Goal: Task Accomplishment & Management: Use online tool/utility

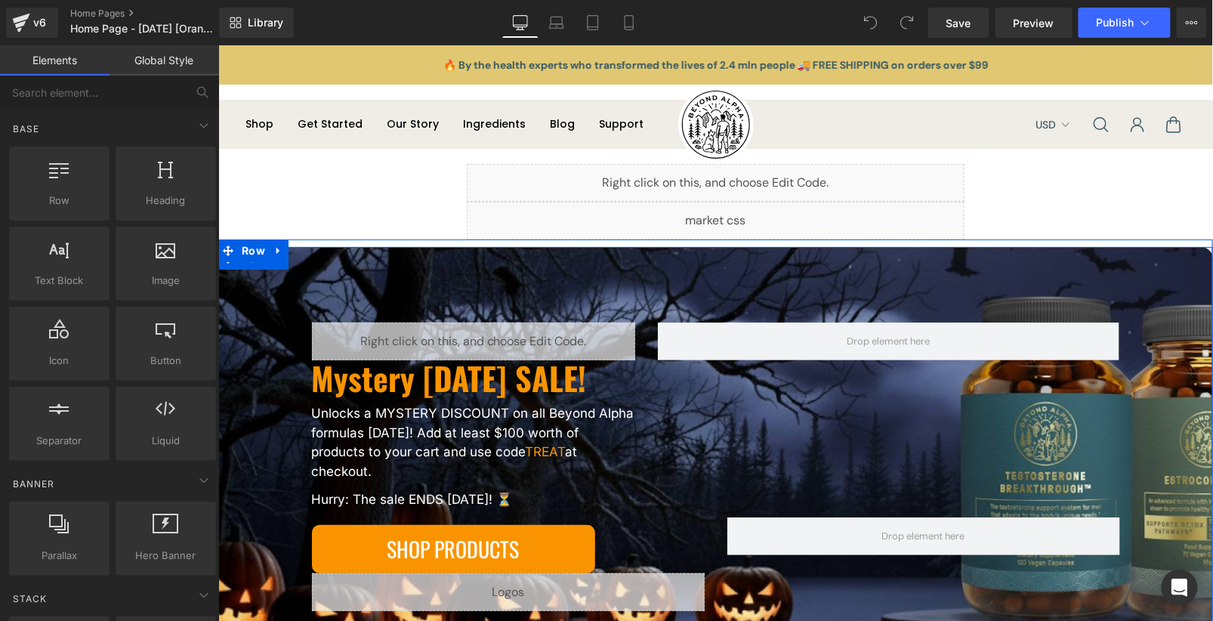
click at [248, 339] on div "Liquid Mystery Halloween SALE! Heading Unlocks a MYSTERY DISCOUNT on all Beyond…" at bounding box center [715, 496] width 934 height 349
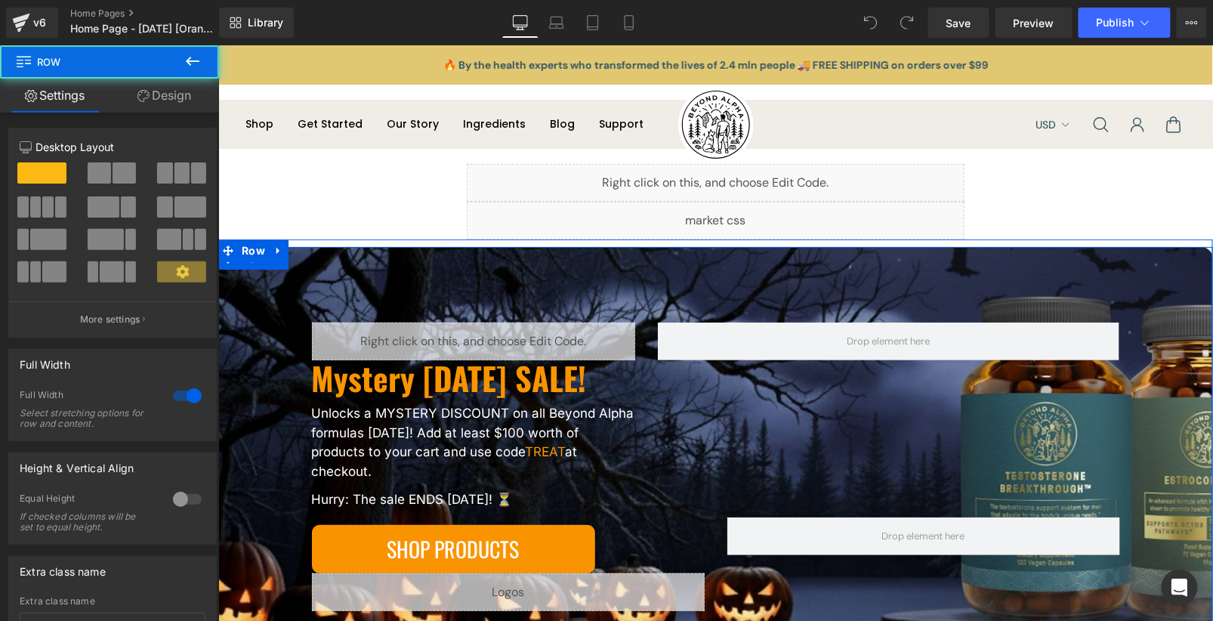
scroll to position [144, 0]
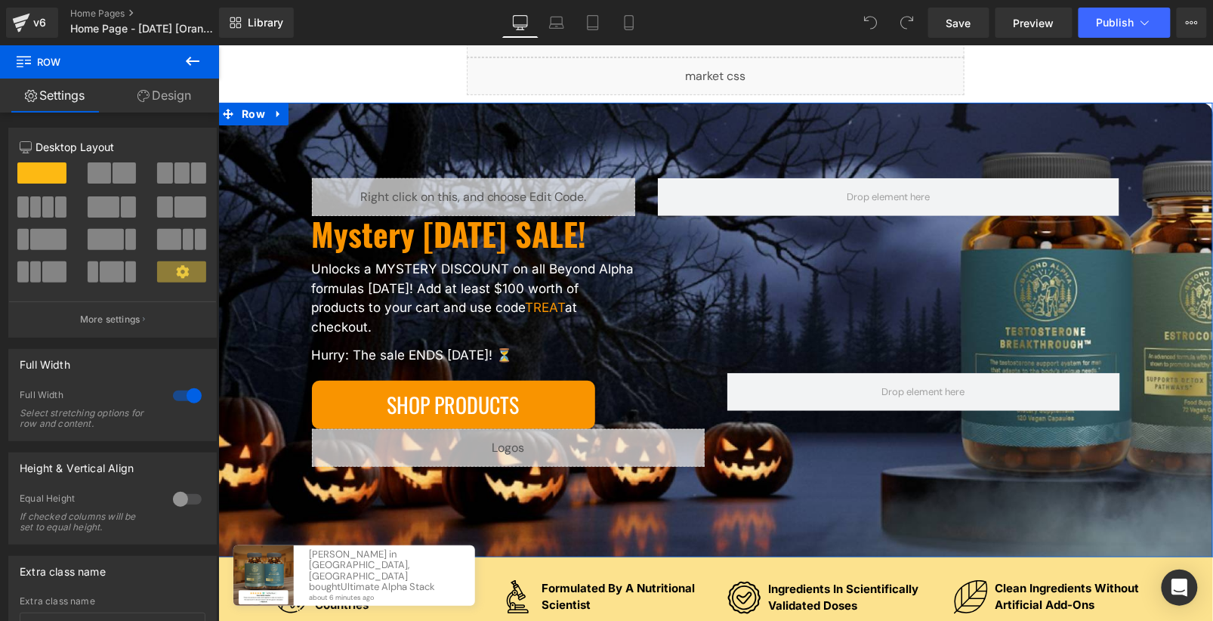
click at [125, 109] on link "Design" at bounding box center [165, 96] width 110 height 34
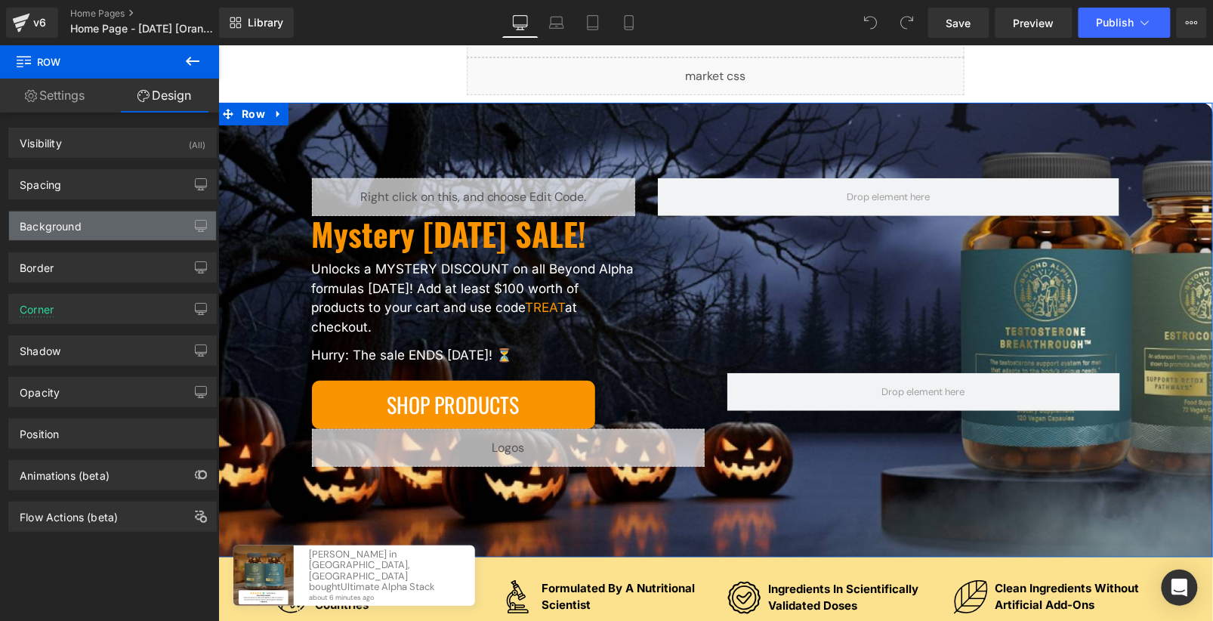
click at [80, 226] on div "Background" at bounding box center [51, 222] width 62 height 21
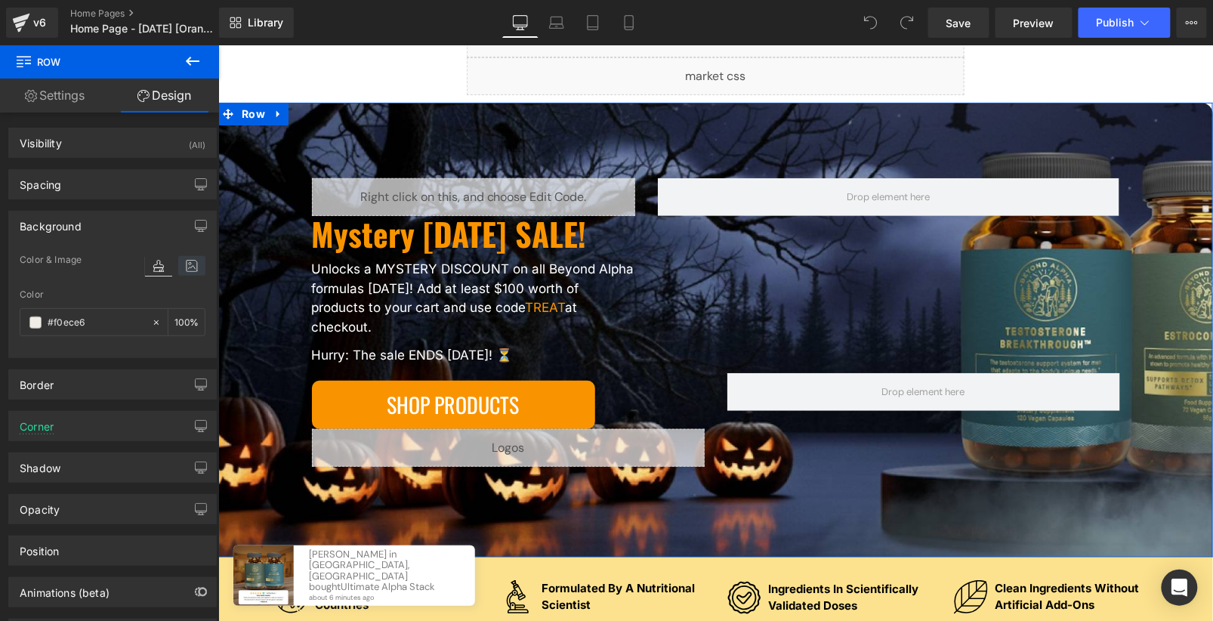
click at [178, 261] on icon at bounding box center [191, 266] width 27 height 20
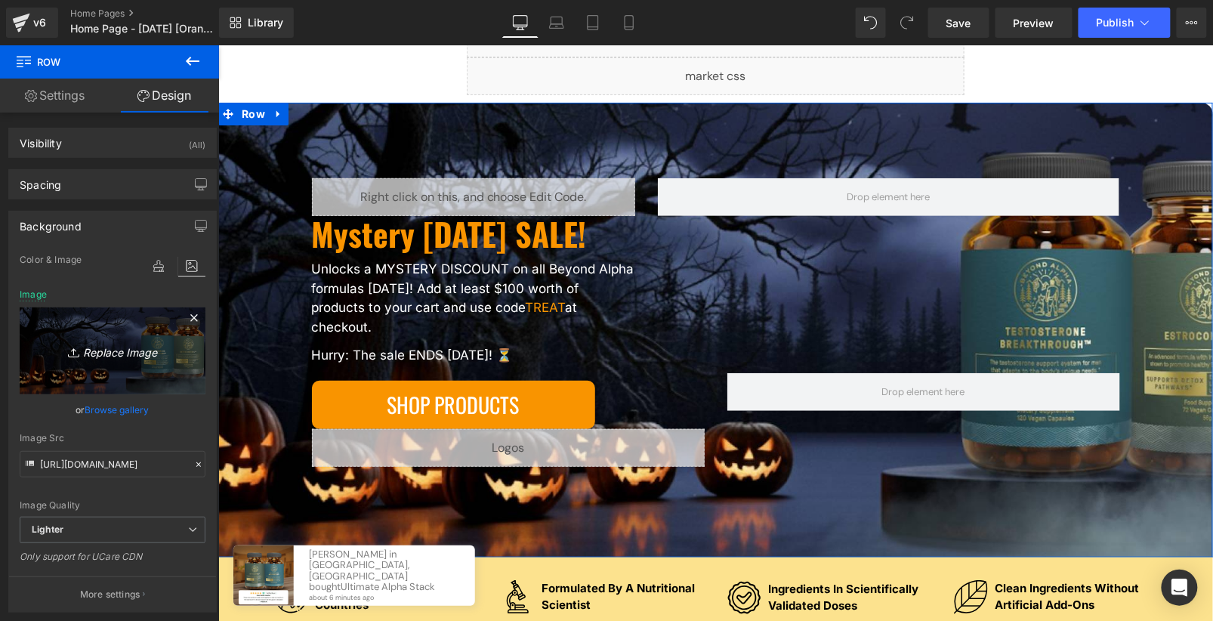
click at [105, 341] on icon "Replace Image" at bounding box center [112, 350] width 121 height 19
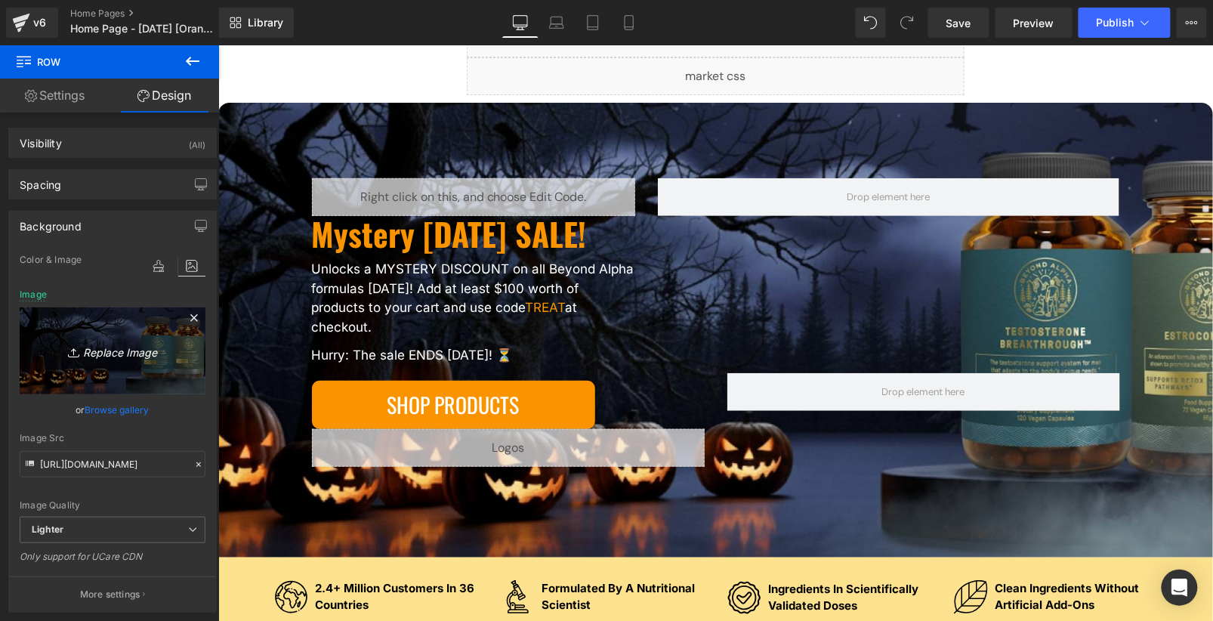
type input "C:\fakepath\e2e09657-8d16-447b-a6c4-6d1832a51753 1 (1).jpg"
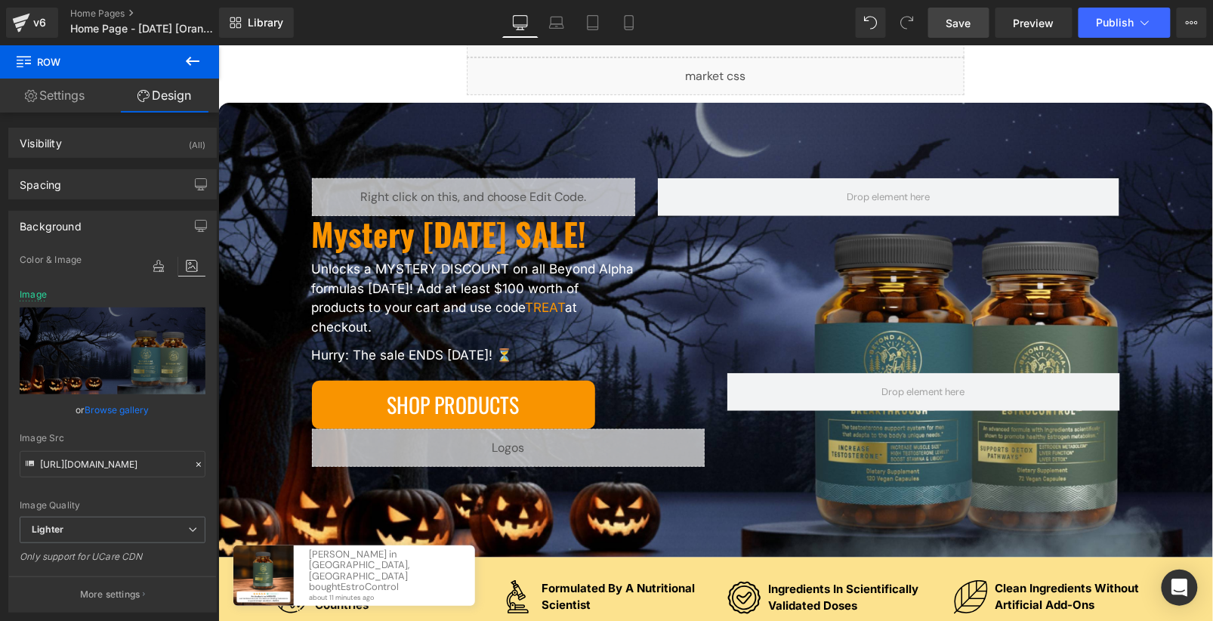
click at [971, 24] on span "Save" at bounding box center [959, 23] width 25 height 16
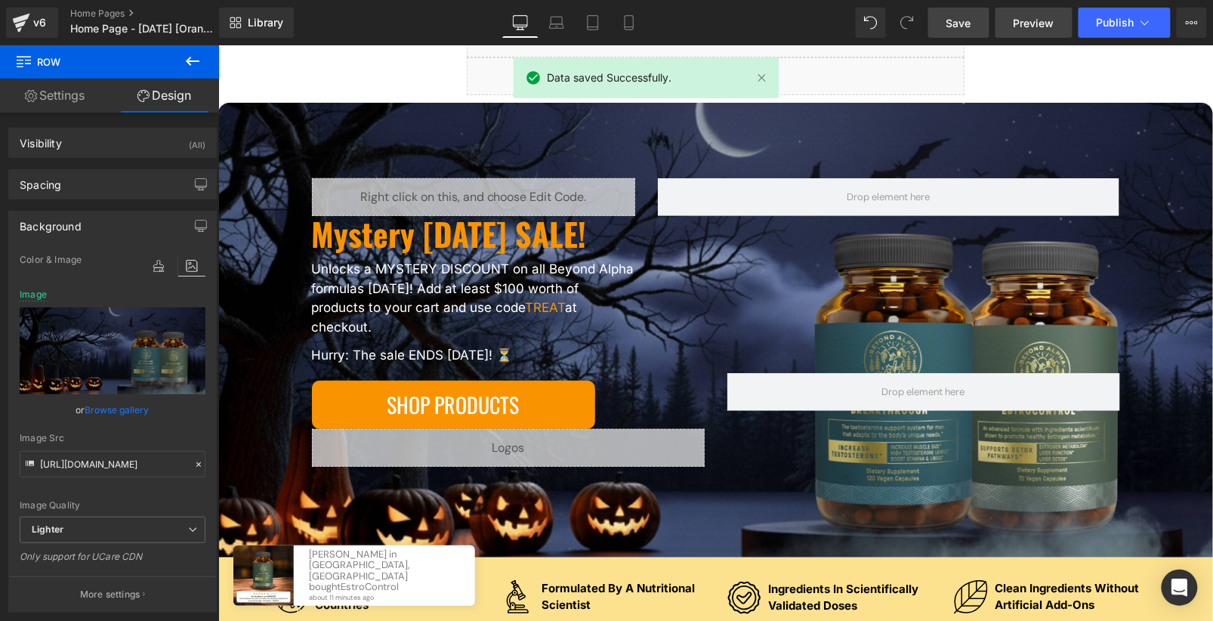
click at [1036, 18] on span "Preview" at bounding box center [1034, 23] width 41 height 16
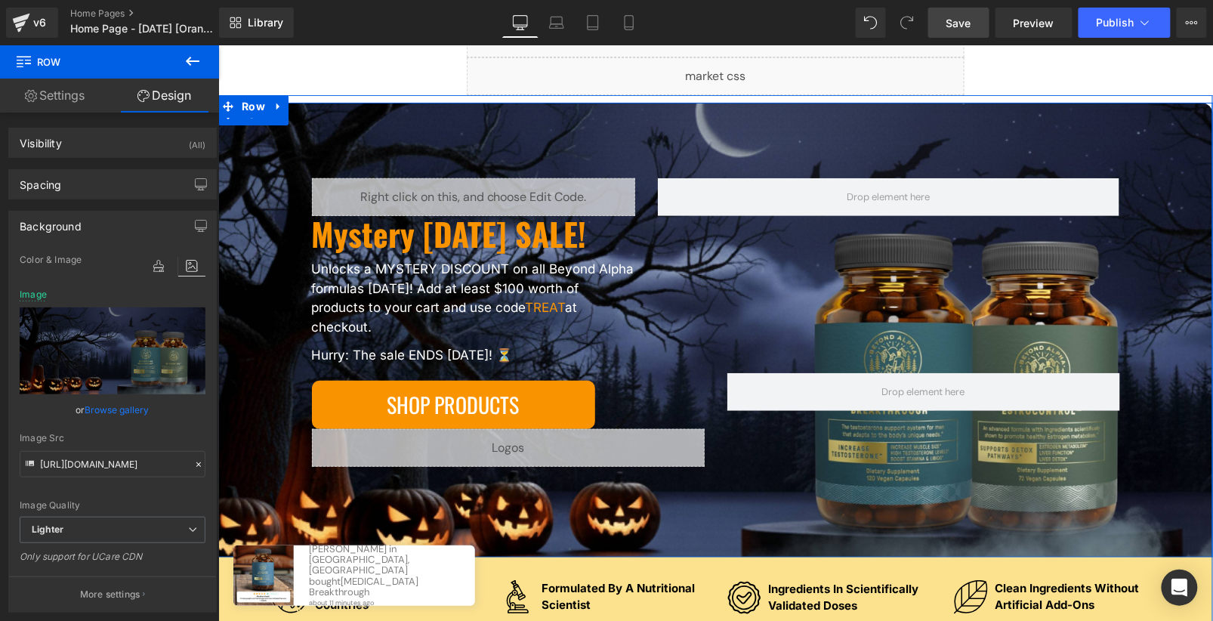
click at [840, 515] on div "Liquid Mystery Halloween SALE! Heading Unlocks a MYSTERY DISCOUNT on all Beyond…" at bounding box center [715, 329] width 995 height 455
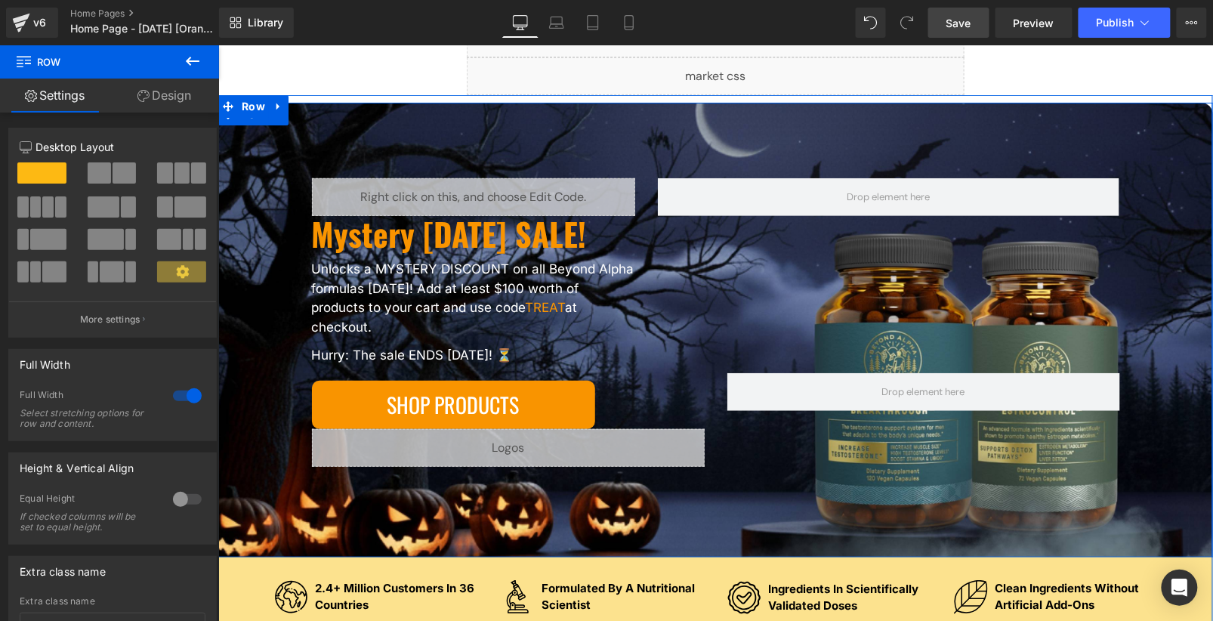
click at [268, 198] on div "Liquid Mystery Halloween SALE! Heading Unlocks a MYSTERY DISCOUNT on all Beyond…" at bounding box center [715, 352] width 934 height 349
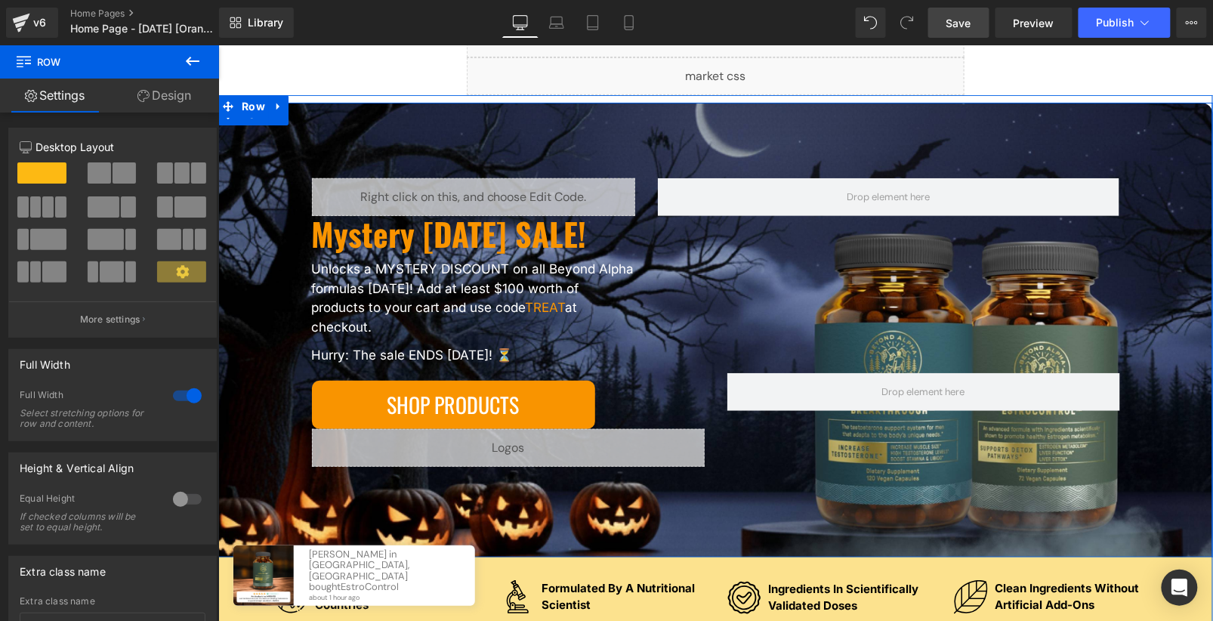
click at [511, 131] on div "Liquid Mystery Halloween SALE! Heading Unlocks a MYSTERY DISCOUNT on all Beyond…" at bounding box center [715, 329] width 995 height 455
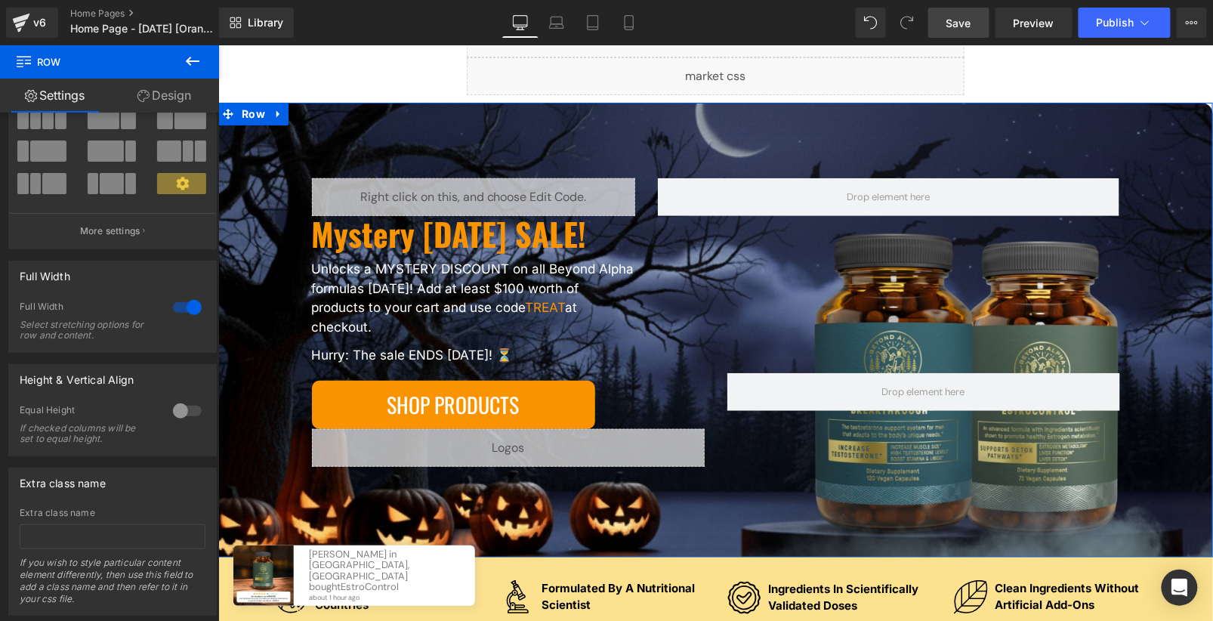
scroll to position [123, 0]
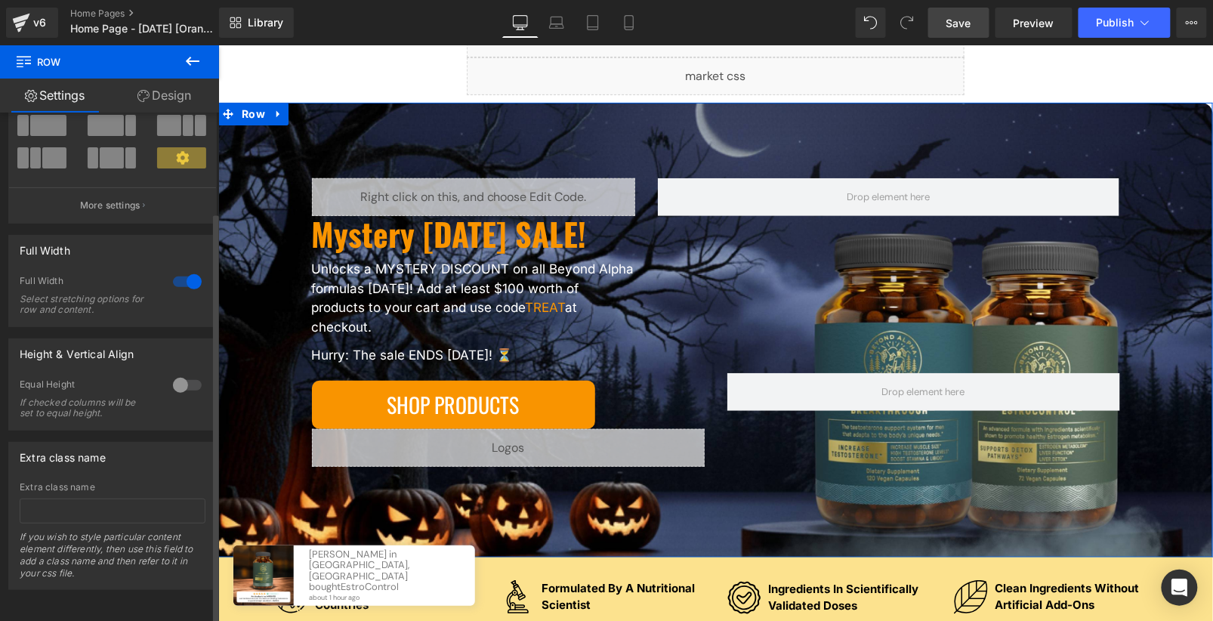
click at [181, 373] on div at bounding box center [187, 385] width 36 height 24
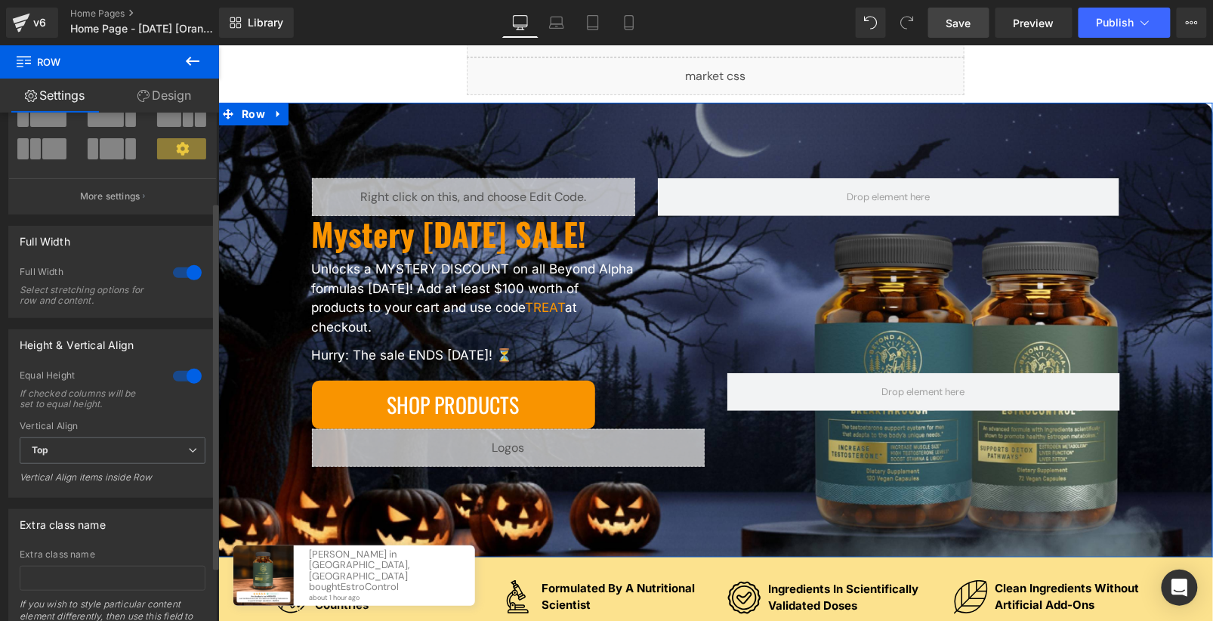
click at [181, 373] on div at bounding box center [187, 376] width 36 height 24
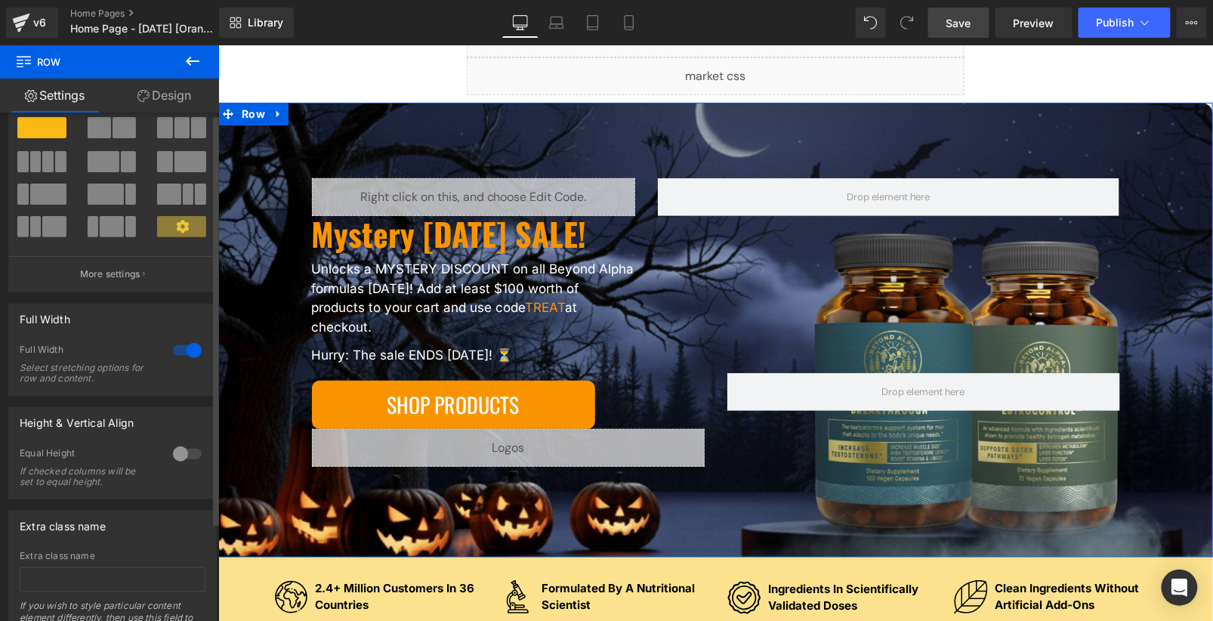
scroll to position [0, 0]
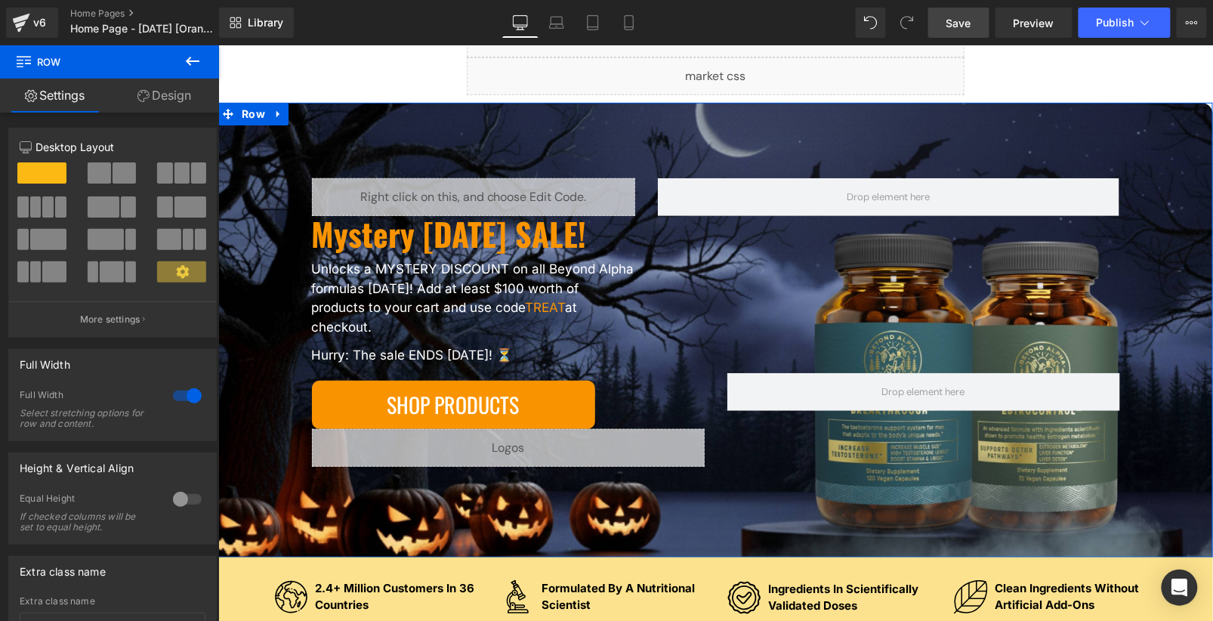
click at [161, 95] on link "Design" at bounding box center [165, 96] width 110 height 34
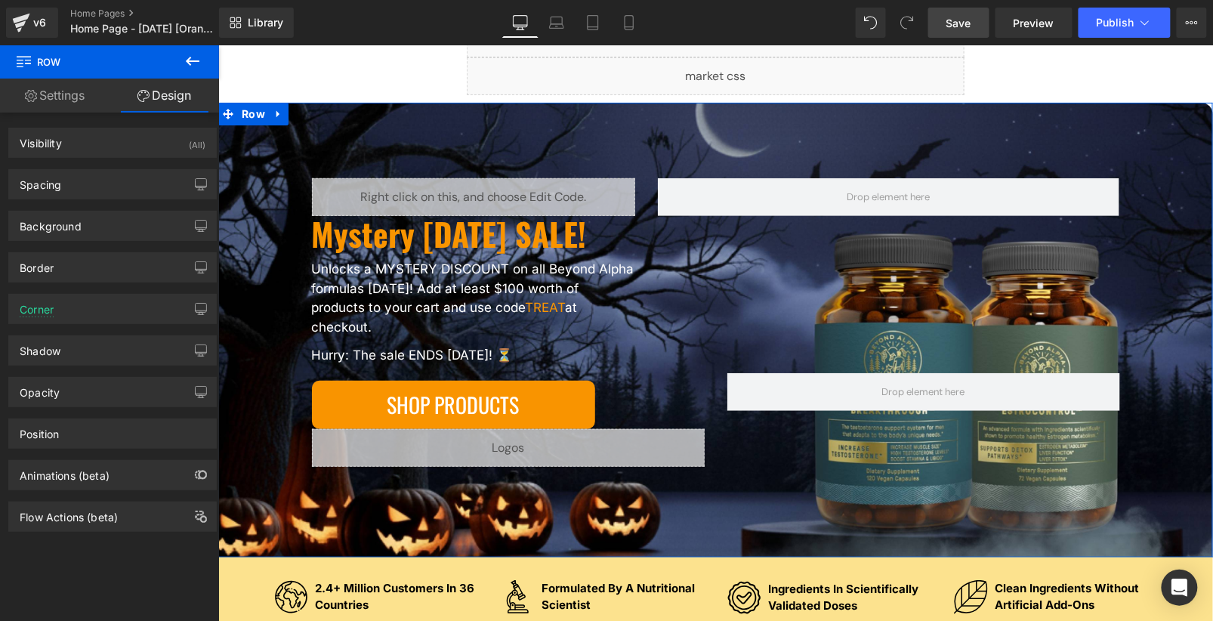
click at [73, 94] on link "Settings" at bounding box center [55, 96] width 110 height 34
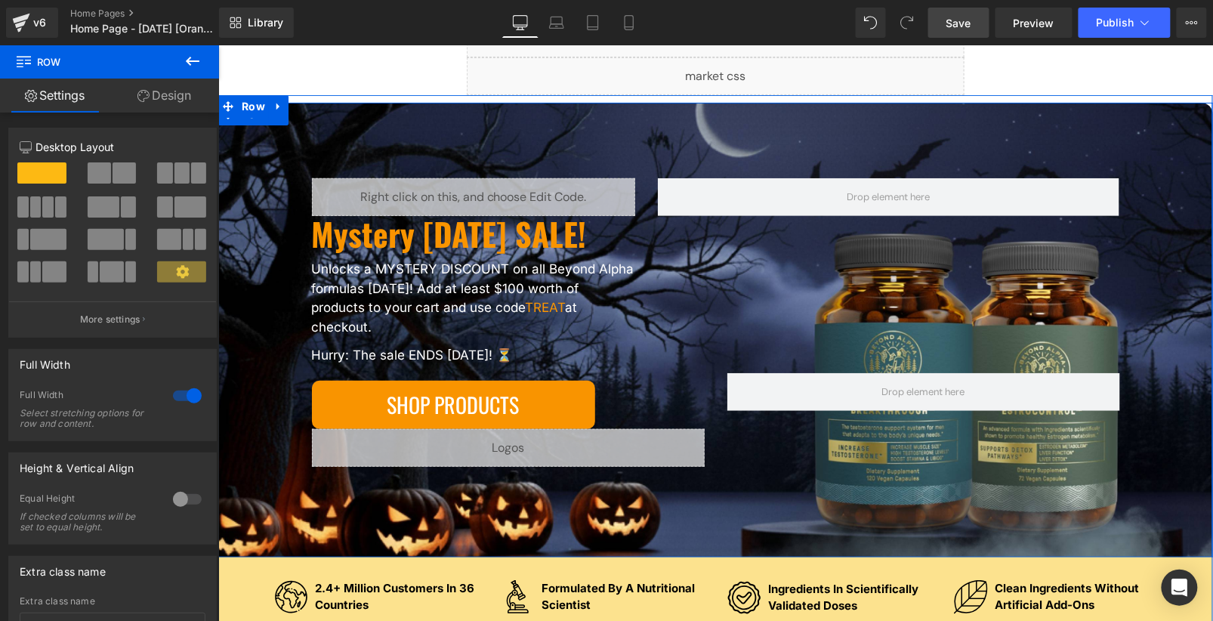
click at [258, 199] on div "Liquid Mystery Halloween SALE! Heading Unlocks a MYSTERY DISCOUNT on all Beyond…" at bounding box center [715, 352] width 934 height 349
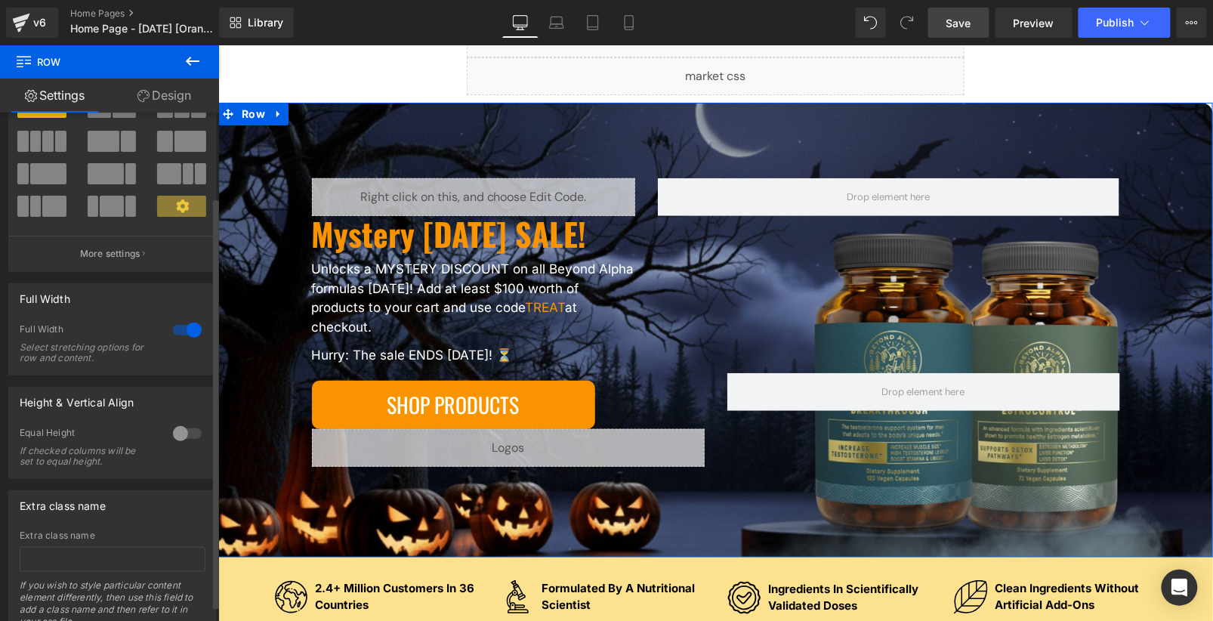
scroll to position [123, 0]
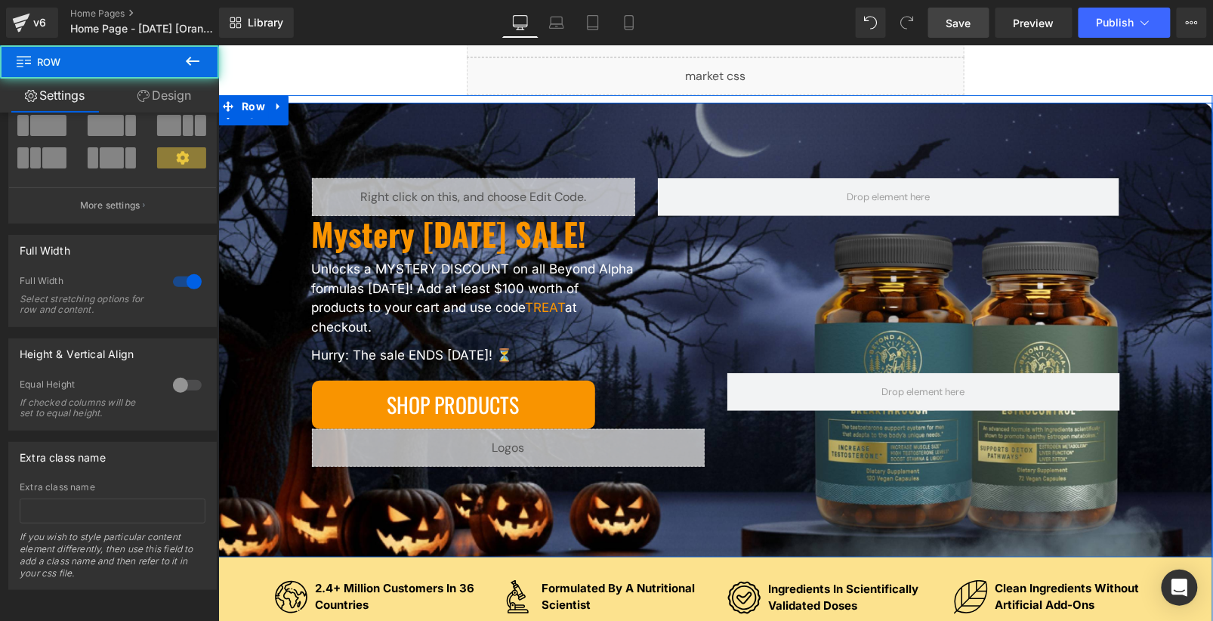
click at [243, 149] on div "Liquid Mystery Halloween SALE! Heading Unlocks a MYSTERY DISCOUNT on all Beyond…" at bounding box center [715, 329] width 995 height 455
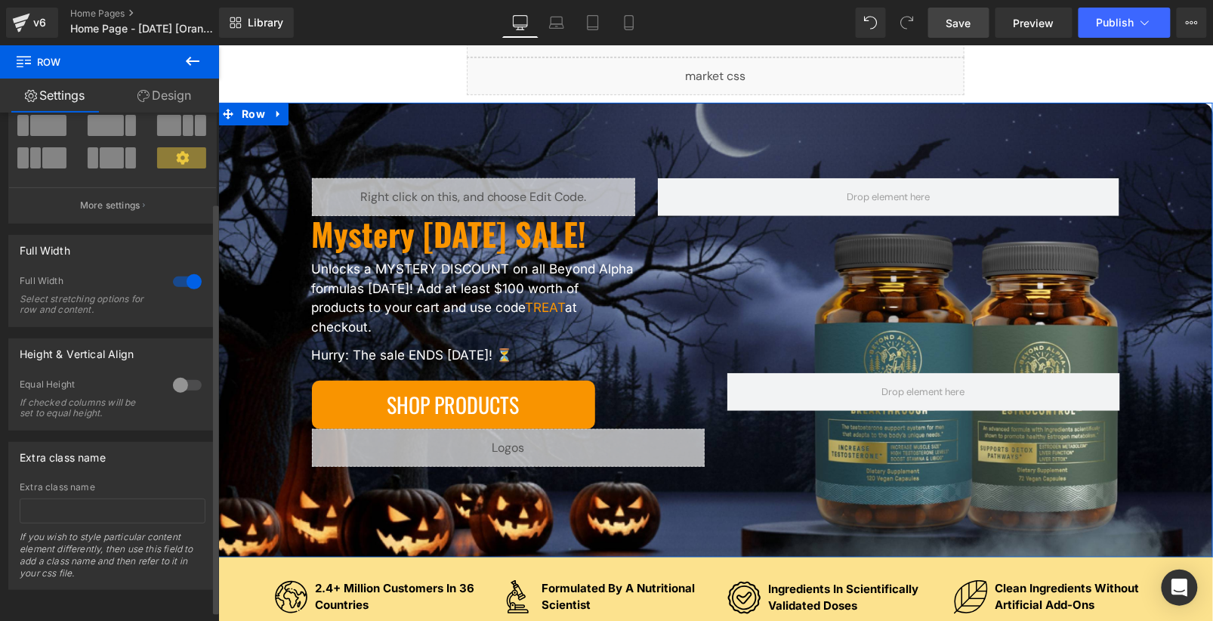
scroll to position [0, 0]
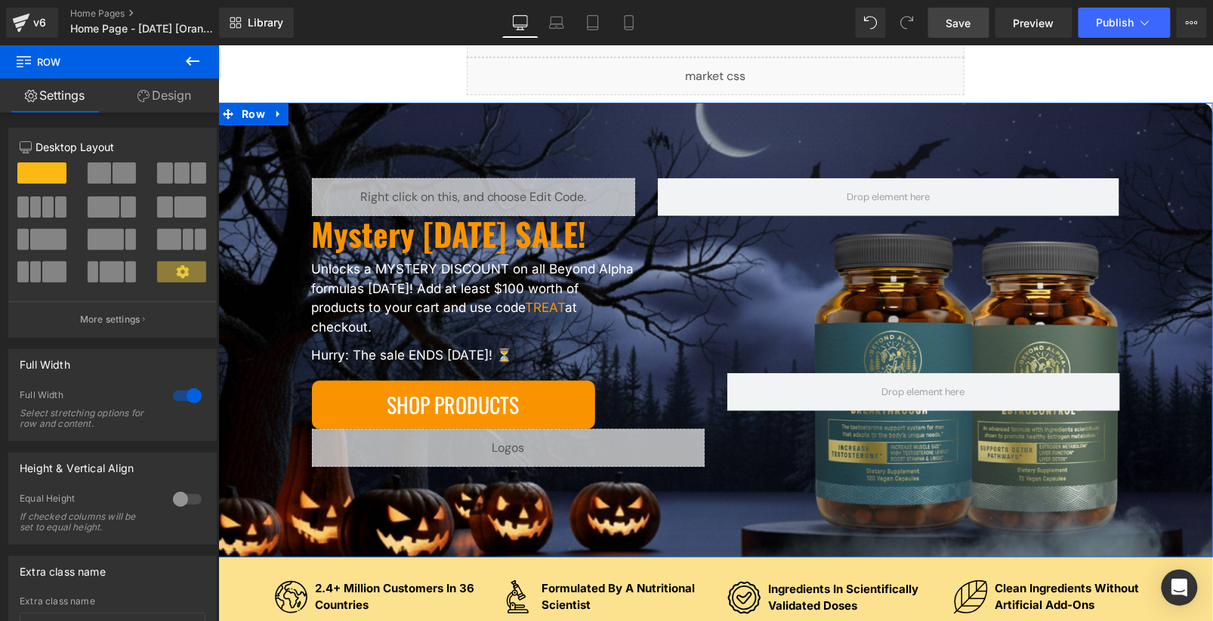
click at [152, 104] on link "Design" at bounding box center [165, 96] width 110 height 34
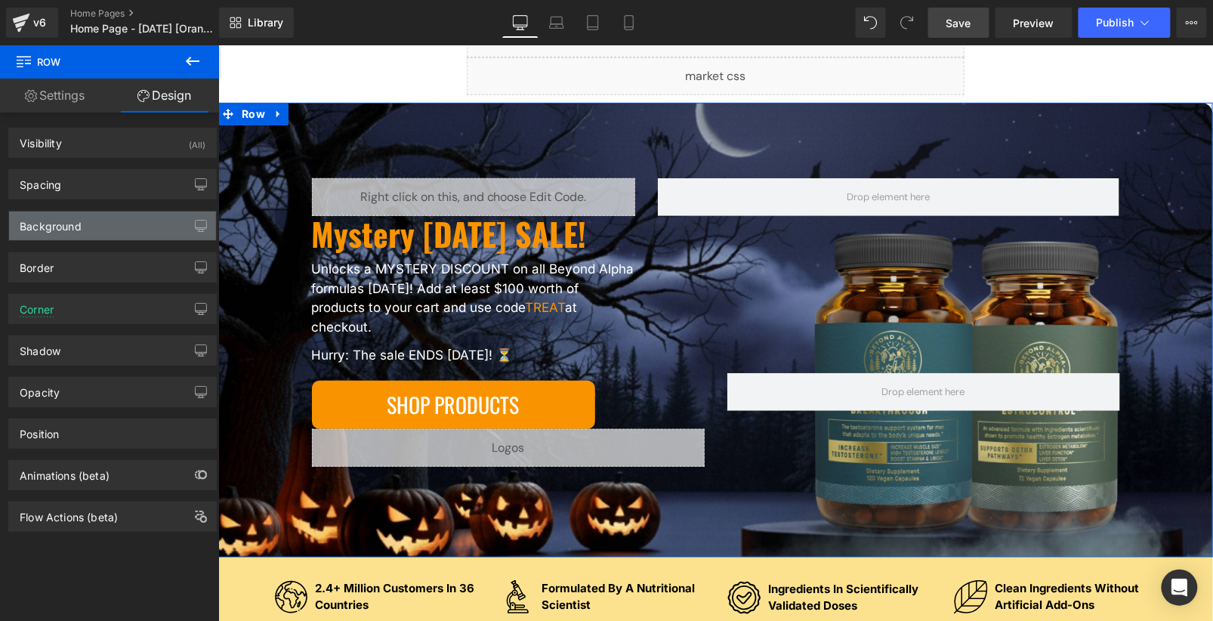
click at [103, 221] on div "Background" at bounding box center [112, 226] width 207 height 29
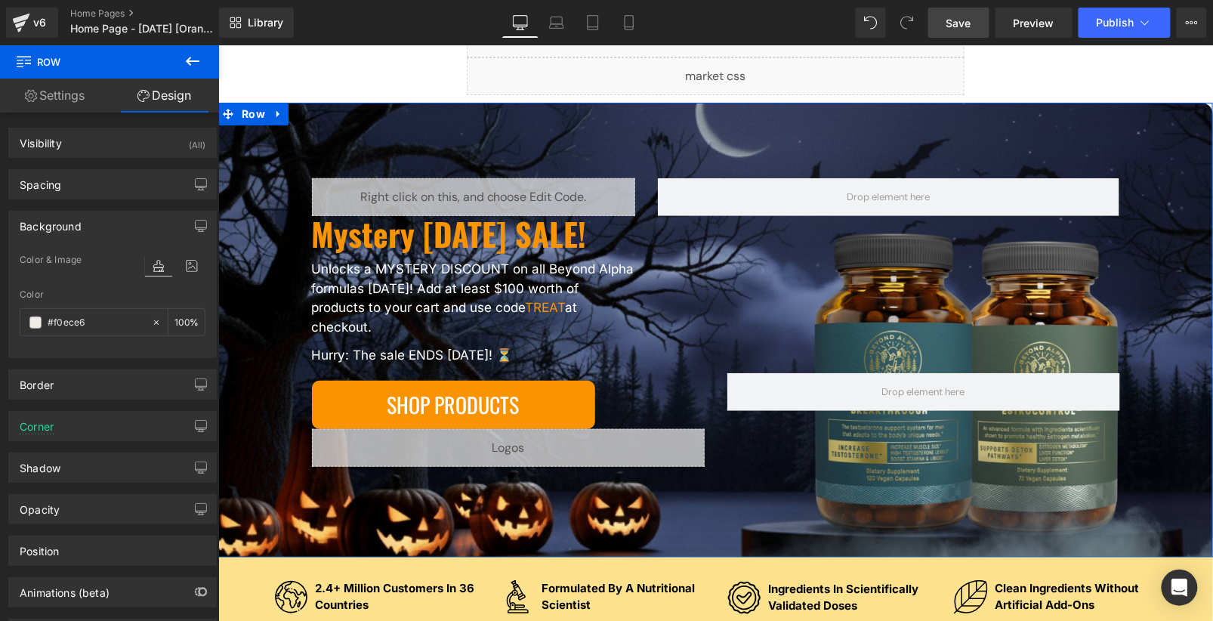
click at [65, 104] on link "Settings" at bounding box center [55, 96] width 110 height 34
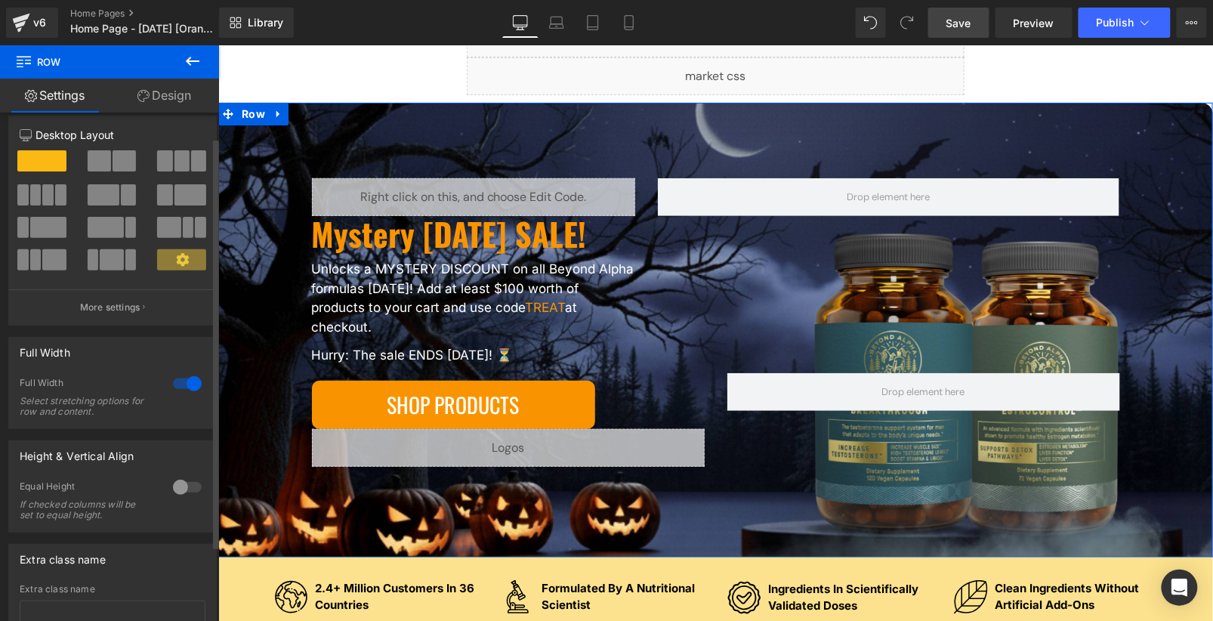
scroll to position [32, 0]
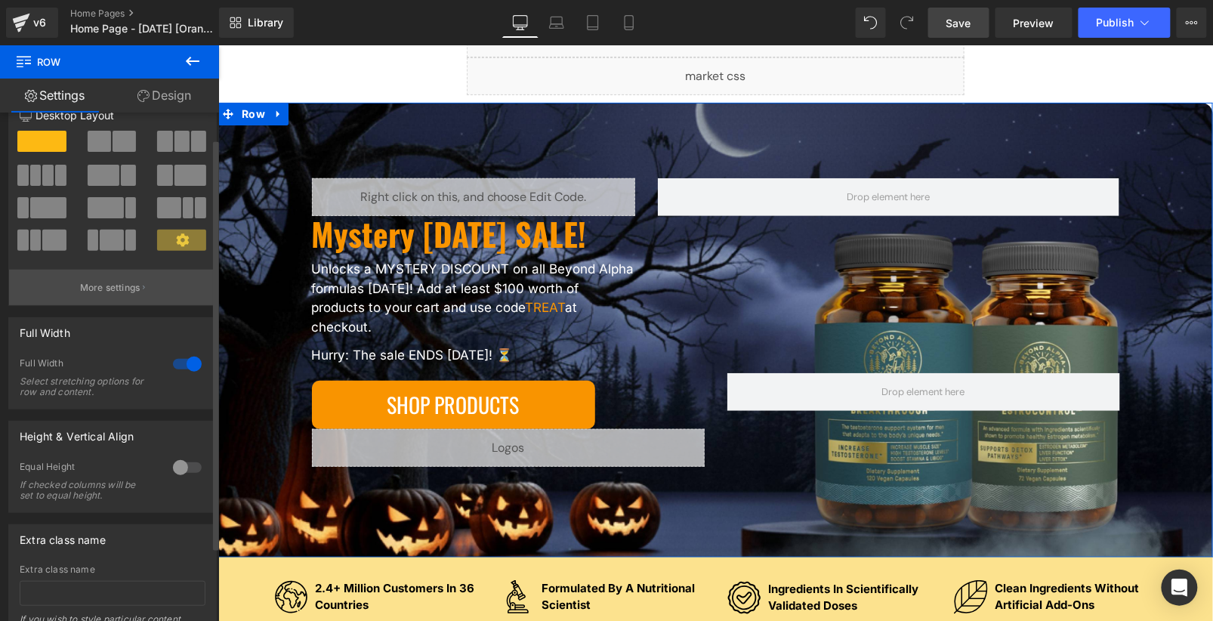
click at [120, 292] on p "More settings" at bounding box center [110, 288] width 60 height 14
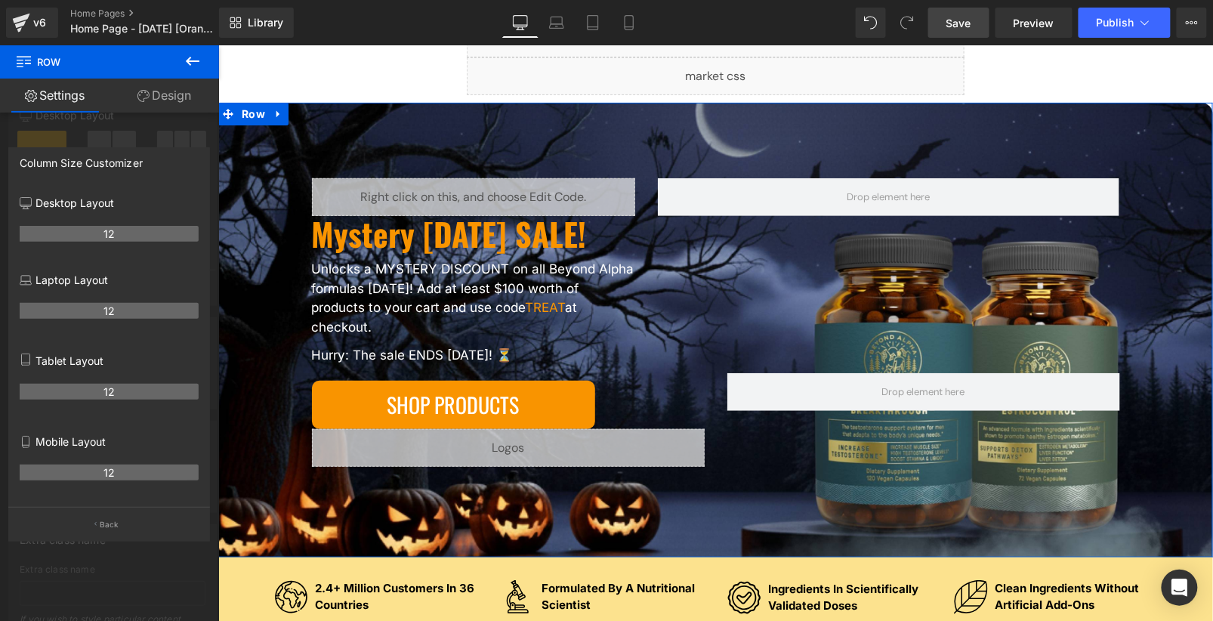
click at [159, 113] on div at bounding box center [109, 336] width 219 height 583
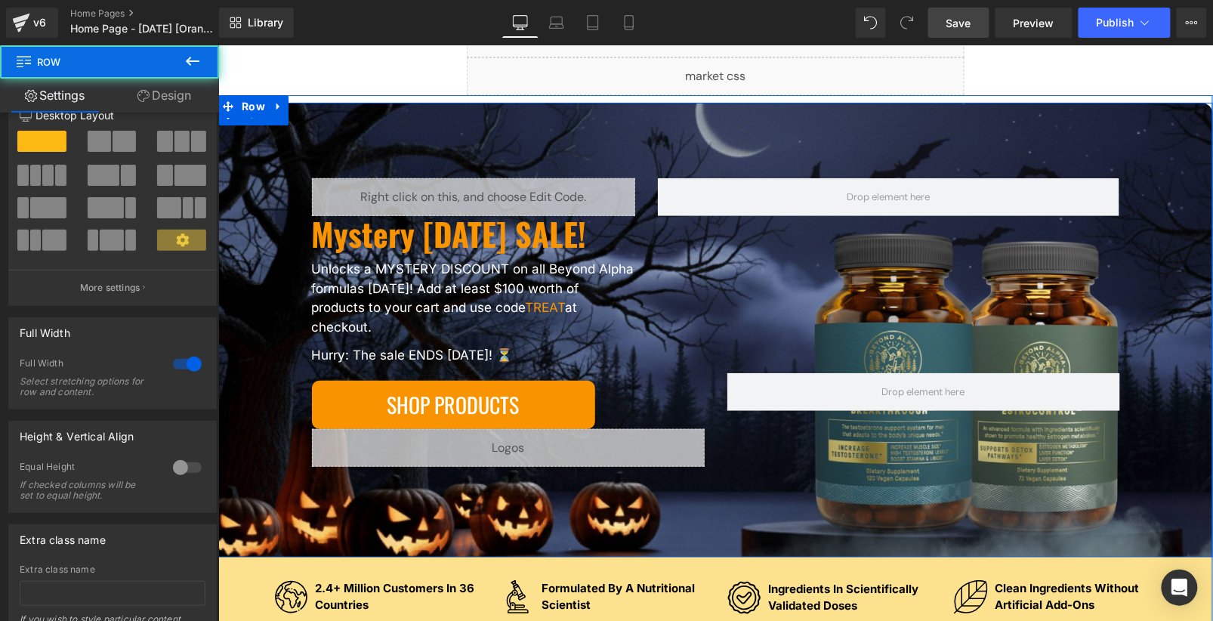
click at [311, 142] on div "Liquid Mystery Halloween SALE! Heading Unlocks a MYSTERY DISCOUNT on all Beyond…" at bounding box center [715, 329] width 995 height 455
click at [252, 122] on span "Row" at bounding box center [252, 113] width 31 height 23
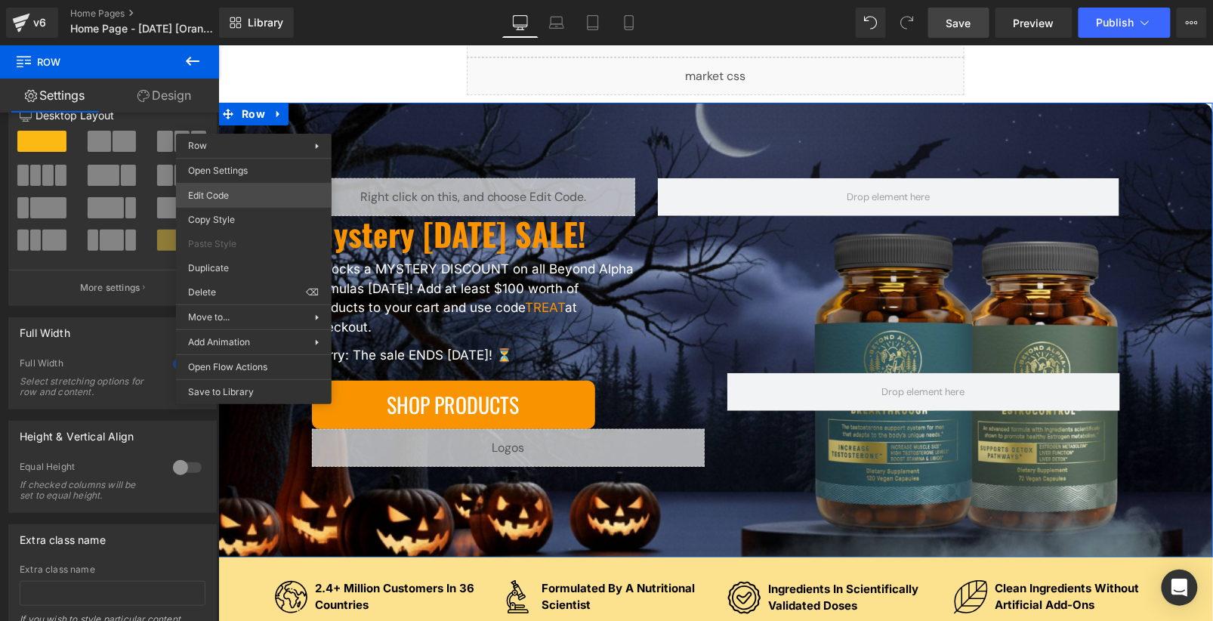
click at [250, 0] on div "Row You are previewing how the will restyle your page. You can not edit Element…" at bounding box center [606, 0] width 1213 height 0
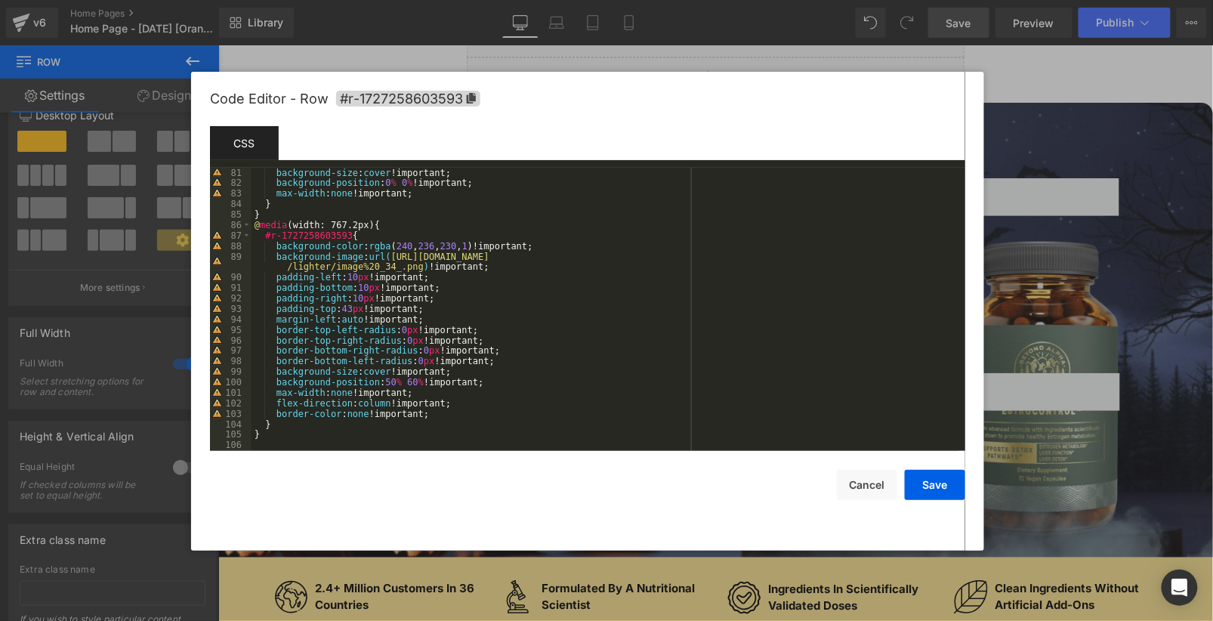
scroll to position [881, 0]
click at [365, 437] on div "background-size : cover !important; background-position : 0 % 0 % !important; m…" at bounding box center [606, 320] width 708 height 304
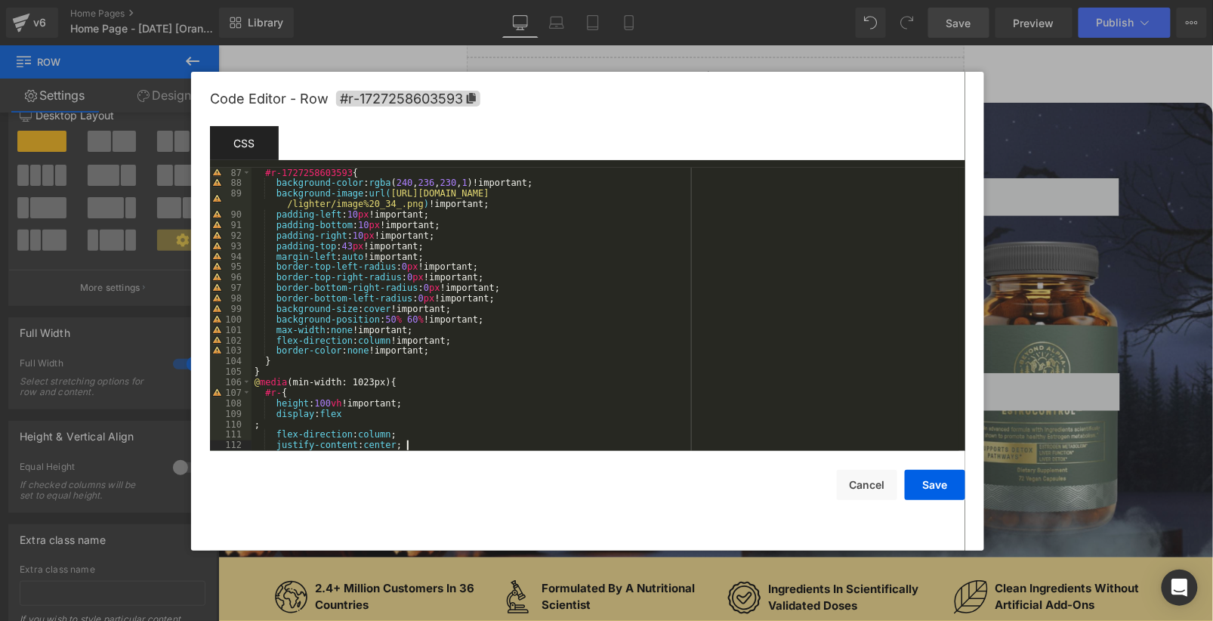
scroll to position [944, 0]
click at [314, 431] on div "#r-1727258603593 { background-color : rgba ( 240 , 236 , 230 , 1 )!important; b…" at bounding box center [606, 320] width 708 height 304
click at [283, 394] on div "#r-1727258603593 { background-color : rgba ( 240 , 236 , 230 , 1 )!important; b…" at bounding box center [606, 320] width 708 height 304
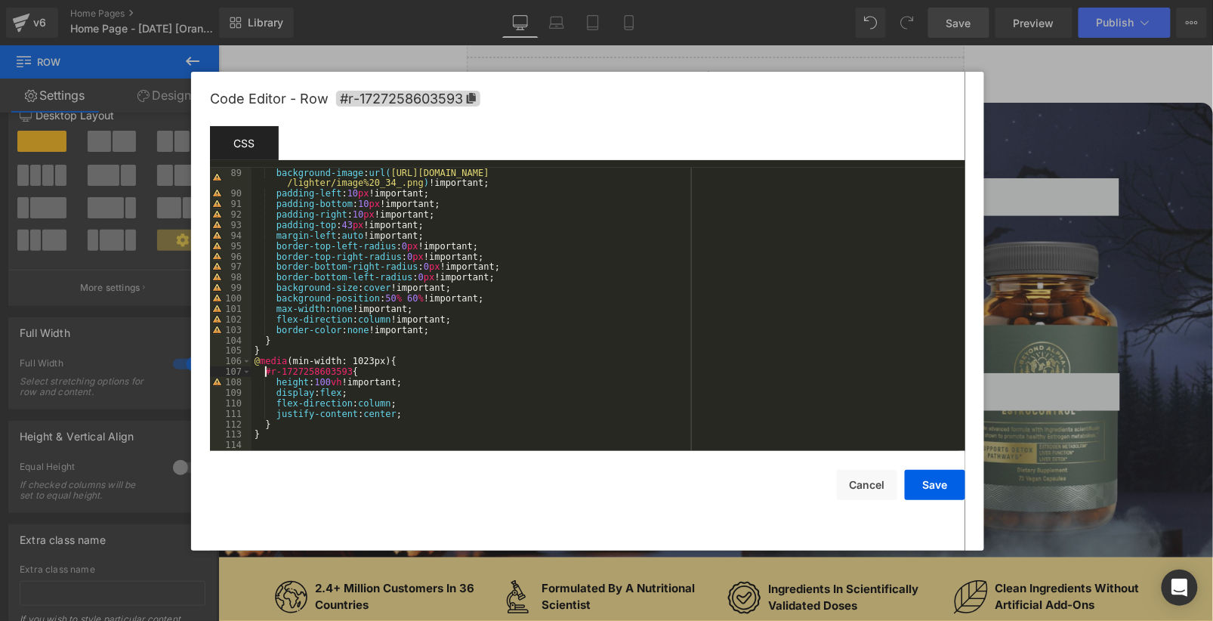
scroll to position [965, 0]
click at [936, 477] on button "Save" at bounding box center [935, 485] width 60 height 30
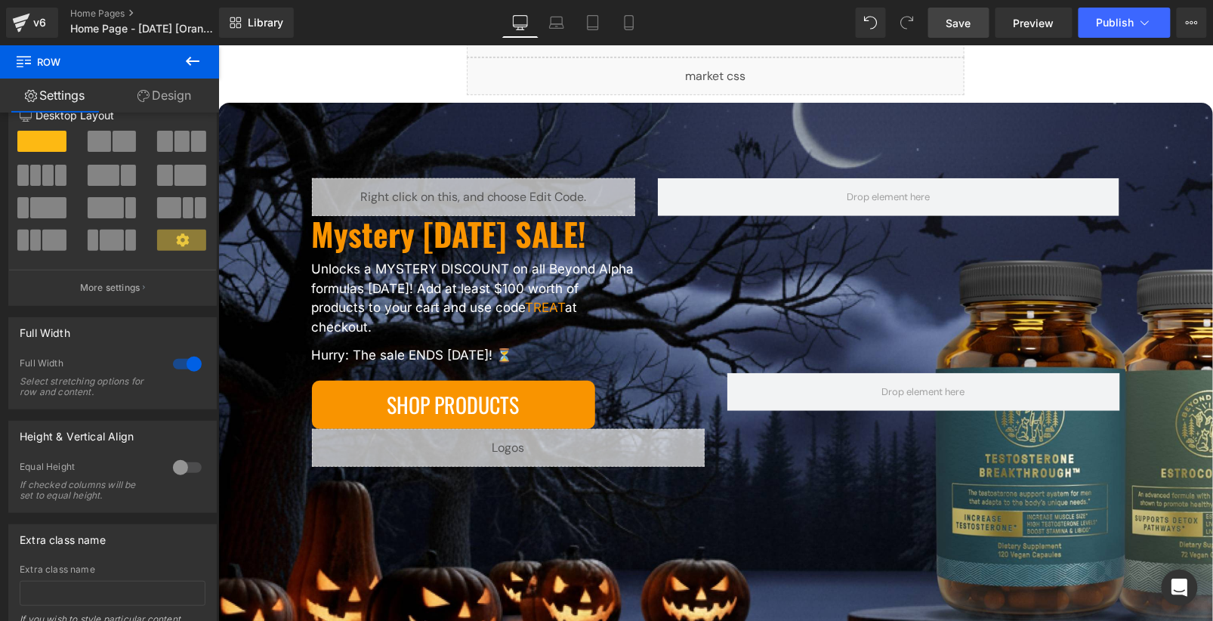
click at [956, 30] on span "Save" at bounding box center [959, 23] width 25 height 16
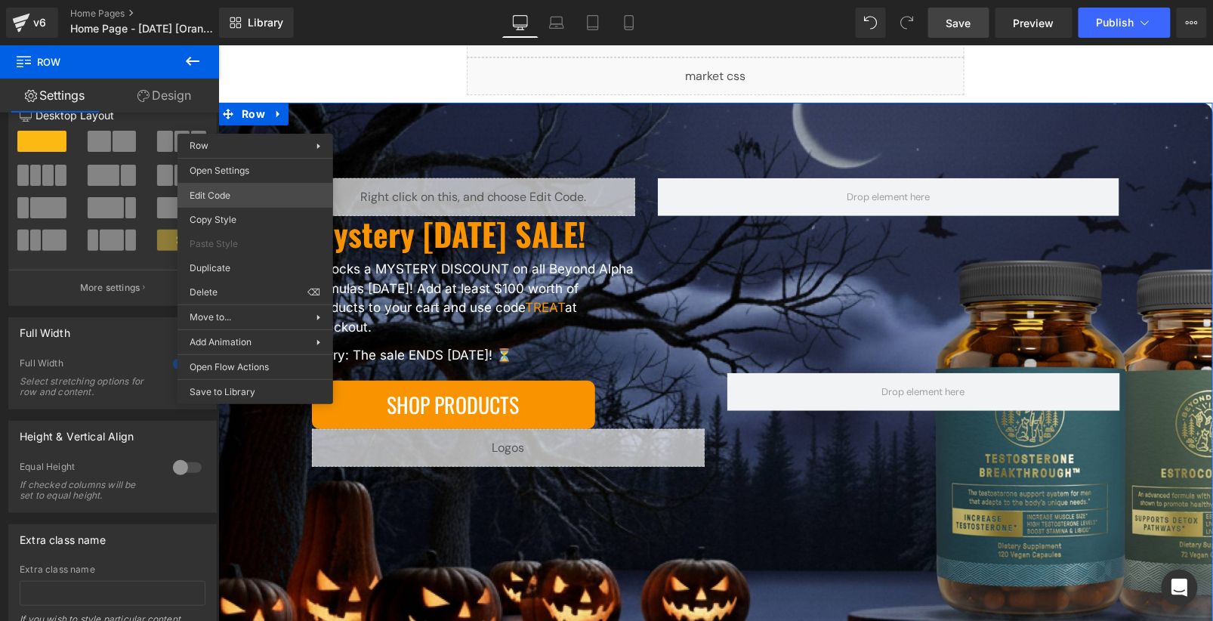
click at [269, 0] on div "Row You are previewing how the will restyle your page. You can not edit Element…" at bounding box center [606, 0] width 1213 height 0
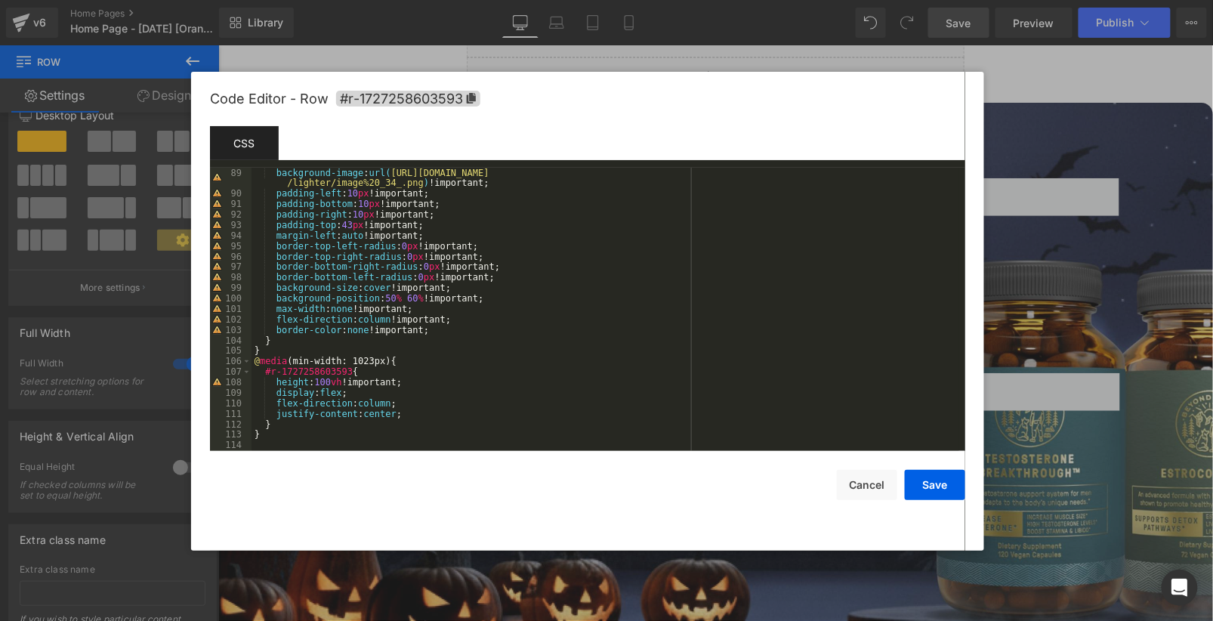
click at [422, 412] on div "background-image : url( https://ucarecdn.com/31c72dbd-5e5a-4a2a-99e9-84674e453c…" at bounding box center [606, 325] width 708 height 315
click at [943, 481] on button "Save" at bounding box center [935, 485] width 60 height 30
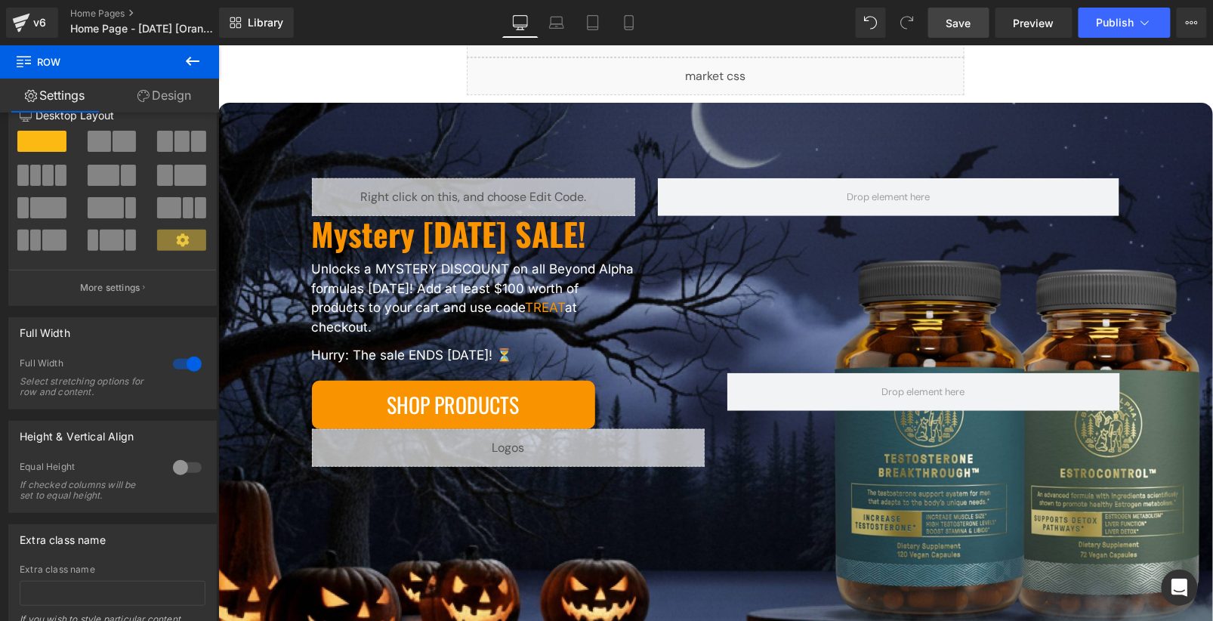
click at [964, 15] on span "Save" at bounding box center [959, 23] width 25 height 16
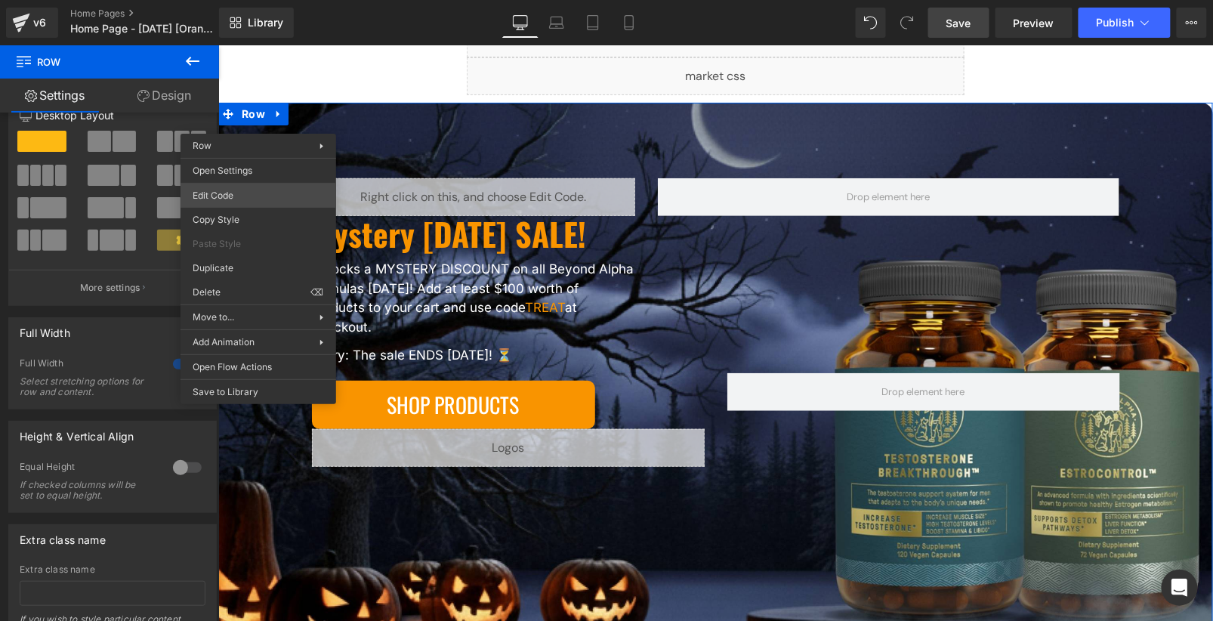
click at [283, 0] on div "Row You are previewing how the will restyle your page. You can not edit Element…" at bounding box center [606, 0] width 1213 height 0
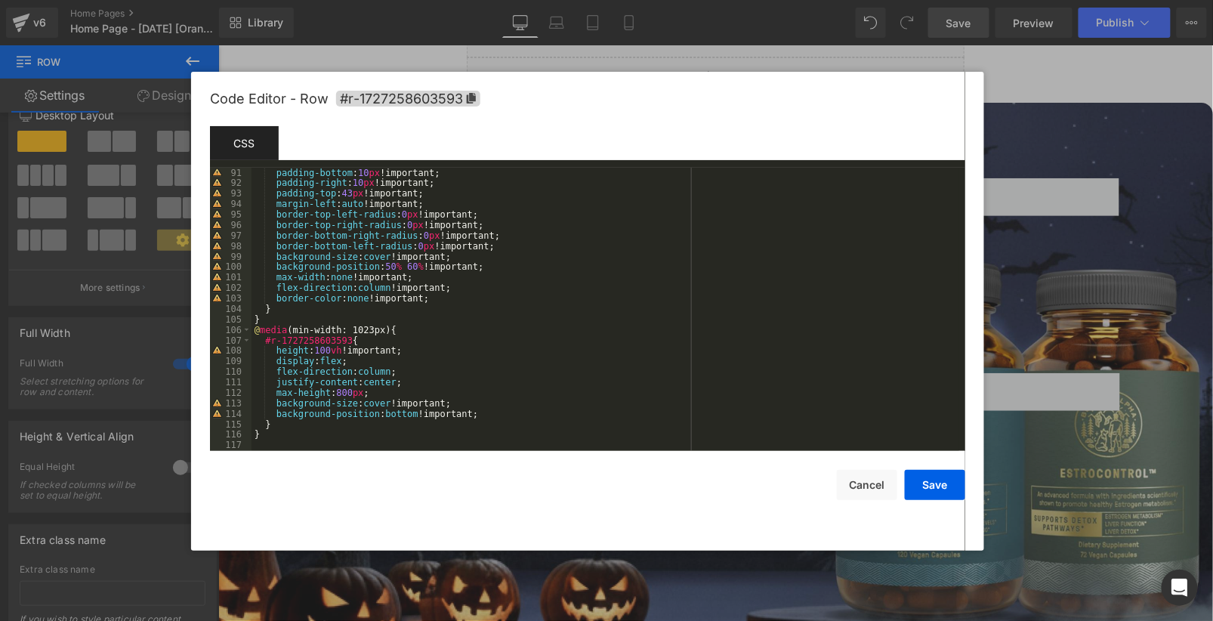
scroll to position [996, 0]
click at [347, 359] on div "padding-bottom : 10 px !important; padding-right : 10 px !important; padding-to…" at bounding box center [606, 320] width 708 height 304
click at [944, 483] on button "Save" at bounding box center [935, 485] width 60 height 30
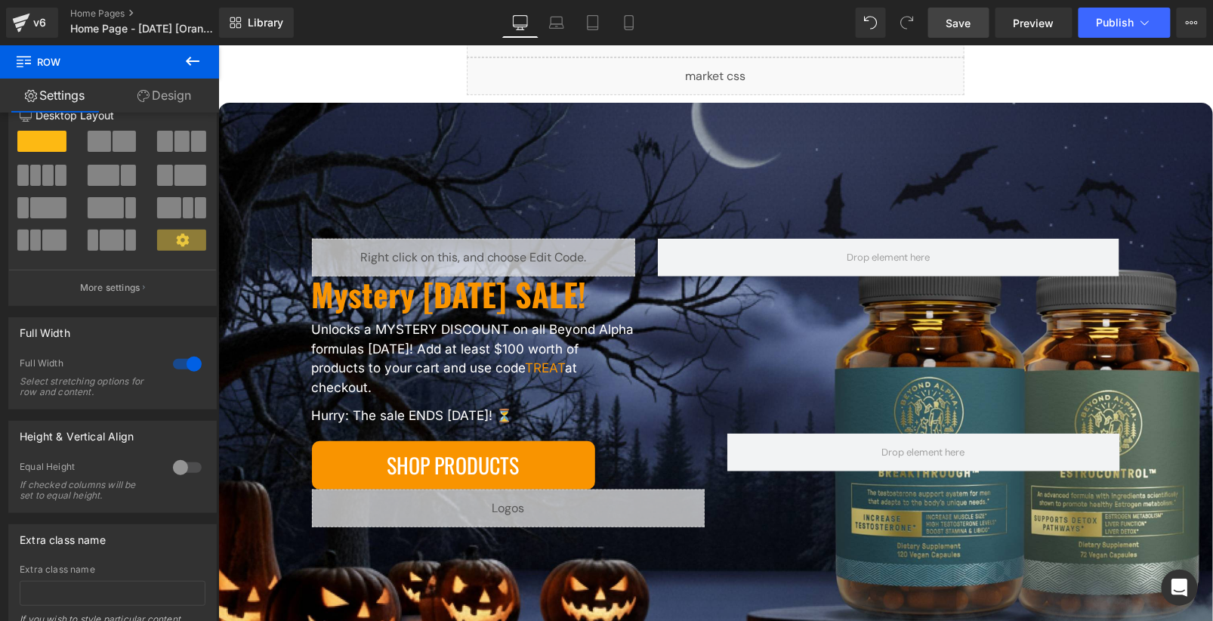
click at [959, 25] on span "Save" at bounding box center [959, 23] width 25 height 16
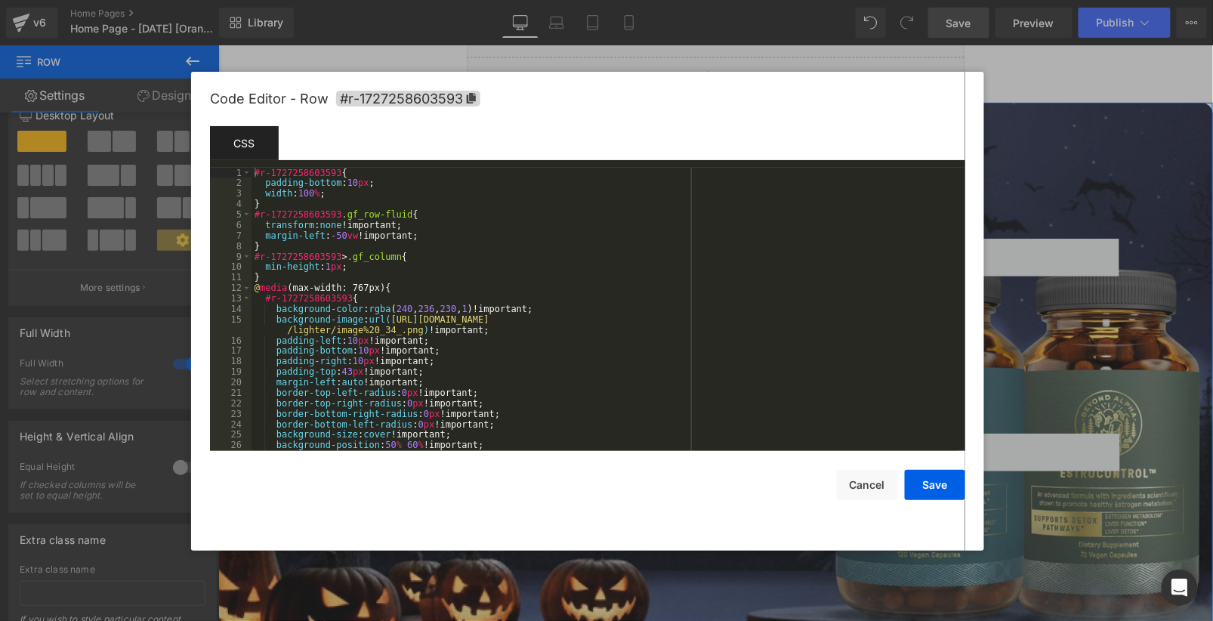
click at [277, 0] on div "Row You are previewing how the will restyle your page. You can not edit Element…" at bounding box center [606, 0] width 1213 height 0
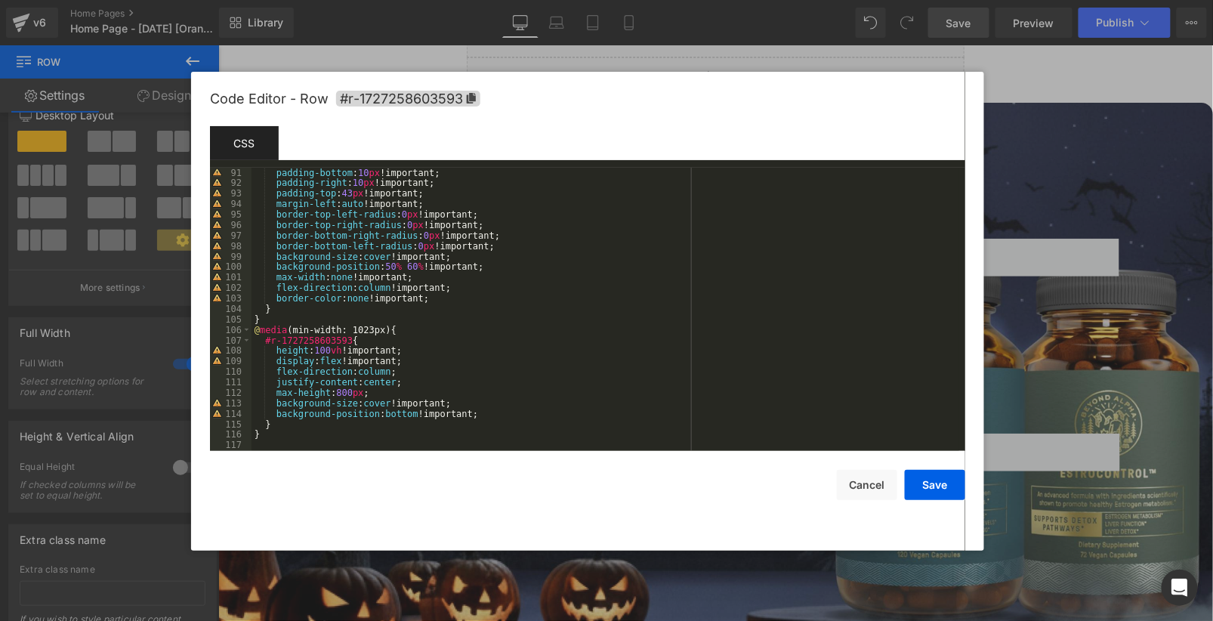
click at [426, 415] on div "padding-bottom : 10 px !important; padding-right : 10 px !important; padding-to…" at bounding box center [606, 320] width 708 height 304
click at [913, 478] on button "Save" at bounding box center [935, 485] width 60 height 30
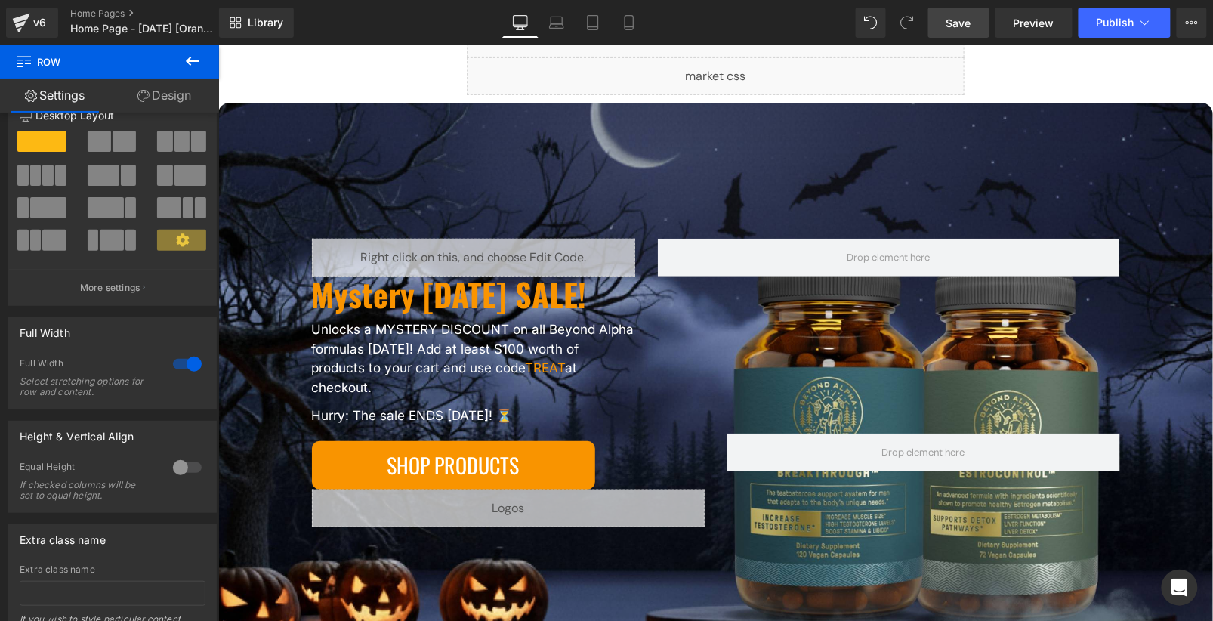
click at [962, 21] on span "Save" at bounding box center [959, 23] width 25 height 16
click at [976, 26] on link "Save" at bounding box center [958, 23] width 61 height 30
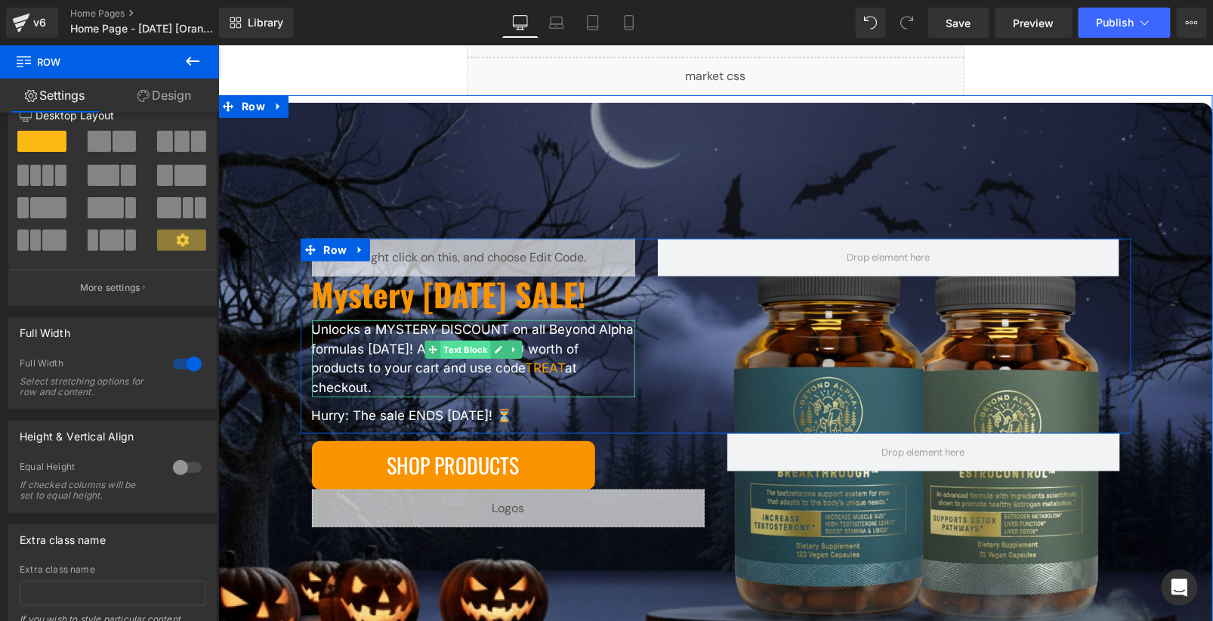
click at [457, 357] on div "Unlocks a MYSTERY DISCOUNT on all Beyond Alpha formulas today! Add at least $10…" at bounding box center [472, 358] width 323 height 77
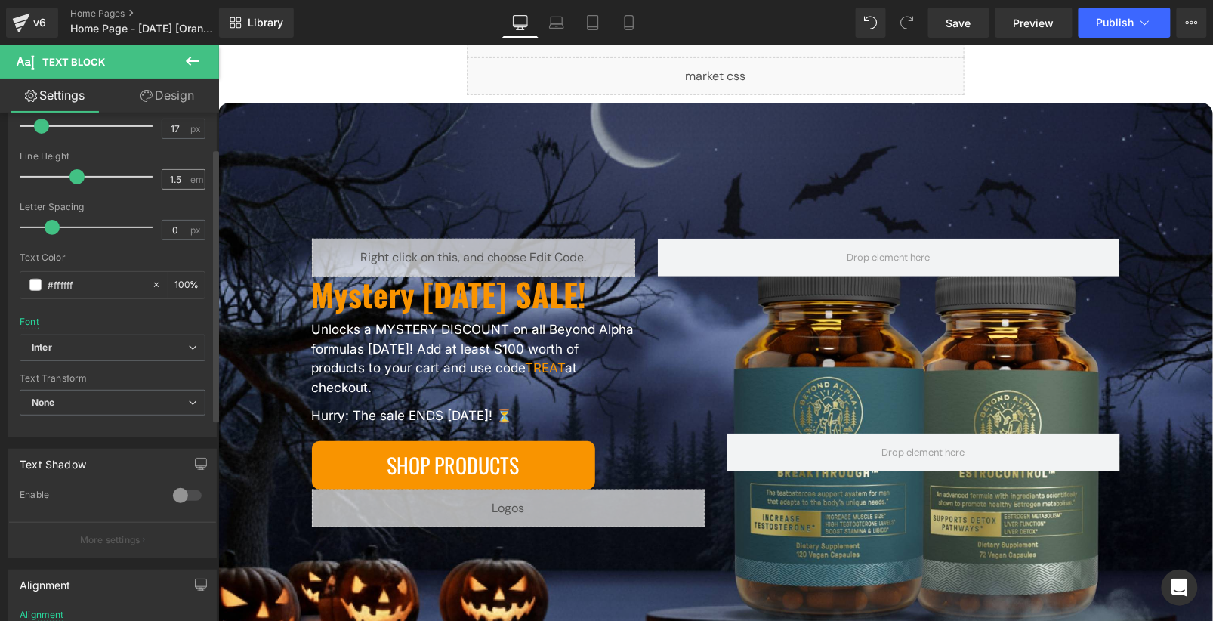
scroll to position [224, 0]
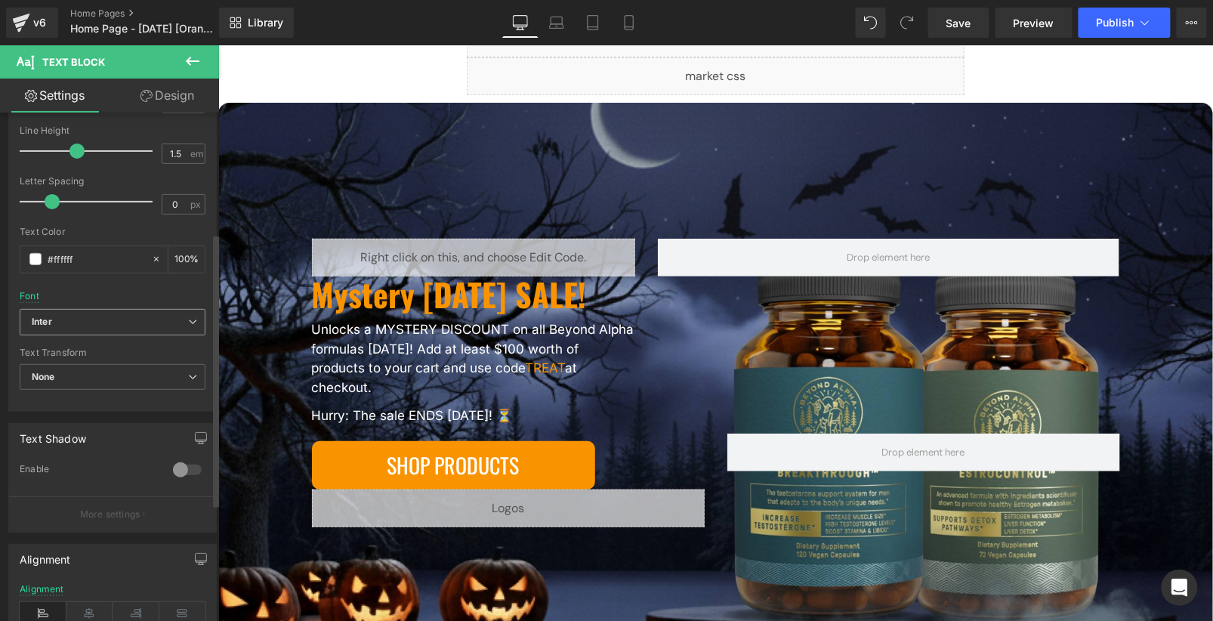
click at [153, 321] on b "Inter" at bounding box center [110, 322] width 156 height 13
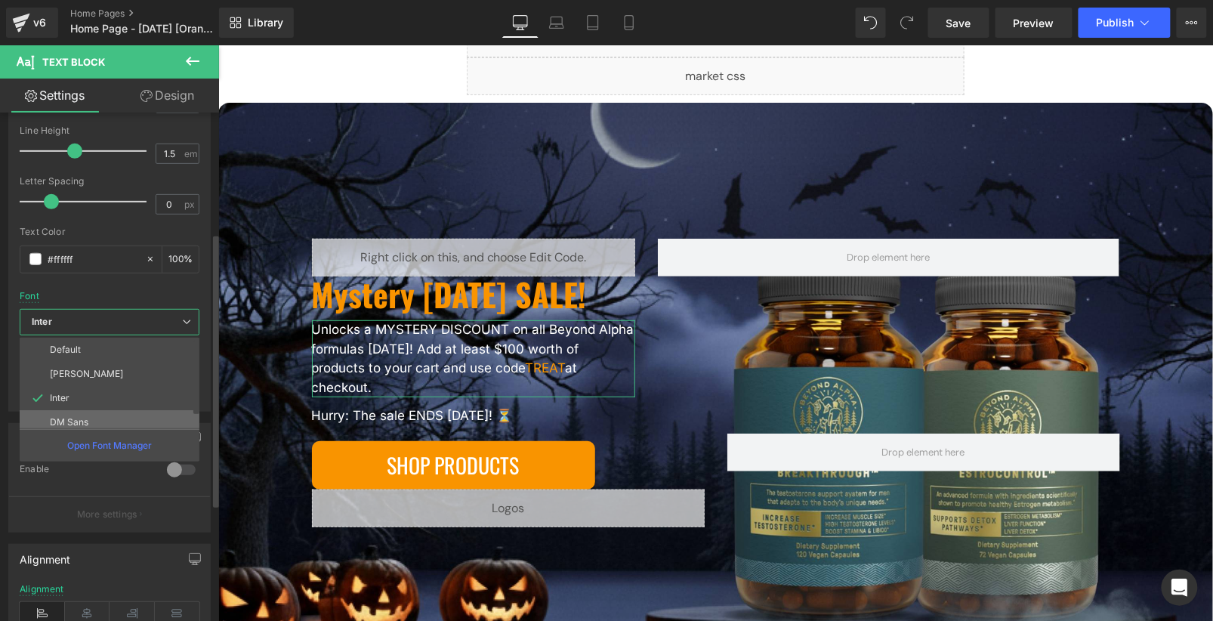
click at [118, 413] on li "DM Sans" at bounding box center [113, 422] width 187 height 24
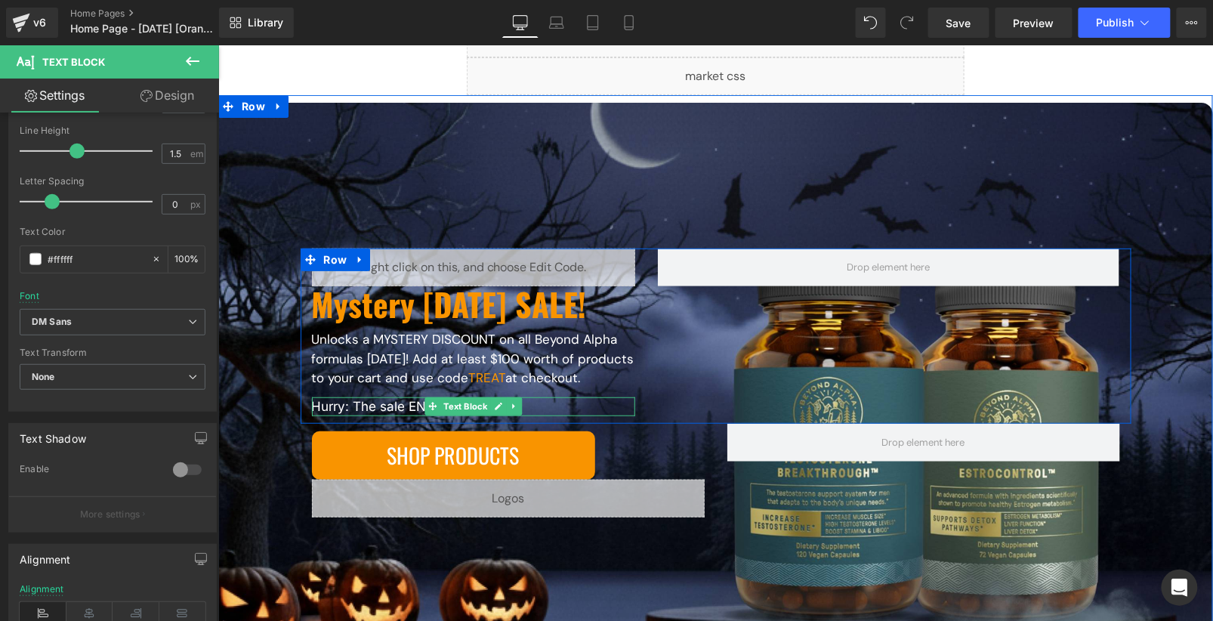
click at [386, 410] on p "Hurry: The sale ENDS Thursday! ⏳" at bounding box center [472, 407] width 323 height 20
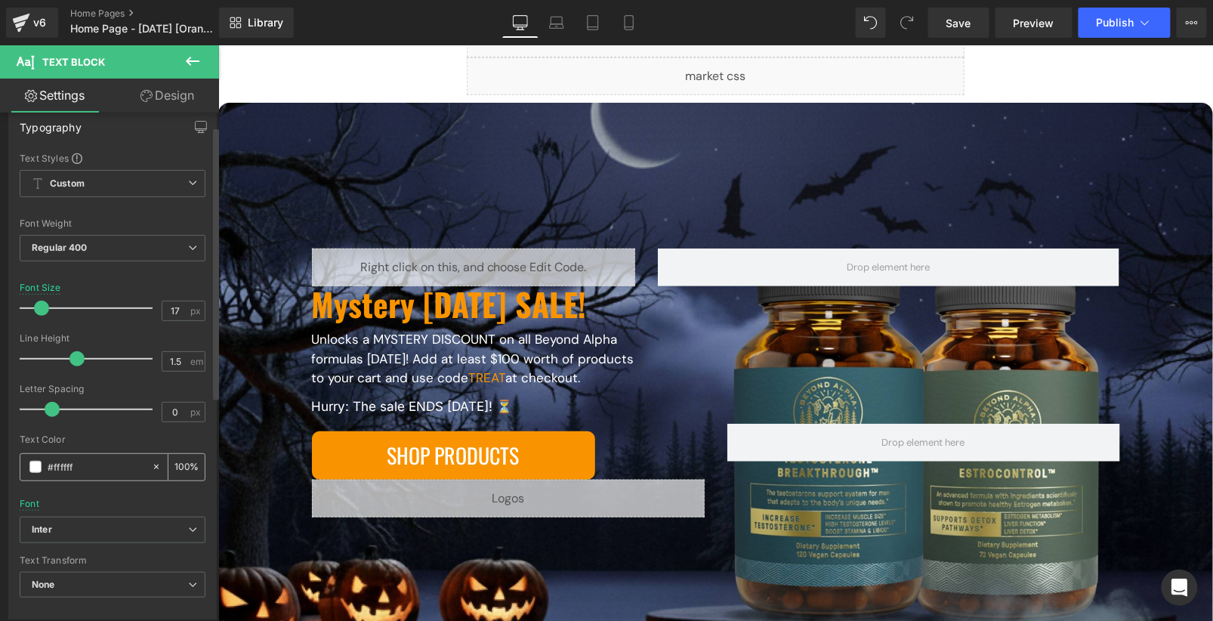
scroll to position [35, 0]
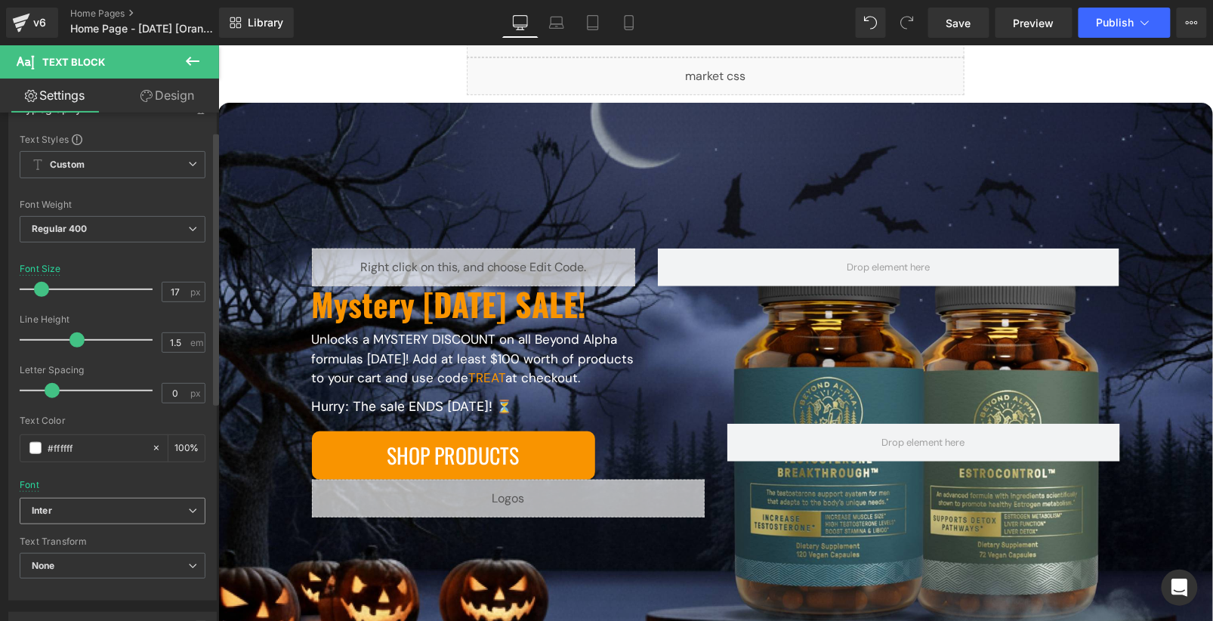
click at [142, 498] on span "Inter" at bounding box center [113, 511] width 186 height 26
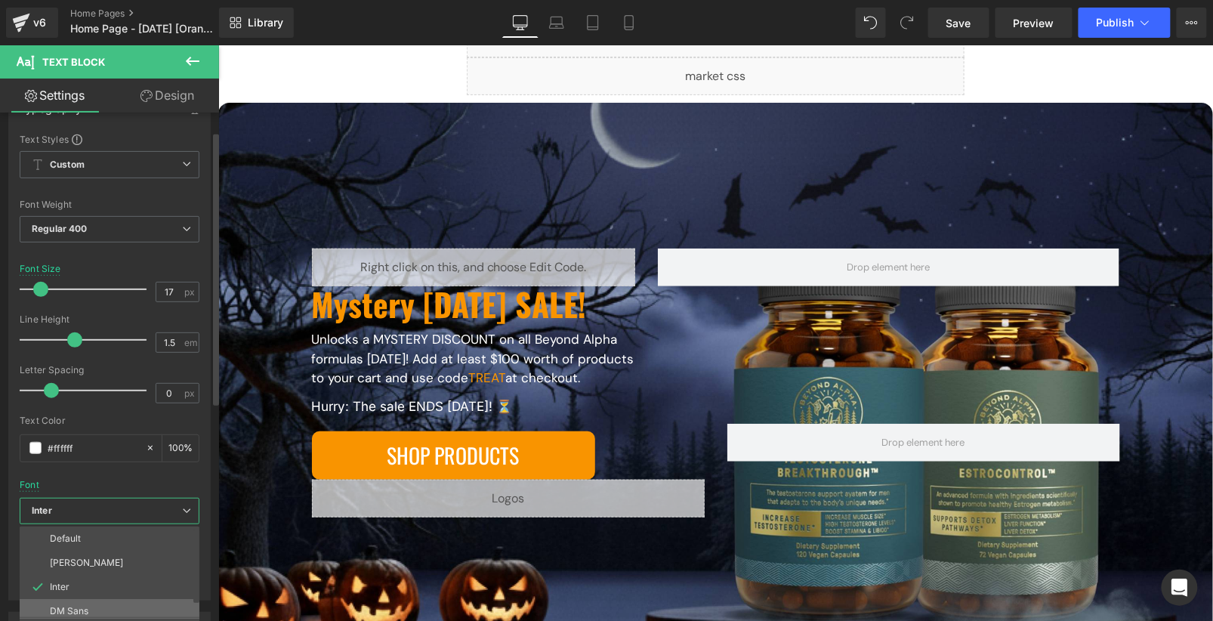
click at [155, 600] on li "DM Sans" at bounding box center [113, 611] width 187 height 24
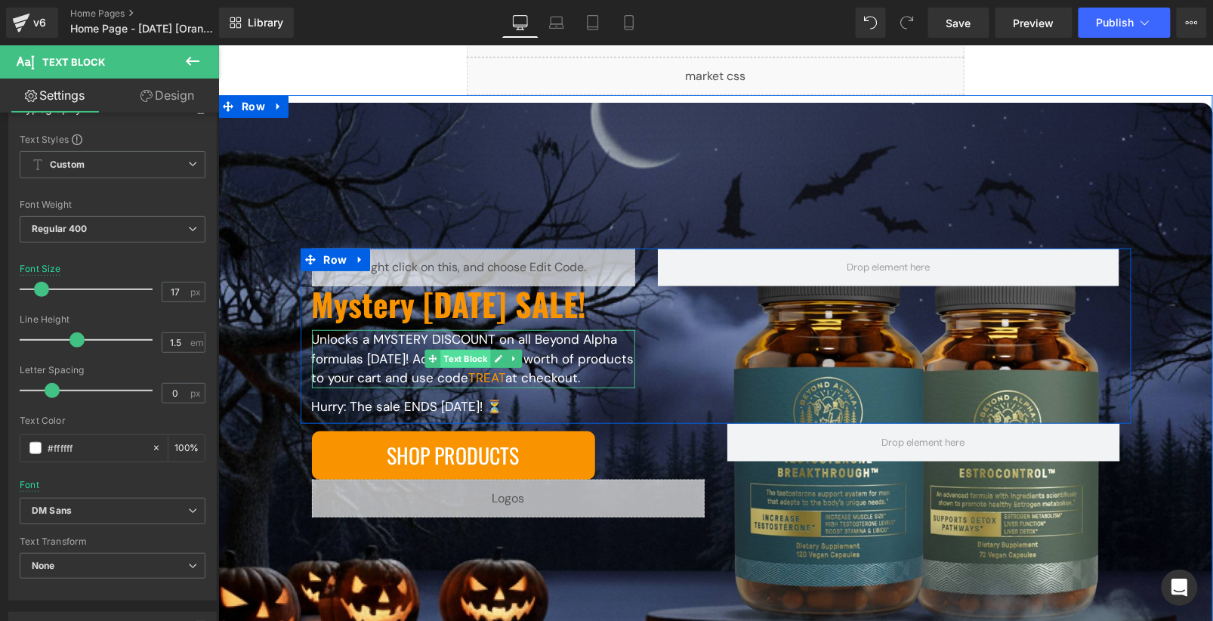
click at [469, 359] on link "Text Block" at bounding box center [457, 358] width 66 height 18
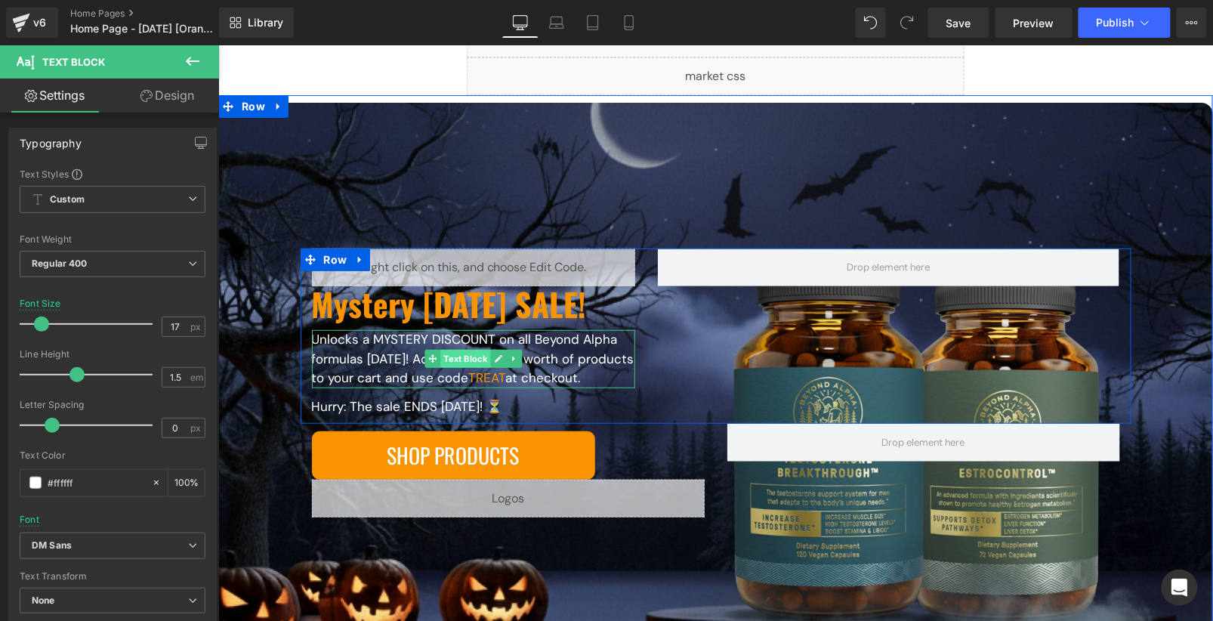
click at [447, 360] on div "Unlocks a MYSTERY DISCOUNT on all Beyond Alpha formulas today! Add at least $10…" at bounding box center [472, 358] width 323 height 58
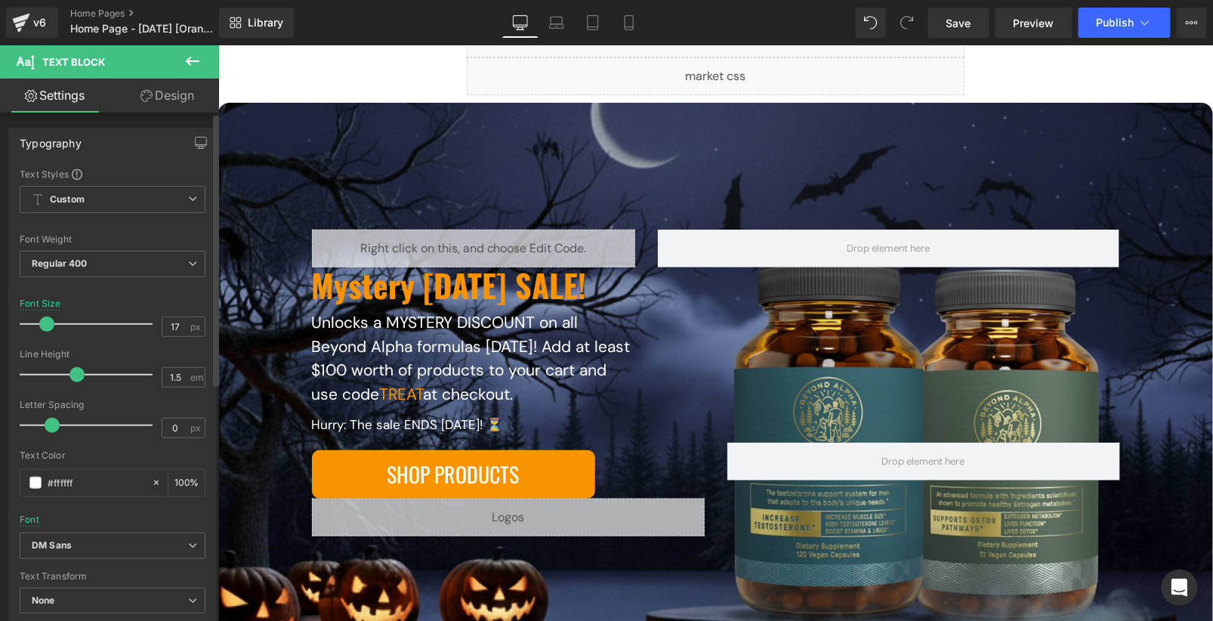
click at [45, 317] on span at bounding box center [46, 324] width 15 height 15
click at [179, 331] on input "17" at bounding box center [175, 326] width 26 height 19
type input "20"
click at [178, 371] on input "1.5" at bounding box center [175, 377] width 26 height 19
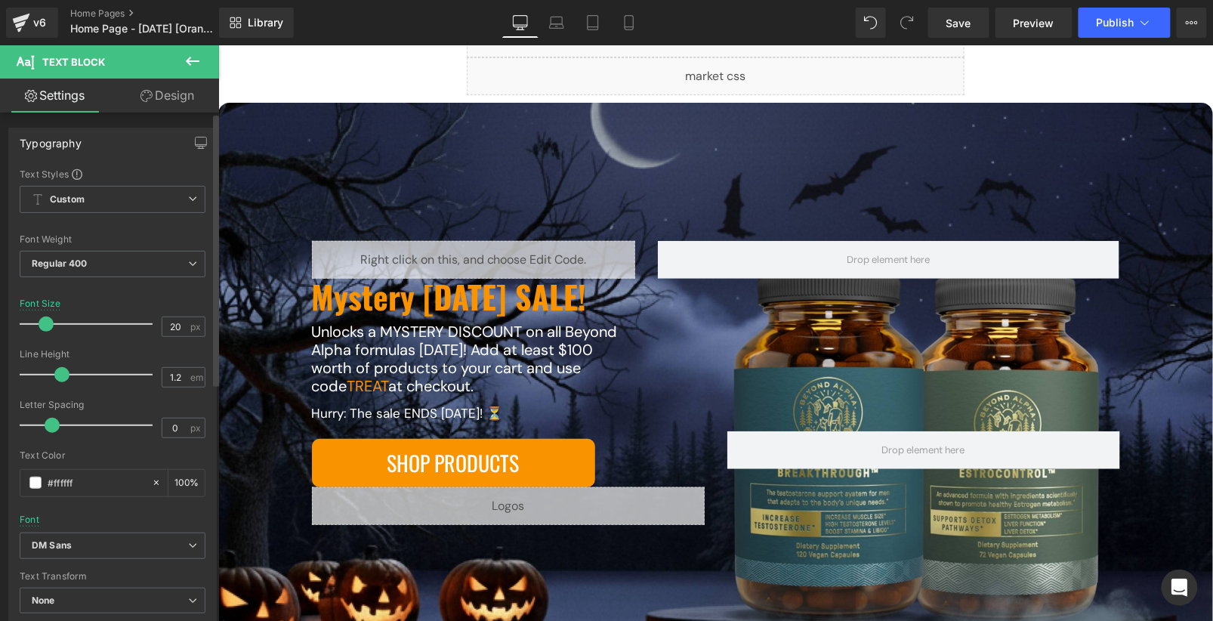
click at [175, 350] on div "Line Height" at bounding box center [113, 354] width 186 height 11
click at [175, 376] on input "1.2" at bounding box center [175, 377] width 26 height 19
click at [182, 356] on div "Line Height" at bounding box center [113, 354] width 186 height 11
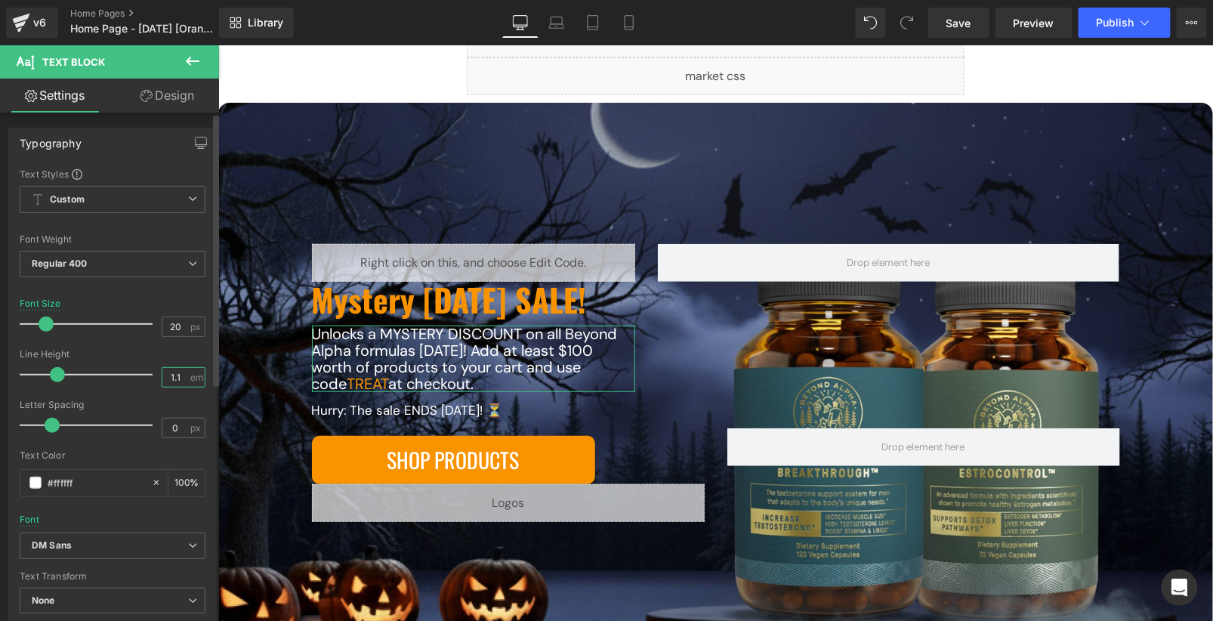
click at [181, 375] on input "1.1" at bounding box center [175, 377] width 26 height 19
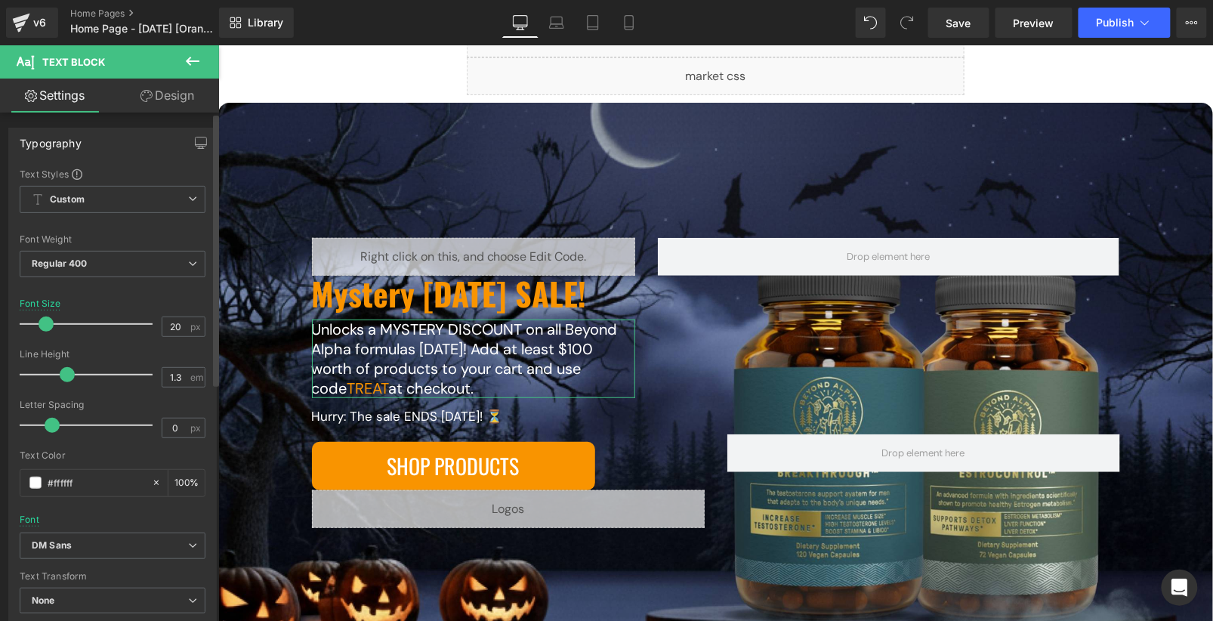
click at [182, 356] on div "Line Height" at bounding box center [113, 354] width 186 height 11
click at [176, 375] on input "1.3" at bounding box center [175, 377] width 26 height 19
click at [179, 351] on div "Line Height" at bounding box center [113, 354] width 186 height 11
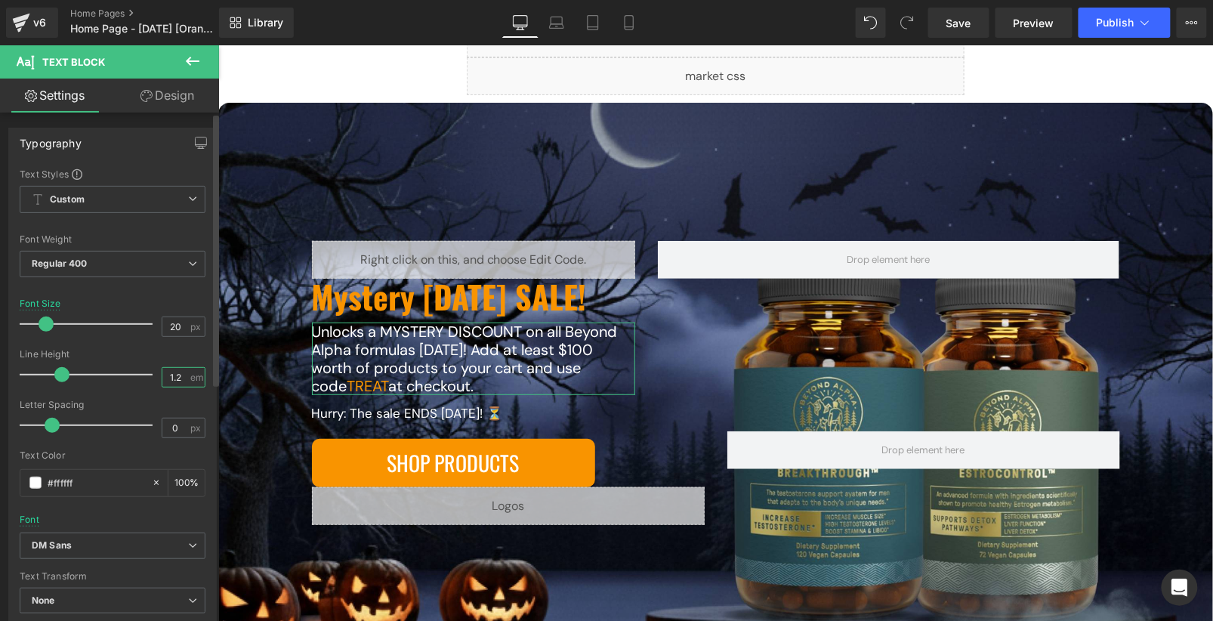
click at [178, 374] on input "1.2" at bounding box center [175, 377] width 26 height 19
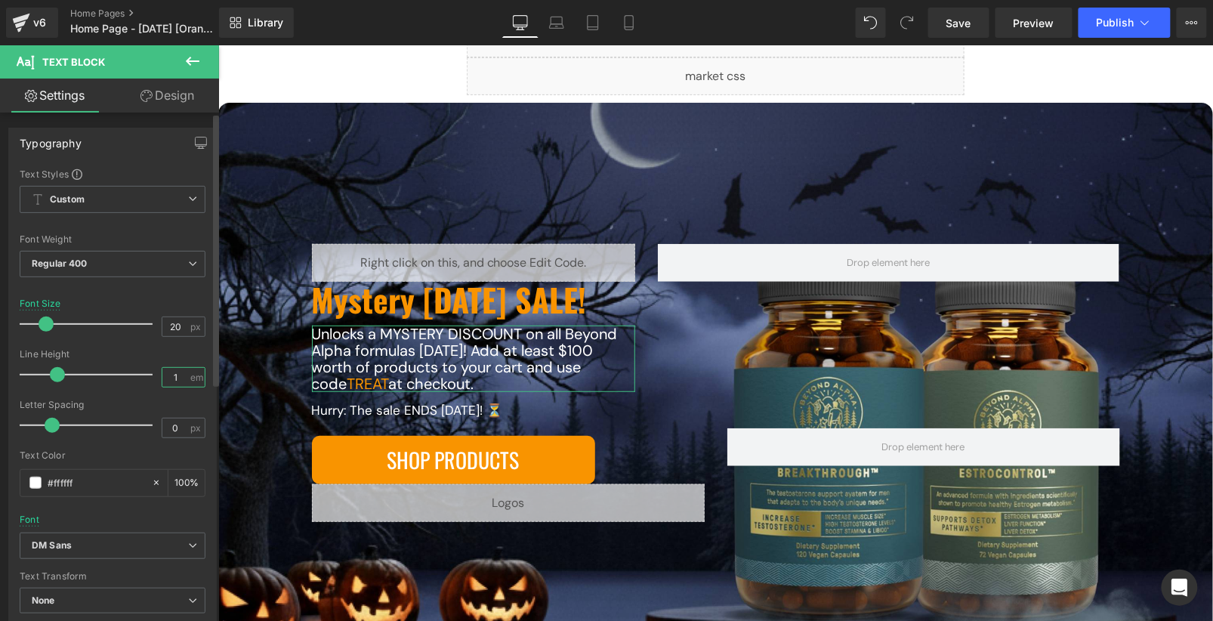
type input "1.2"
click at [179, 354] on div "Line Height" at bounding box center [113, 354] width 186 height 11
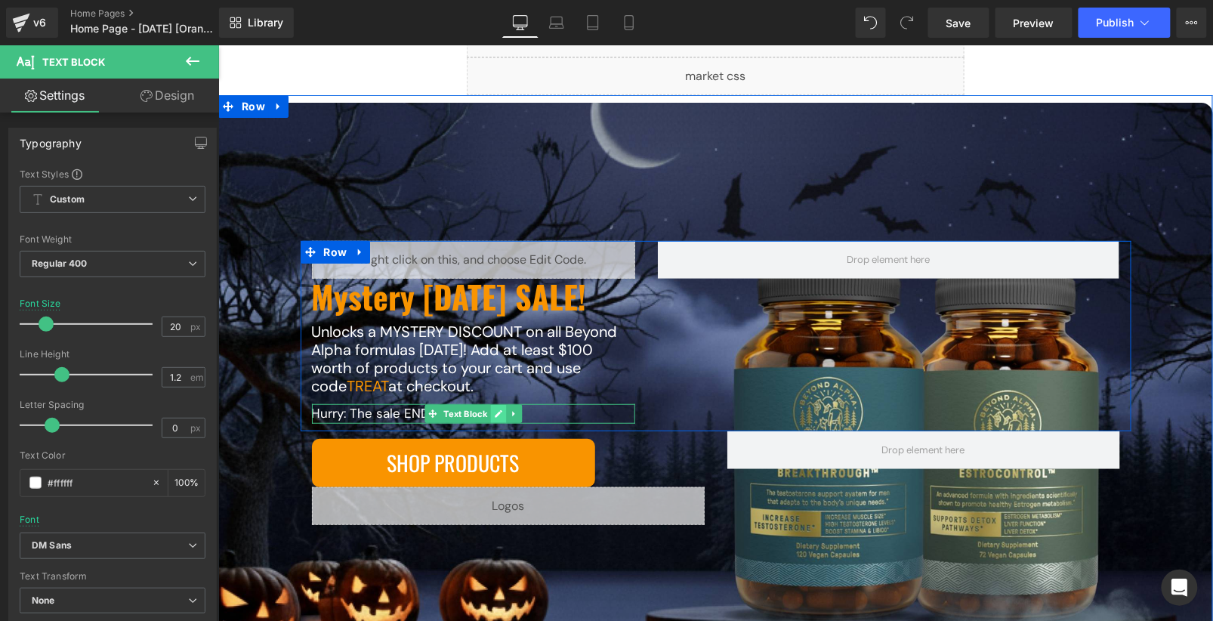
click at [490, 415] on link at bounding box center [498, 413] width 16 height 18
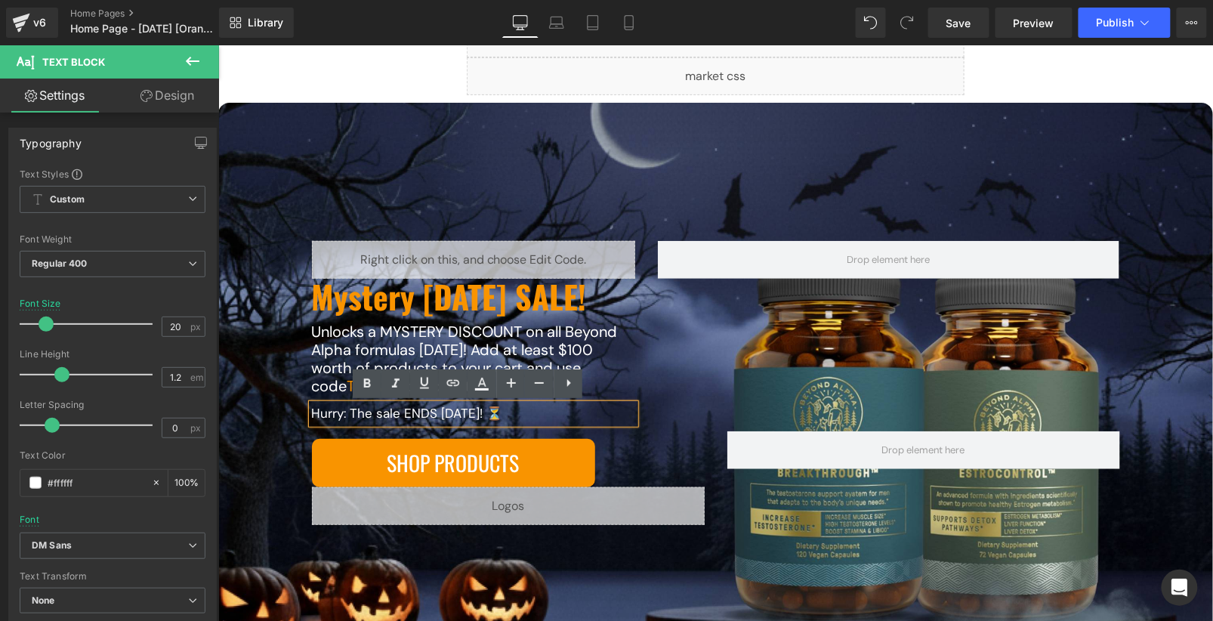
click at [377, 407] on p "Hurry: The sale ENDS Thursday! ⏳" at bounding box center [472, 413] width 323 height 20
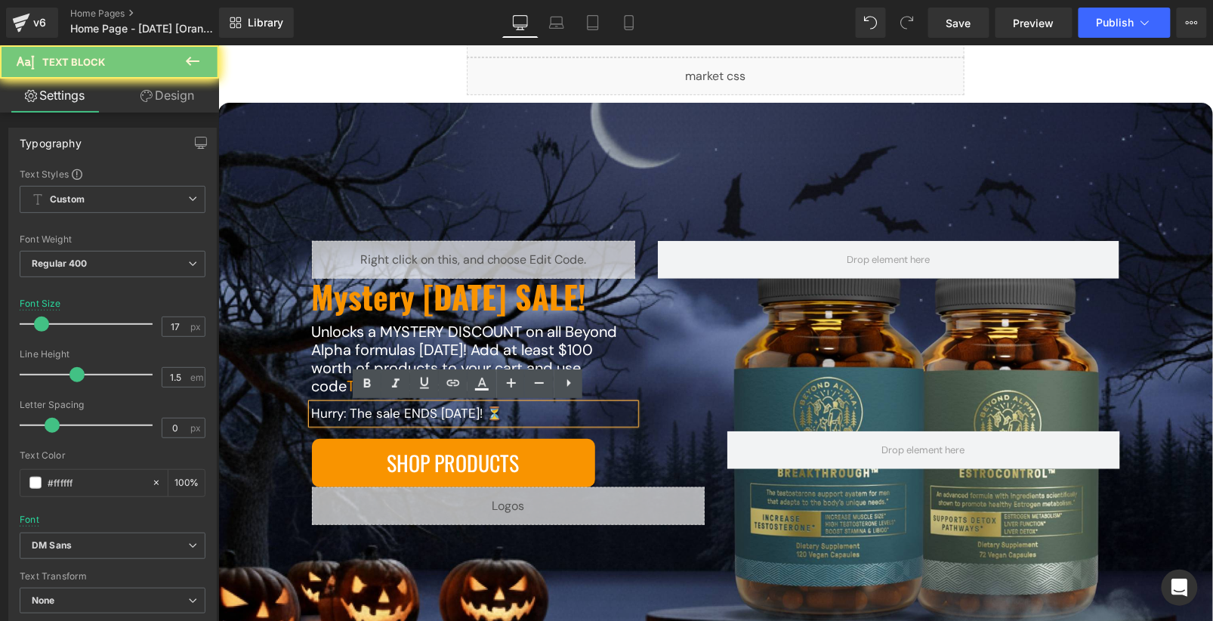
click at [377, 407] on p "Hurry: The sale ENDS Thursday! ⏳" at bounding box center [472, 413] width 323 height 20
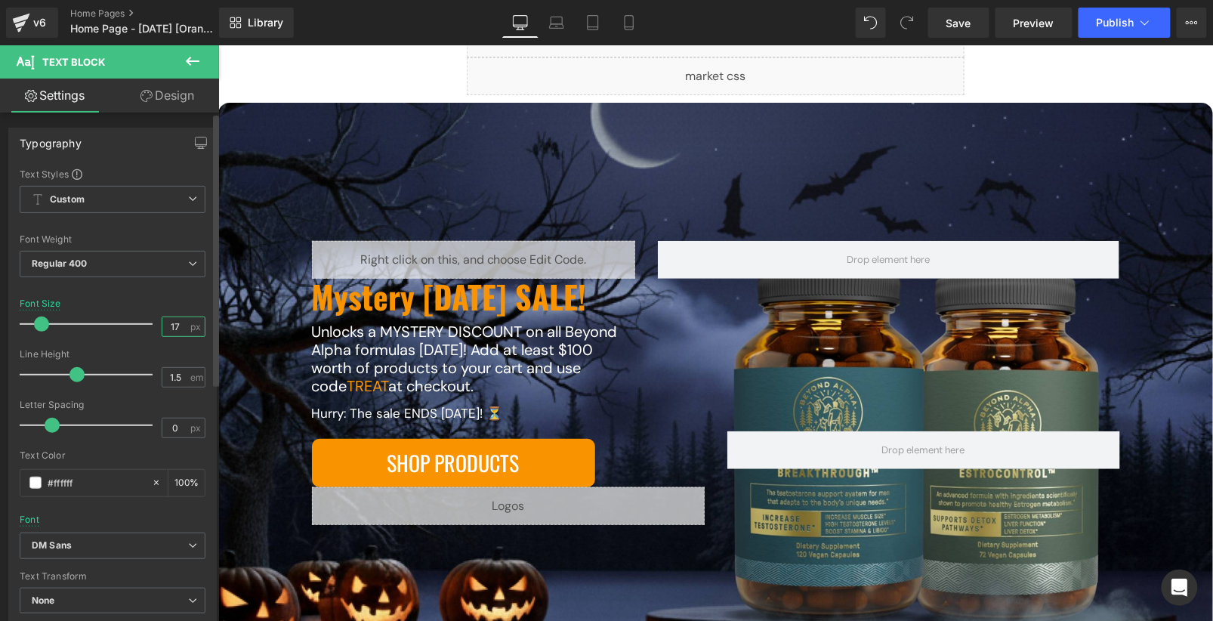
click at [171, 323] on input "17" at bounding box center [175, 326] width 26 height 19
type input "18"
click at [178, 376] on input "1.5" at bounding box center [175, 377] width 26 height 19
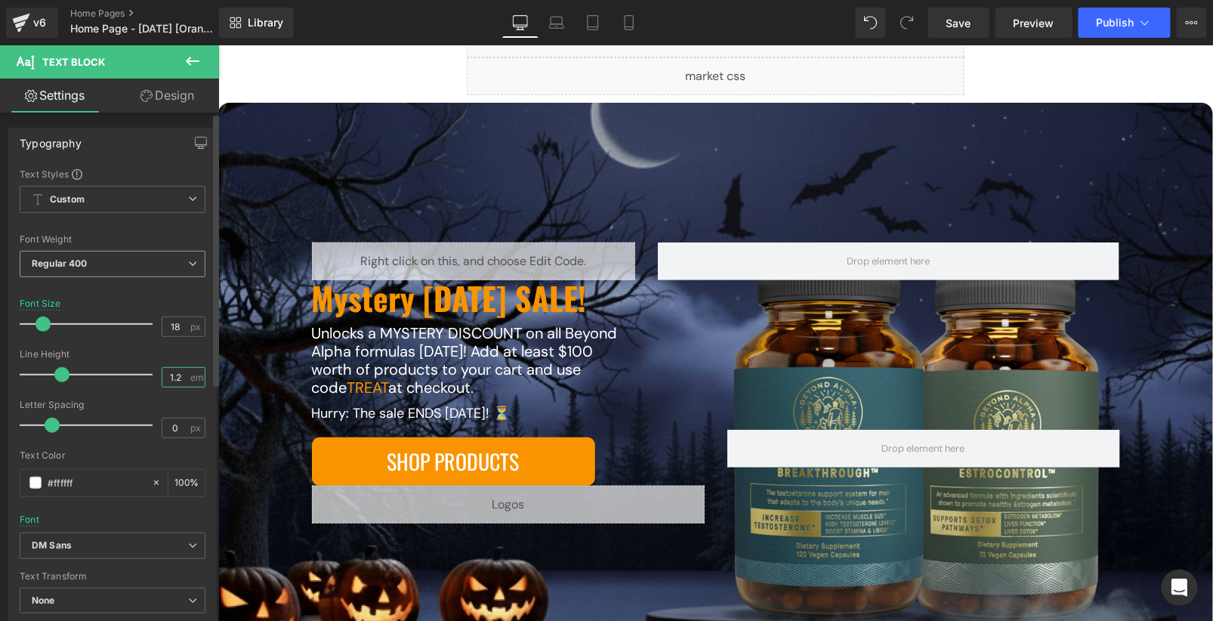
type input "1.2"
click at [159, 263] on span "Regular 400" at bounding box center [113, 264] width 186 height 26
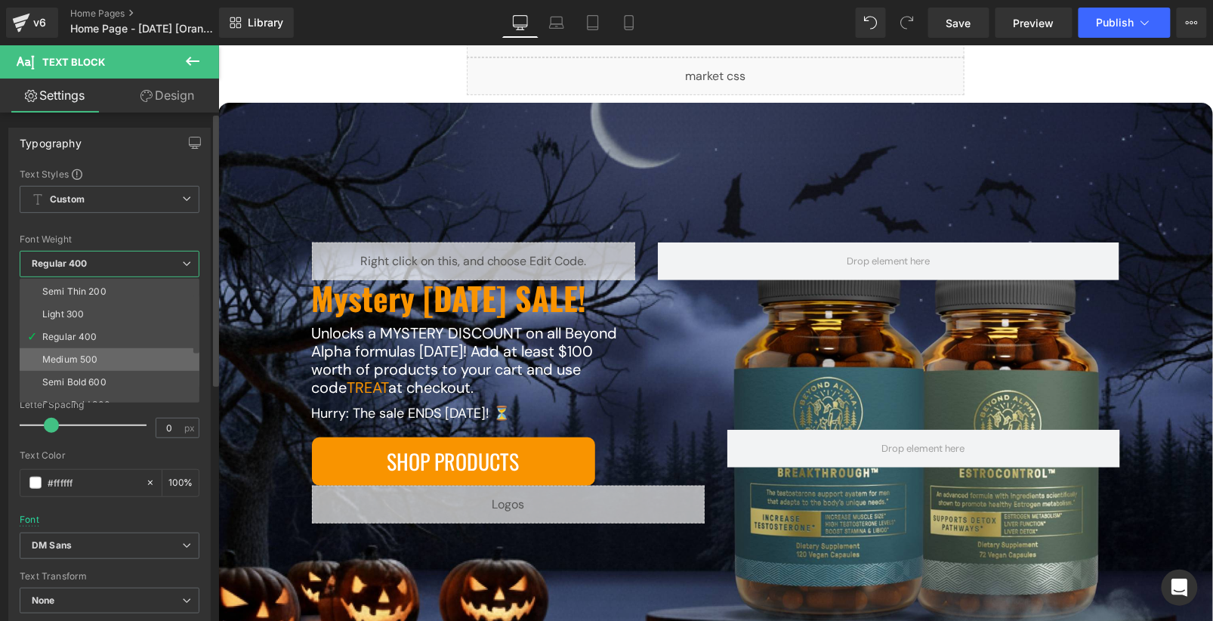
scroll to position [32, 0]
click at [136, 363] on li "Semi Bold 600" at bounding box center [113, 371] width 187 height 23
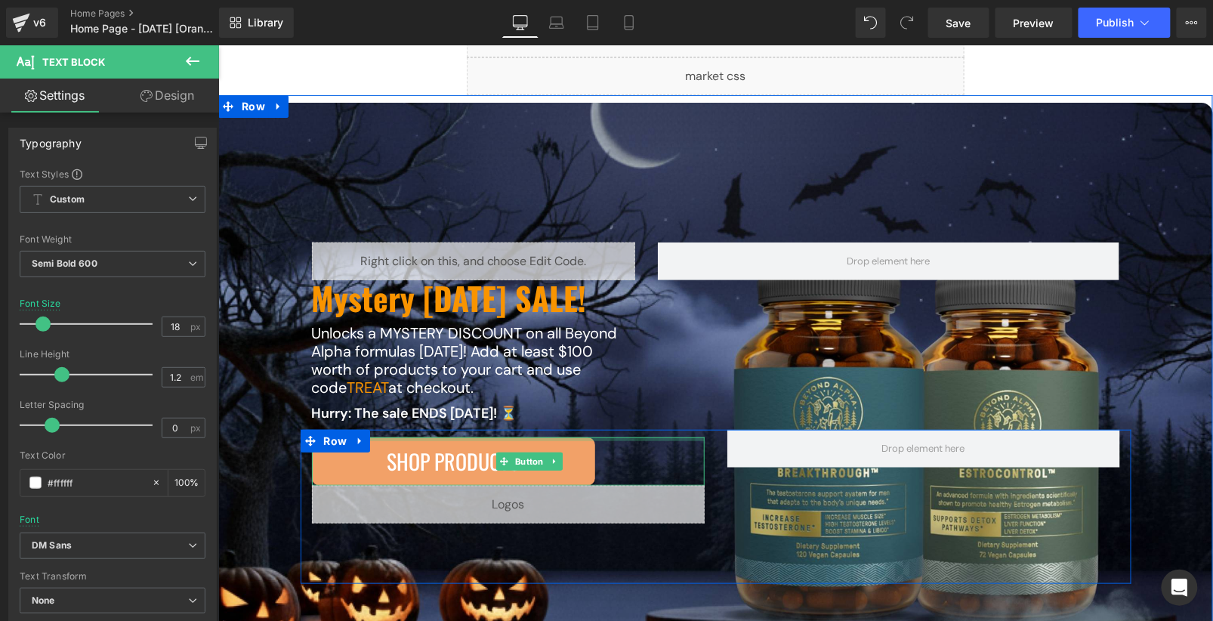
click at [573, 437] on div at bounding box center [507, 439] width 393 height 4
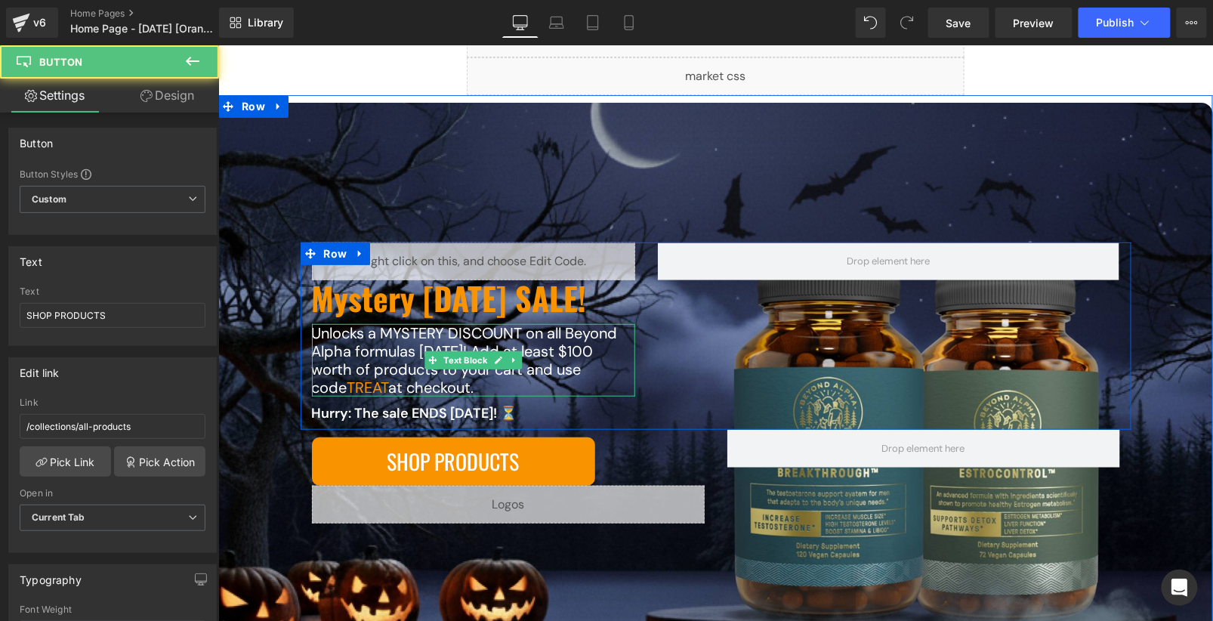
click at [618, 386] on p "Unlocks a MYSTERY DISCOUNT on all Beyond Alpha formulas today! Add at least $10…" at bounding box center [472, 359] width 323 height 73
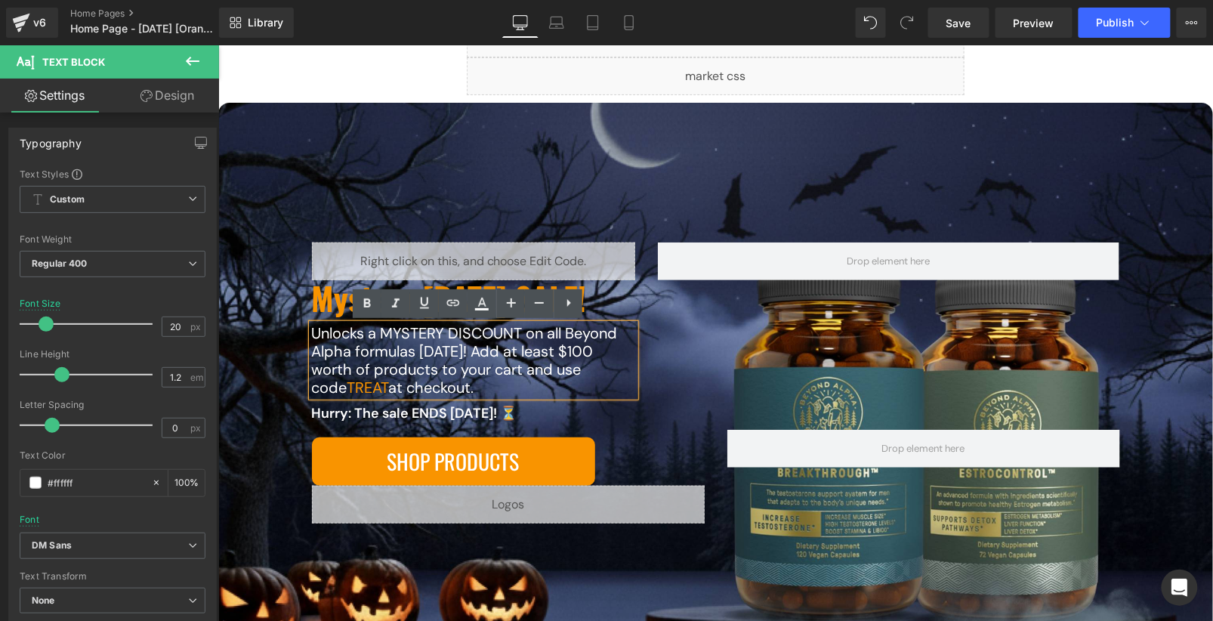
click at [655, 394] on div "Liquid Mystery Halloween SALE! Heading Unlocks a MYSTERY DISCOUNT on all Beyond…" at bounding box center [715, 335] width 831 height 187
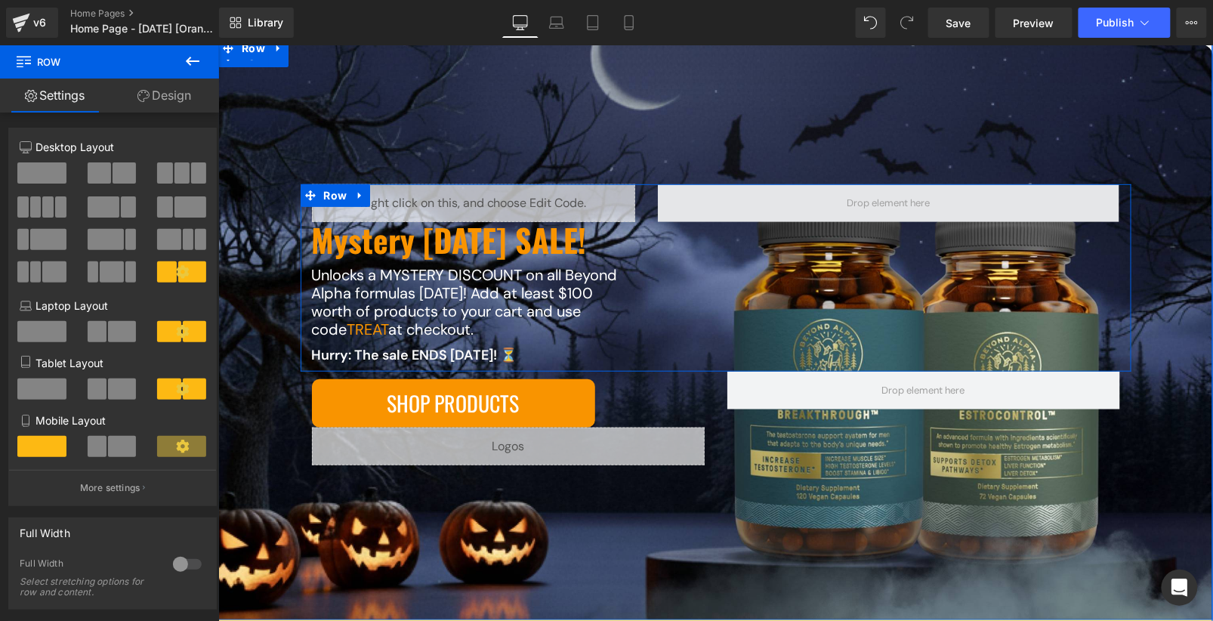
scroll to position [272, 0]
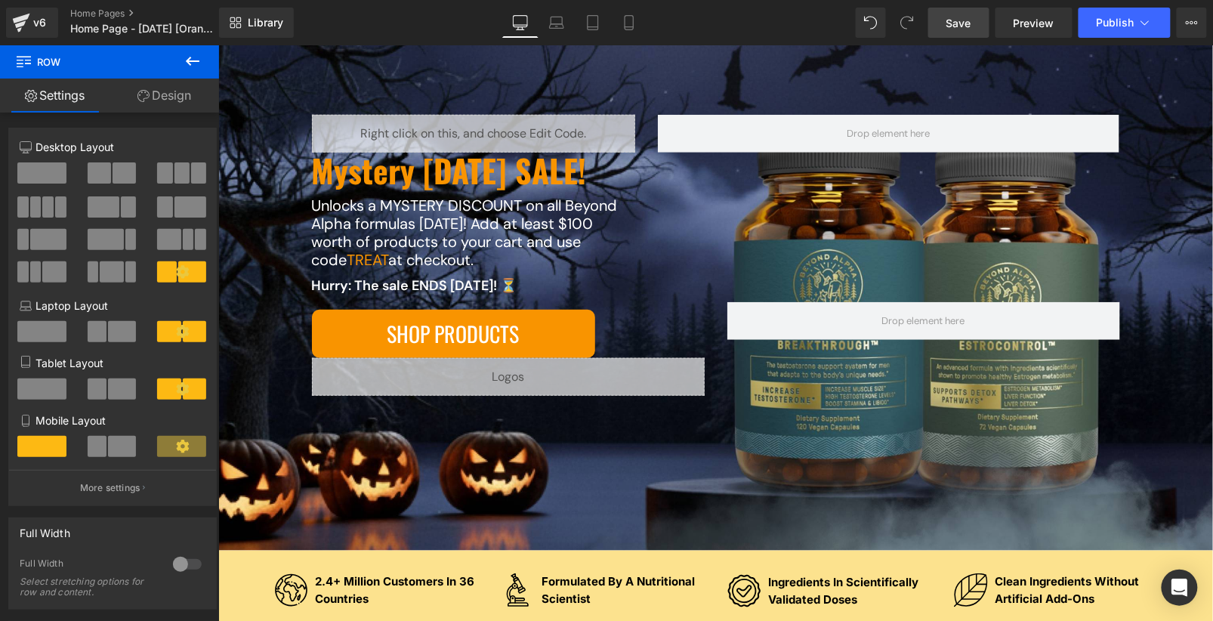
click at [950, 34] on link "Save" at bounding box center [958, 23] width 61 height 30
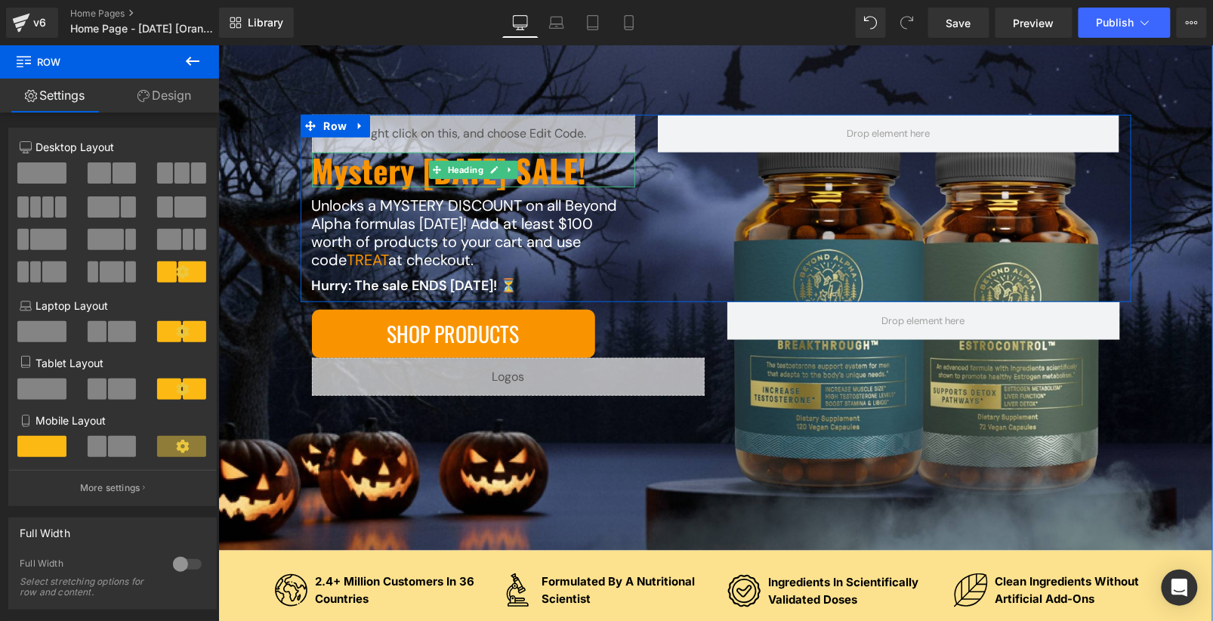
click at [396, 164] on h1 "Mystery Halloween SALE!" at bounding box center [472, 169] width 323 height 35
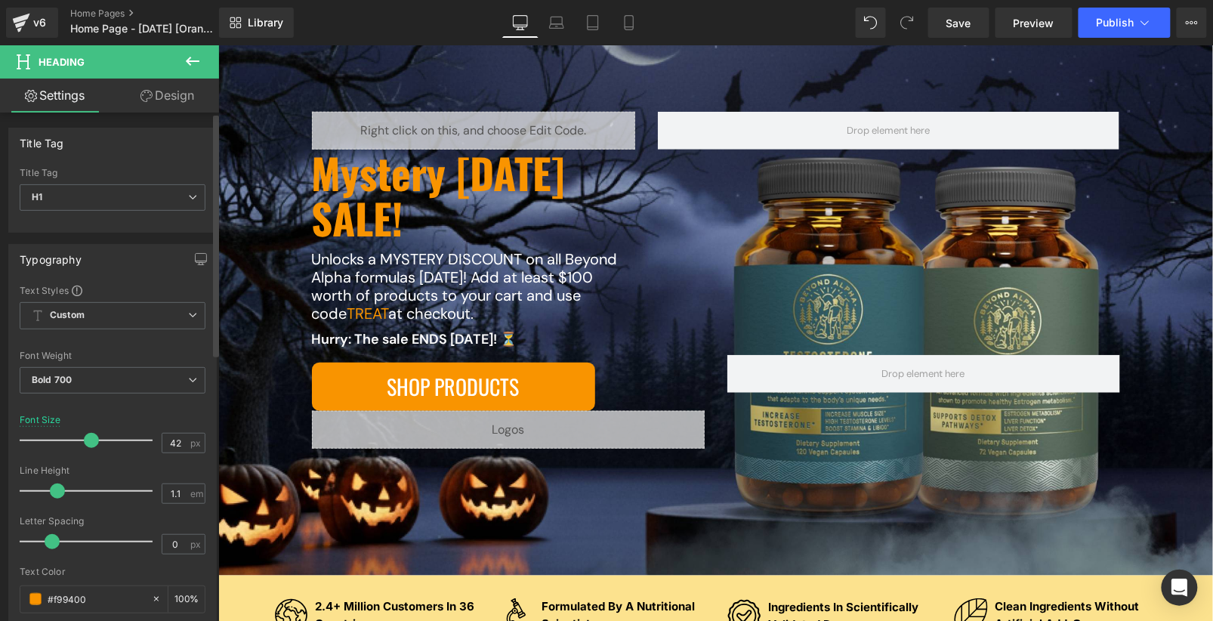
scroll to position [243, 0]
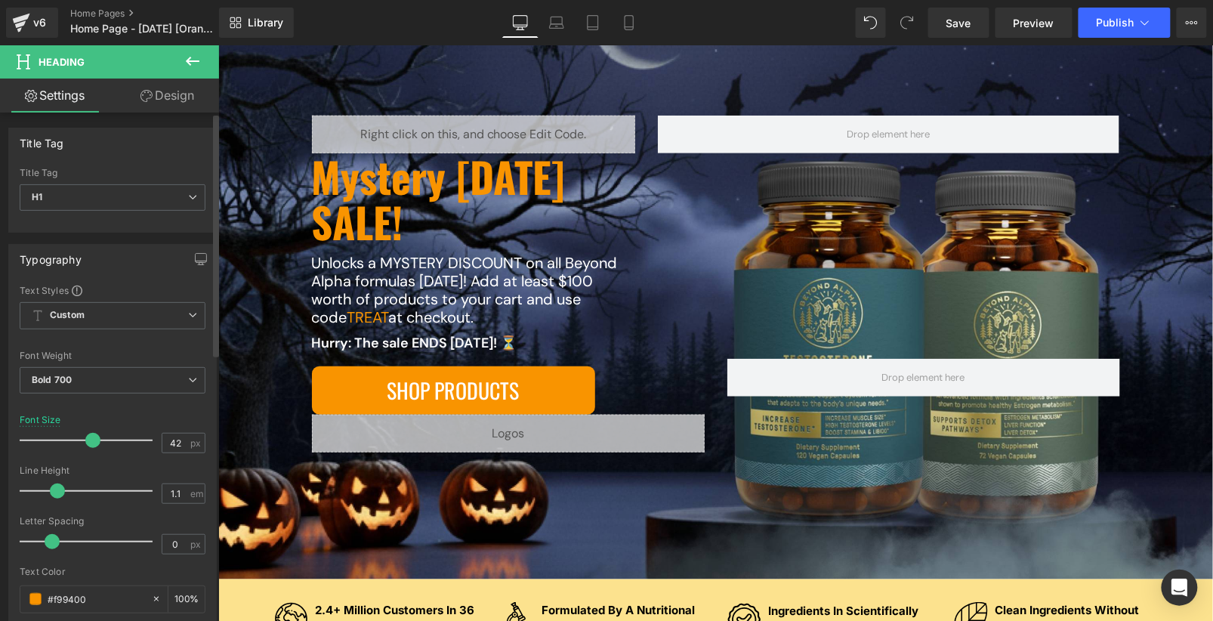
drag, startPoint x: 77, startPoint y: 436, endPoint x: 94, endPoint y: 437, distance: 16.7
click at [94, 437] on span at bounding box center [92, 440] width 15 height 15
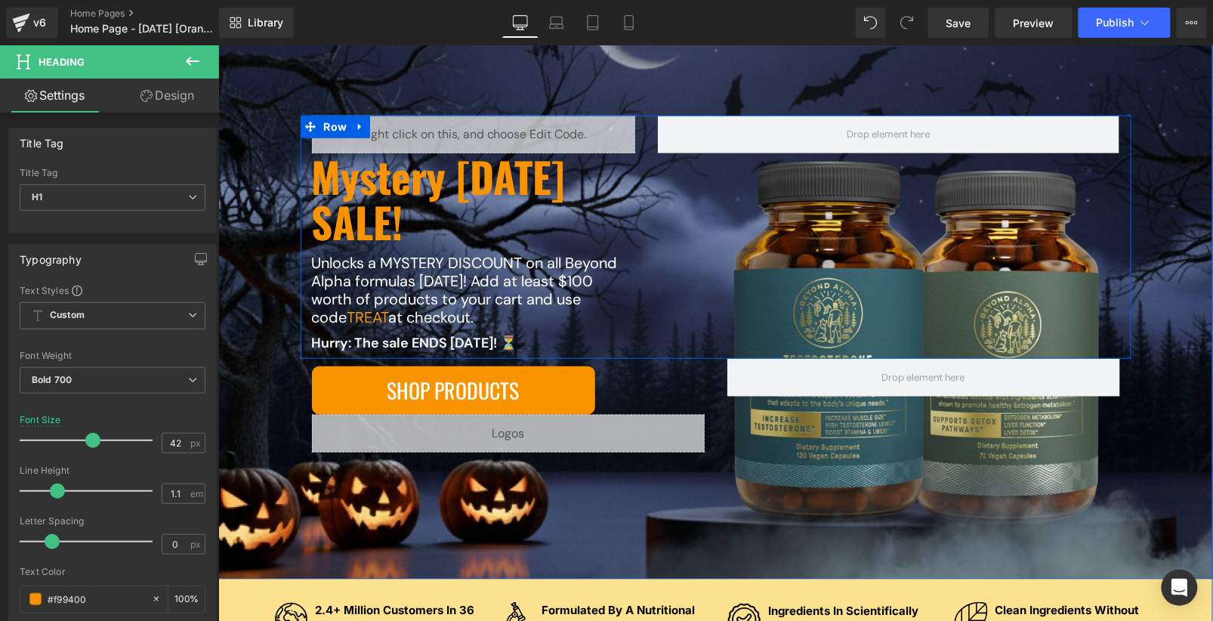
click at [635, 165] on div "Liquid Mystery Halloween SALE! Heading Unlocks a MYSTERY DISCOUNT on all Beyond…" at bounding box center [473, 233] width 346 height 236
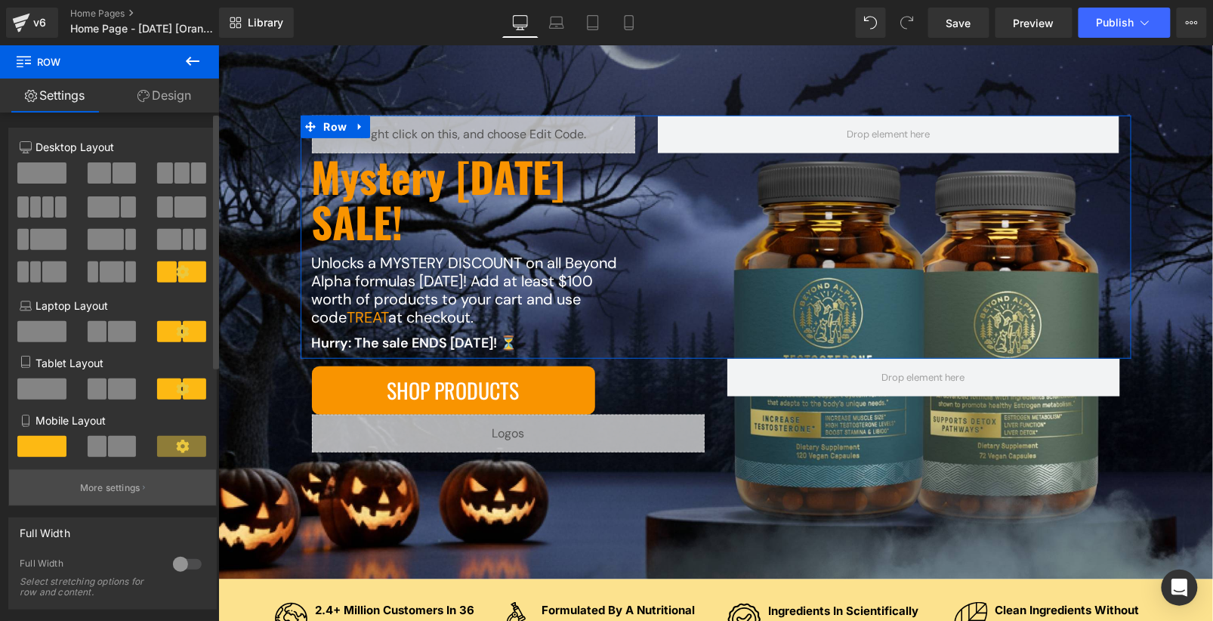
click at [118, 480] on button "More settings" at bounding box center [112, 488] width 207 height 36
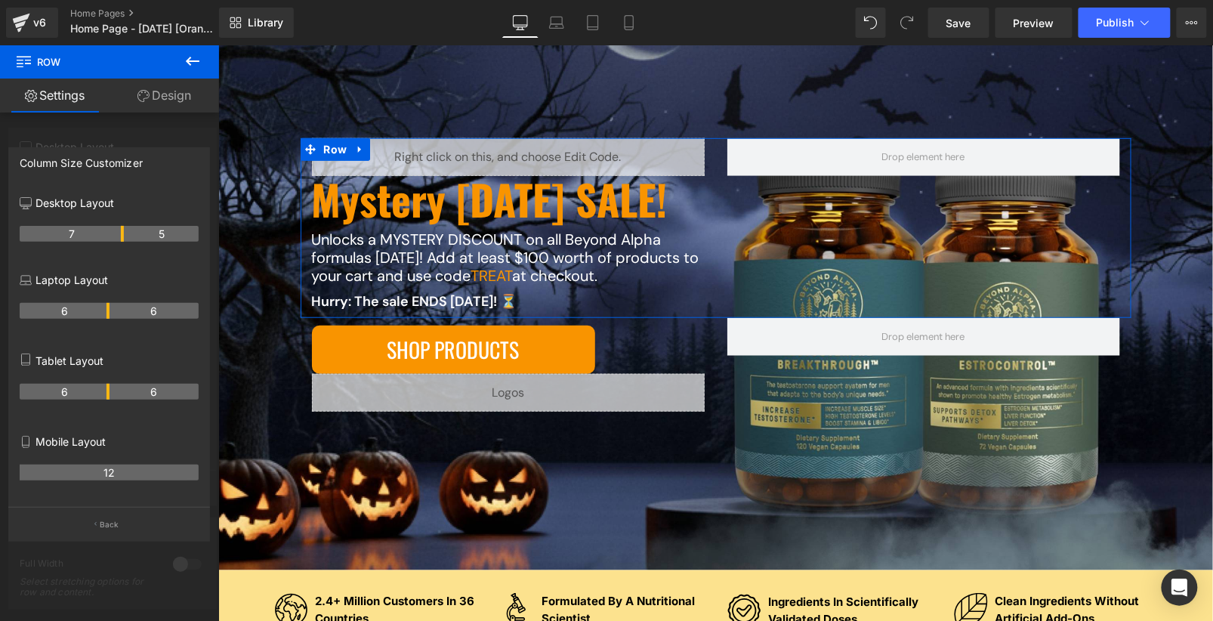
scroll to position [276, 0]
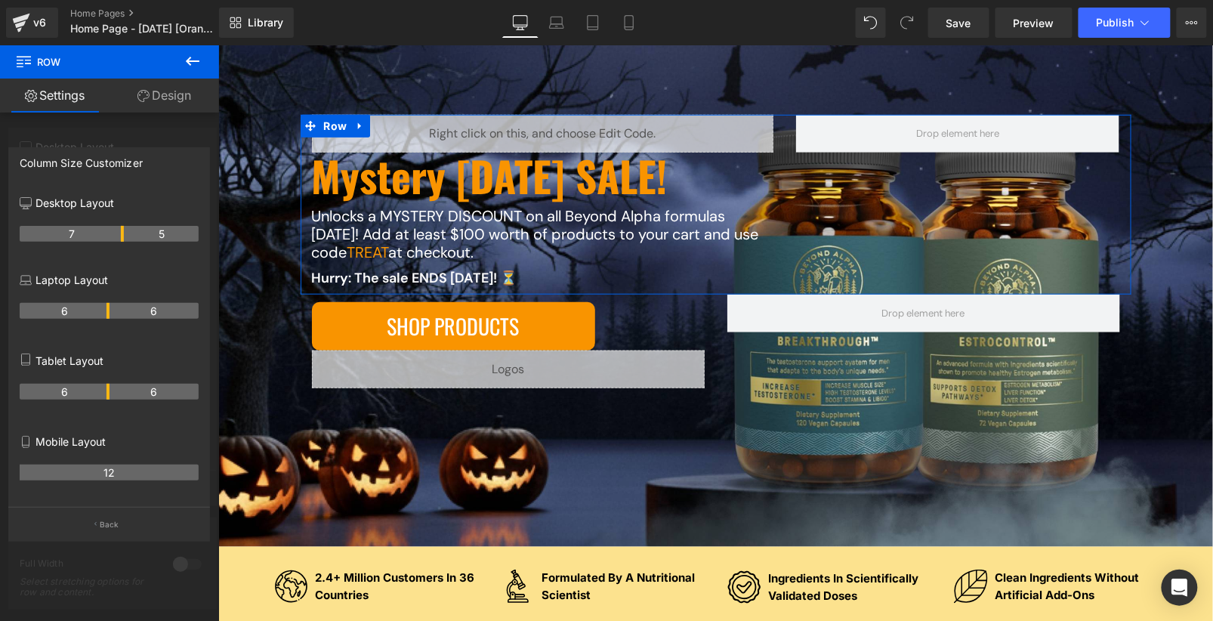
drag, startPoint x: 91, startPoint y: 233, endPoint x: 125, endPoint y: 233, distance: 34.0
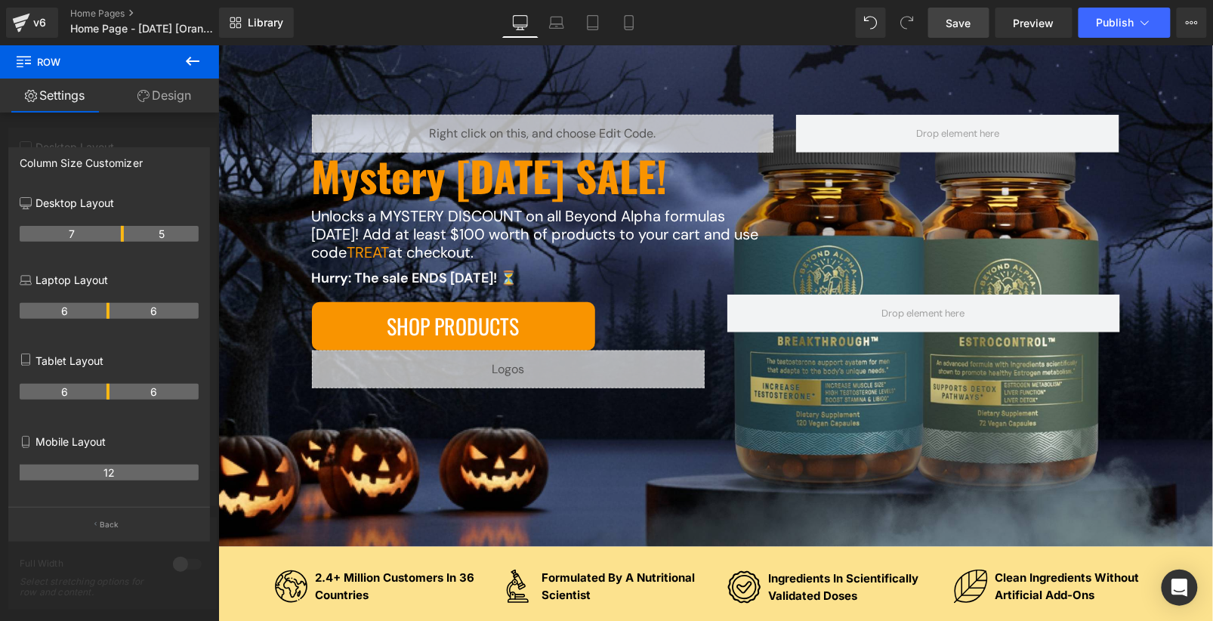
click at [960, 26] on span "Save" at bounding box center [959, 23] width 25 height 16
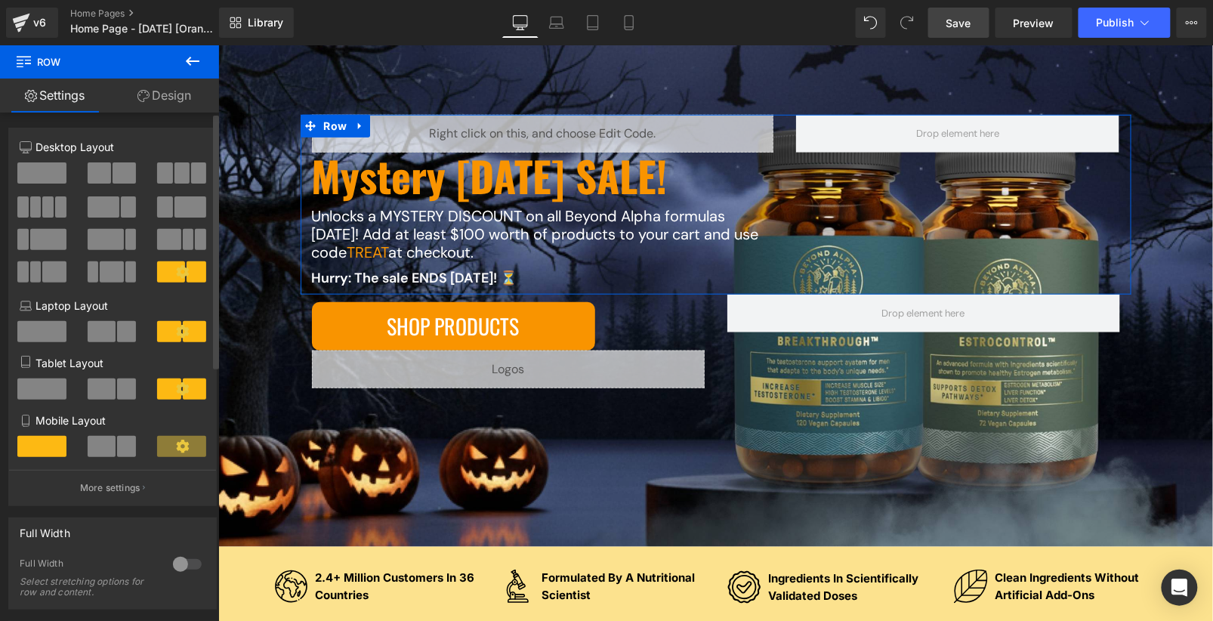
click at [141, 102] on link "Design" at bounding box center [165, 96] width 110 height 34
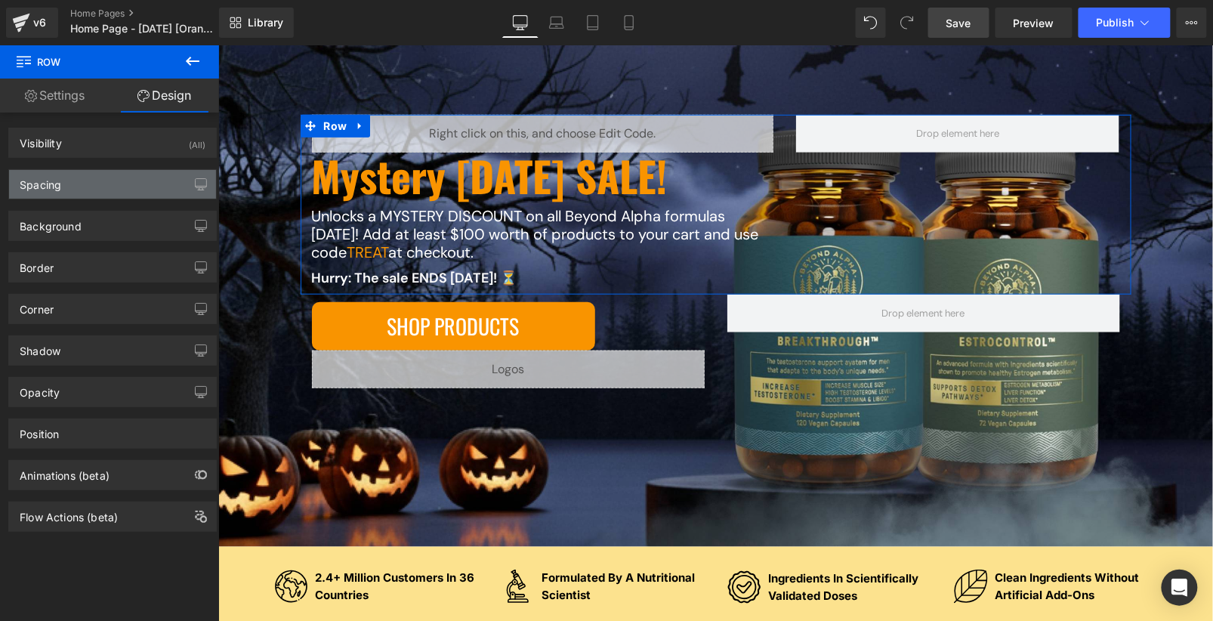
click at [89, 195] on div "Spacing" at bounding box center [112, 184] width 207 height 29
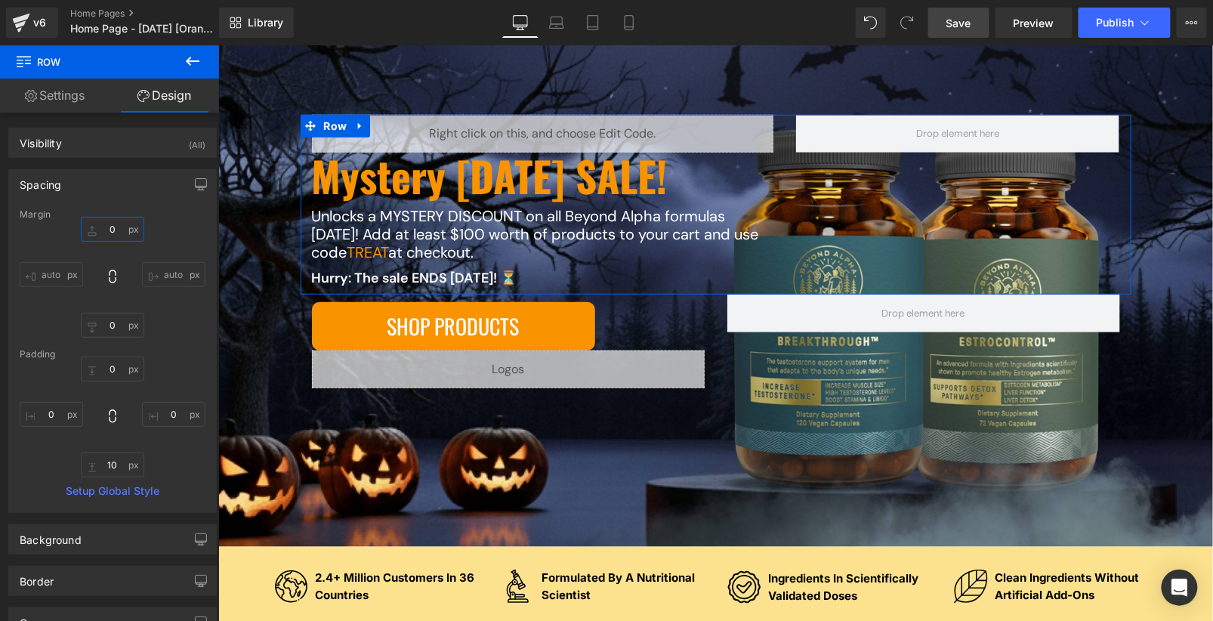
click at [101, 231] on input "0" at bounding box center [112, 229] width 63 height 25
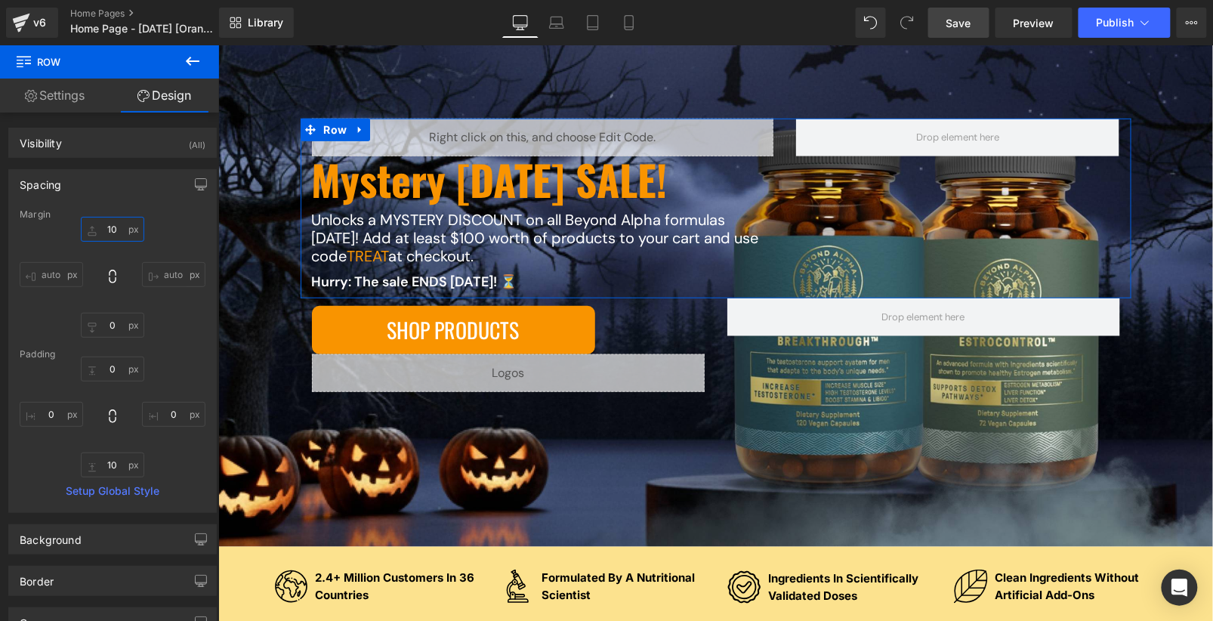
scroll to position [272, 0]
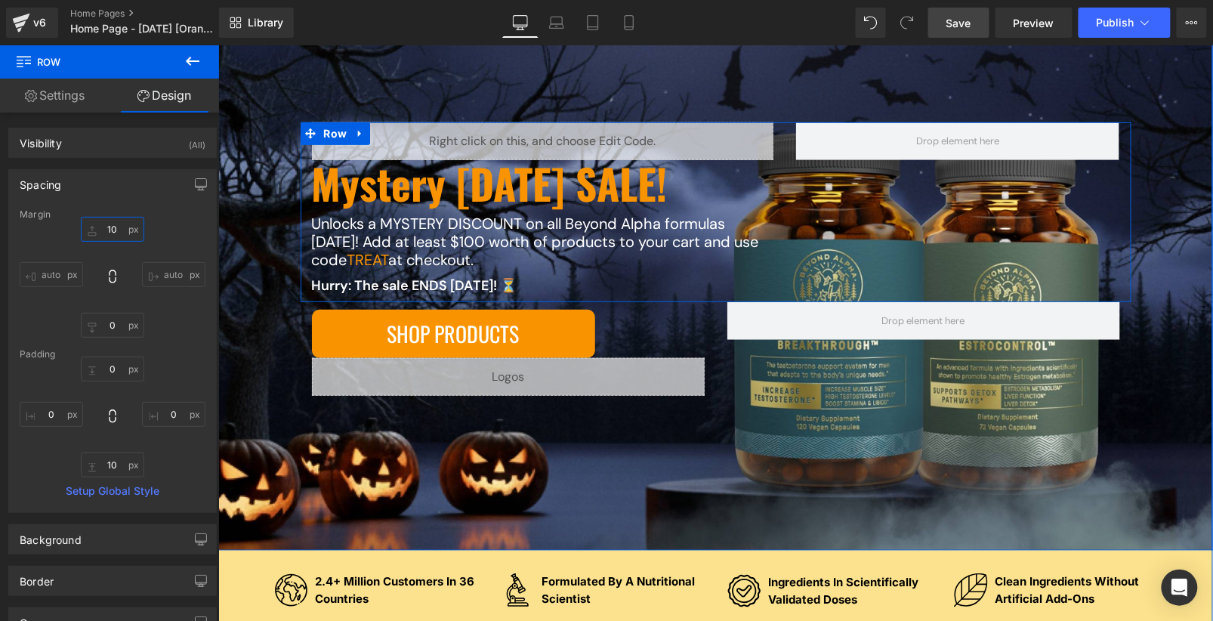
type input "0"
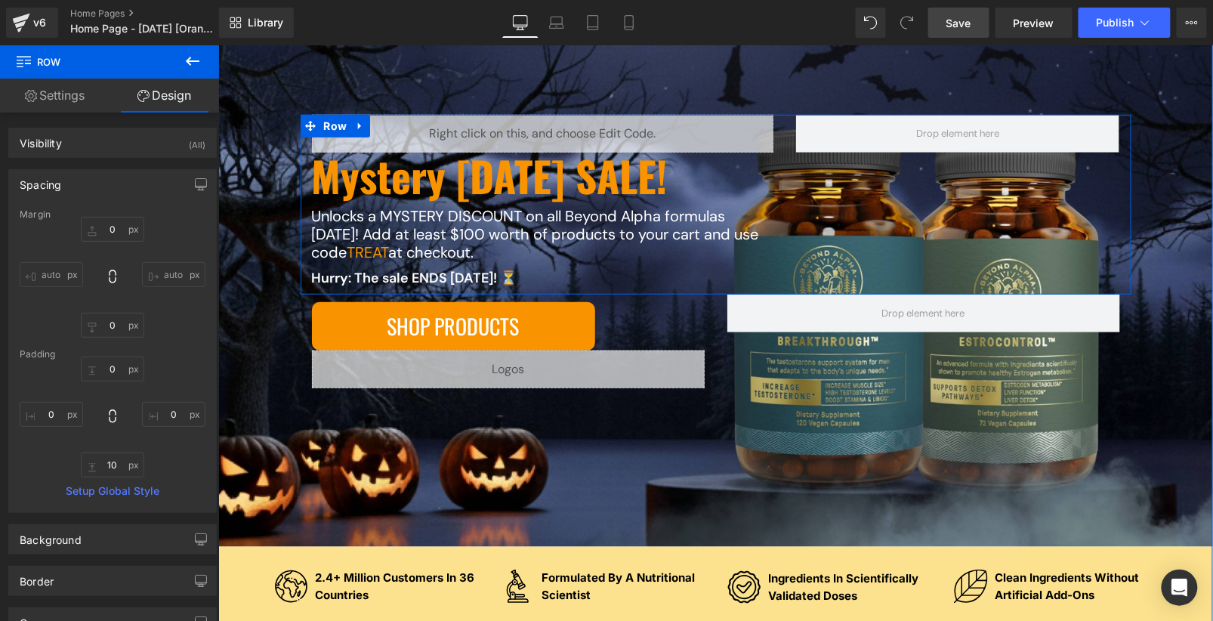
click at [485, 188] on h1 "Mystery Halloween SALE!" at bounding box center [542, 175] width 462 height 46
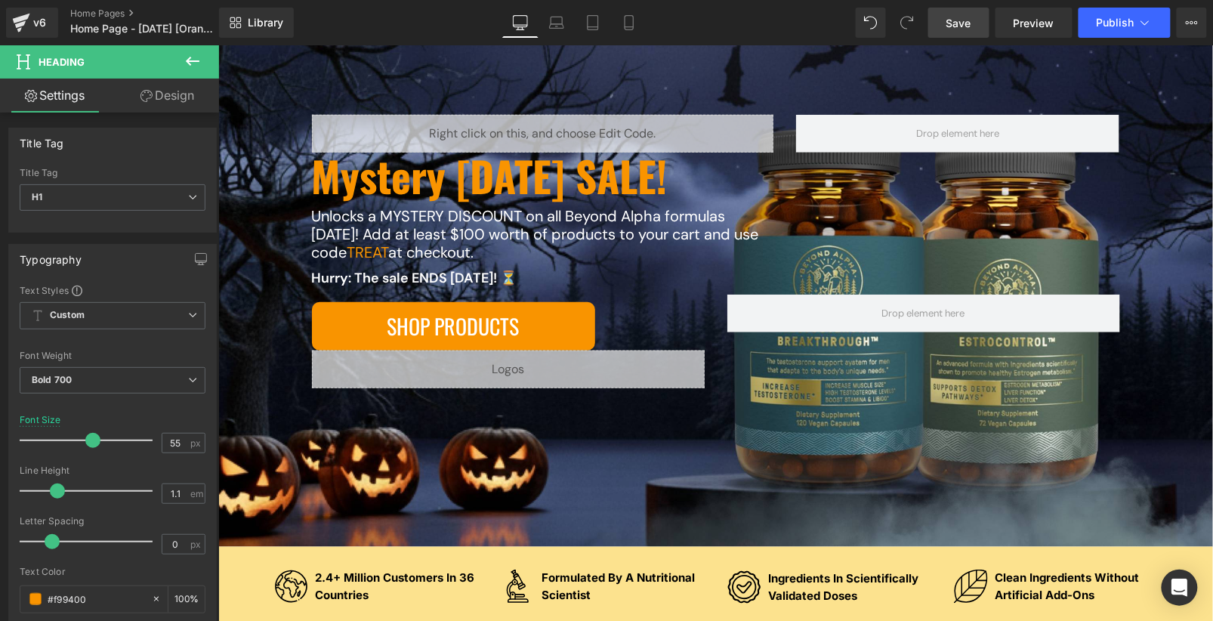
drag, startPoint x: 141, startPoint y: 103, endPoint x: 137, endPoint y: 115, distance: 12.7
click at [141, 103] on link "Design" at bounding box center [168, 96] width 110 height 34
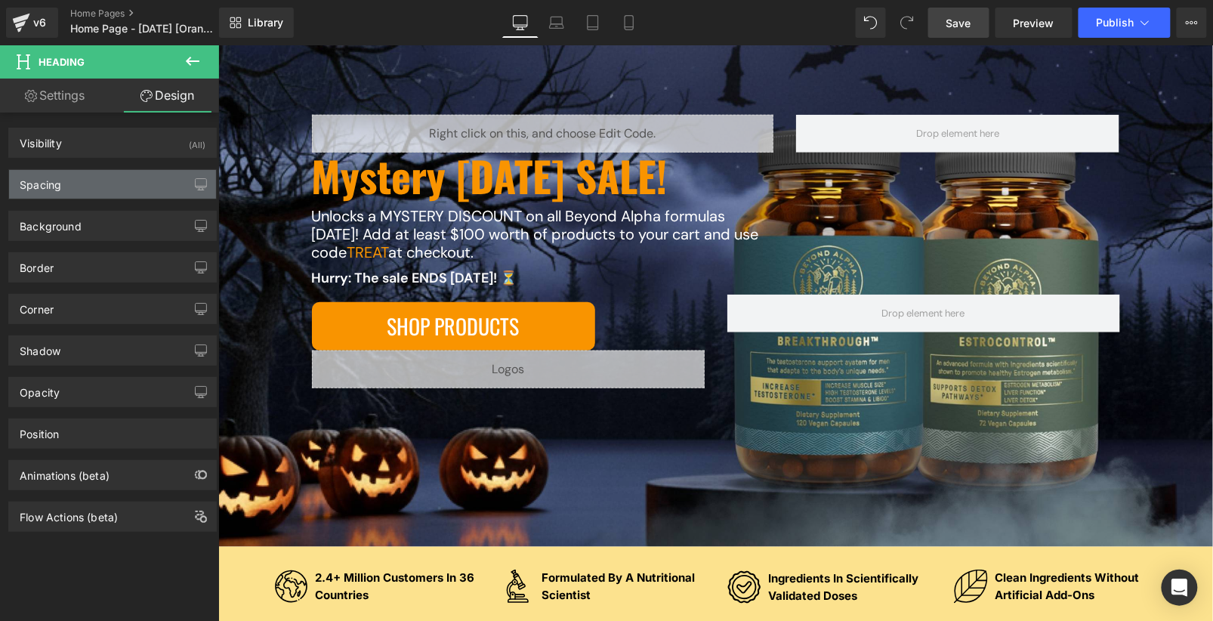
click at [91, 187] on div "Spacing" at bounding box center [112, 184] width 207 height 29
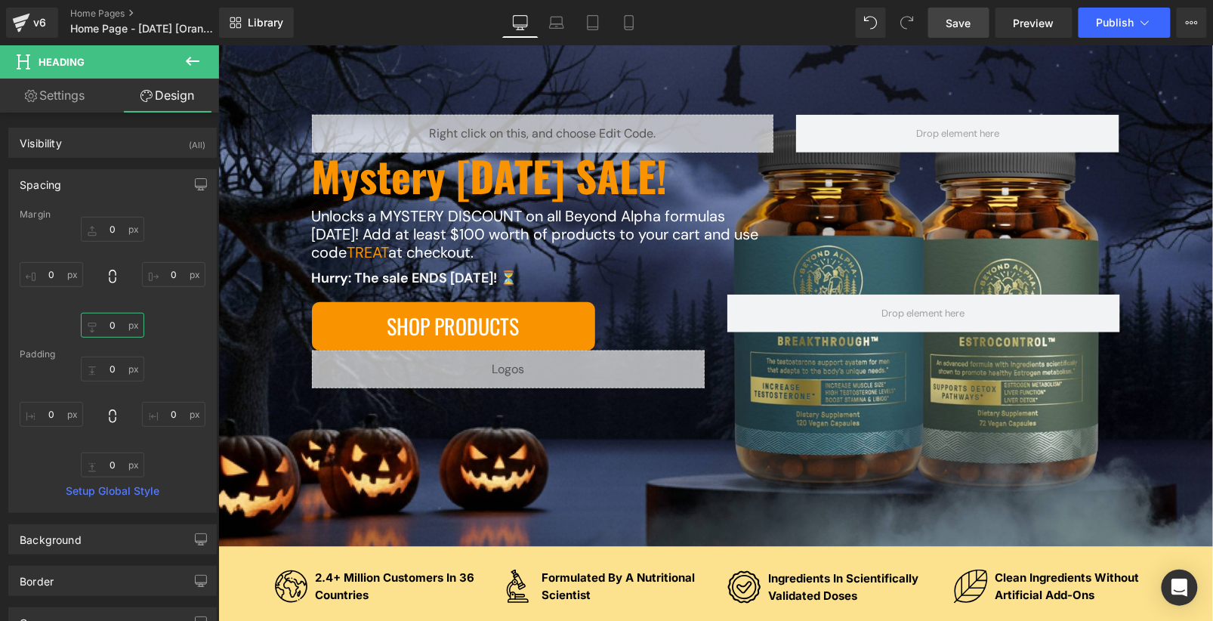
click at [110, 320] on input "0" at bounding box center [112, 325] width 63 height 25
type input "10"
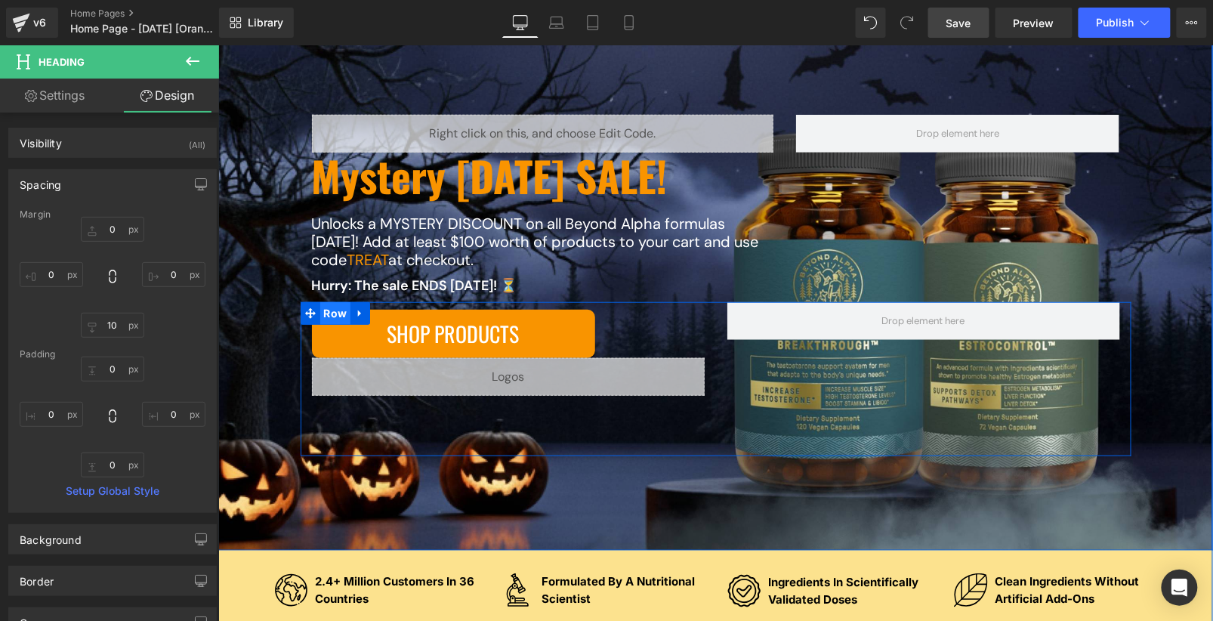
click at [330, 313] on span "Row" at bounding box center [335, 312] width 31 height 23
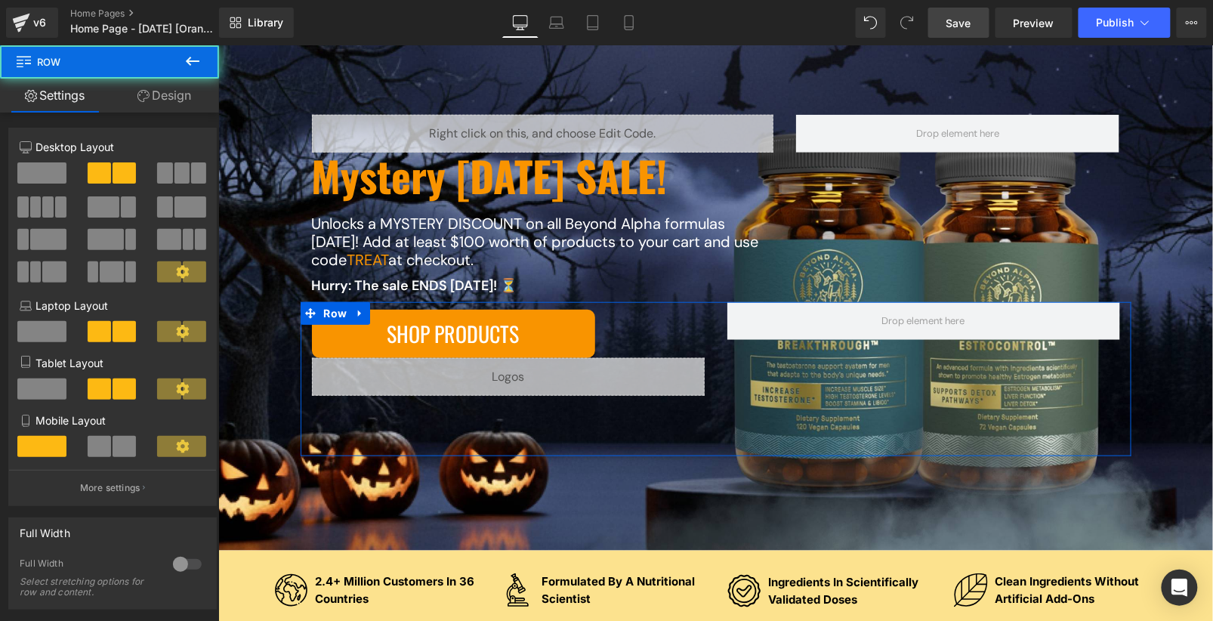
click at [153, 103] on link "Design" at bounding box center [165, 96] width 110 height 34
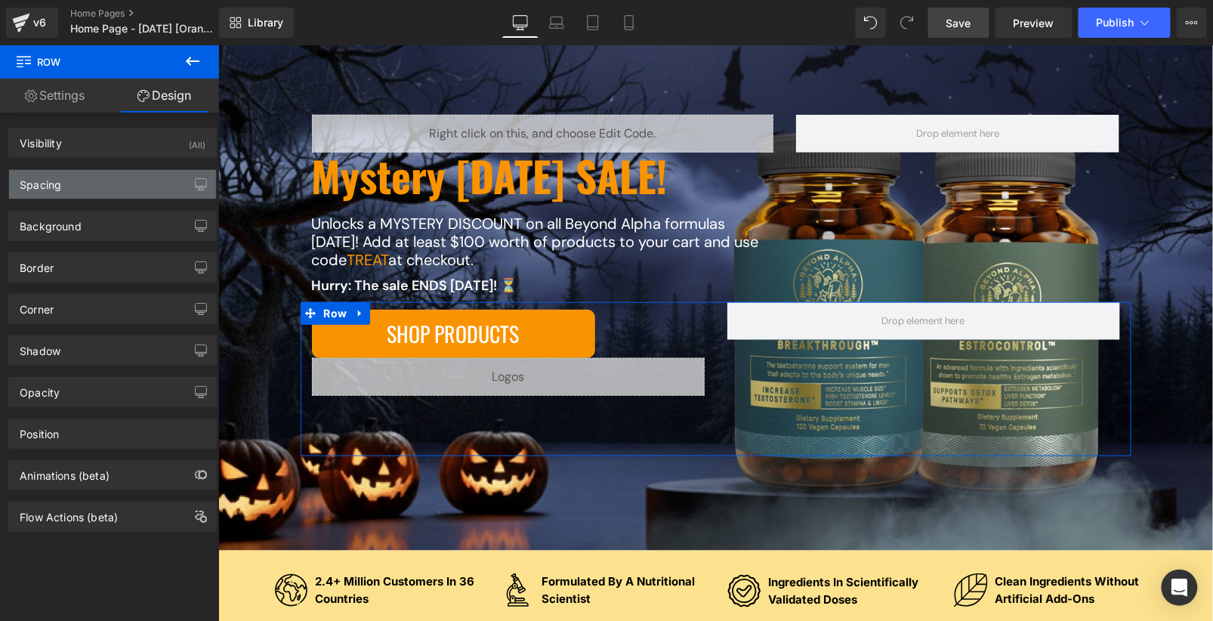
click at [69, 190] on div "Spacing" at bounding box center [112, 184] width 207 height 29
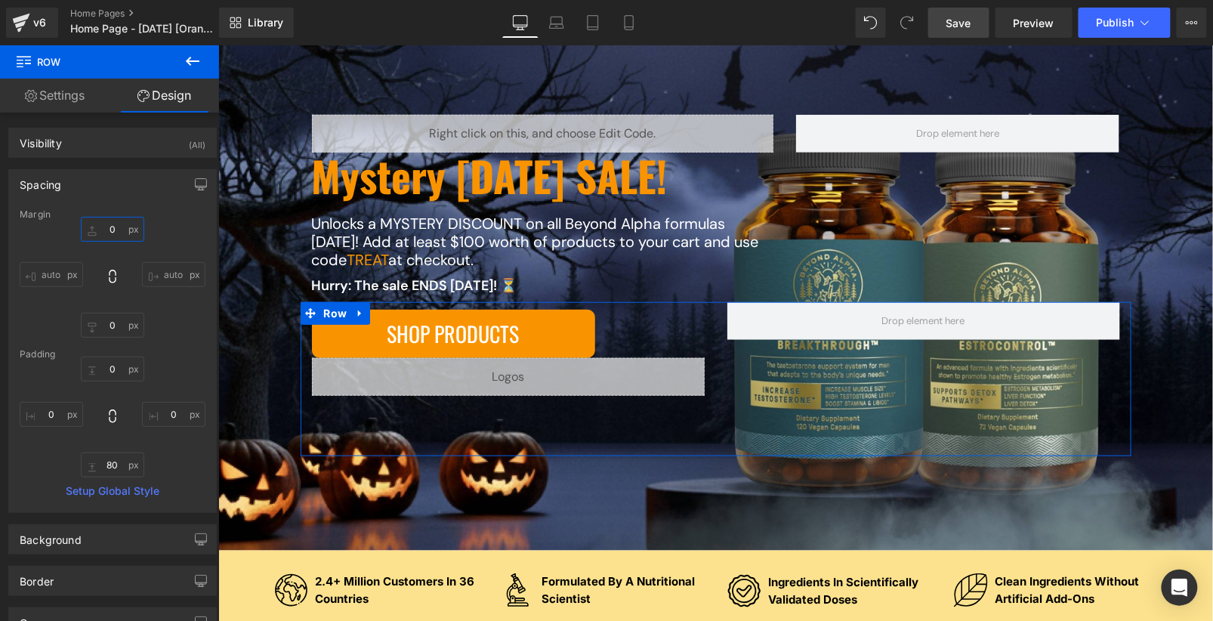
click at [112, 231] on input "0" at bounding box center [112, 229] width 63 height 25
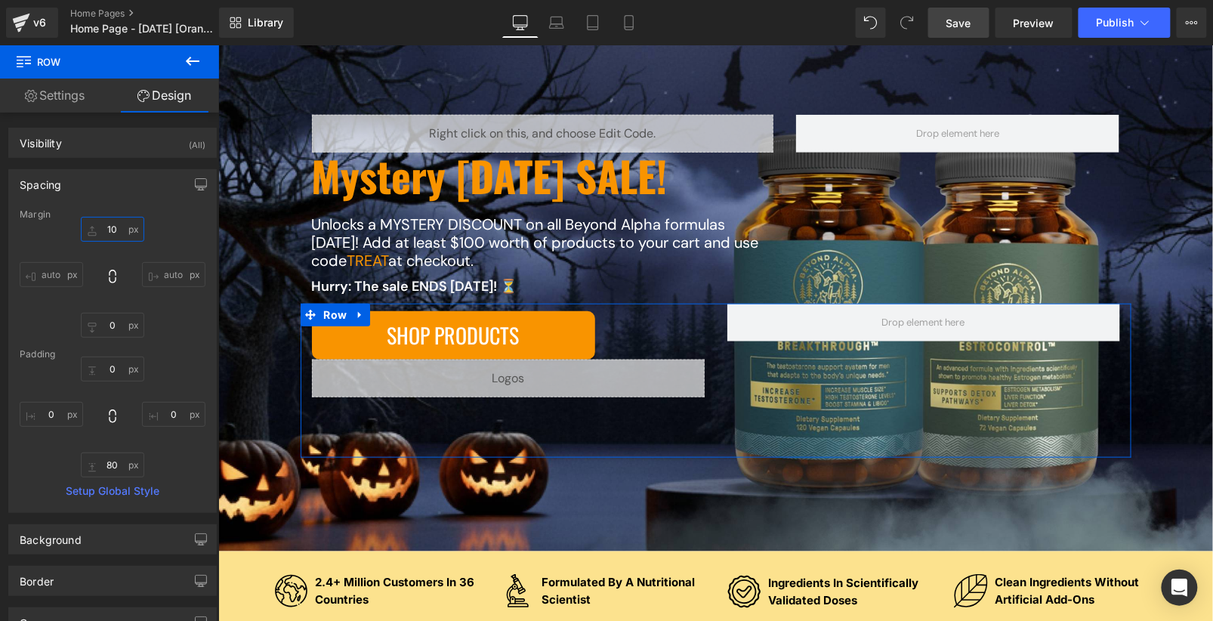
scroll to position [268, 0]
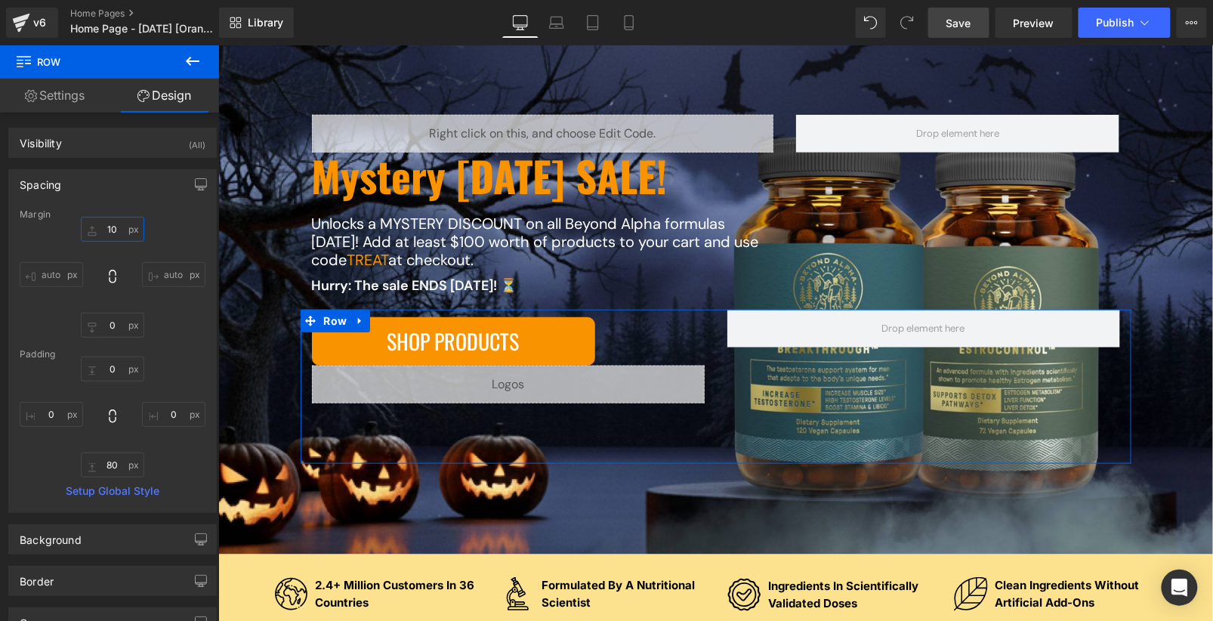
type input "10"
click at [205, 232] on div "Margin 10 auto 0 auto Padding 0 0 80 0 Setup Global Style" at bounding box center [112, 360] width 207 height 303
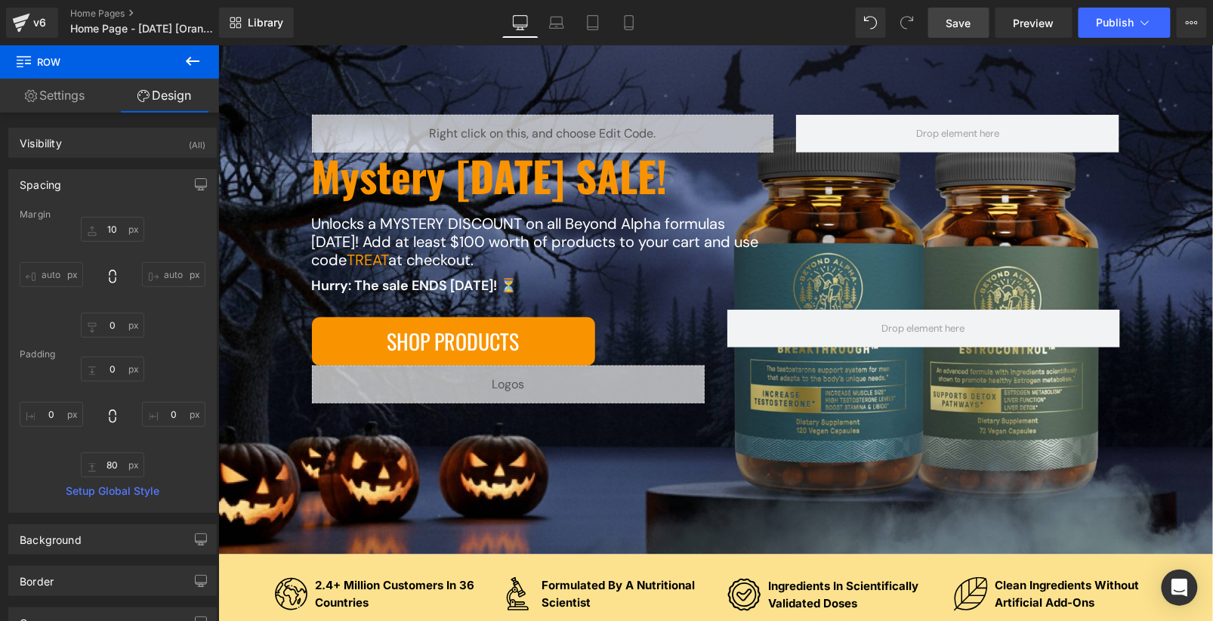
click at [968, 29] on span "Save" at bounding box center [959, 23] width 25 height 16
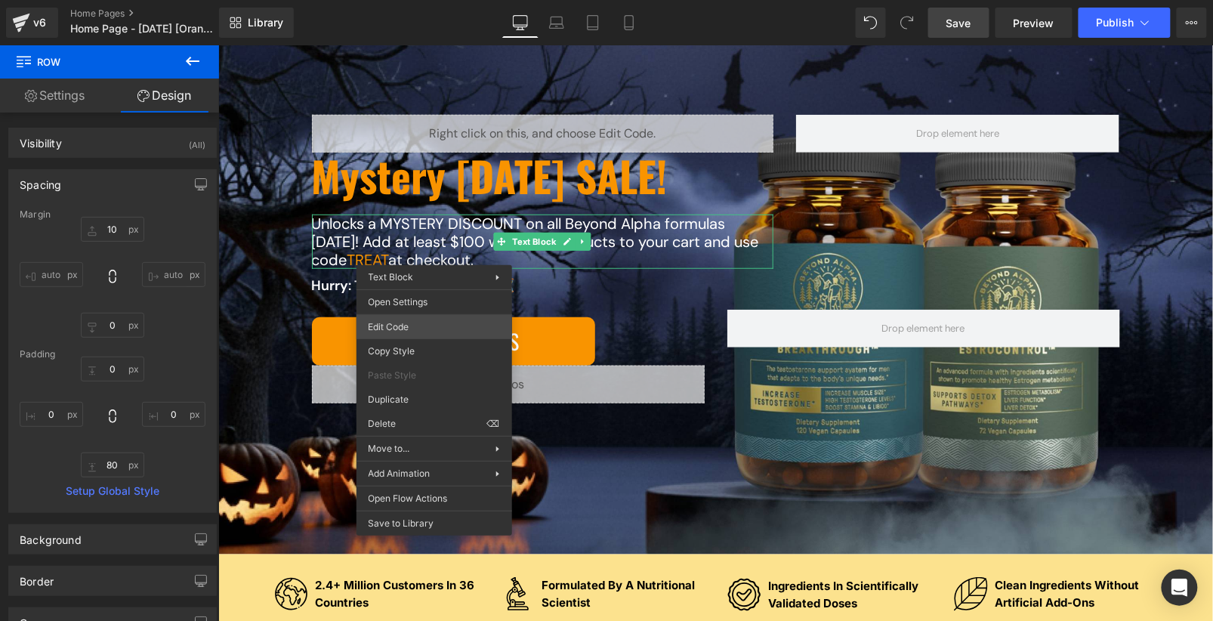
click at [429, 0] on div "Row You are previewing how the will restyle your page. You can not edit Element…" at bounding box center [606, 0] width 1213 height 0
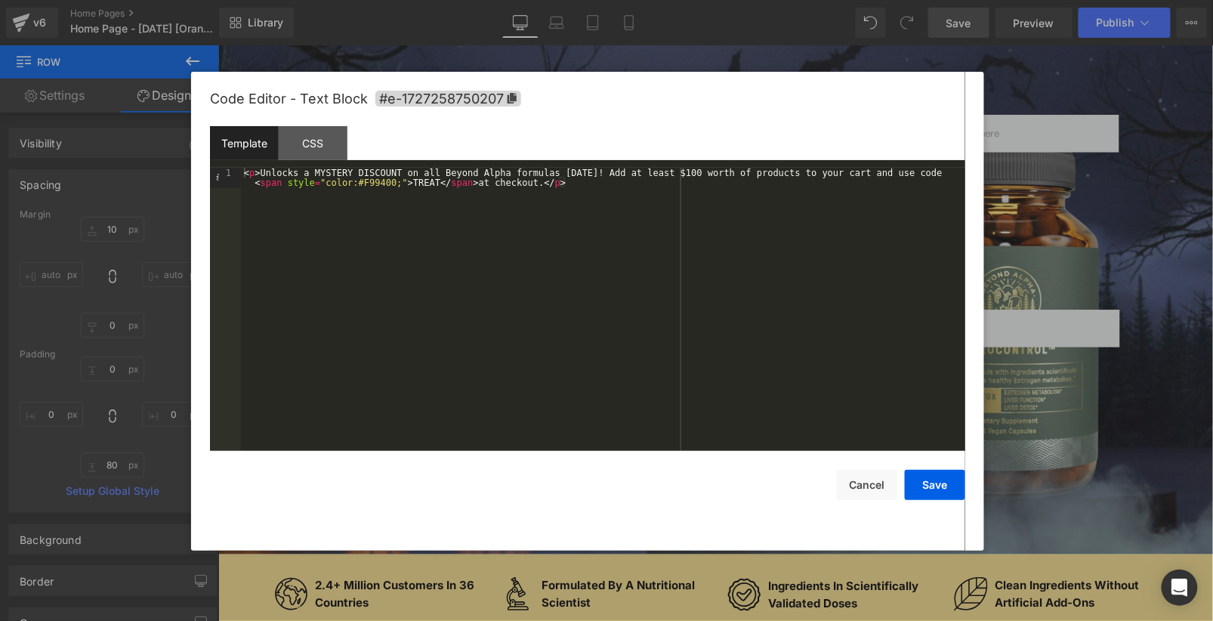
click at [400, 184] on div "< p > Unlocks a MYSTERY DISCOUNT on all Beyond Alpha formulas today! Add at lea…" at bounding box center [603, 331] width 724 height 326
click at [947, 488] on button "Save" at bounding box center [935, 485] width 60 height 30
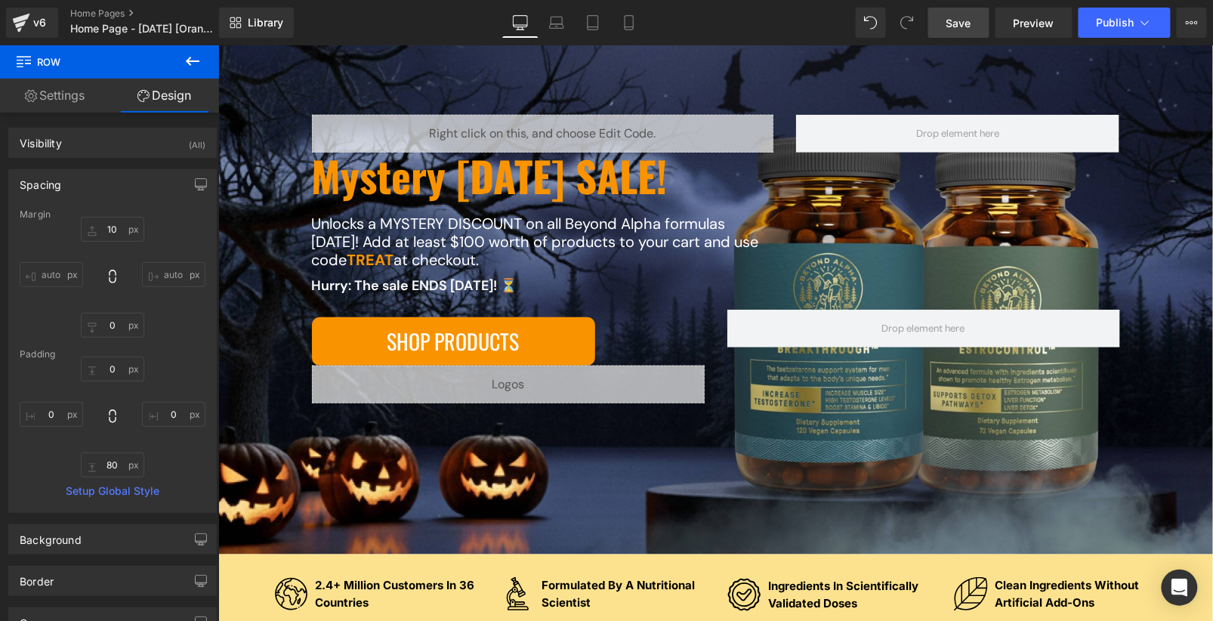
click at [958, 29] on span "Save" at bounding box center [959, 23] width 25 height 16
click at [551, 29] on icon at bounding box center [556, 22] width 15 height 15
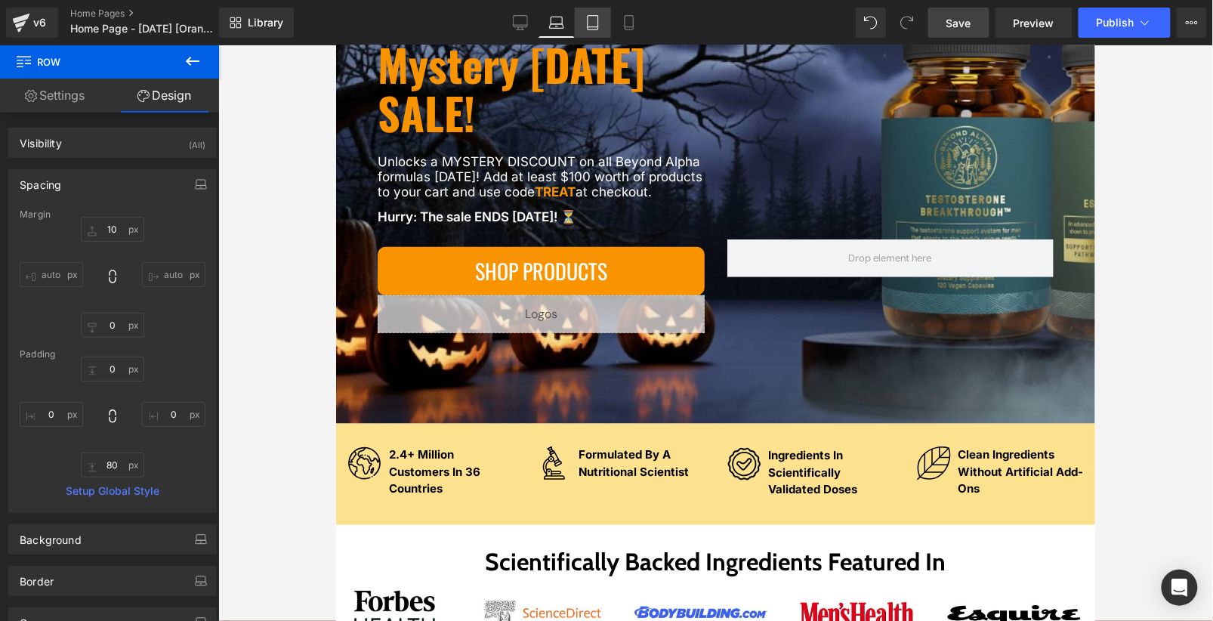
click at [603, 28] on link "Tablet" at bounding box center [593, 23] width 36 height 30
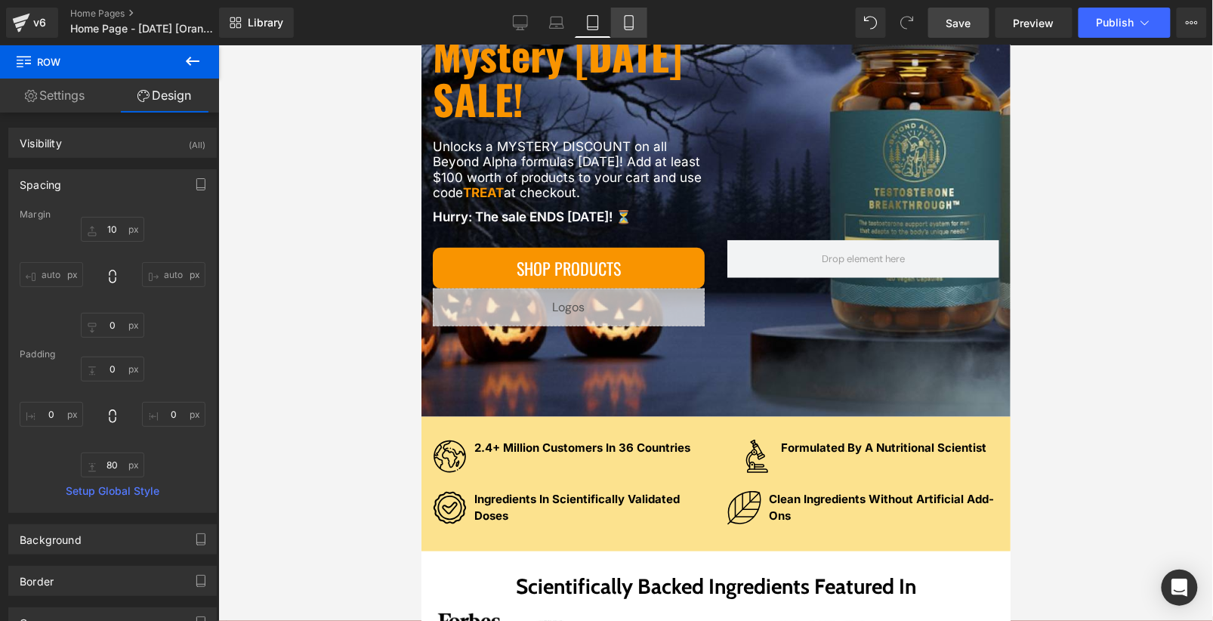
click at [624, 28] on icon at bounding box center [629, 22] width 15 height 15
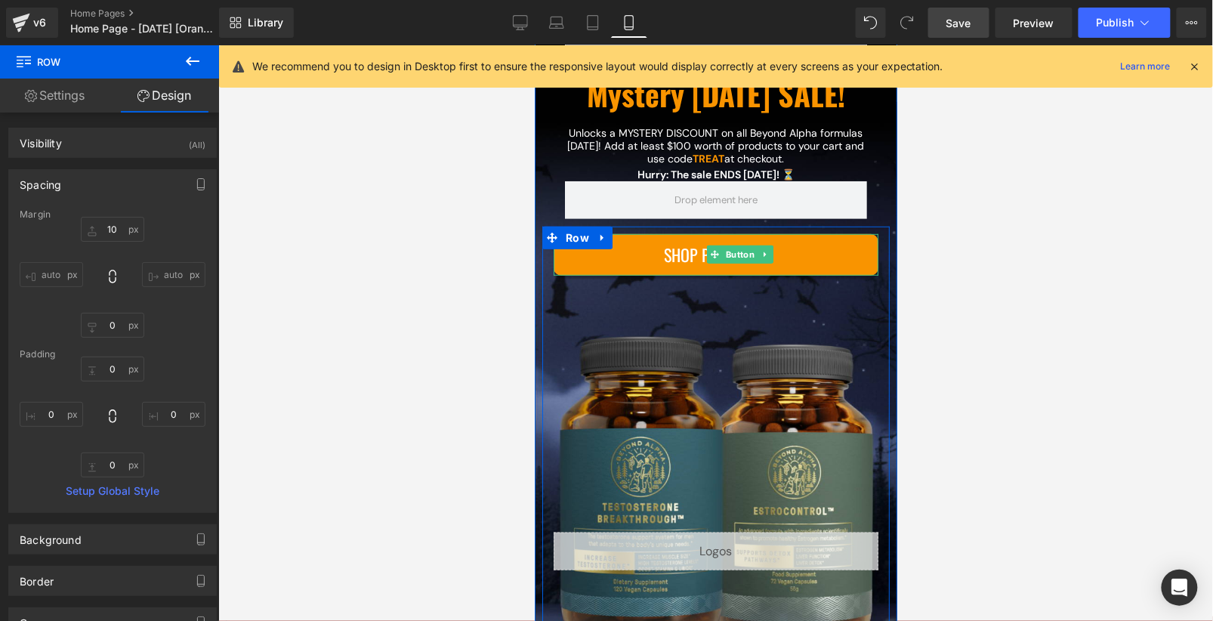
scroll to position [212, 0]
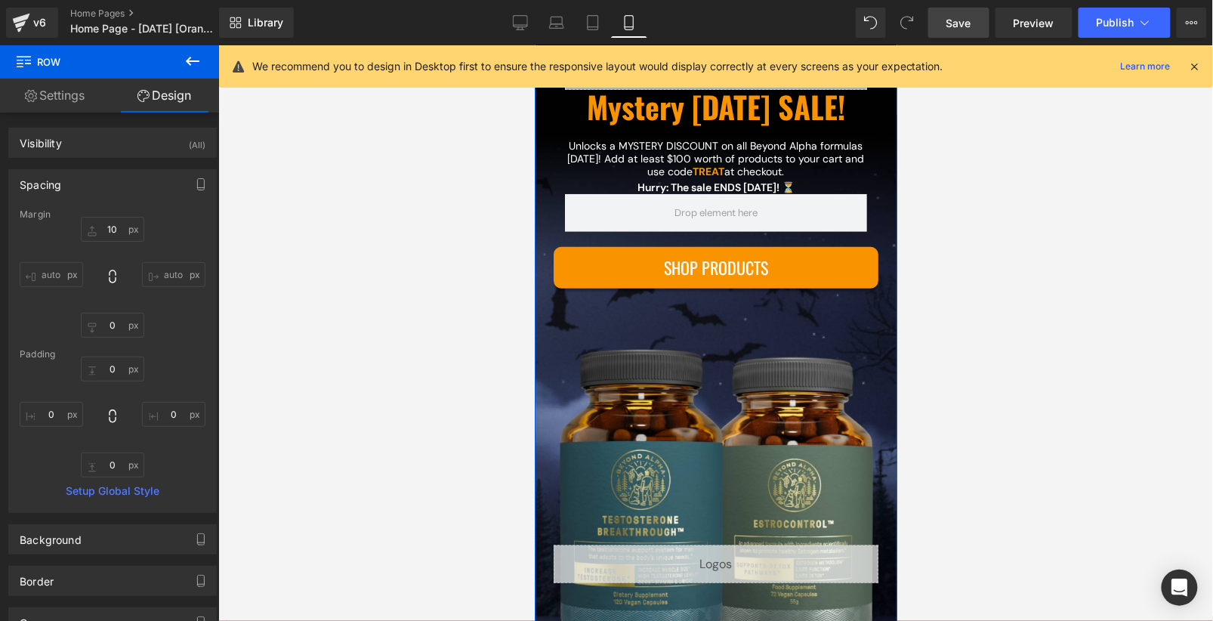
click at [700, 177] on div "Unlocks a MYSTERY DISCOUNT on all Beyond Alpha formulas today! Add at least $10…" at bounding box center [715, 158] width 302 height 38
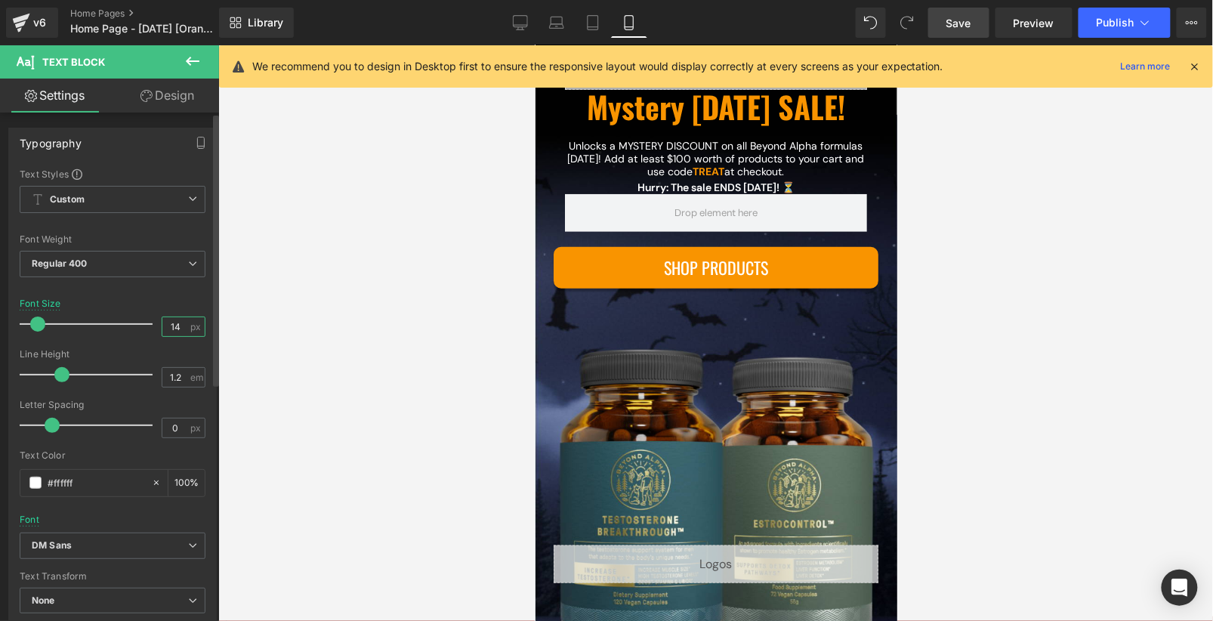
click at [168, 325] on input "14" at bounding box center [175, 326] width 26 height 19
type input "18"
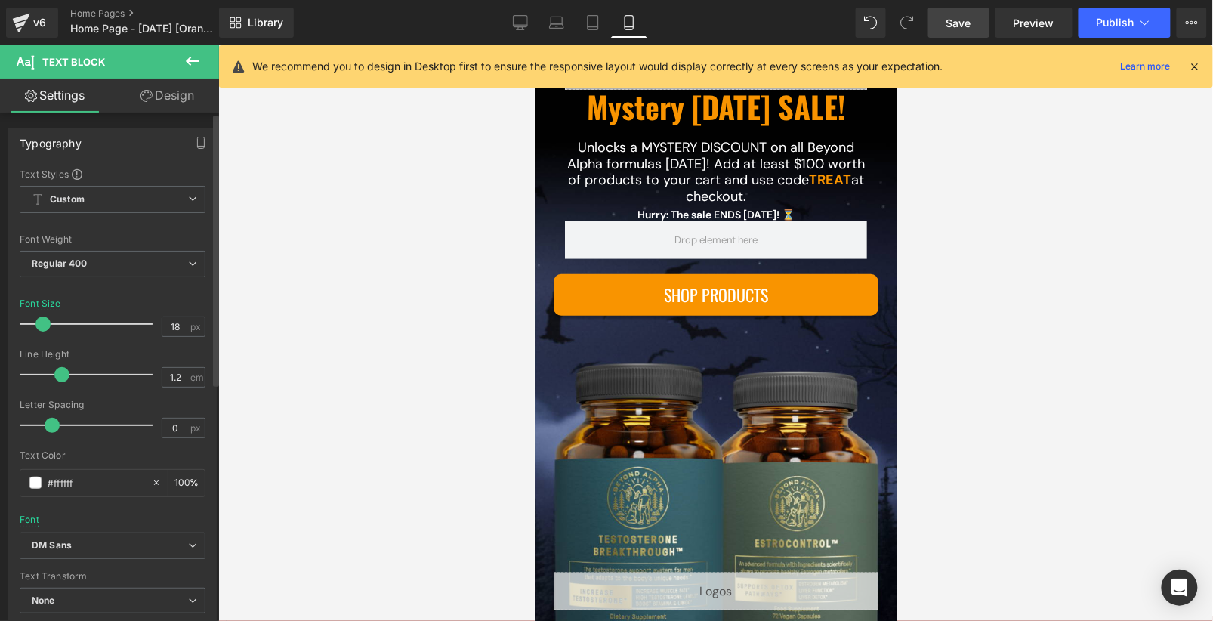
click at [148, 304] on div "Font Size 18 px" at bounding box center [113, 323] width 186 height 51
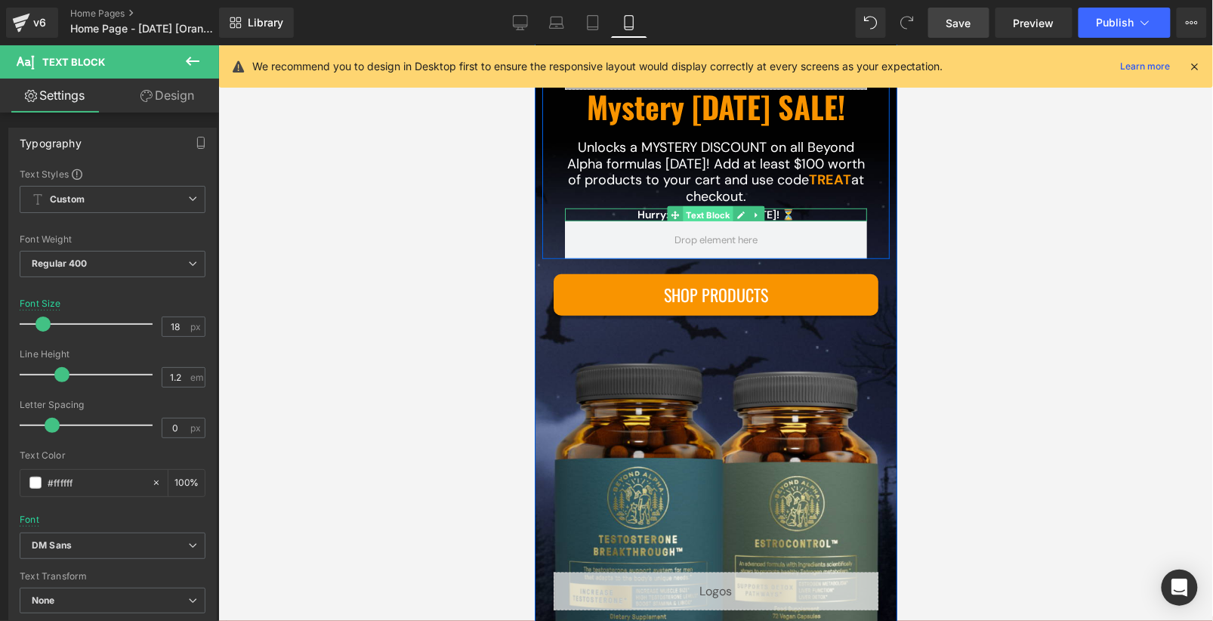
click at [682, 221] on div "Hurry: The sale ENDS Thursday! ⏳ Text Block" at bounding box center [715, 214] width 302 height 13
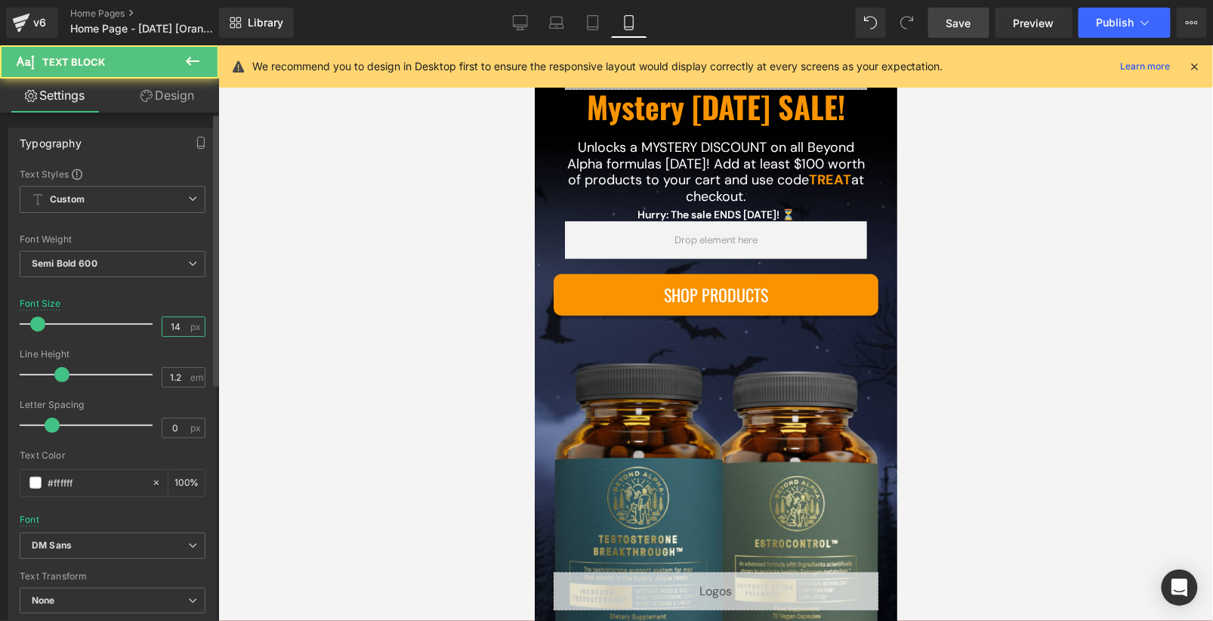
click at [166, 326] on input "14" at bounding box center [175, 326] width 26 height 19
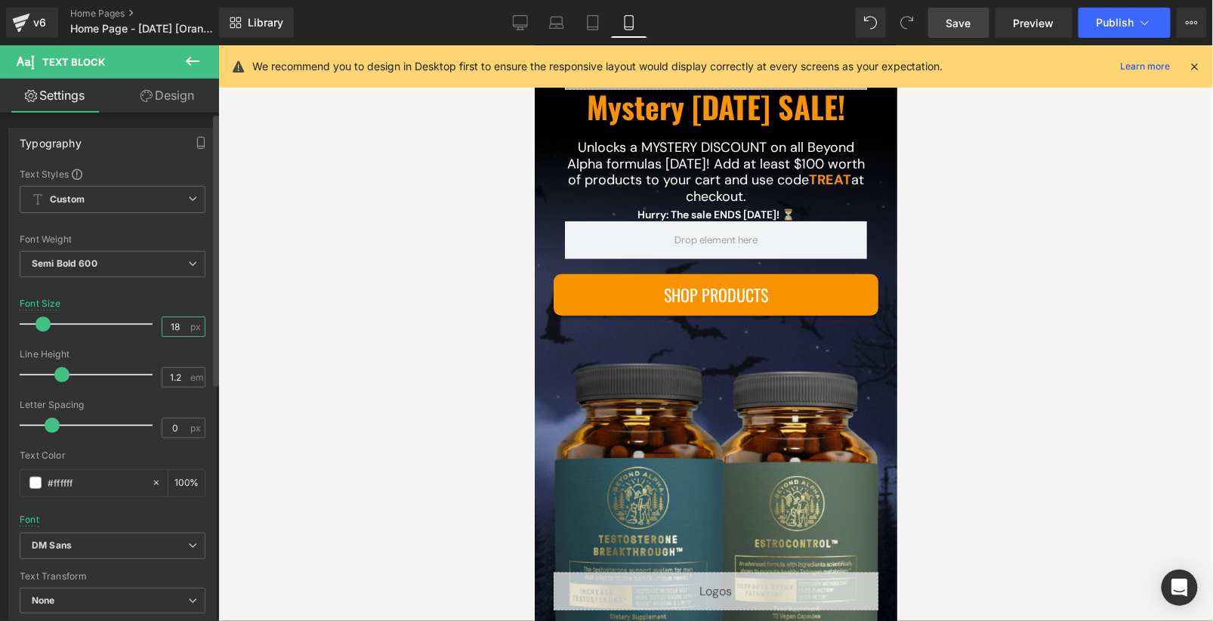
type input "18"
click at [168, 301] on div "Font Size 18 px" at bounding box center [113, 323] width 186 height 51
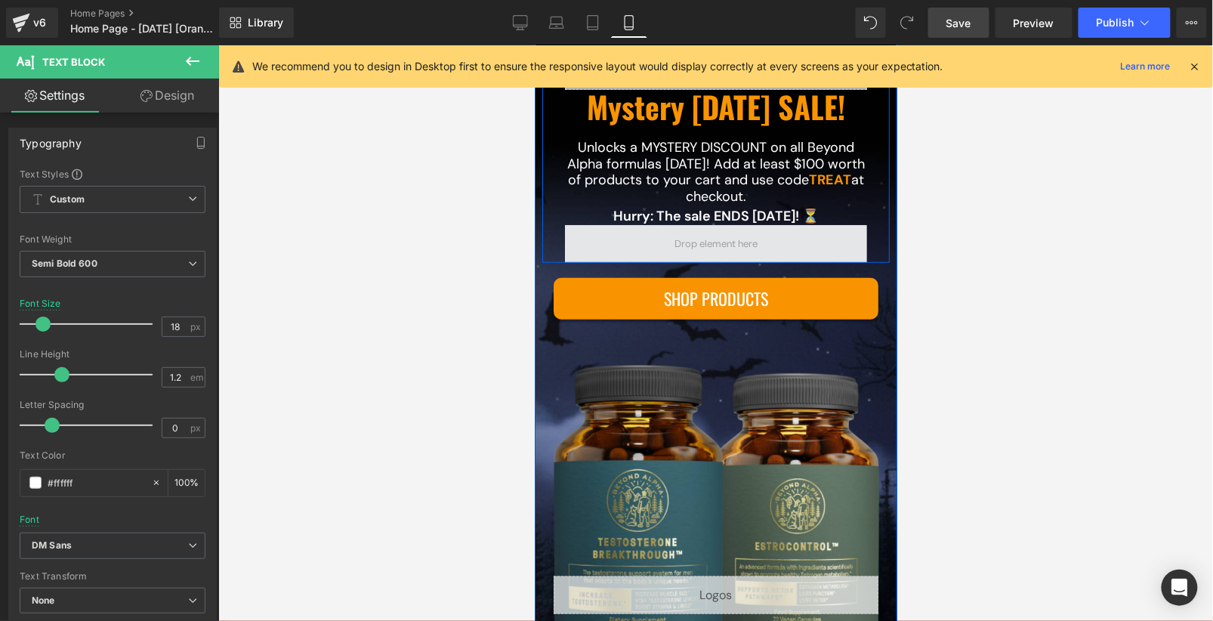
scroll to position [179, 0]
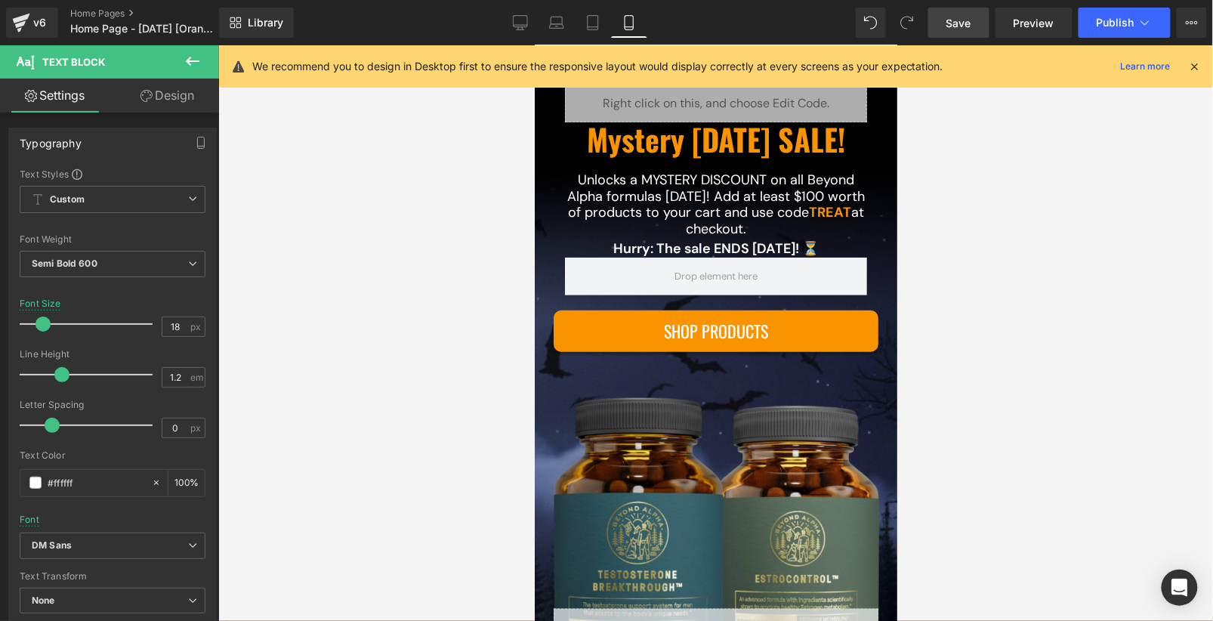
click at [959, 39] on div "Library Mobile Desktop Laptop Tablet Mobile Save Preview Publish Scheduled View…" at bounding box center [716, 22] width 994 height 45
click at [959, 31] on link "Save" at bounding box center [958, 23] width 61 height 30
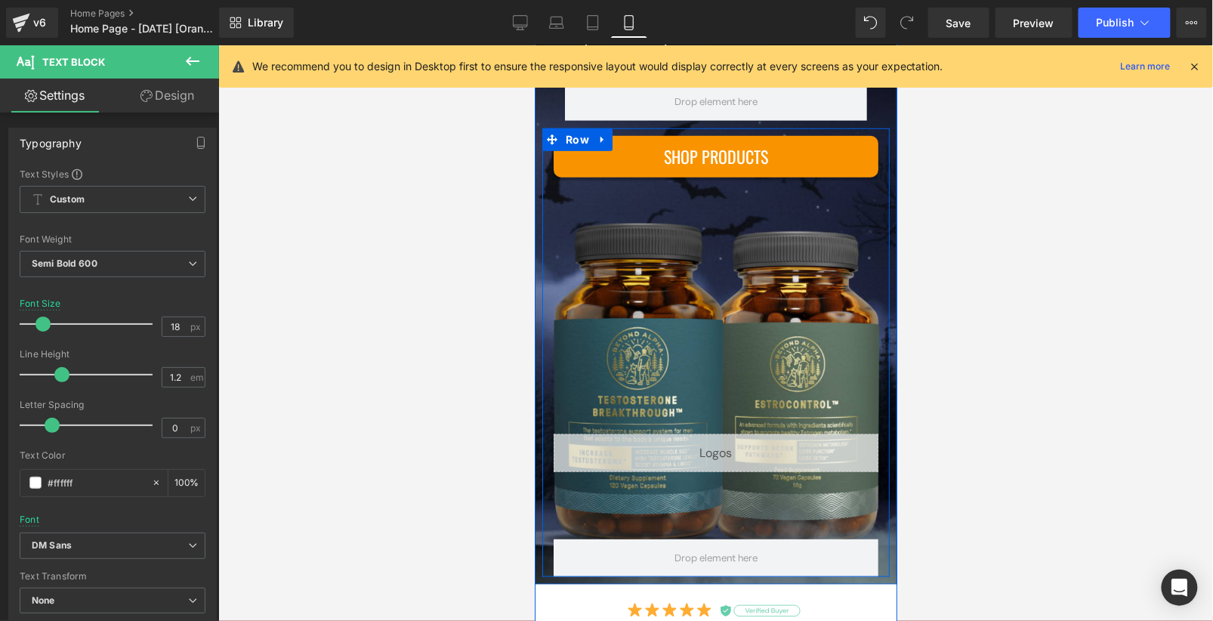
scroll to position [0, 0]
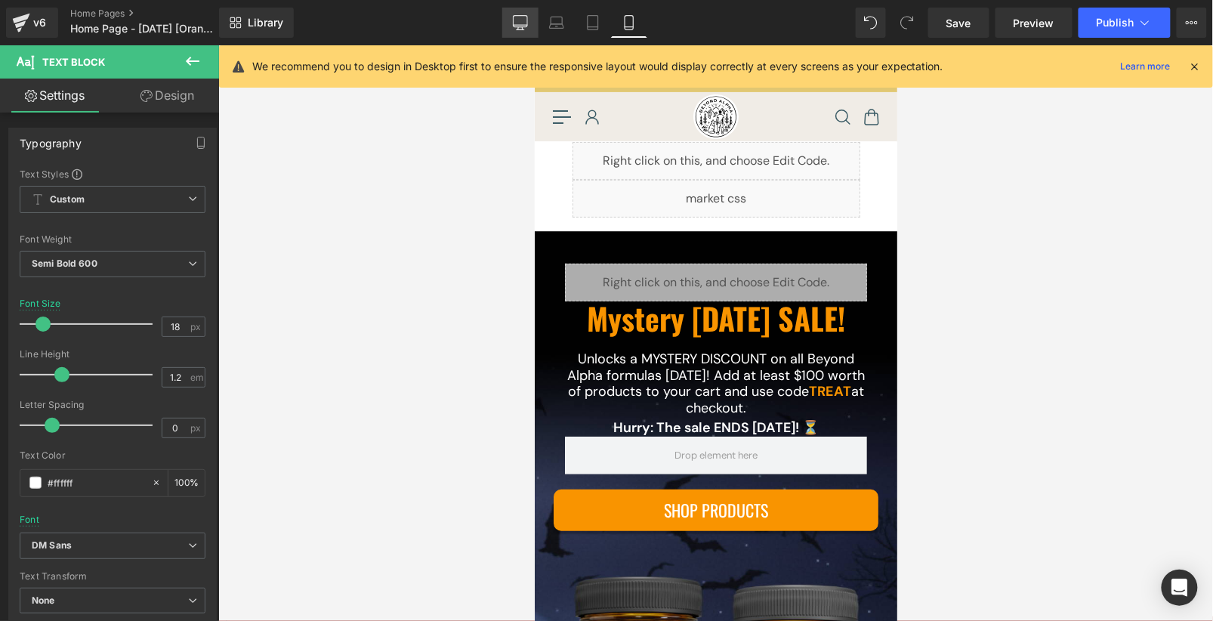
click at [527, 27] on icon at bounding box center [520, 22] width 15 height 15
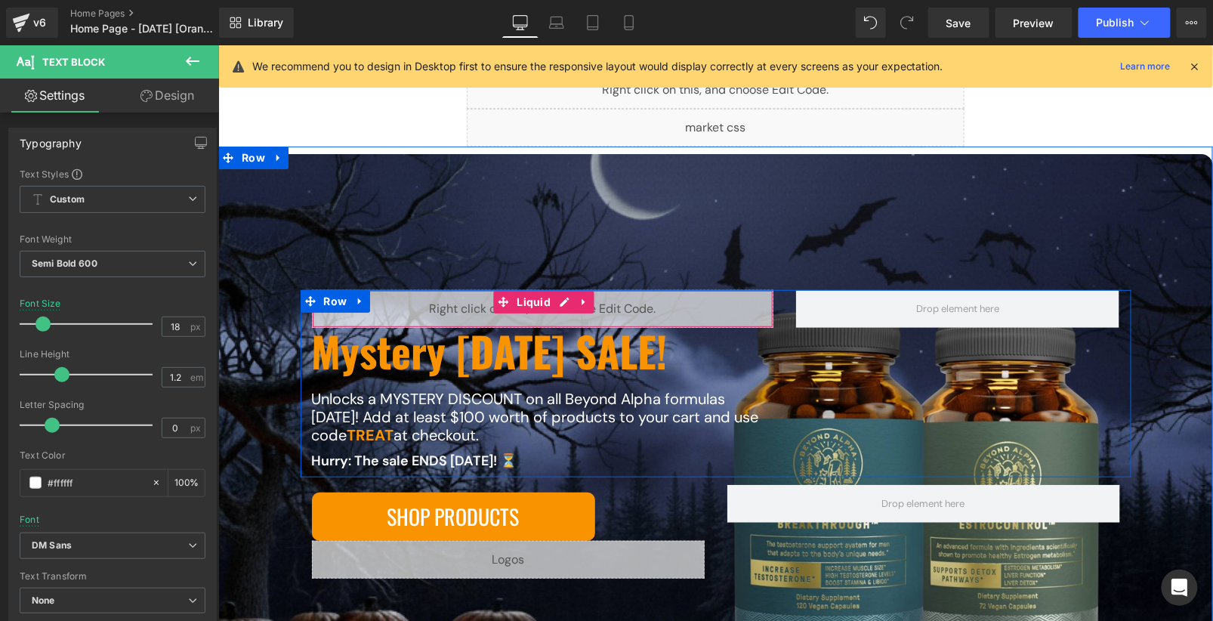
scroll to position [237, 0]
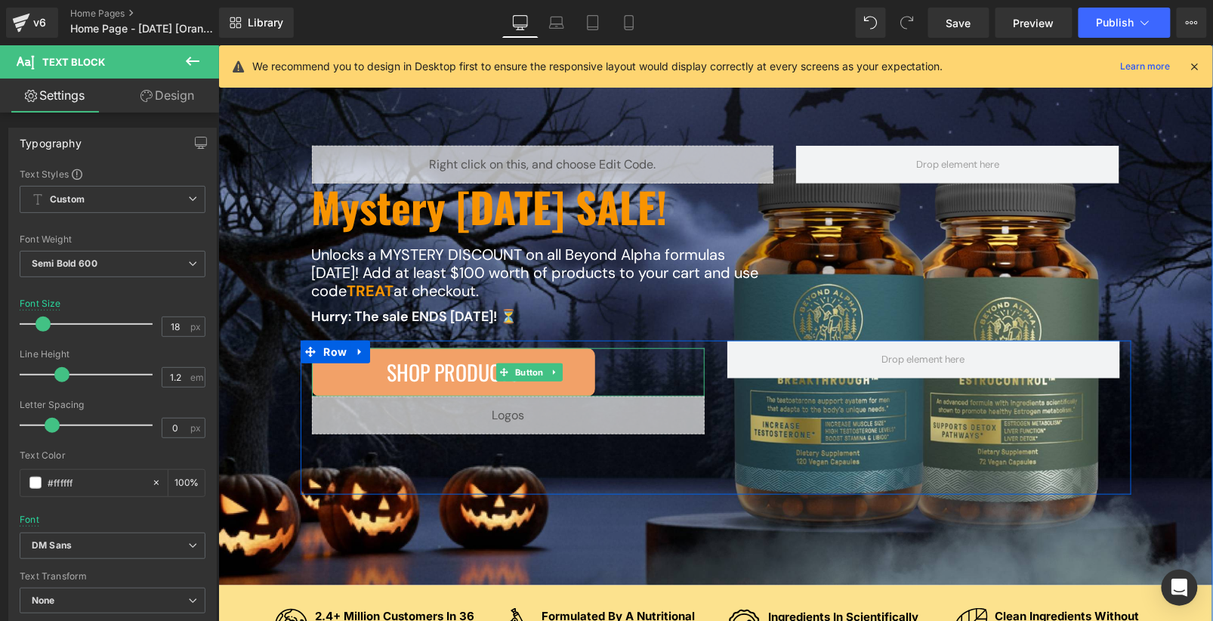
click at [464, 375] on span "SHOP PRODUCTS" at bounding box center [453, 371] width 132 height 33
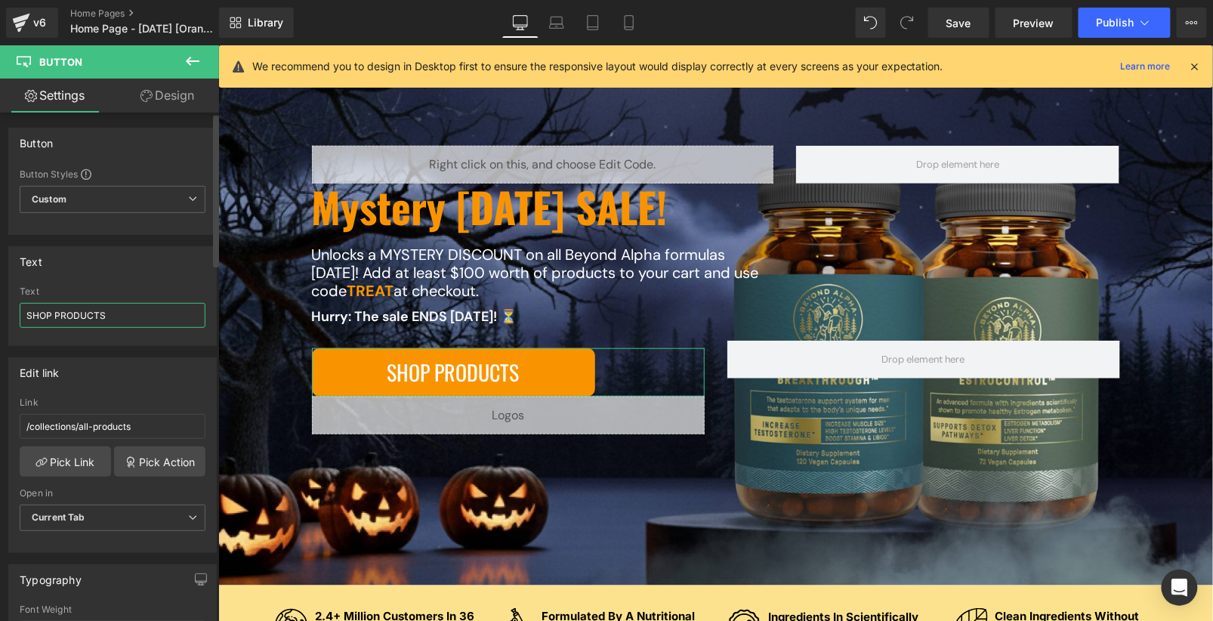
click at [112, 320] on input "SHOP PRODUCTS" at bounding box center [113, 315] width 186 height 25
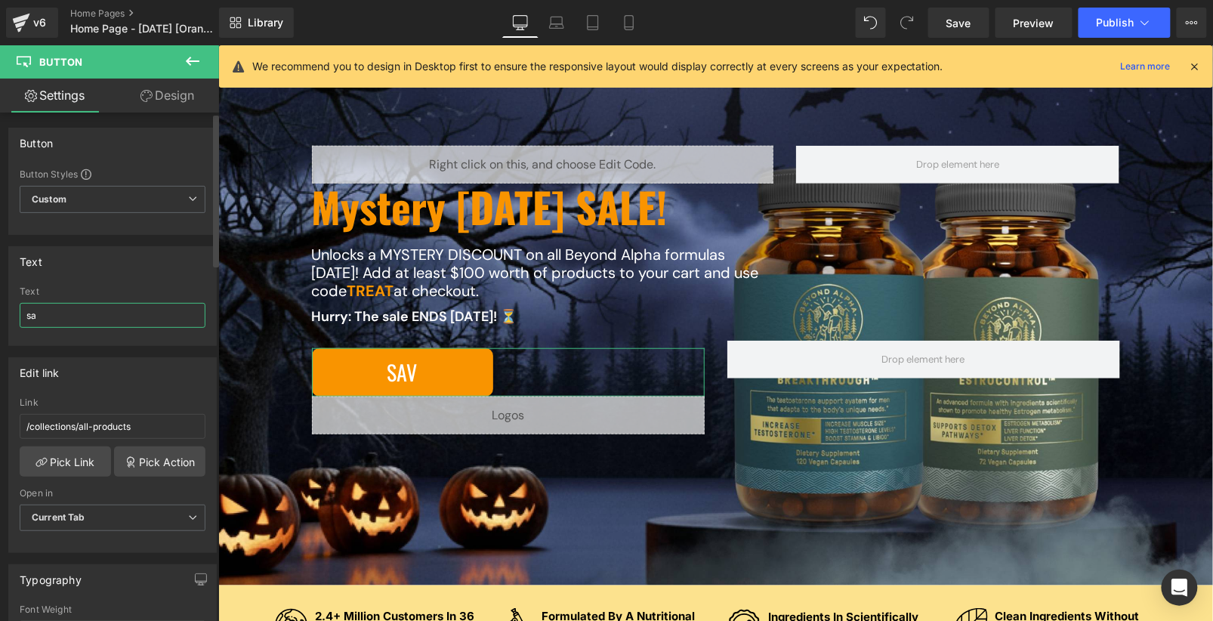
type input "s"
type input "SAVE NOW"
click at [151, 279] on div "Text SHOP PRODUCTS Text SAVE NOW" at bounding box center [112, 296] width 208 height 100
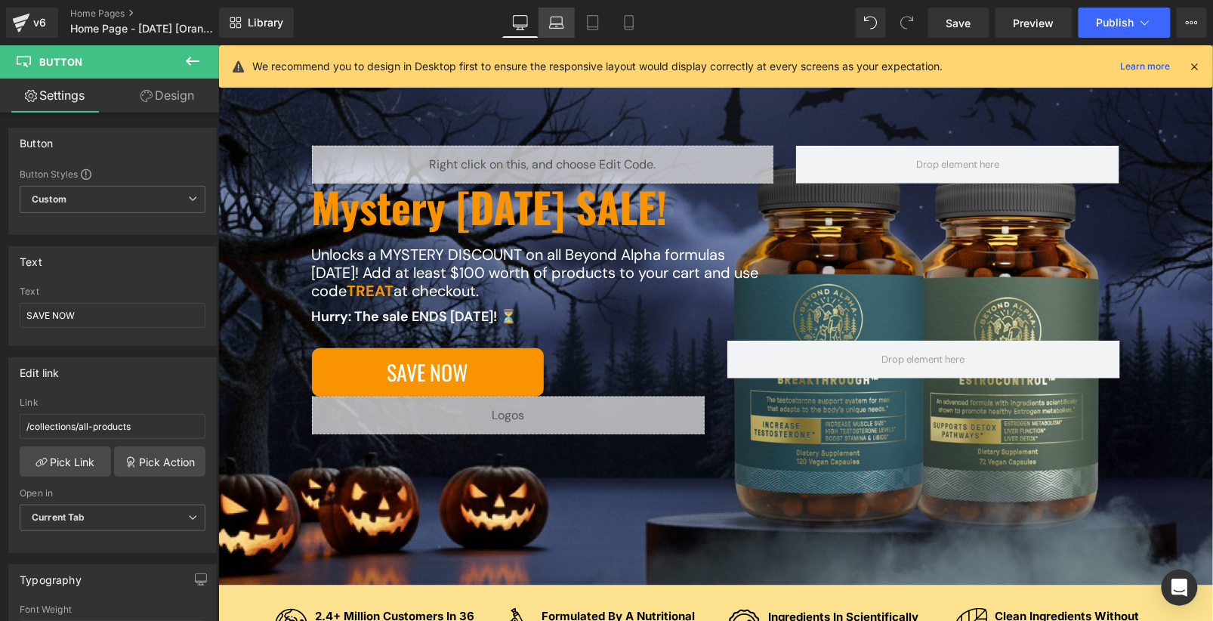
click at [562, 27] on icon at bounding box center [556, 22] width 15 height 15
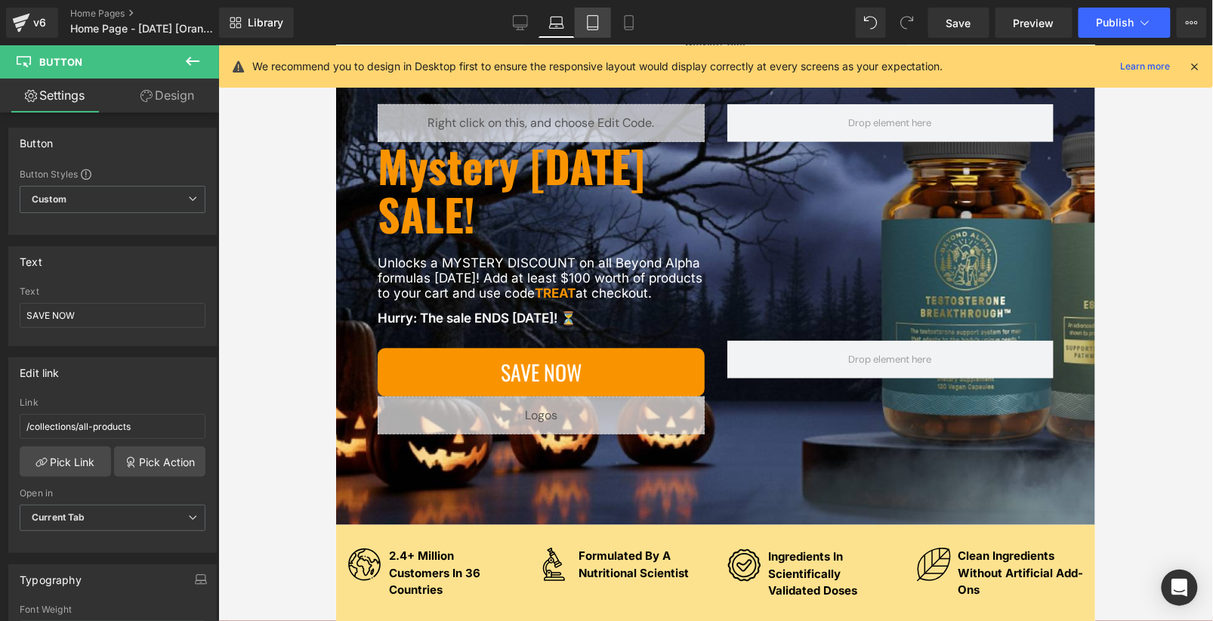
click at [598, 28] on icon at bounding box center [593, 23] width 11 height 14
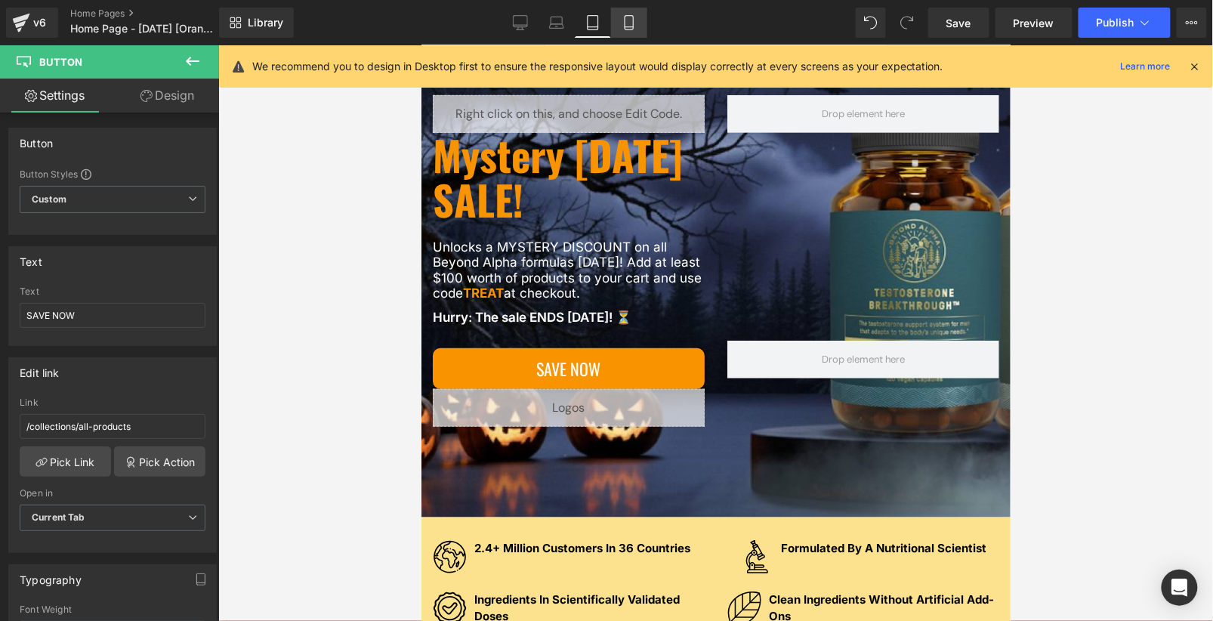
click at [631, 27] on icon at bounding box center [629, 27] width 8 height 0
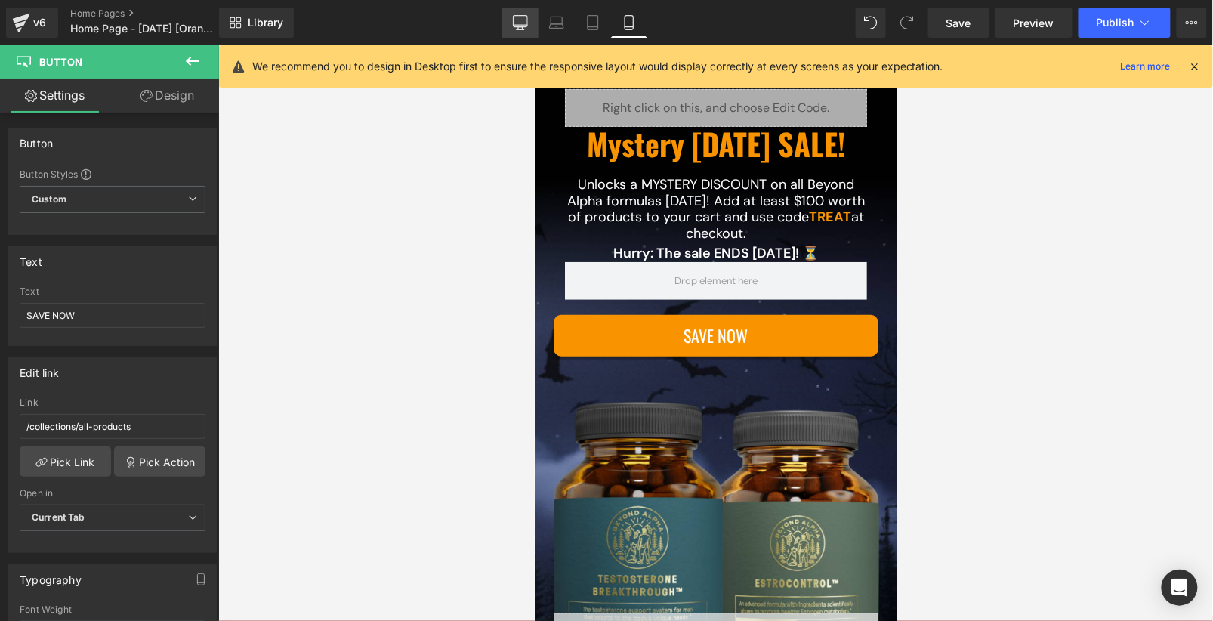
click at [523, 26] on icon at bounding box center [521, 21] width 14 height 11
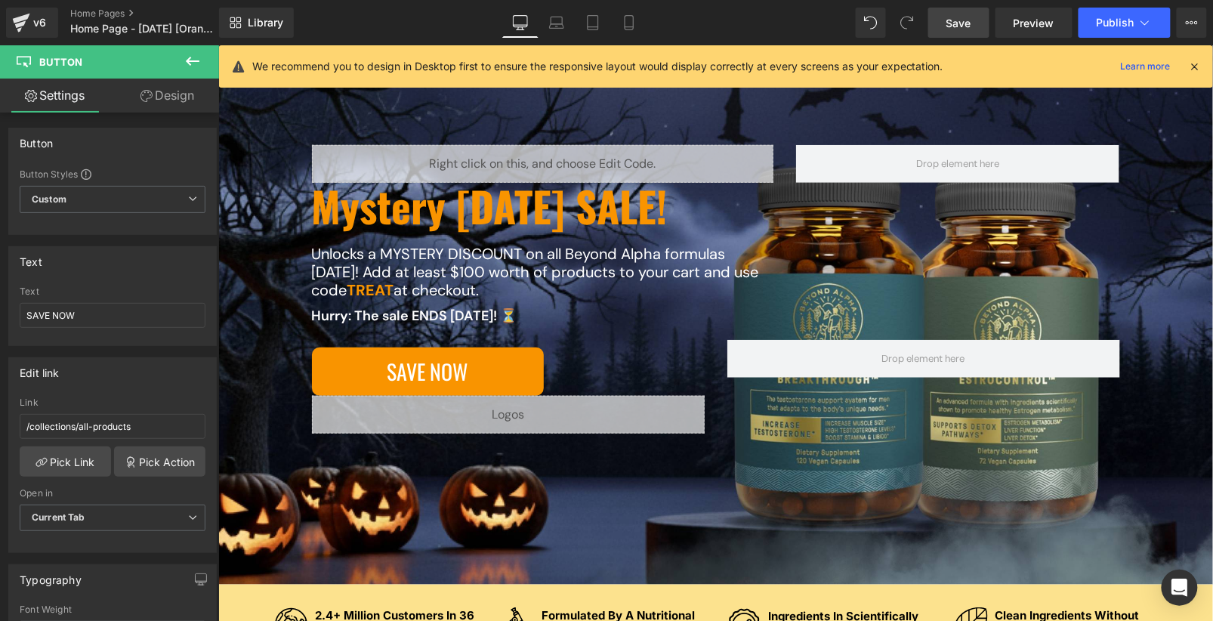
click at [971, 26] on span "Save" at bounding box center [959, 23] width 25 height 16
click at [1018, 26] on span "Preview" at bounding box center [1034, 23] width 41 height 16
click at [83, 14] on link "Home Pages" at bounding box center [157, 14] width 174 height 12
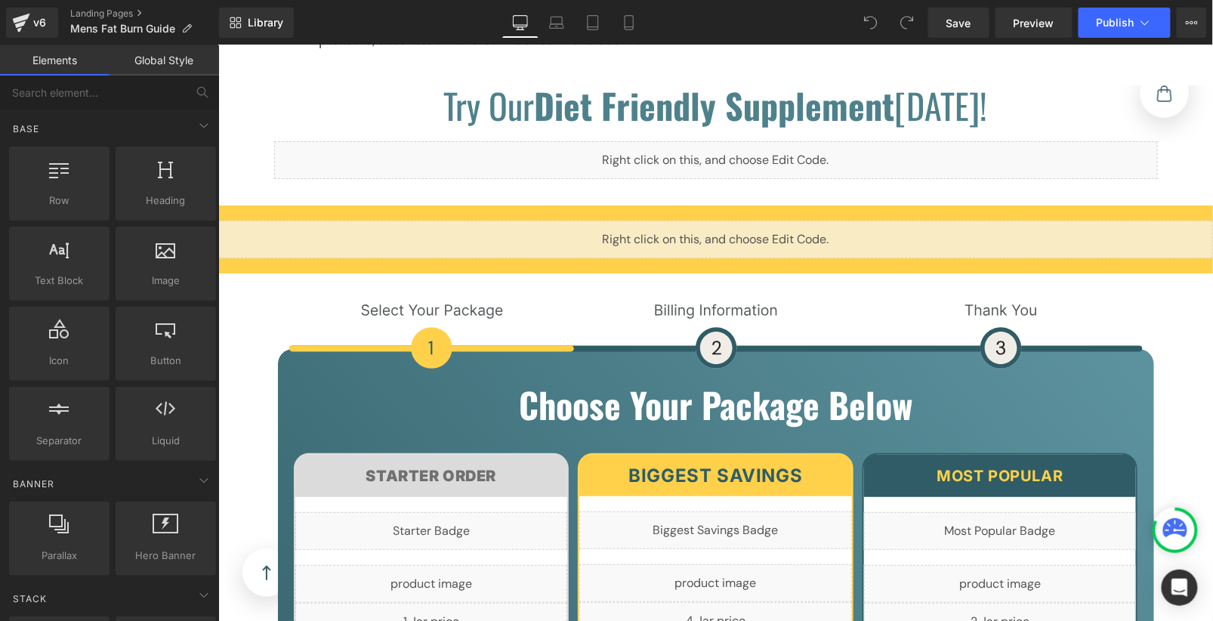
scroll to position [7173, 0]
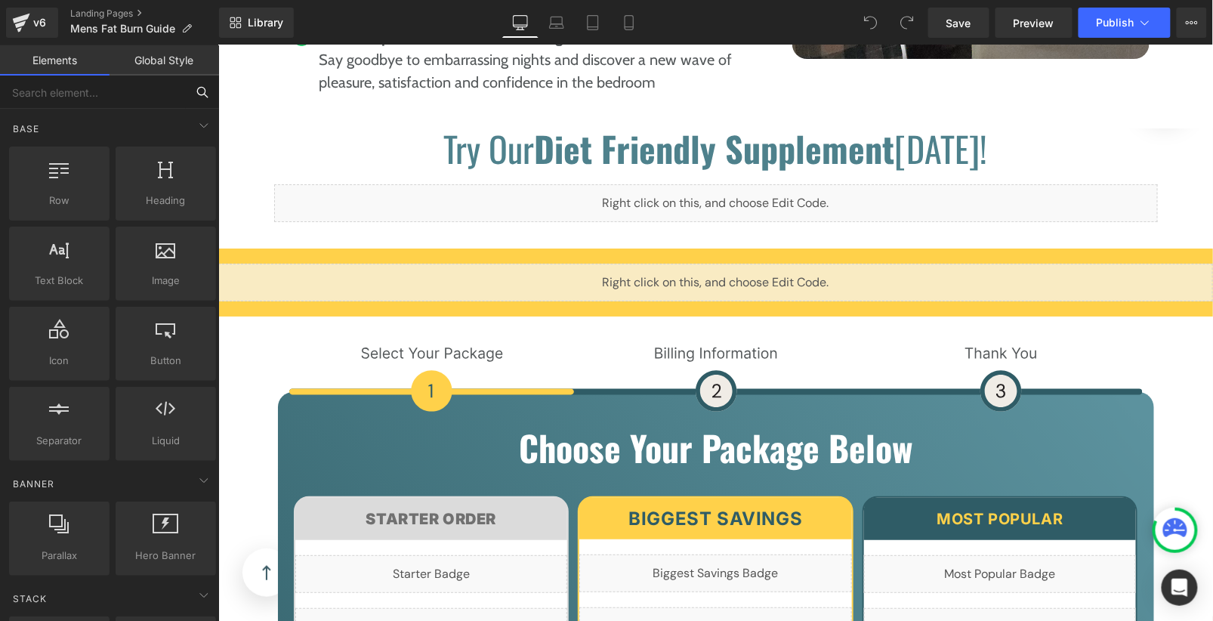
click at [130, 99] on input "text" at bounding box center [93, 92] width 186 height 33
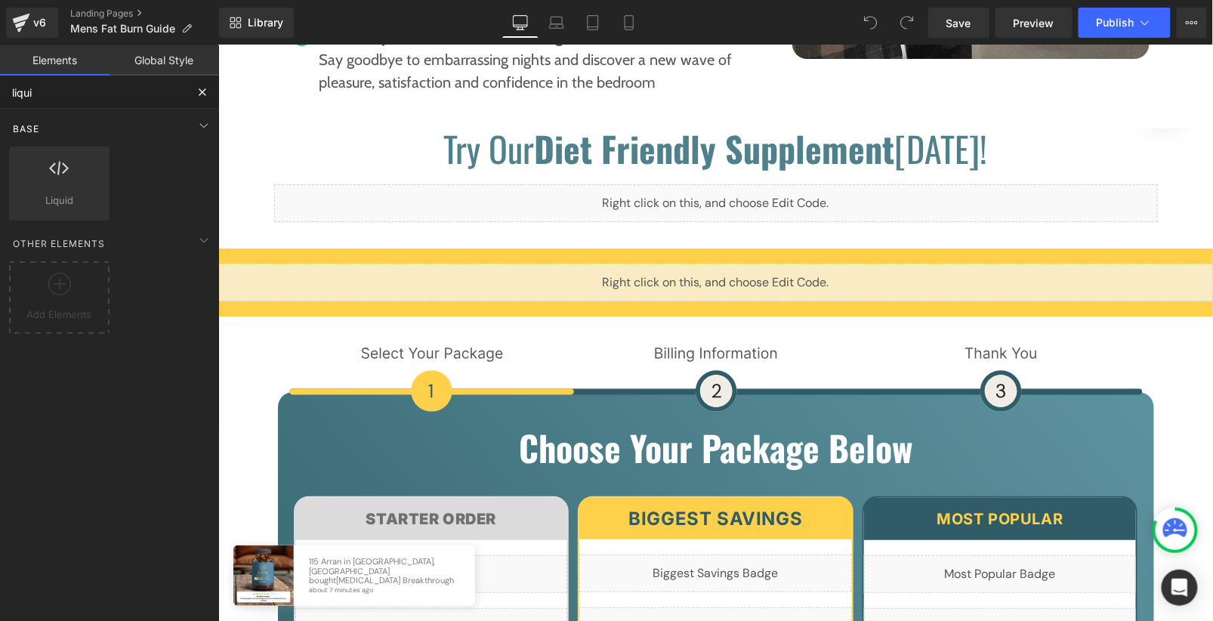
type input "liquid"
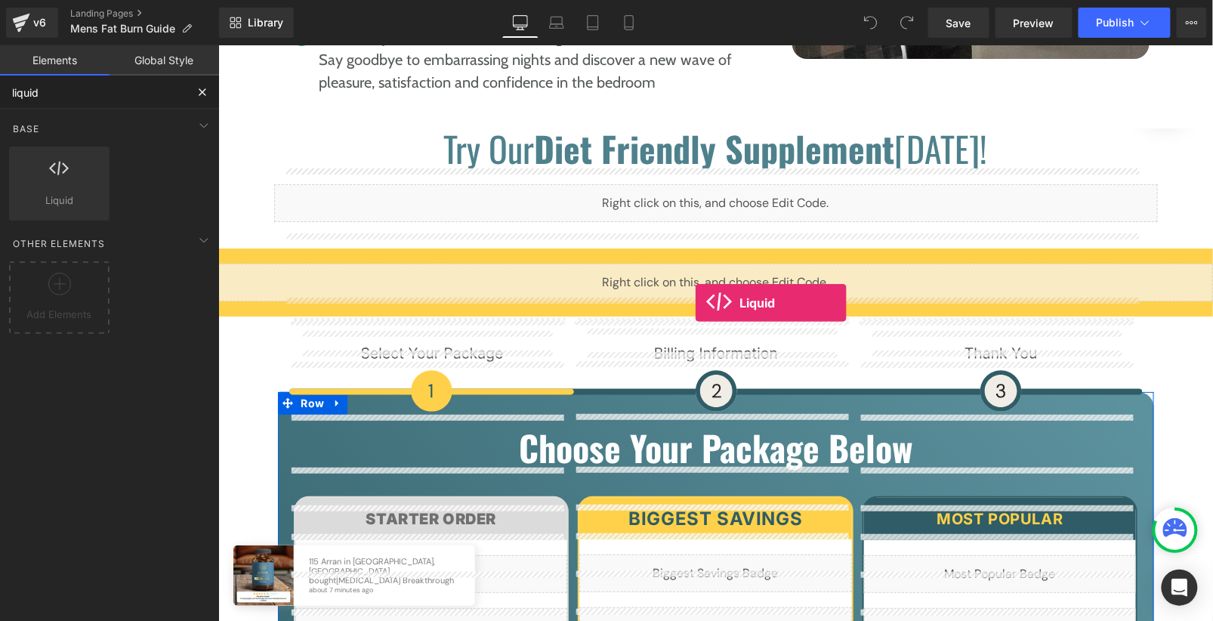
drag, startPoint x: 330, startPoint y: 217, endPoint x: 694, endPoint y: 302, distance: 374.0
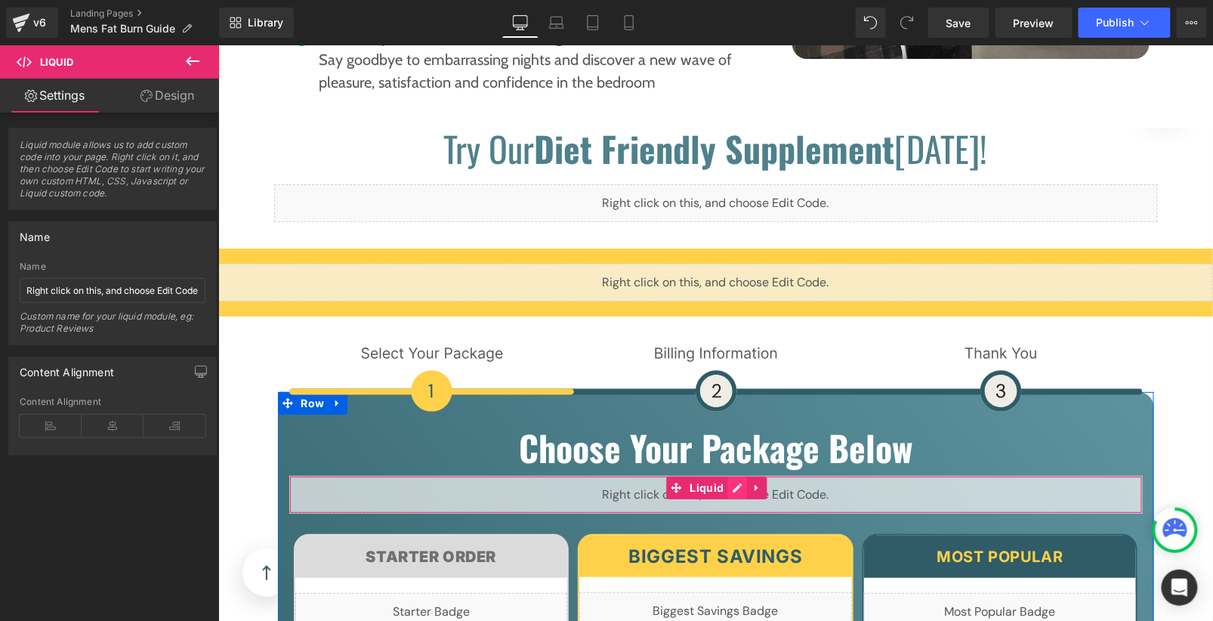
click at [723, 475] on div "Liquid" at bounding box center [716, 494] width 854 height 38
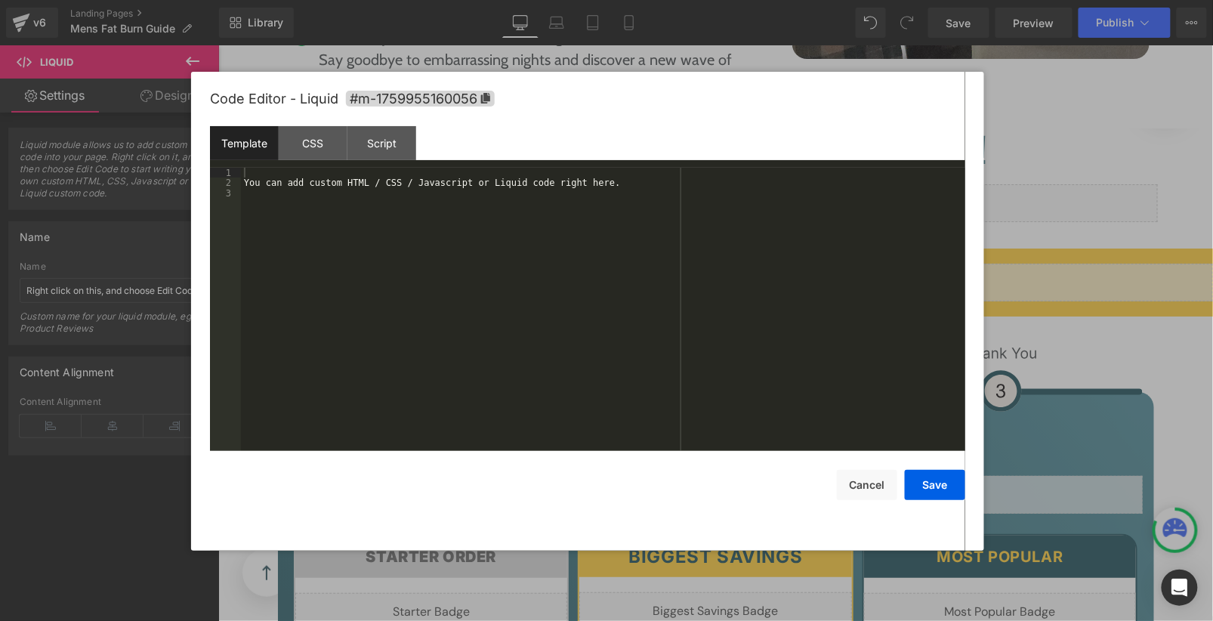
click at [647, 301] on div "You can add custom HTML / CSS / Javascript or Liquid code right here." at bounding box center [603, 320] width 724 height 304
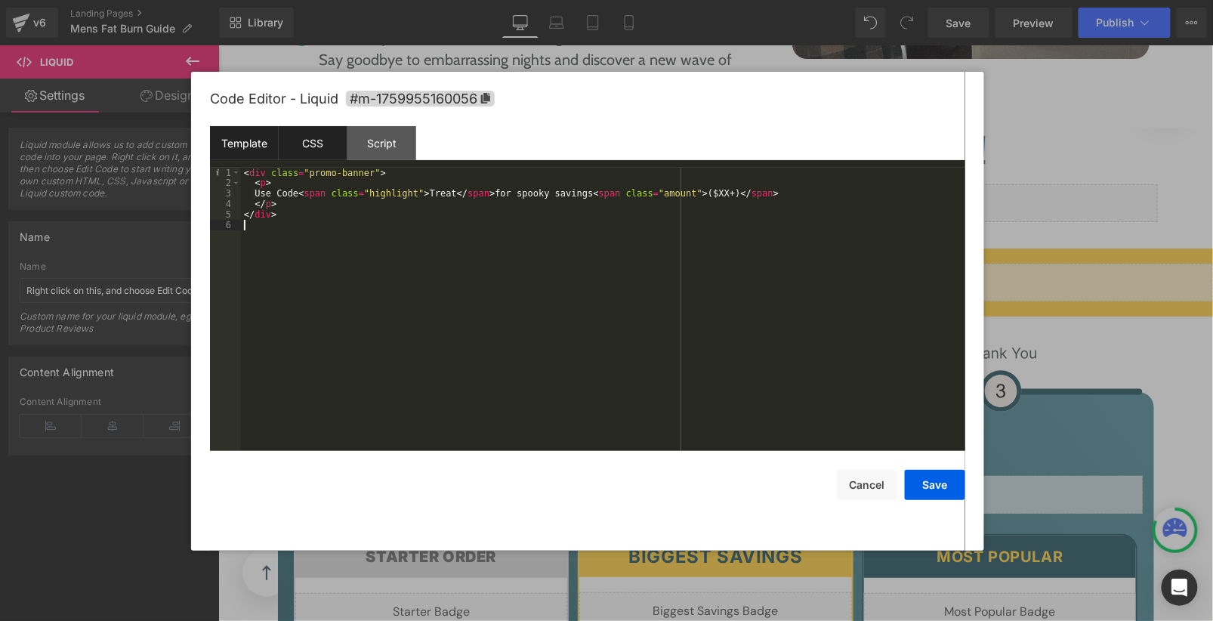
click at [322, 150] on div "CSS" at bounding box center [313, 143] width 69 height 34
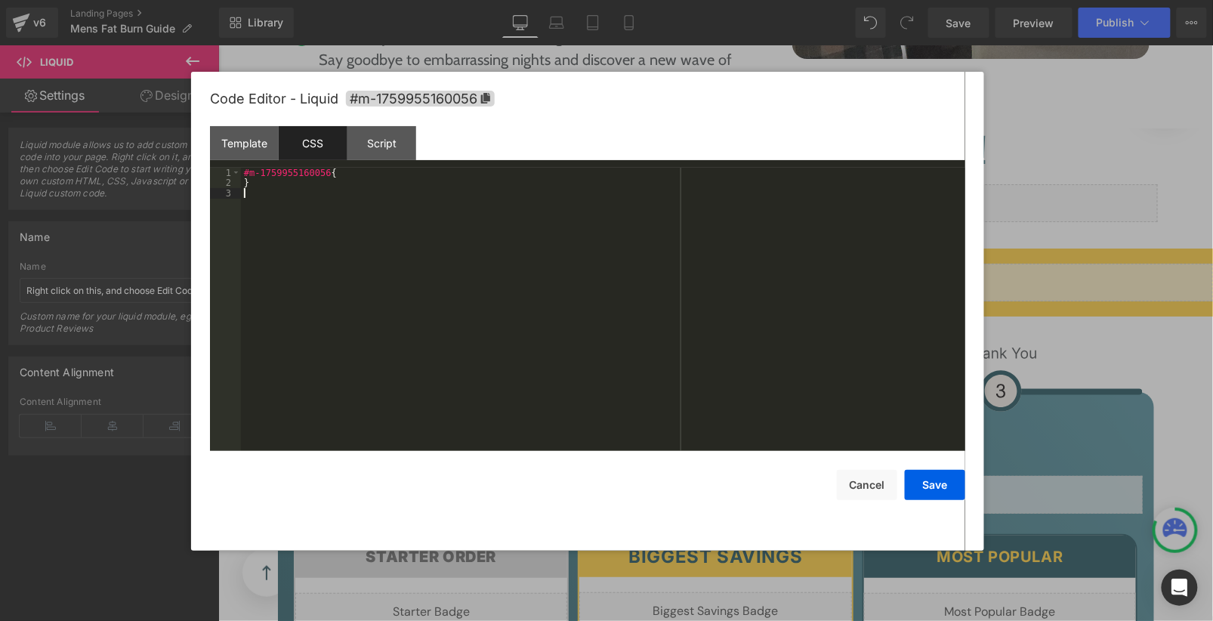
click at [375, 213] on div "#m-1759955160056 { }" at bounding box center [603, 320] width 724 height 304
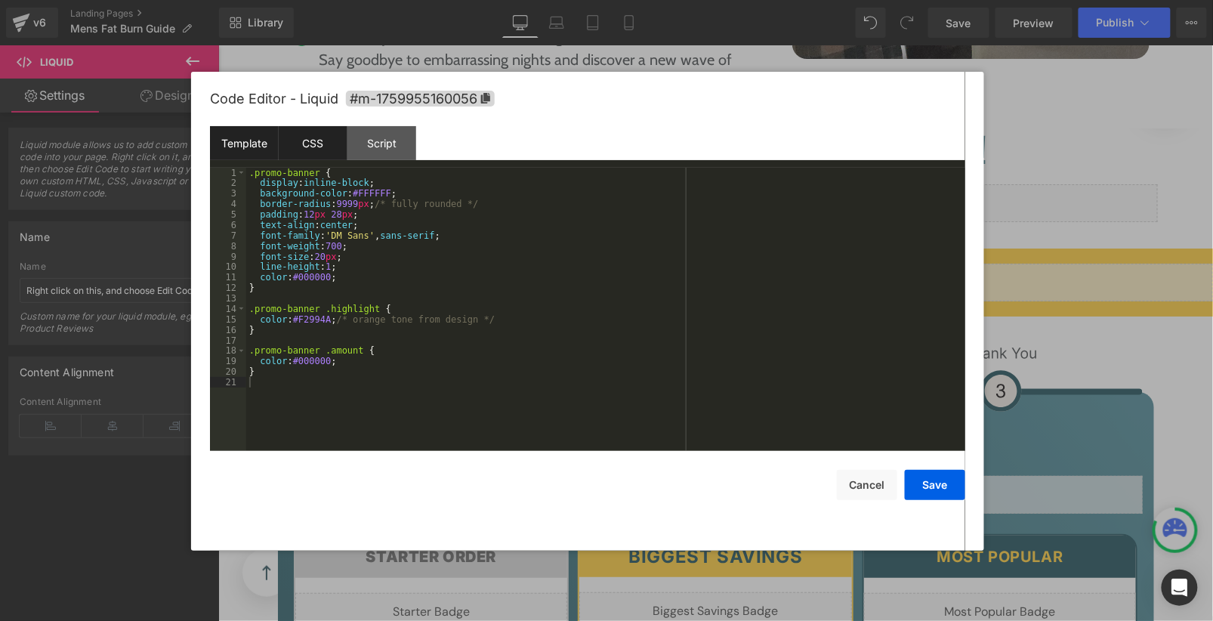
click at [258, 144] on div "Template" at bounding box center [244, 143] width 69 height 34
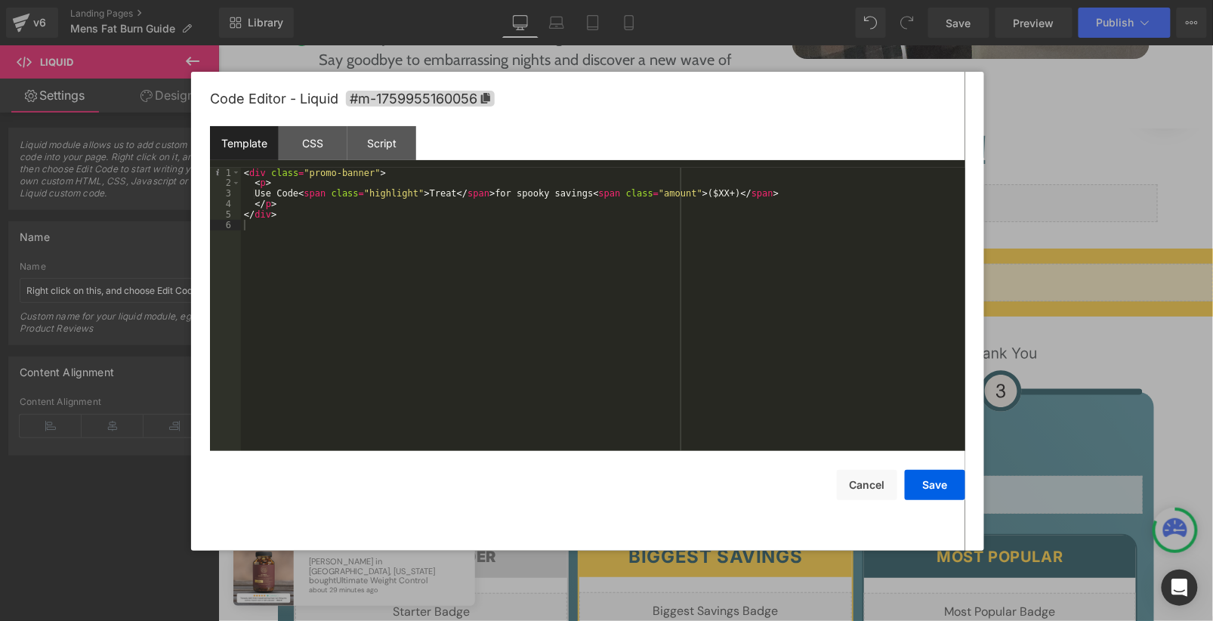
click at [372, 174] on div "< div class = "promo-banner" > < p > Use Code < span class = "highlight" > Trea…" at bounding box center [603, 320] width 724 height 304
click at [953, 483] on button "Save" at bounding box center [935, 485] width 60 height 30
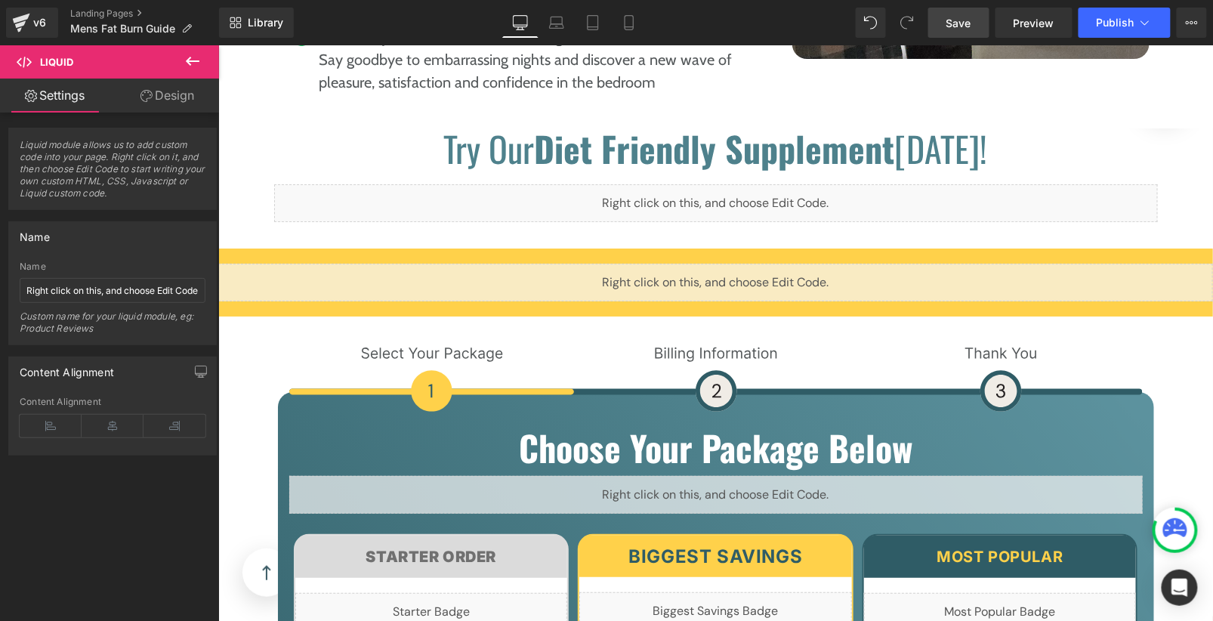
click at [954, 28] on span "Save" at bounding box center [959, 23] width 25 height 16
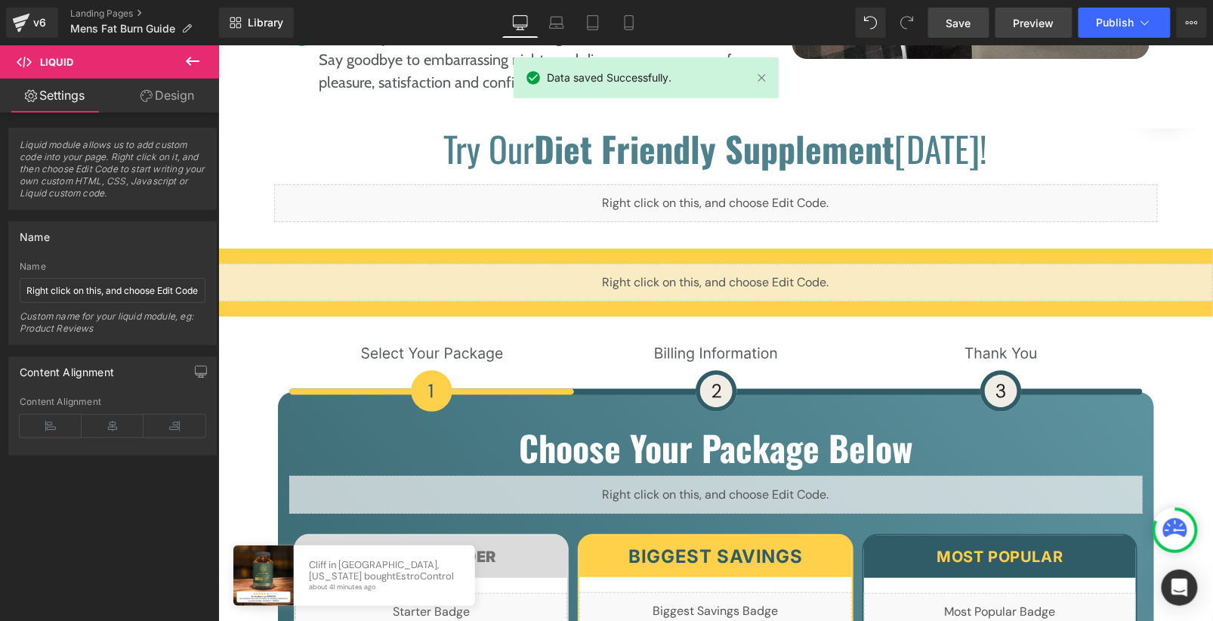
click at [1034, 20] on span "Preview" at bounding box center [1034, 23] width 41 height 16
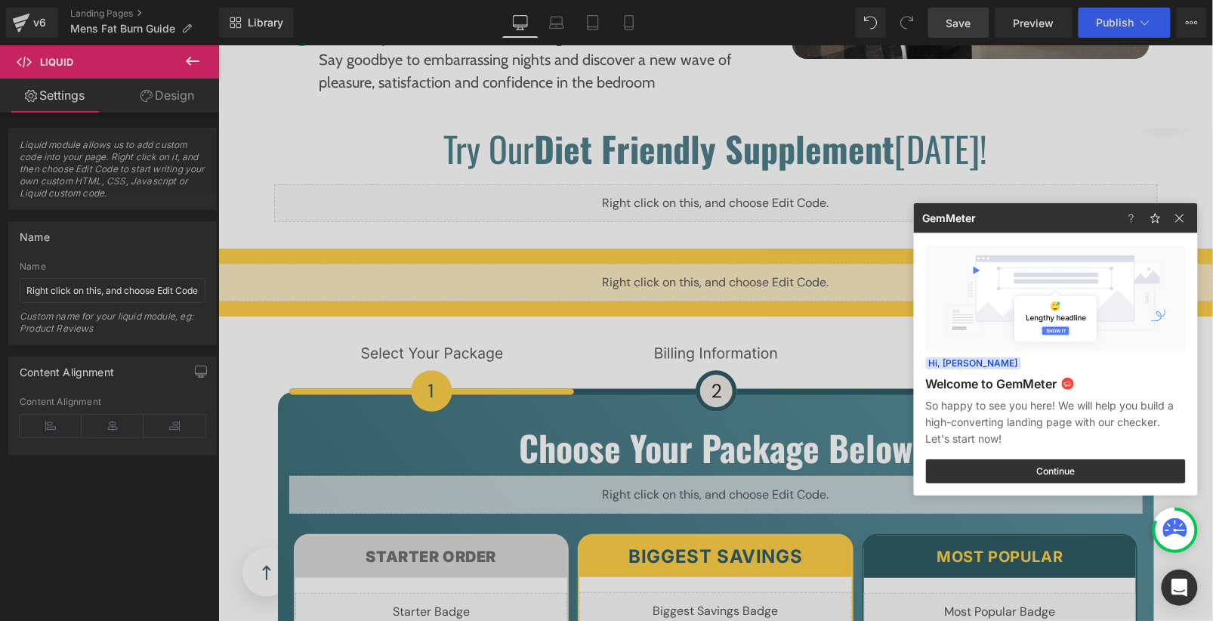
click at [646, 323] on div at bounding box center [606, 310] width 1213 height 621
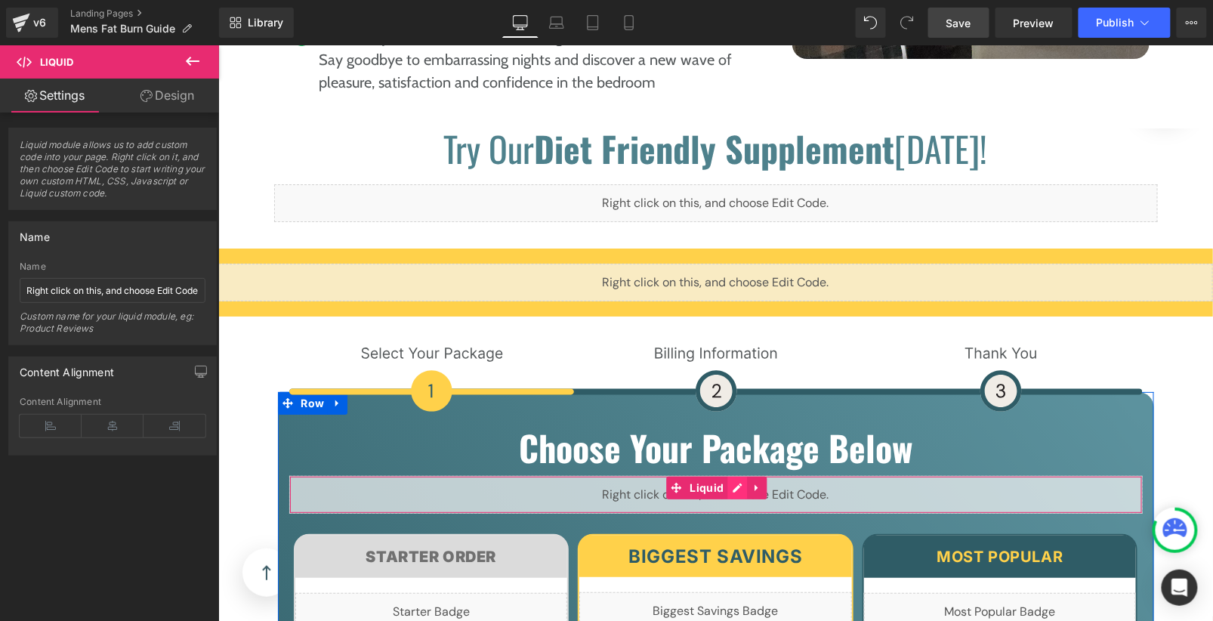
click at [724, 475] on div "Liquid" at bounding box center [716, 494] width 854 height 38
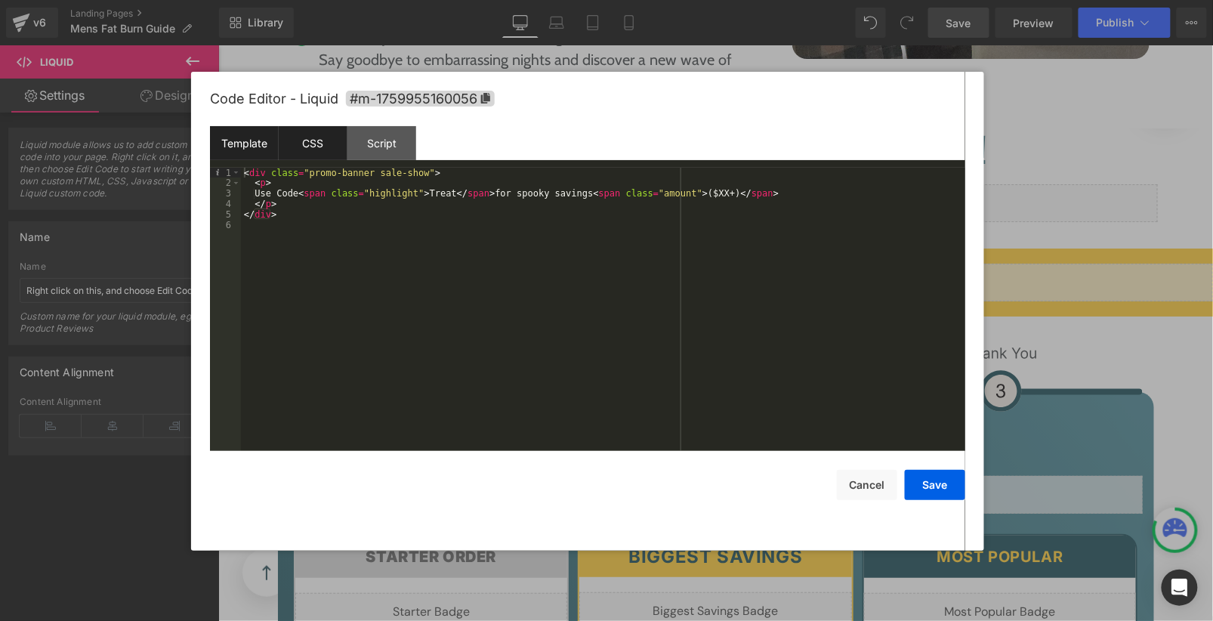
click at [328, 145] on div "CSS" at bounding box center [313, 143] width 69 height 34
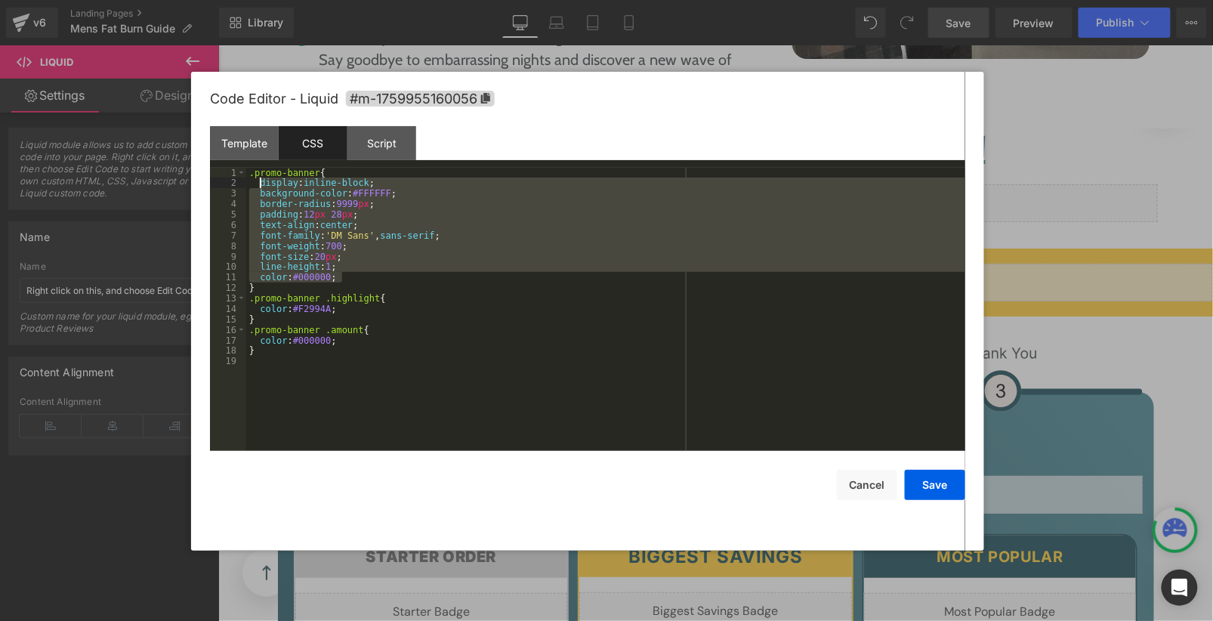
drag, startPoint x: 349, startPoint y: 274, endPoint x: 258, endPoint y: 186, distance: 126.6
click at [258, 186] on div ".promo-banner { display : inline-block ; background-color : #FFFFFF ; border-ra…" at bounding box center [605, 320] width 719 height 304
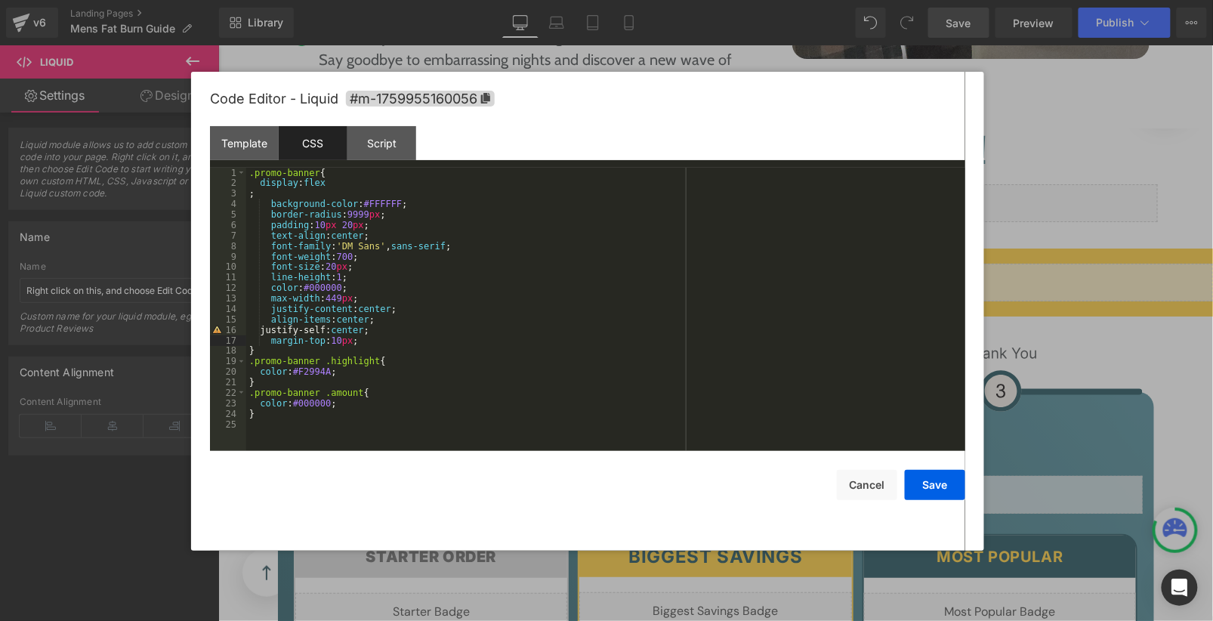
click at [293, 196] on div ".promo-banner { display : flex ; background-color : #FFFFFF ; border-radius : 9…" at bounding box center [605, 320] width 719 height 304
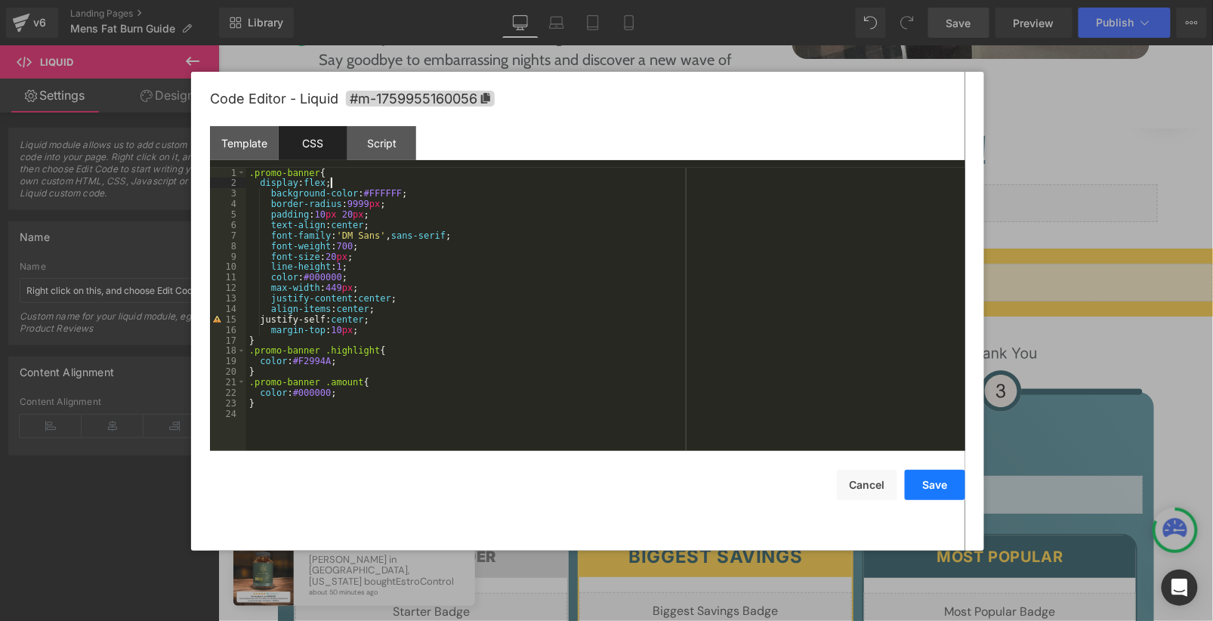
click at [947, 482] on button "Save" at bounding box center [935, 485] width 60 height 30
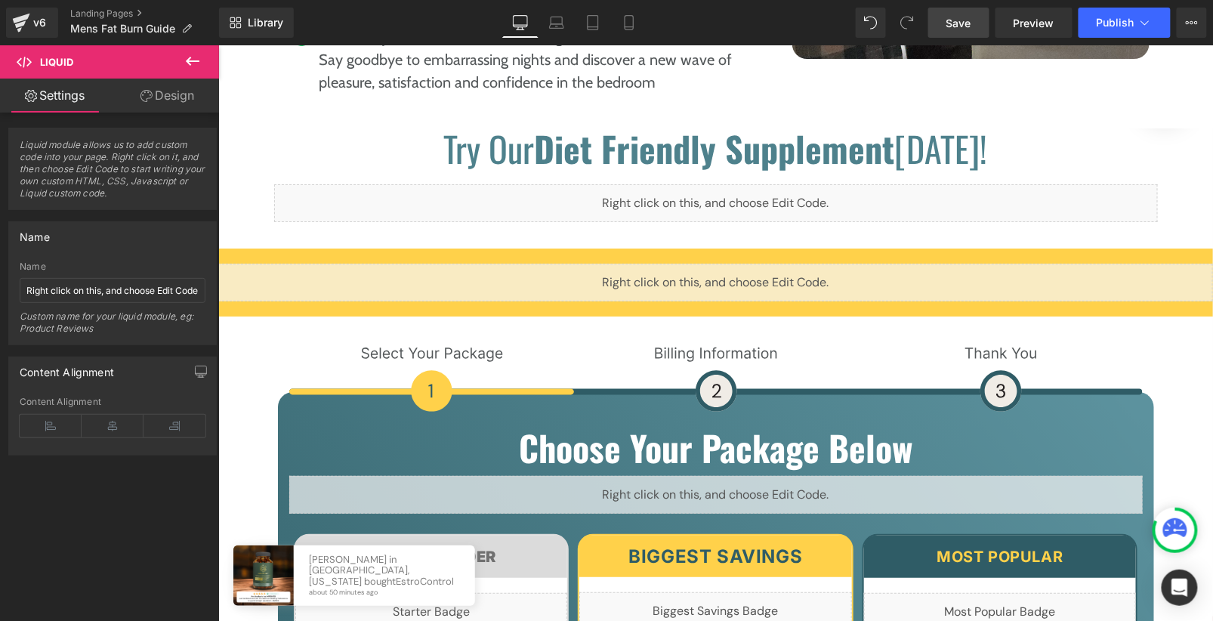
click at [958, 29] on span "Save" at bounding box center [959, 23] width 25 height 16
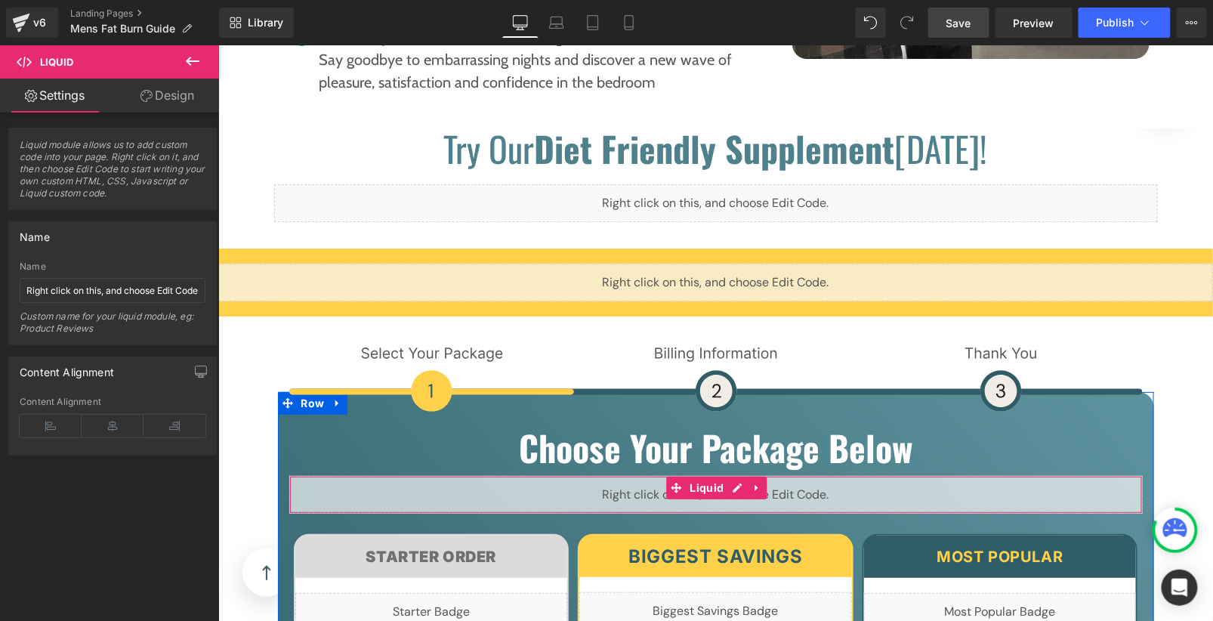
click at [734, 475] on div "Liquid" at bounding box center [716, 494] width 854 height 38
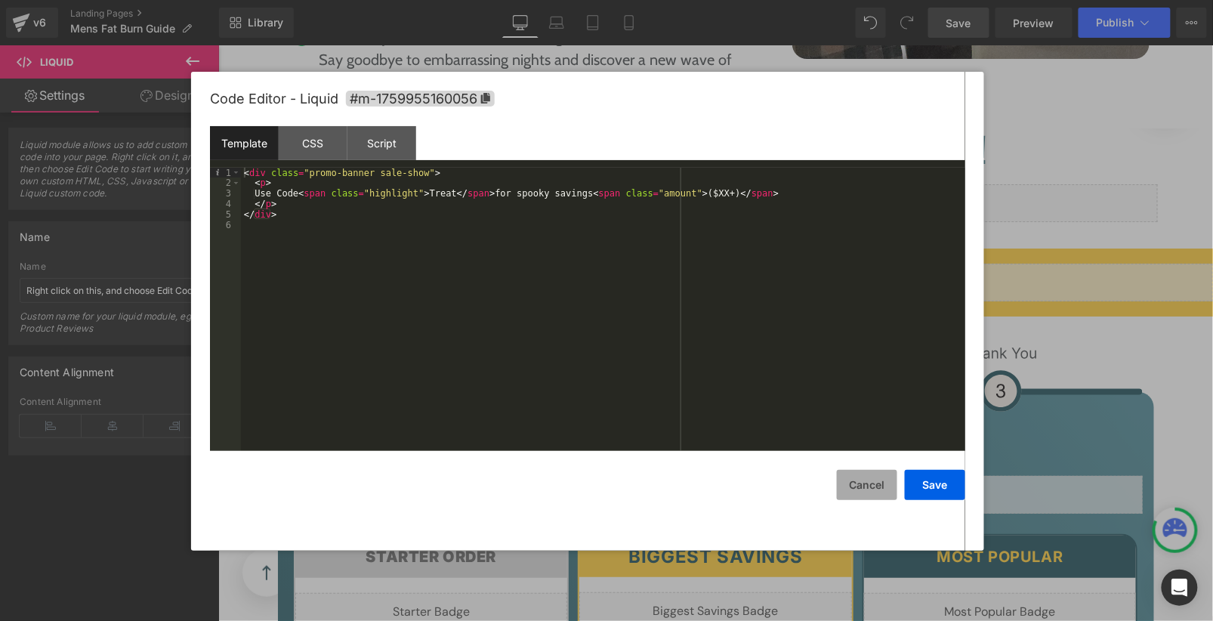
click at [866, 495] on button "Cancel" at bounding box center [867, 485] width 60 height 30
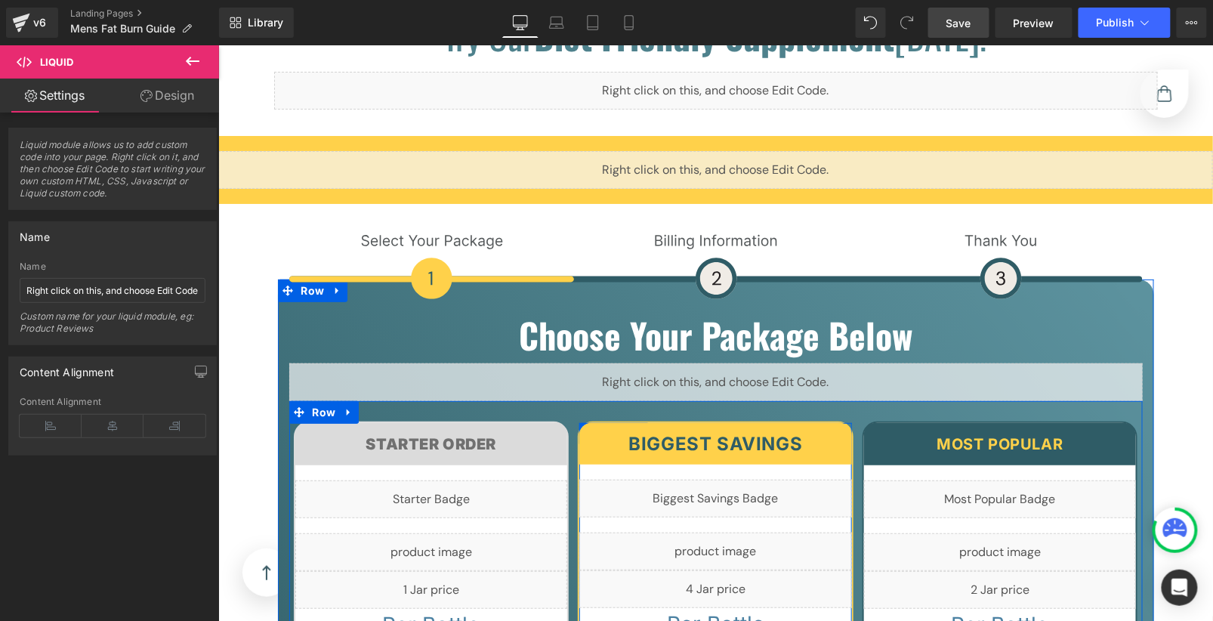
scroll to position [7325, 0]
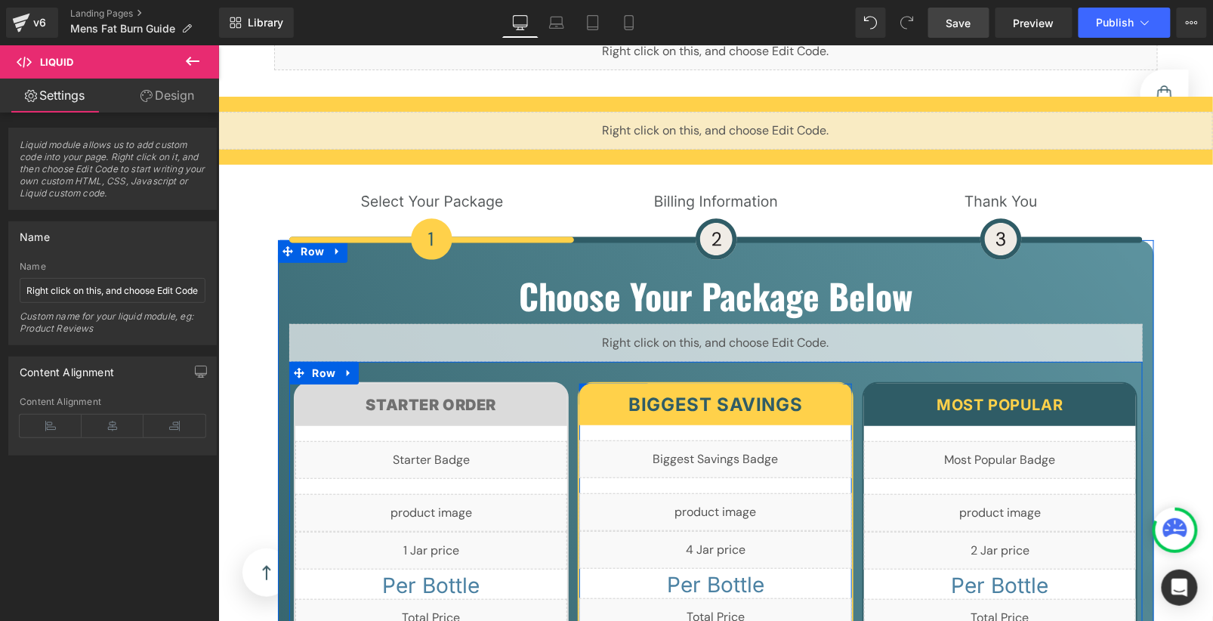
click at [740, 530] on div "Liquid" at bounding box center [715, 549] width 273 height 38
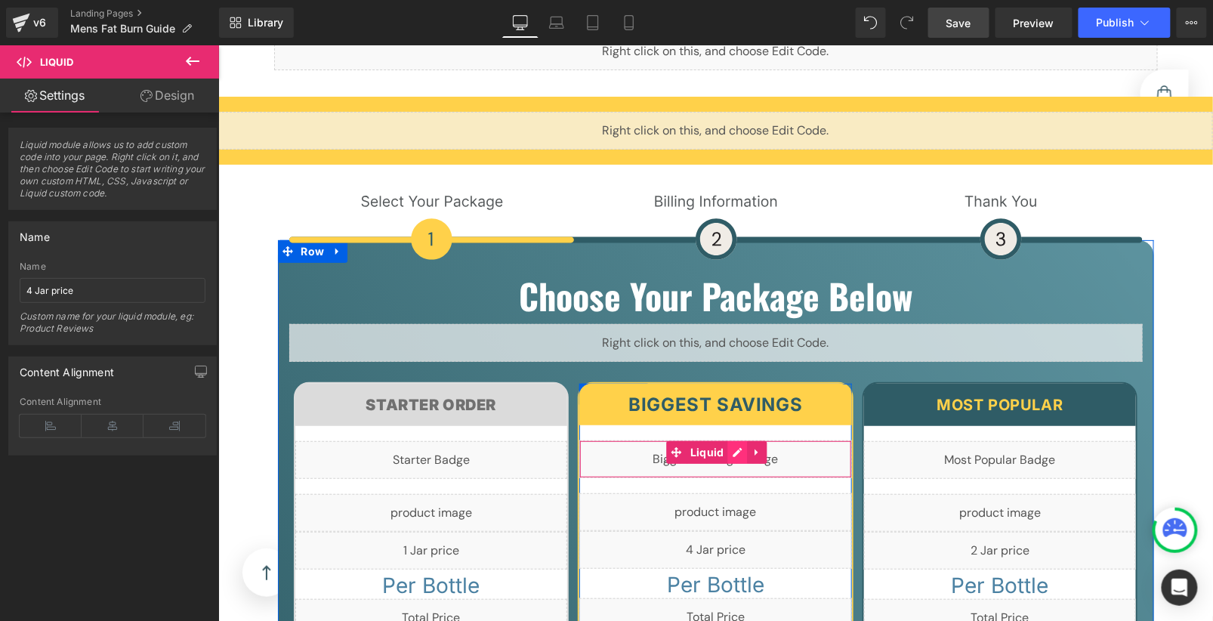
click at [724, 440] on div "Liquid" at bounding box center [715, 459] width 273 height 38
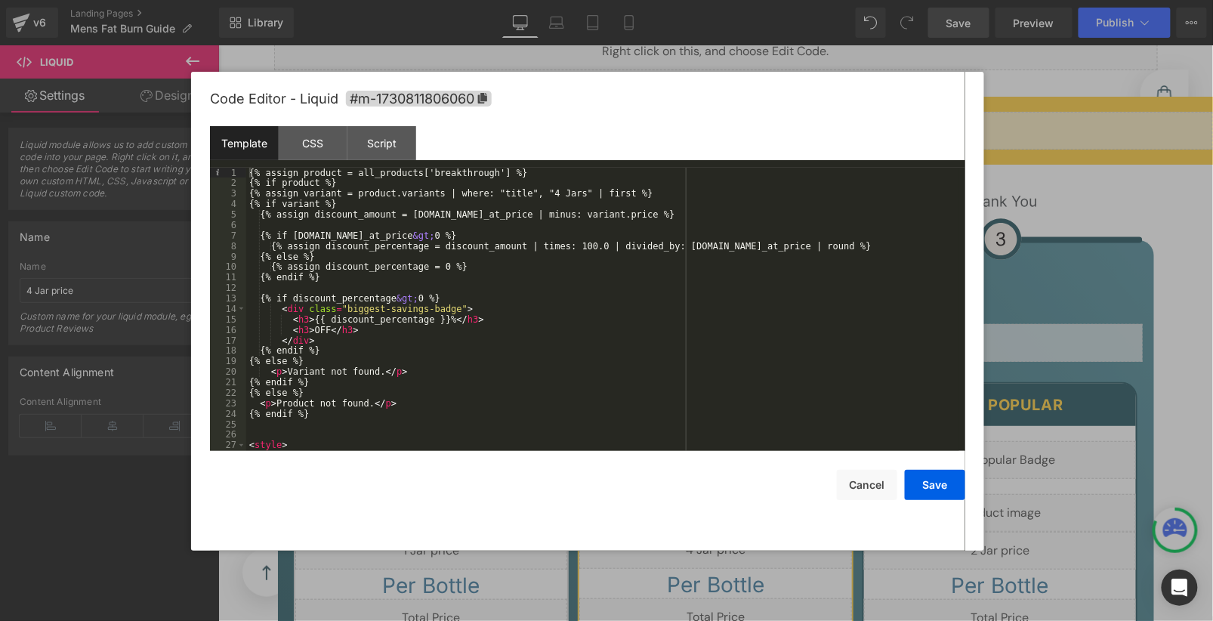
click at [590, 276] on div "{% assign product = all_products['breakthrough'] %} {% if product %} {% assign …" at bounding box center [602, 320] width 713 height 304
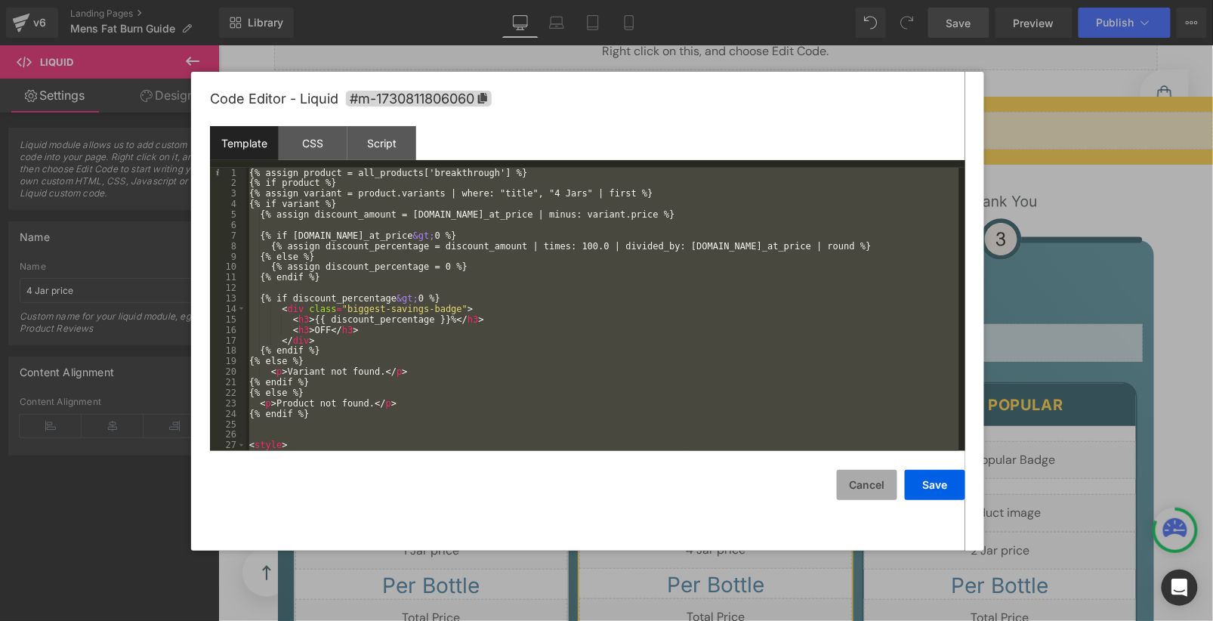
click at [875, 490] on button "Cancel" at bounding box center [867, 485] width 60 height 30
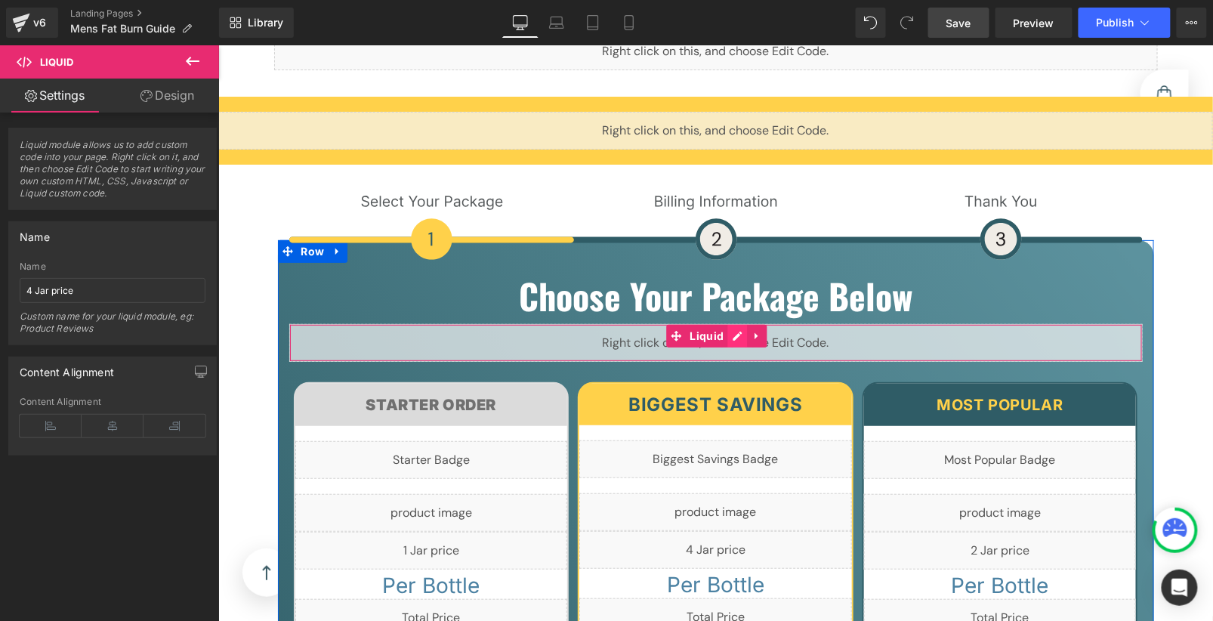
click at [723, 323] on div "Liquid" at bounding box center [716, 342] width 854 height 38
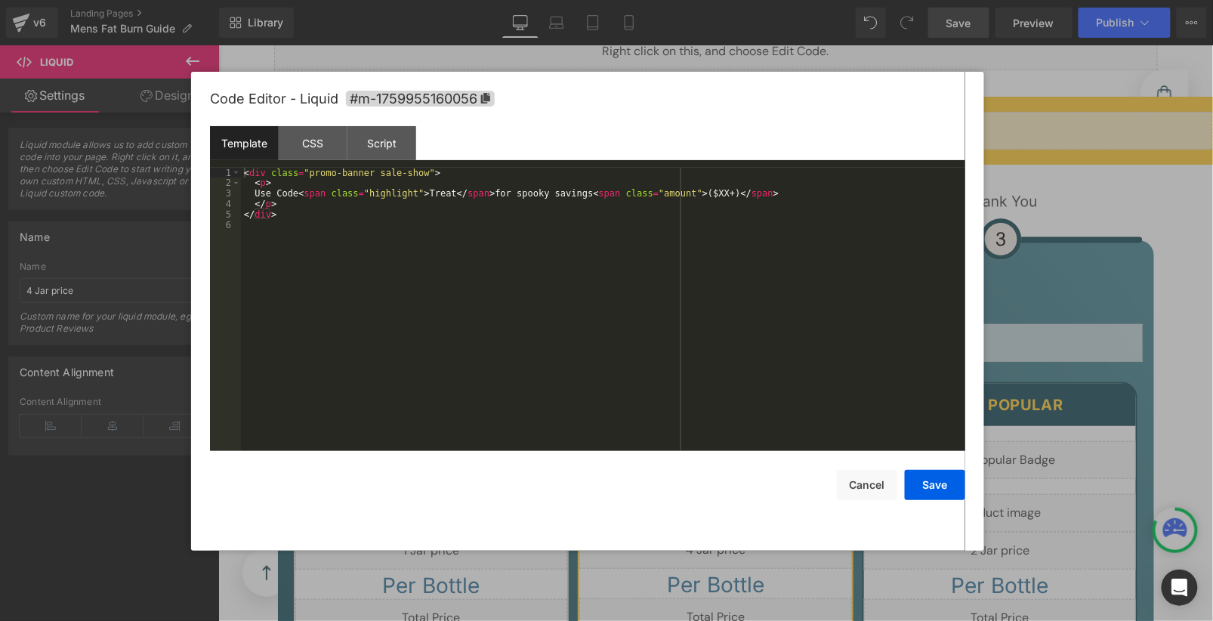
click at [312, 219] on div "< div class = "promo-banner sale-show" > < p > Use Code < span class = "highlig…" at bounding box center [603, 320] width 724 height 304
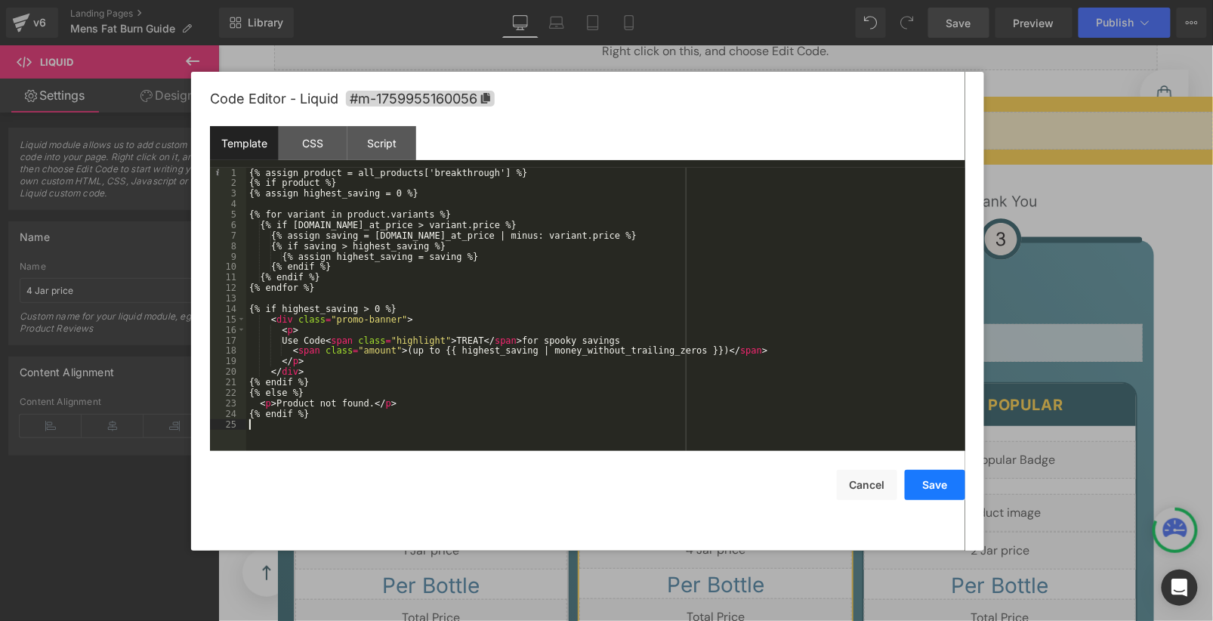
click at [926, 477] on button "Save" at bounding box center [935, 485] width 60 height 30
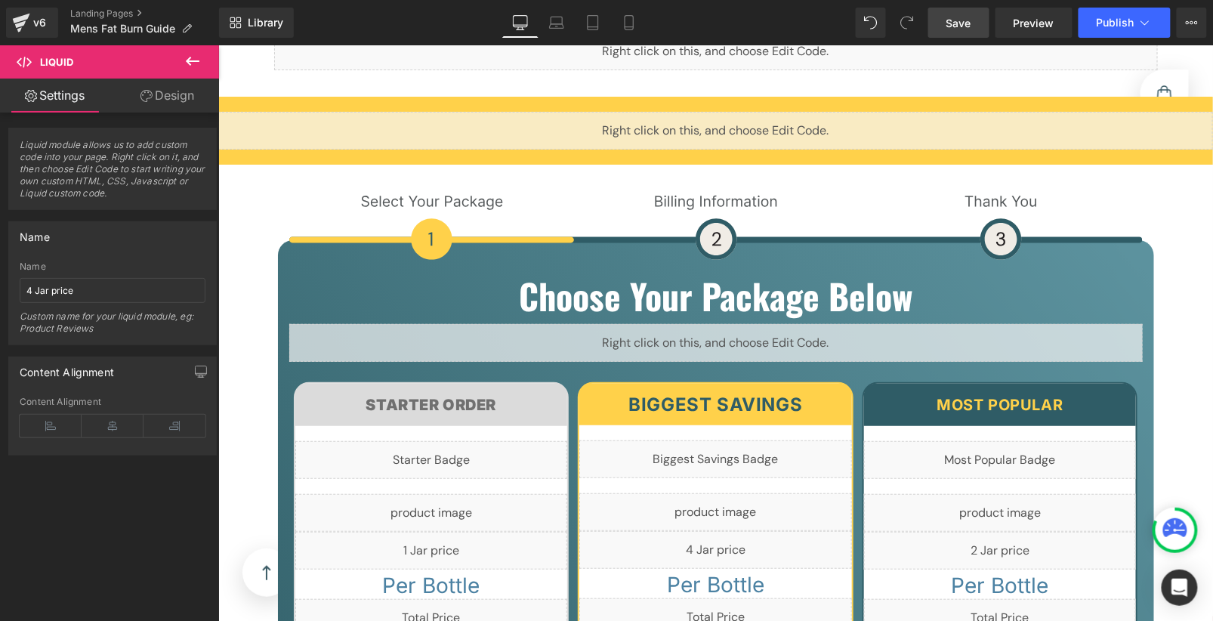
click at [962, 26] on span "Save" at bounding box center [959, 23] width 25 height 16
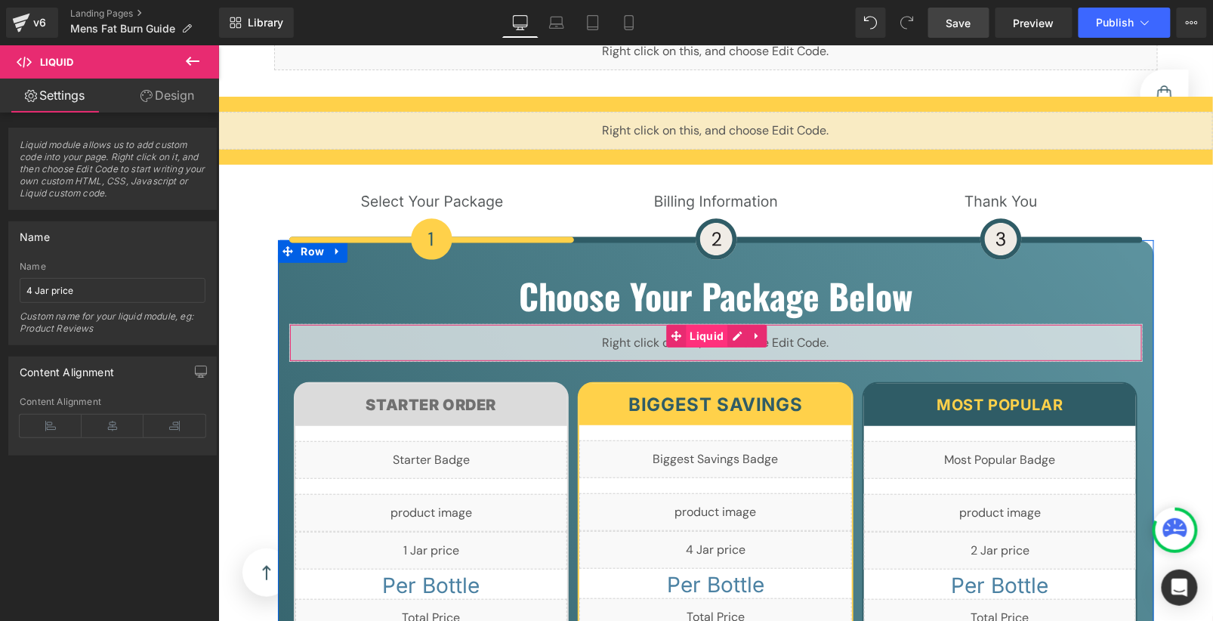
click at [718, 324] on link "Liquid" at bounding box center [696, 335] width 61 height 23
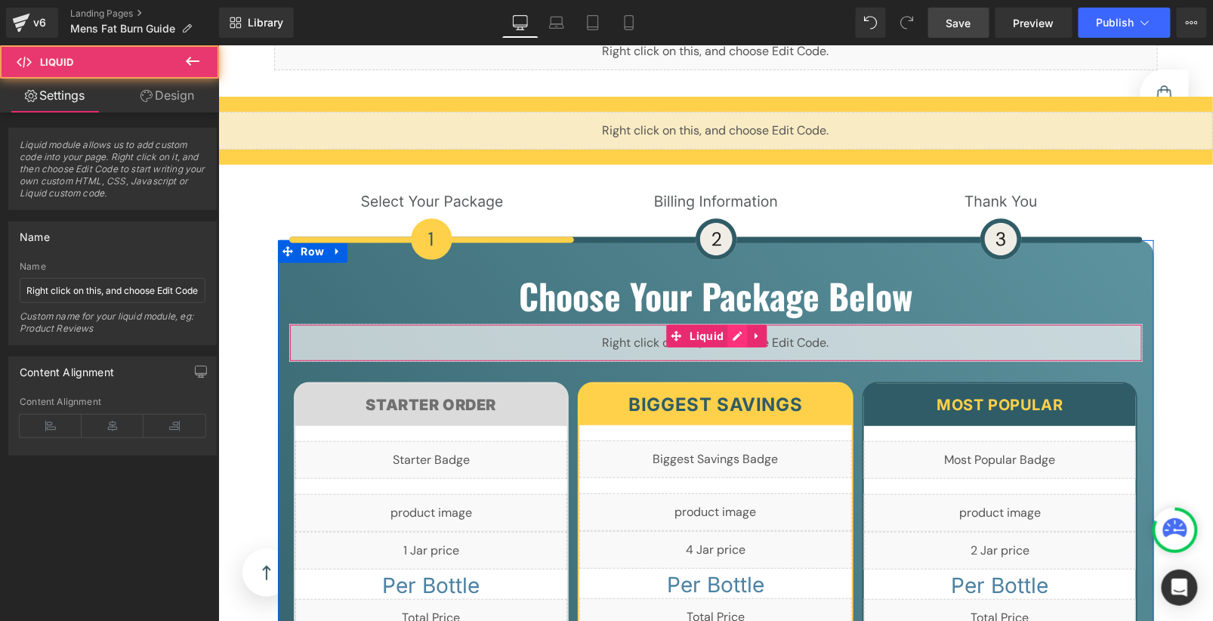
click at [723, 323] on div "Liquid" at bounding box center [716, 342] width 854 height 38
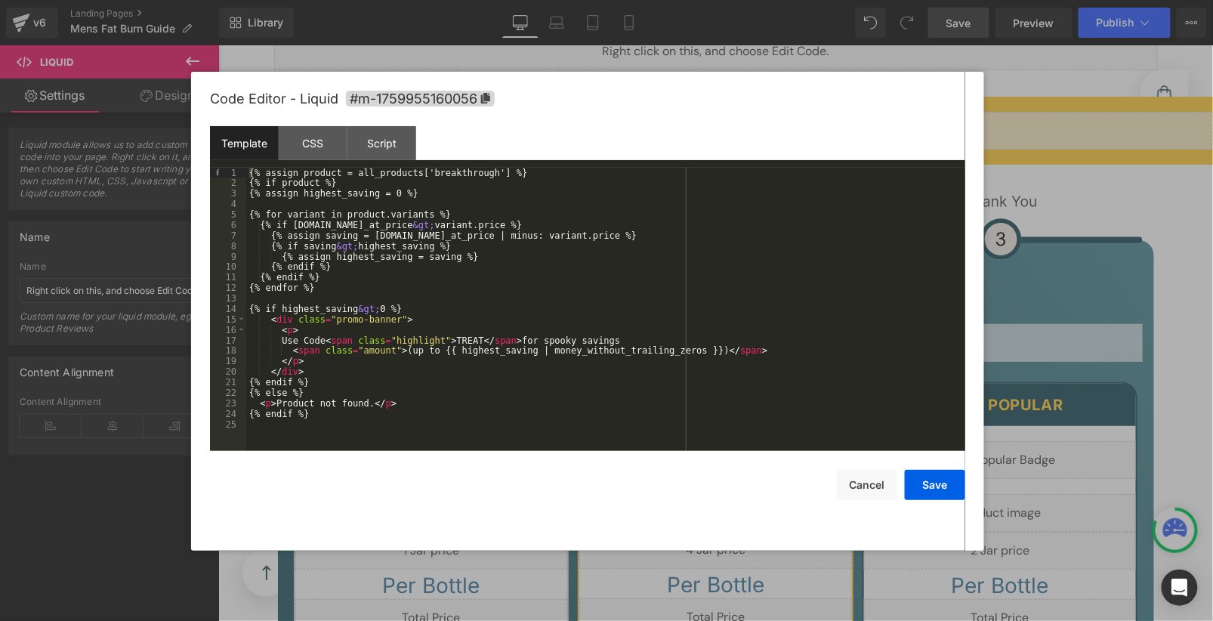
click at [471, 379] on div "{% assign product = all_products['breakthrough'] %} {% if product %} {% assign …" at bounding box center [605, 320] width 719 height 304
click at [624, 274] on div "{% assign product = all_products['breakthrough'] %} {% if product %} {% assign …" at bounding box center [605, 320] width 719 height 304
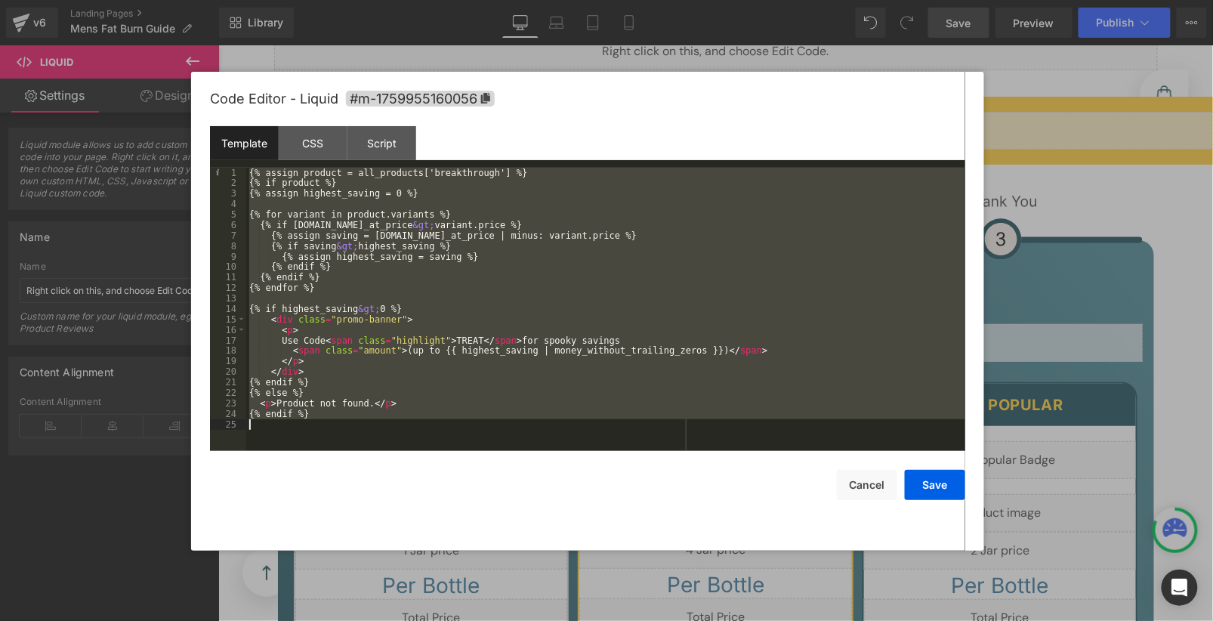
click at [619, 344] on div "{% assign product = all_products['breakthrough'] %} {% if product %} {% assign …" at bounding box center [605, 320] width 719 height 304
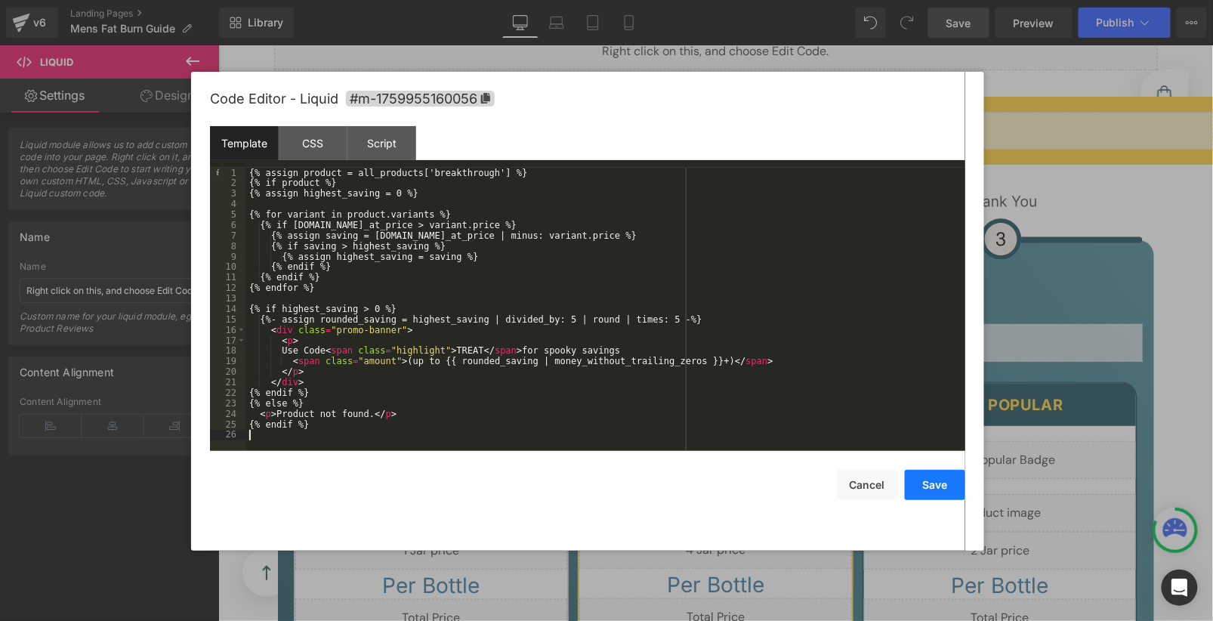
click at [923, 474] on button "Save" at bounding box center [935, 485] width 60 height 30
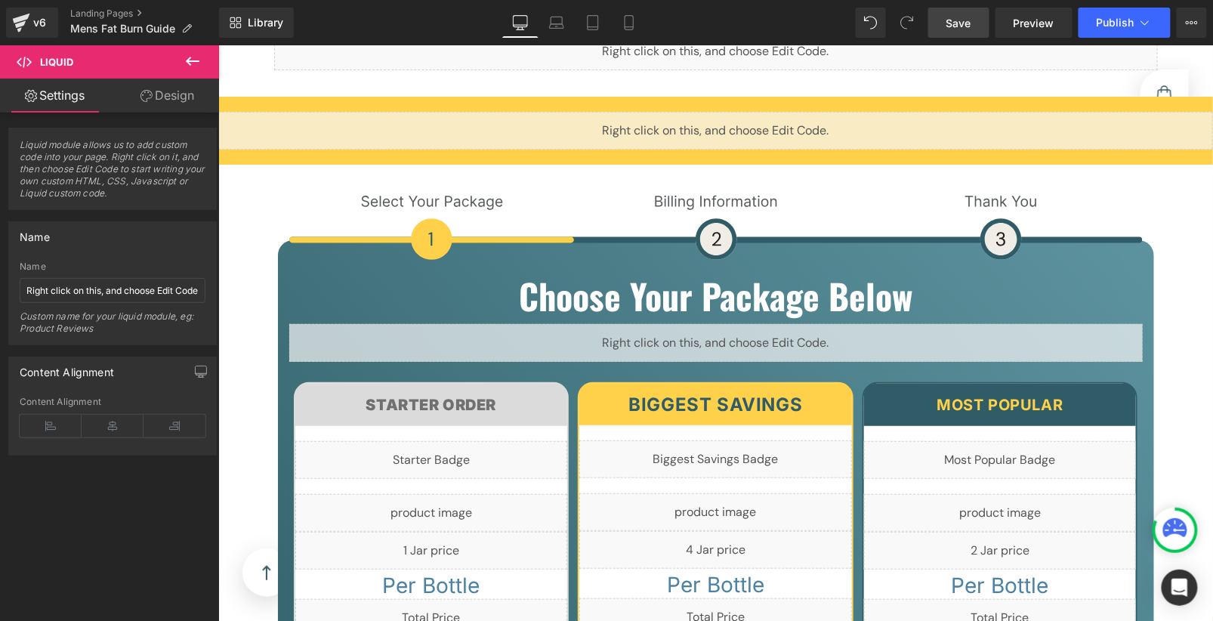
click at [964, 27] on span "Save" at bounding box center [959, 23] width 25 height 16
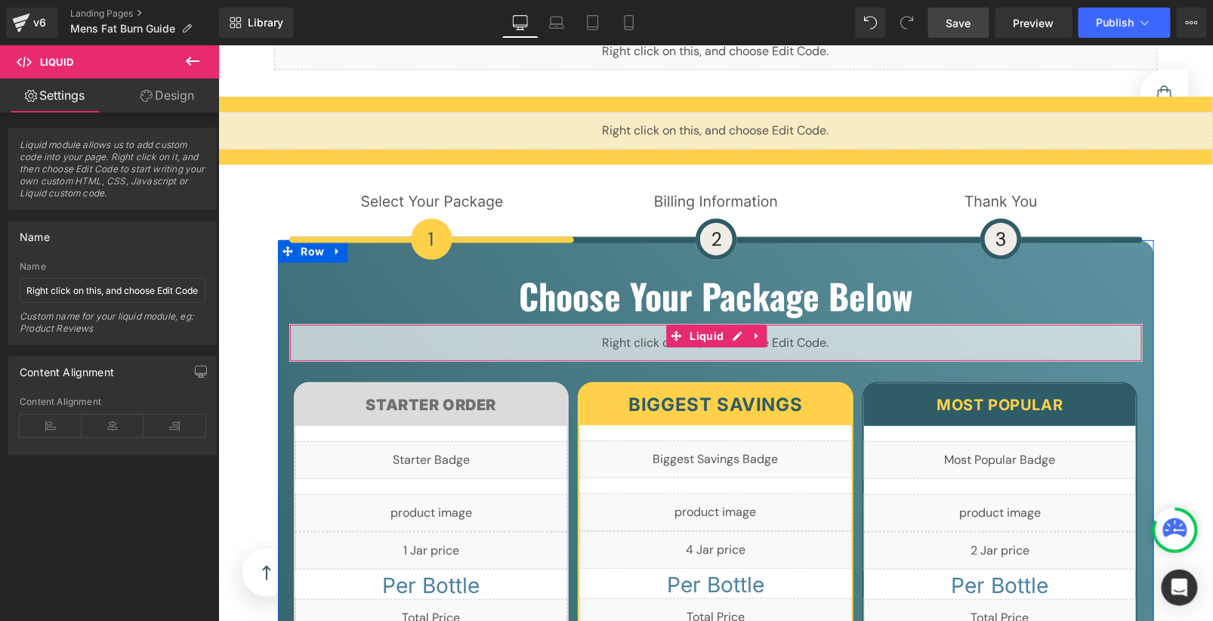
click at [738, 323] on div "Liquid" at bounding box center [716, 342] width 854 height 38
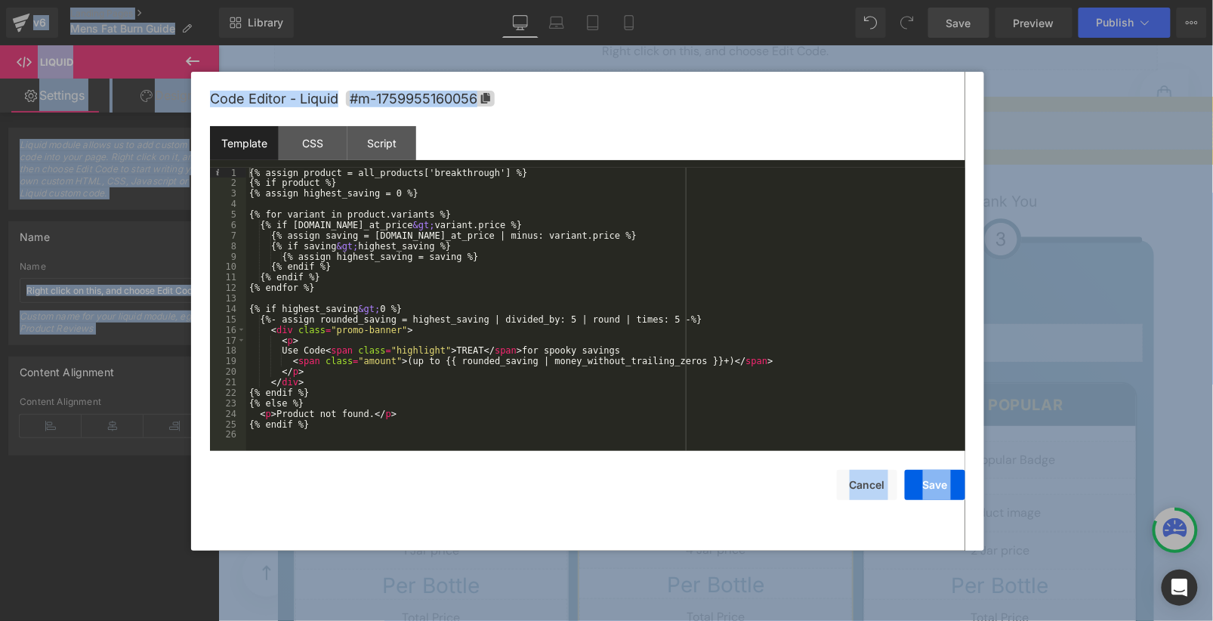
click at [675, 264] on div "{% assign product = all_products['breakthrough'] %} {% if product %} {% assign …" at bounding box center [605, 320] width 719 height 304
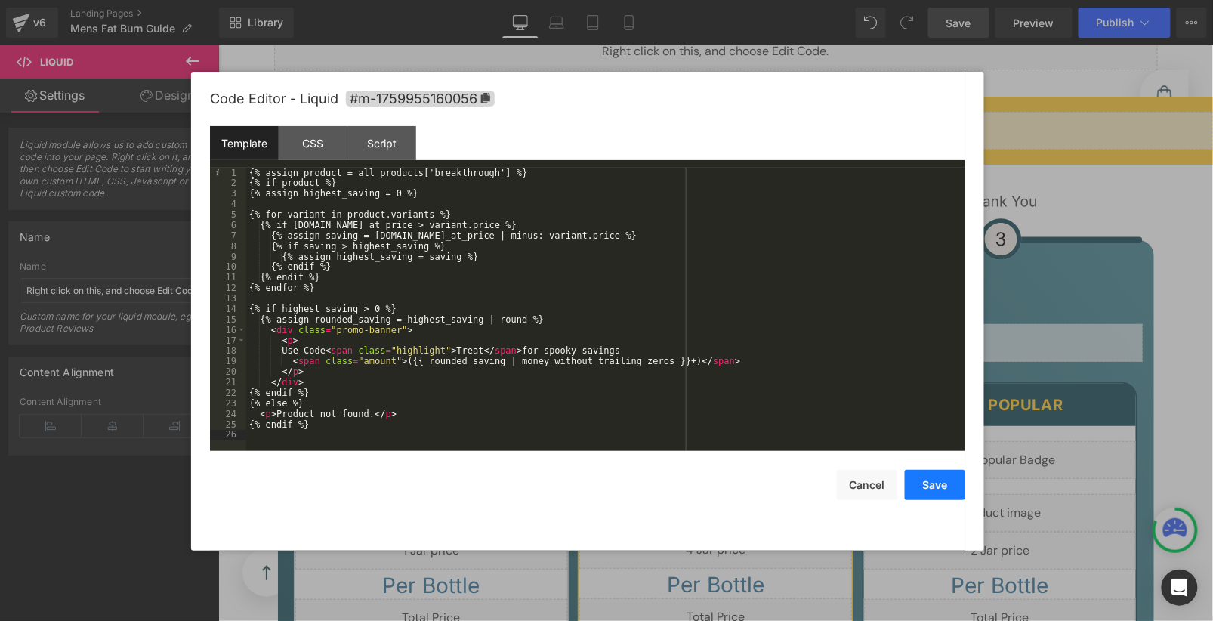
click at [925, 486] on button "Save" at bounding box center [935, 485] width 60 height 30
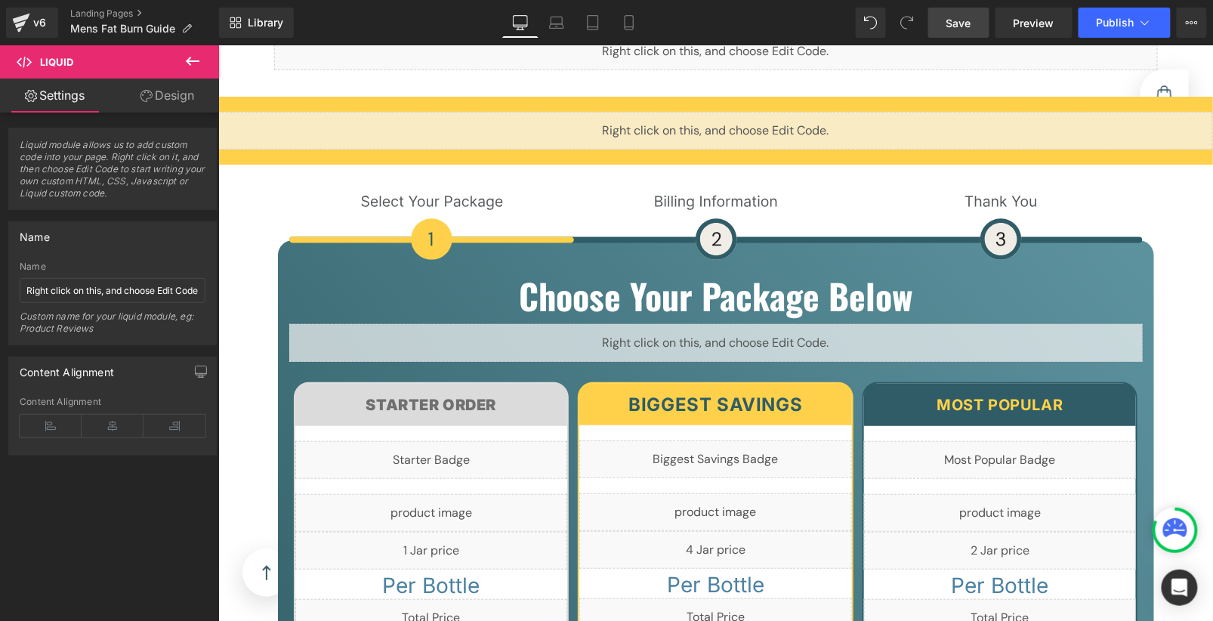
click at [950, 19] on span "Save" at bounding box center [959, 23] width 25 height 16
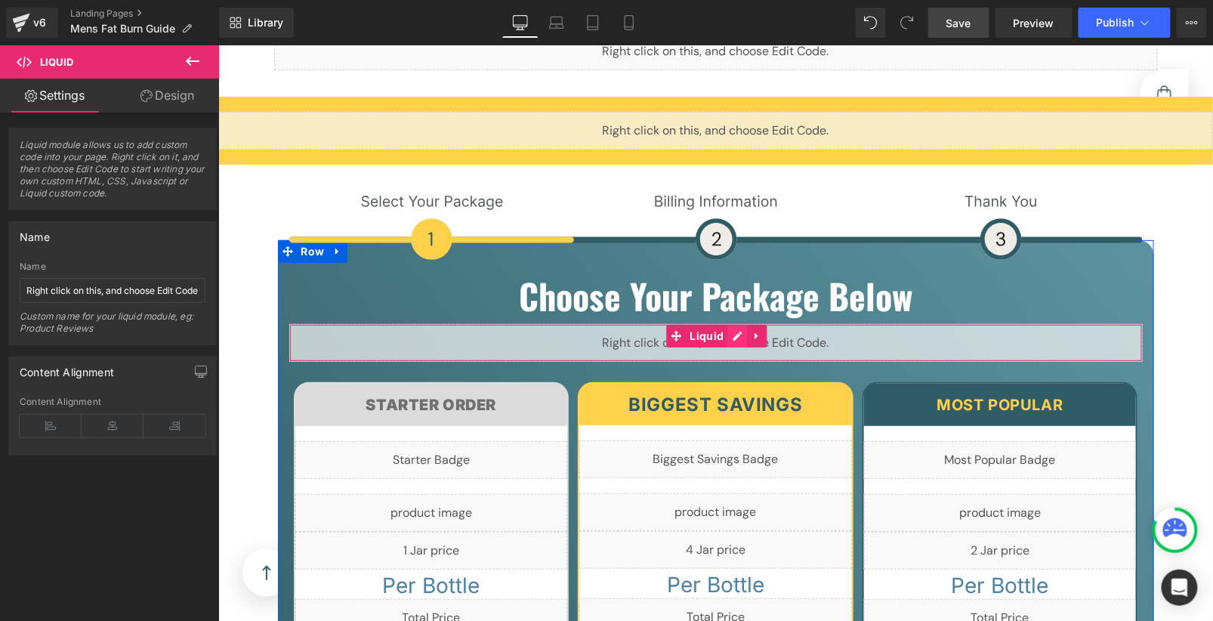
click at [724, 323] on div "Liquid" at bounding box center [716, 342] width 854 height 38
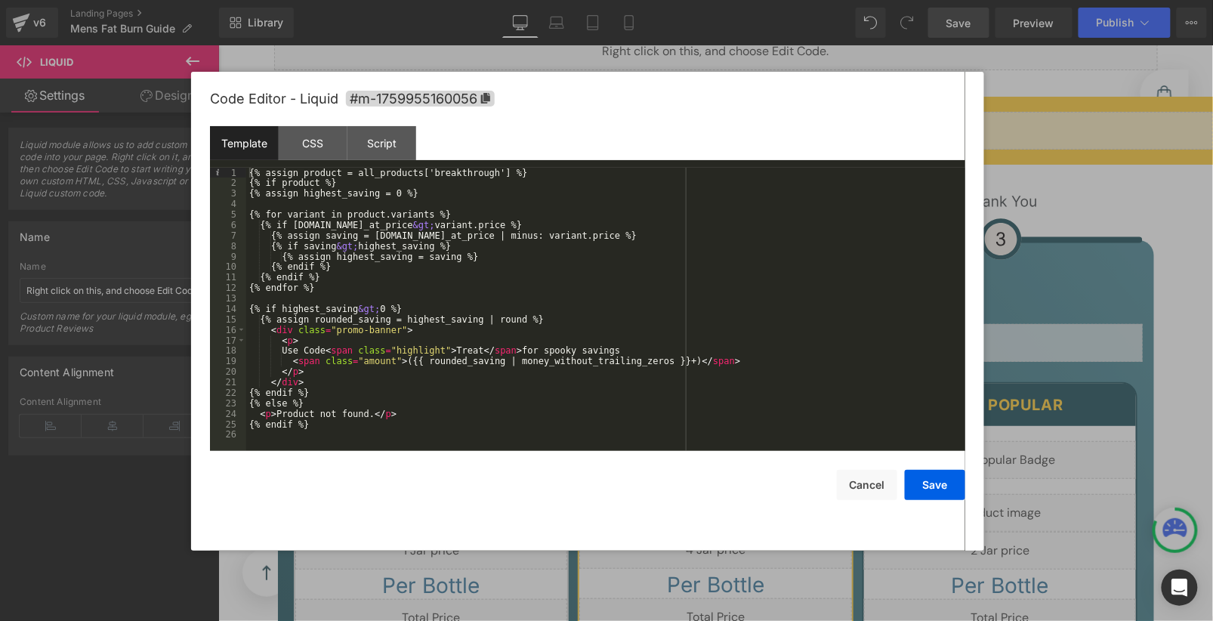
click at [409, 364] on div "{% assign product = all_products['breakthrough'] %} {% if product %} {% assign …" at bounding box center [605, 320] width 719 height 304
click at [314, 150] on div "CSS" at bounding box center [313, 143] width 69 height 34
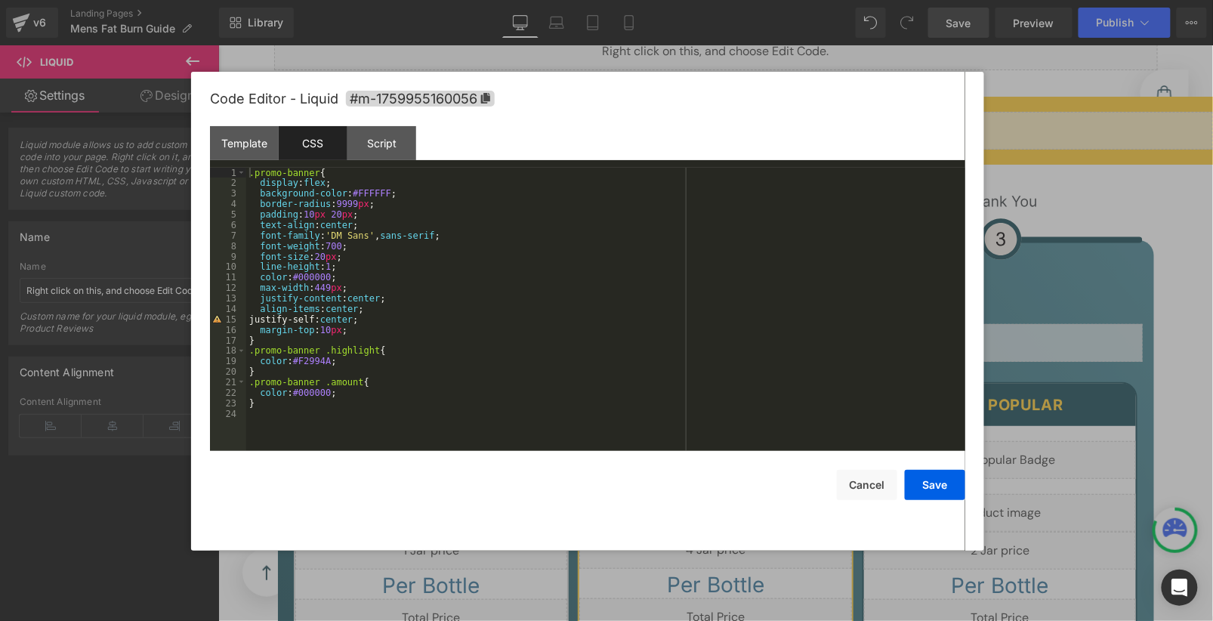
click at [370, 343] on div ".promo-banner { display : flex ; background-color : #FFFFFF ; border-radius : 9…" at bounding box center [605, 320] width 719 height 304
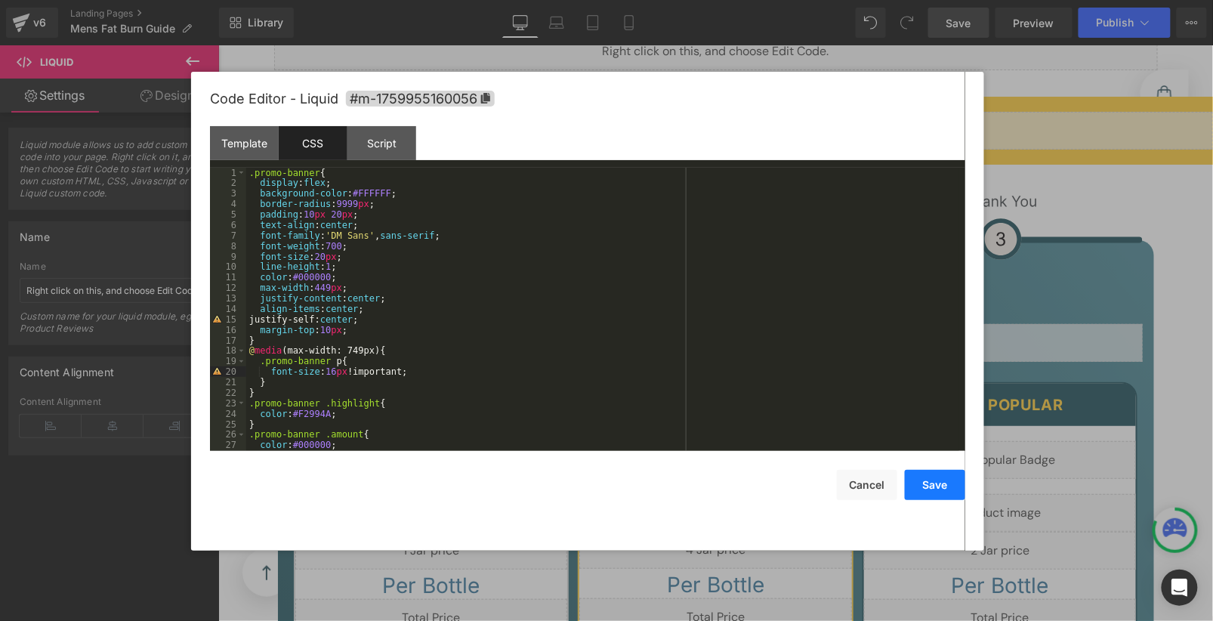
click at [937, 479] on button "Save" at bounding box center [935, 485] width 60 height 30
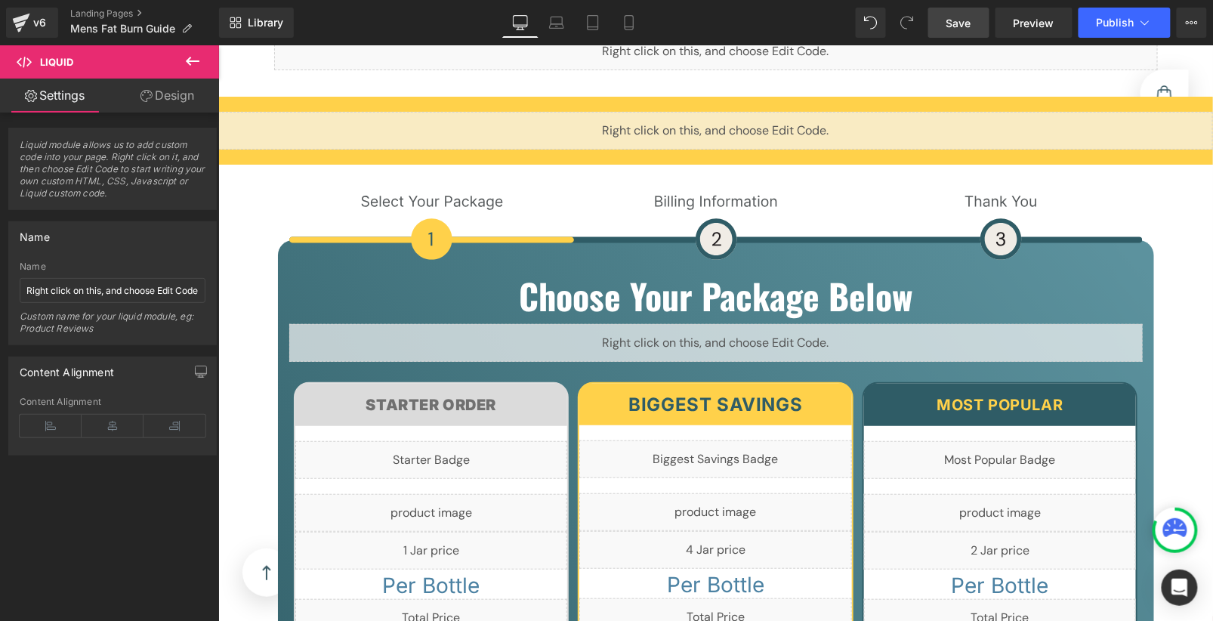
click at [971, 24] on span "Save" at bounding box center [959, 23] width 25 height 16
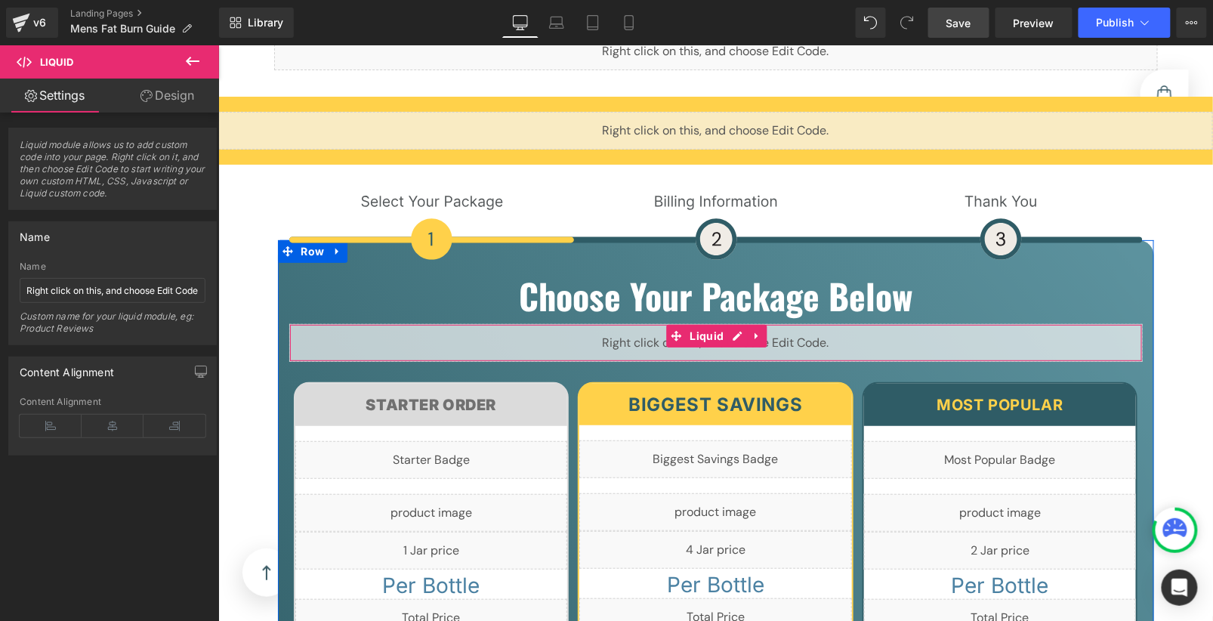
click at [733, 323] on div "Liquid" at bounding box center [716, 342] width 854 height 38
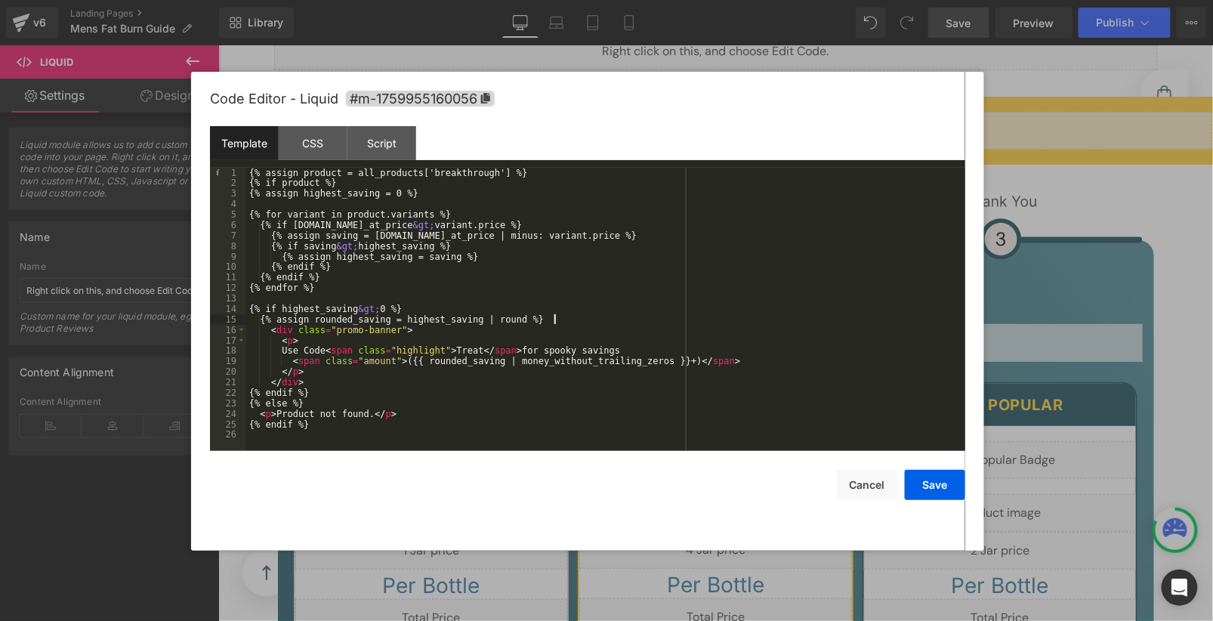
click at [613, 320] on div "{% assign product = all_products['breakthrough'] %} {% if product %} {% assign …" at bounding box center [605, 320] width 719 height 304
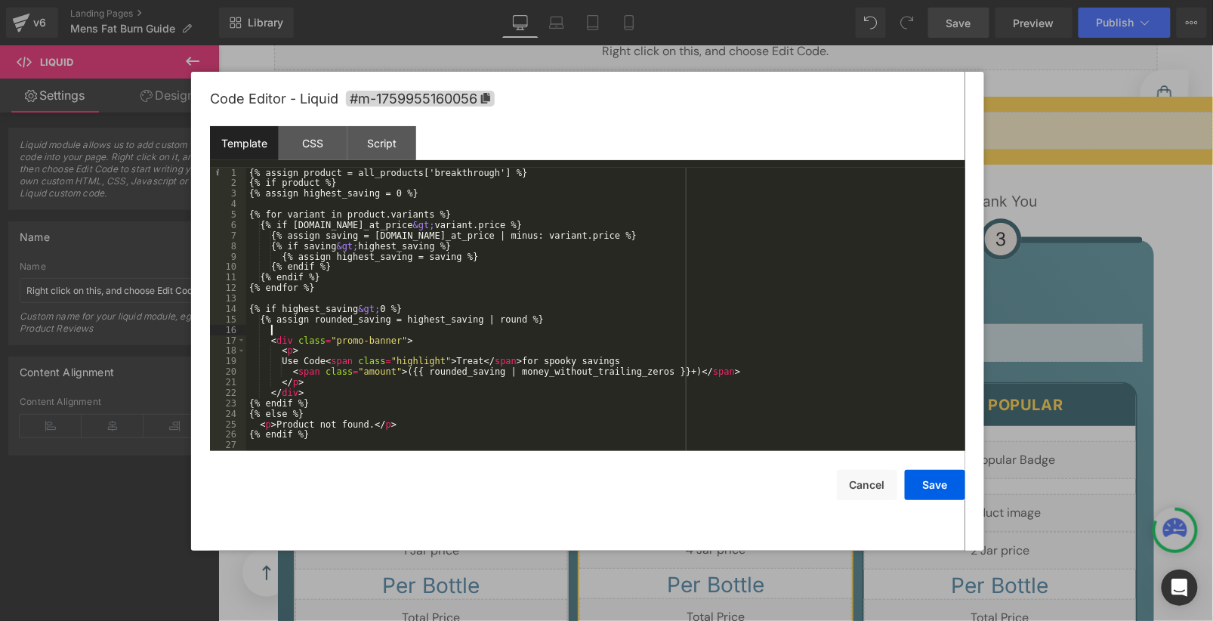
paste textarea
click at [349, 396] on div "{% assign product = all_products['breakthrough'] %} {% if product %} {% assign …" at bounding box center [605, 320] width 719 height 304
click at [334, 437] on div "{% assign product = all_products['breakthrough'] %} {% if product %} {% assign …" at bounding box center [602, 320] width 713 height 304
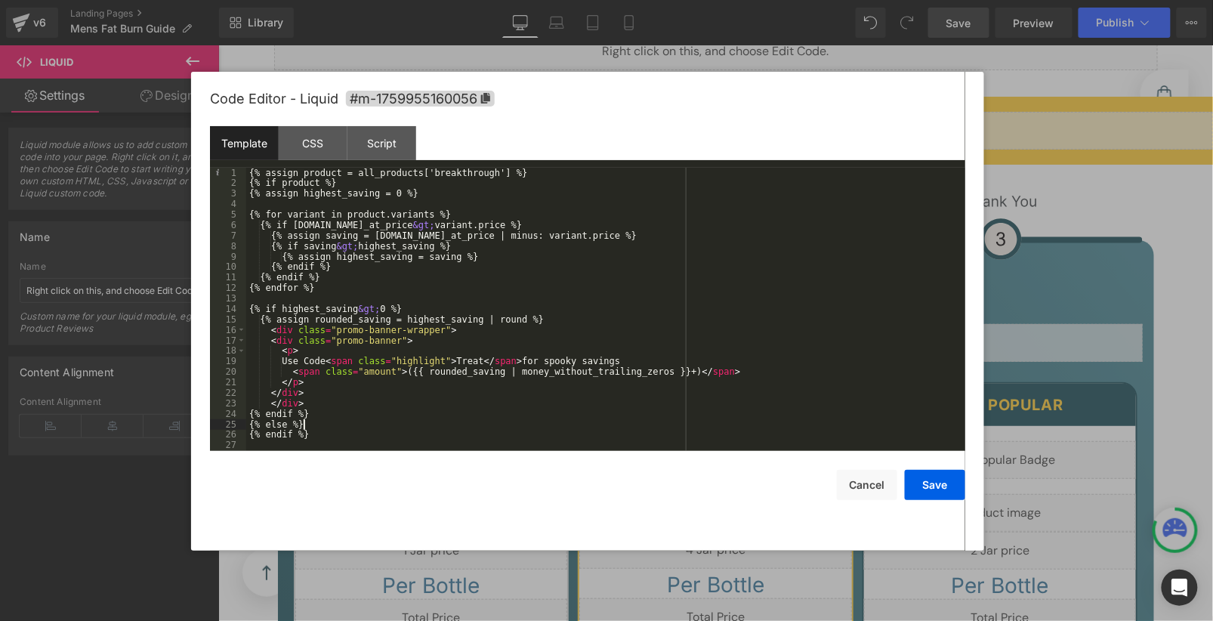
drag, startPoint x: 309, startPoint y: 428, endPoint x: 248, endPoint y: 428, distance: 61.2
click at [248, 428] on div "{% assign product = all_products['breakthrough'] %} {% if product %} {% assign …" at bounding box center [605, 320] width 719 height 304
click at [956, 486] on button "Save" at bounding box center [935, 485] width 60 height 30
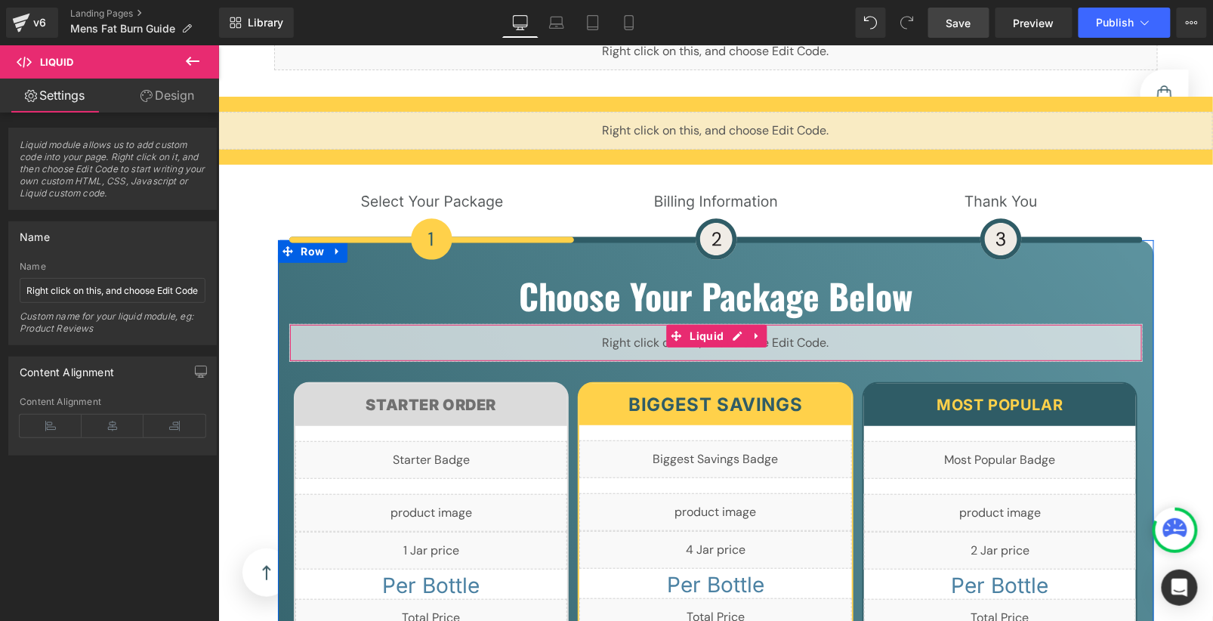
click at [784, 323] on div "Liquid" at bounding box center [716, 342] width 854 height 38
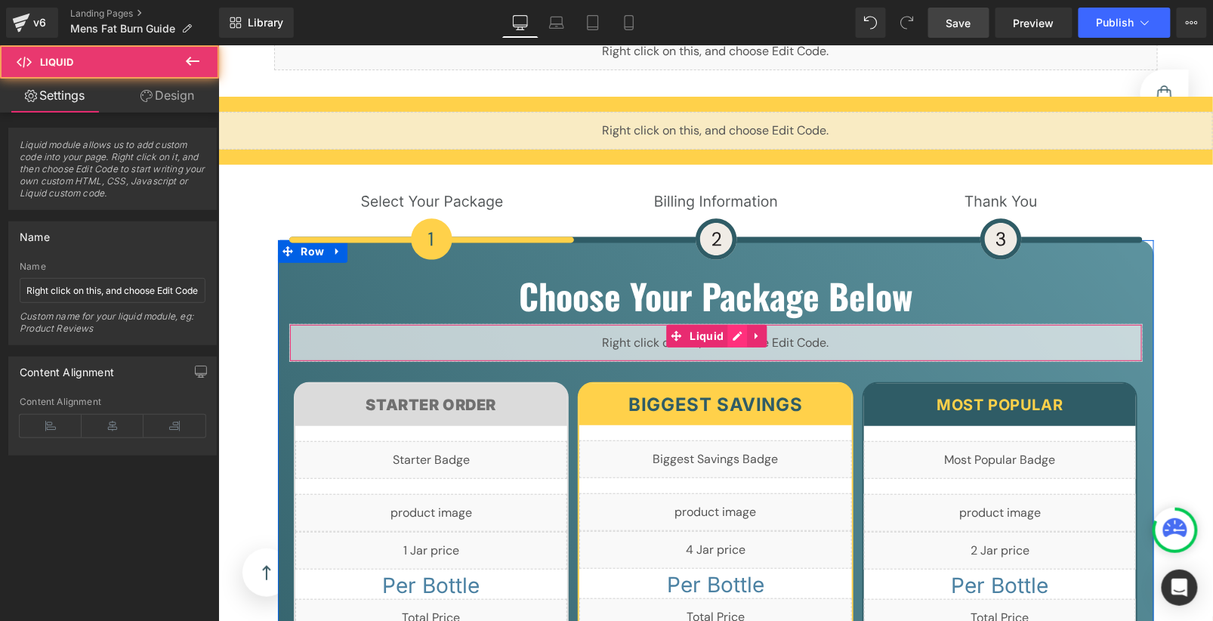
click at [736, 323] on div "Liquid" at bounding box center [716, 342] width 854 height 38
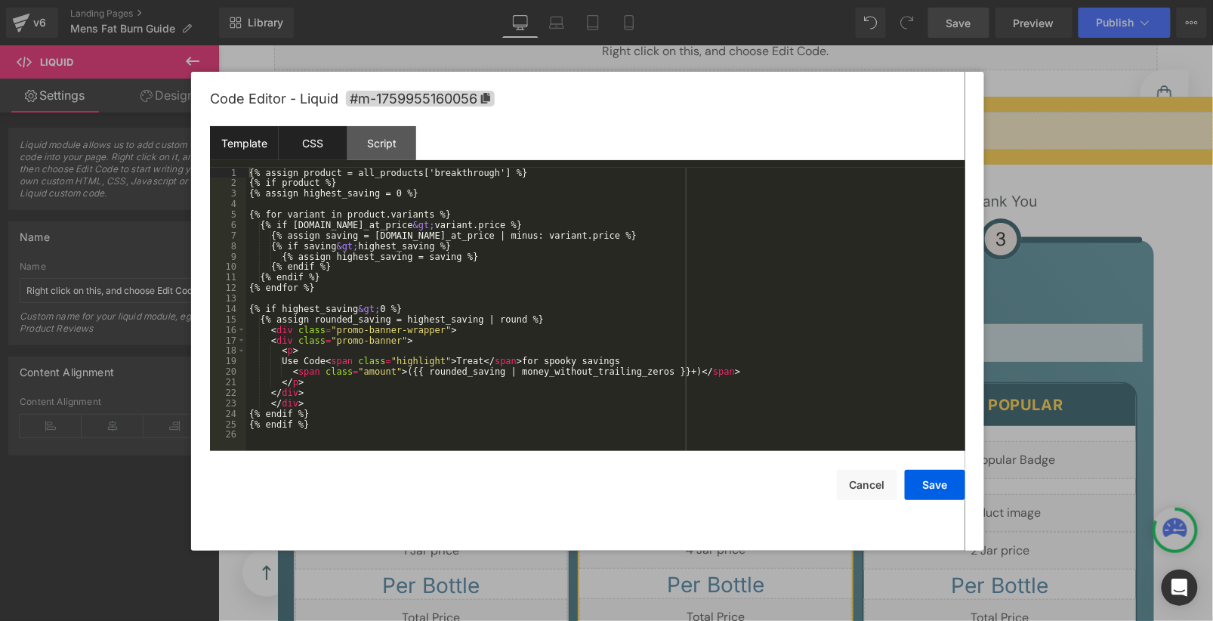
click at [310, 151] on div "CSS" at bounding box center [313, 143] width 69 height 34
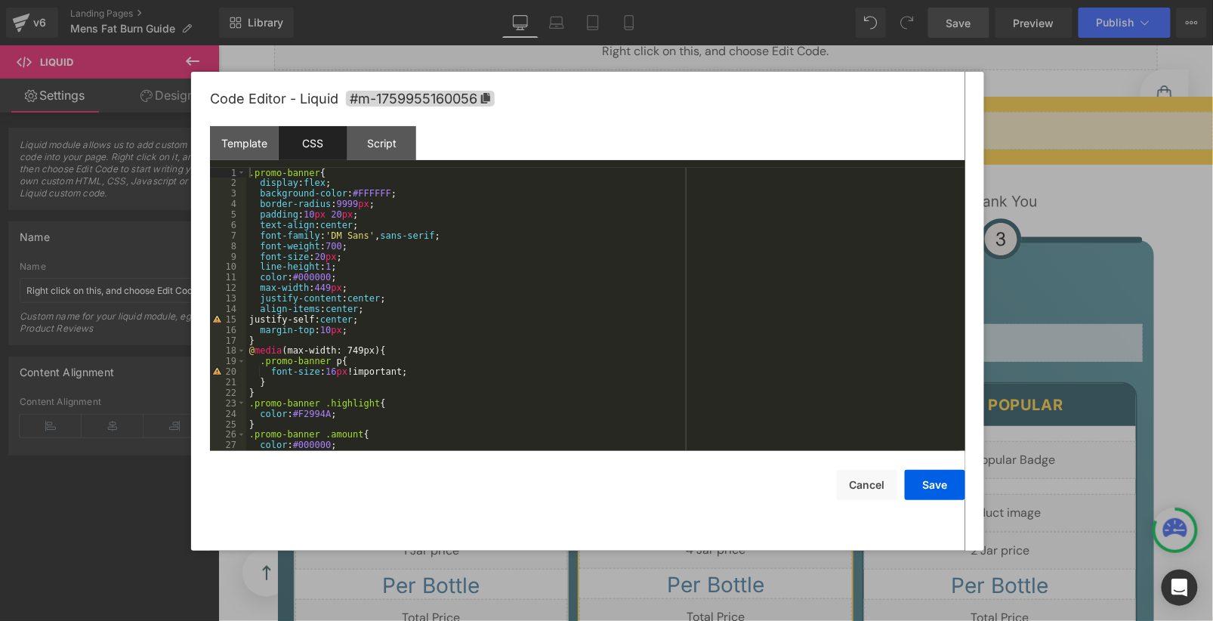
click at [479, 331] on div ".promo-banner { display : flex ; background-color : #FFFFFF ; border-radius : 9…" at bounding box center [602, 320] width 713 height 304
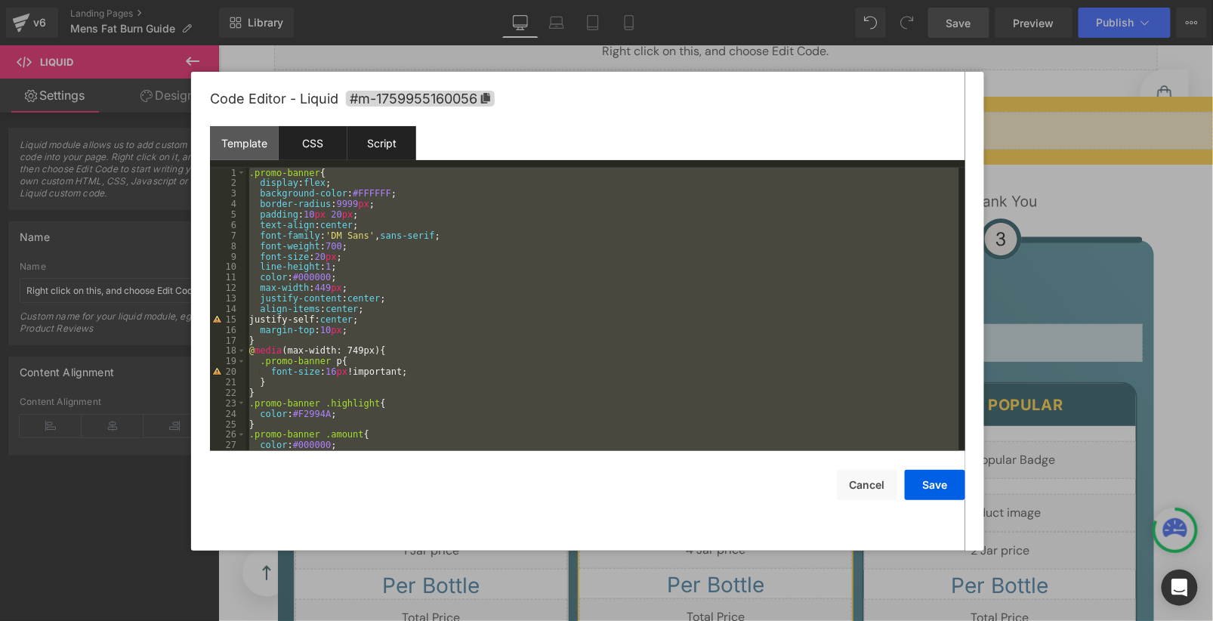
click at [394, 139] on div "Script" at bounding box center [381, 143] width 69 height 34
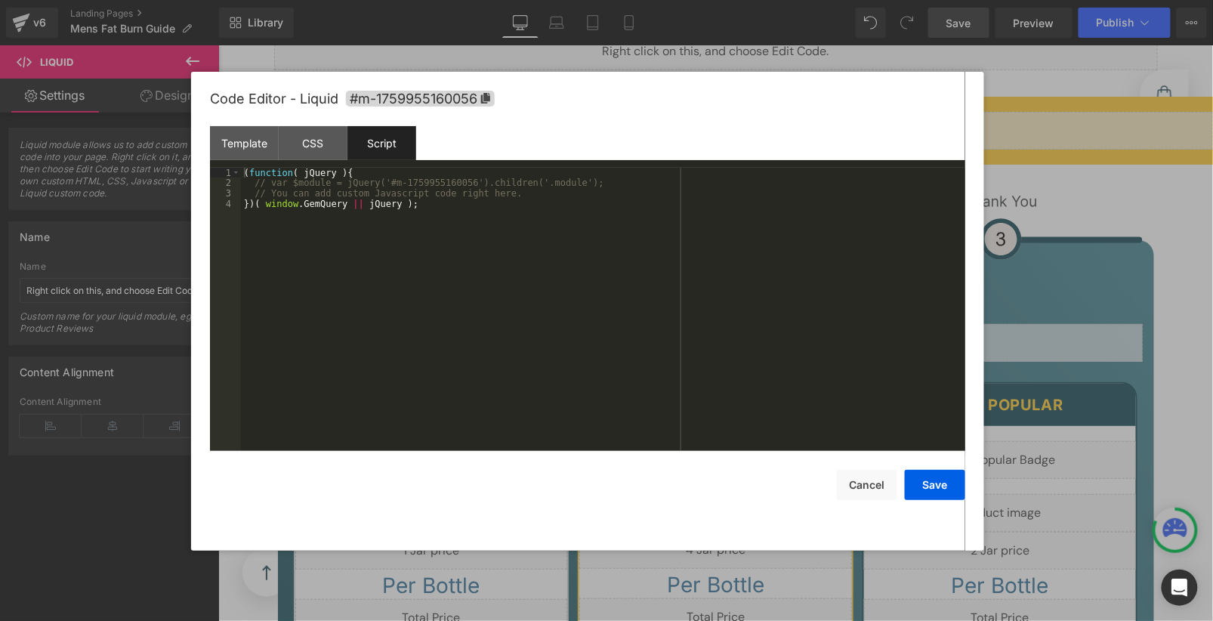
click at [397, 233] on div "( function ( jQuery ) { // var $module = jQuery('#m-1759955160056').children('.…" at bounding box center [603, 320] width 724 height 304
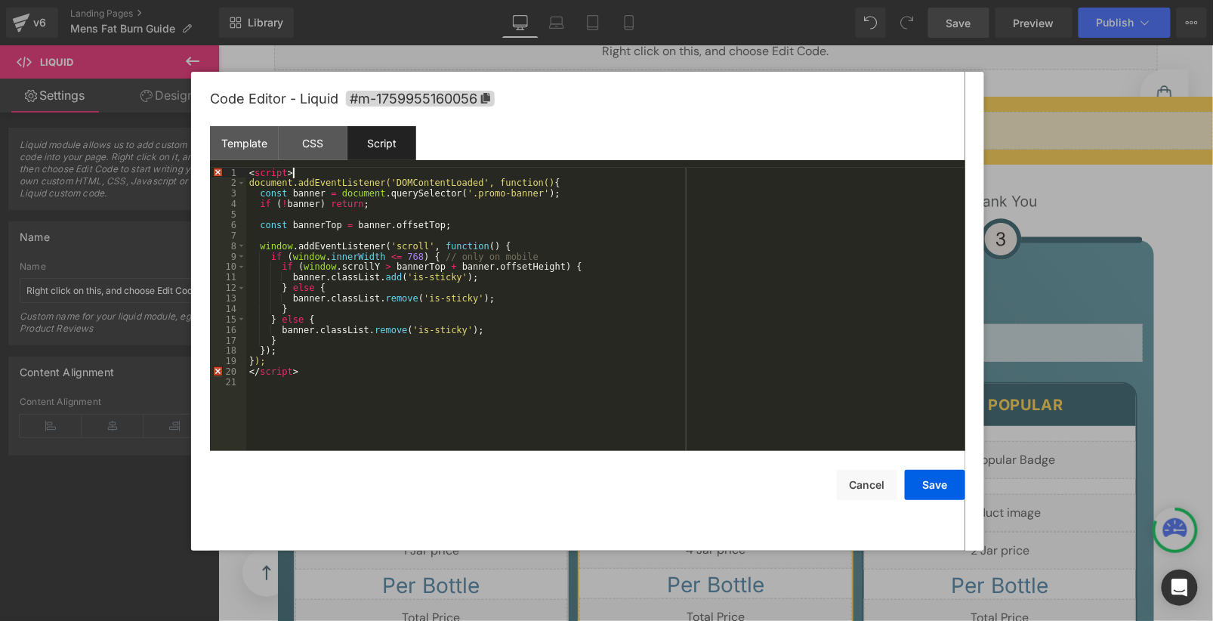
drag, startPoint x: 297, startPoint y: 173, endPoint x: 186, endPoint y: 170, distance: 111.1
click at [184, 170] on body "Liquid You are previewing how the will restyle your page. You can not edit Elem…" at bounding box center [606, 310] width 1213 height 621
drag, startPoint x: 303, startPoint y: 375, endPoint x: 199, endPoint y: 375, distance: 104.2
click at [199, 375] on div "Code Editor - Liquid #m-1759955160056 Template CSS Script Data 1 2 3 4 5 6 7 8 …" at bounding box center [587, 311] width 793 height 479
click at [251, 185] on div "document . addEventListener ( 'DOMContentLoaded' , function ( ) { const banner …" at bounding box center [605, 320] width 719 height 304
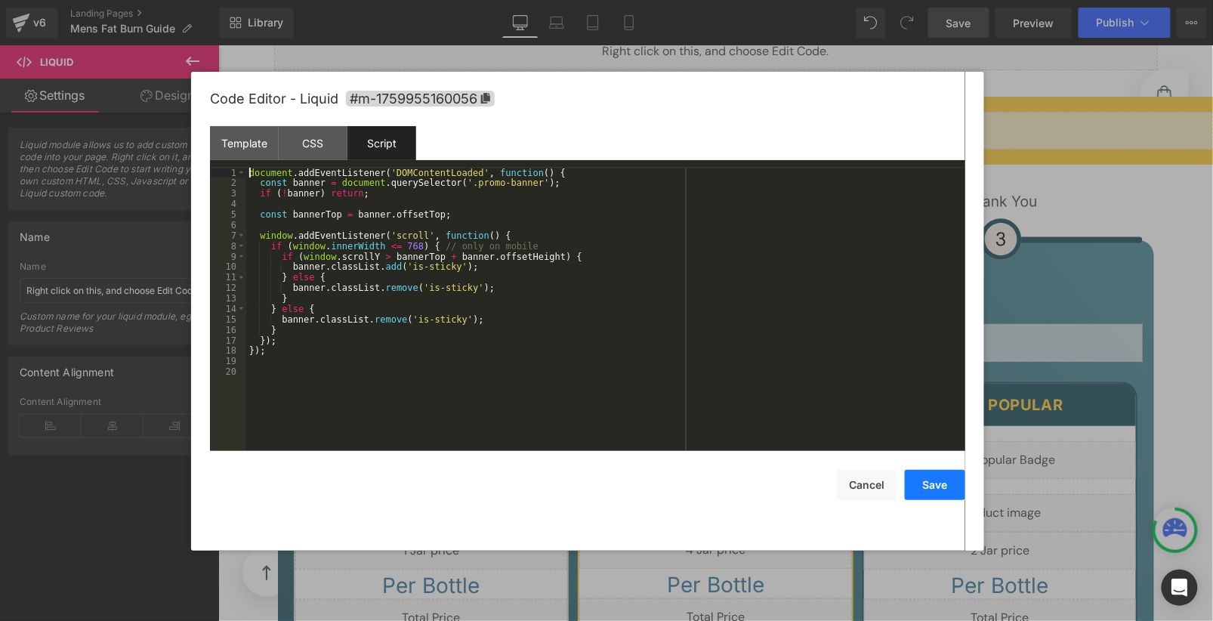
click at [927, 488] on button "Save" at bounding box center [935, 485] width 60 height 30
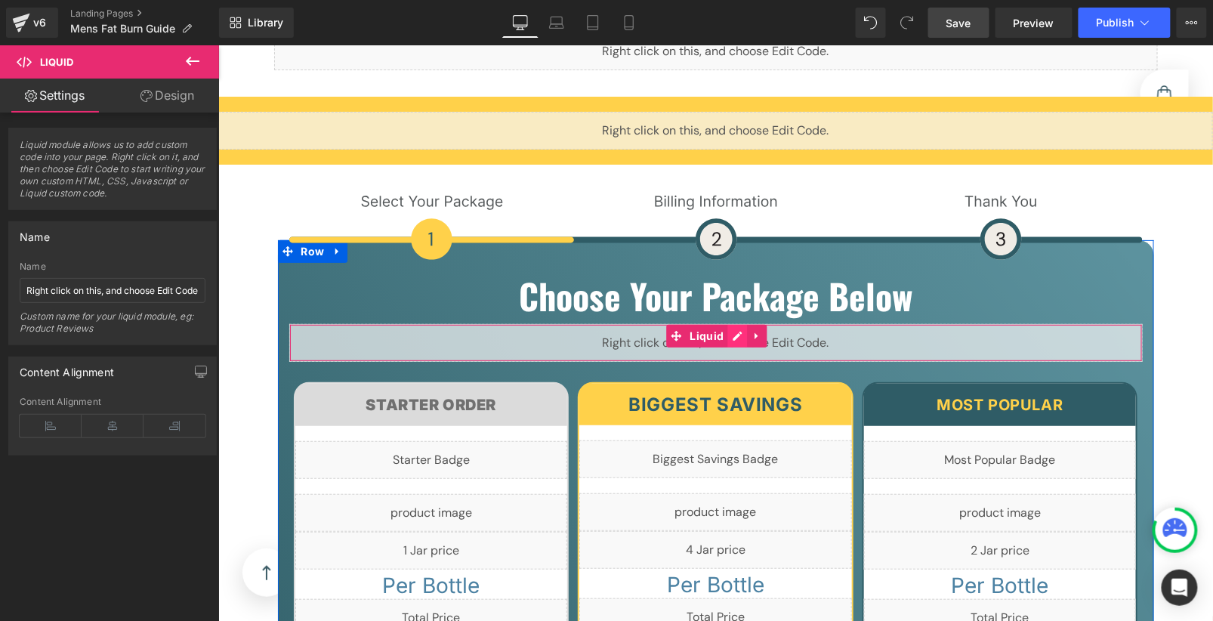
click at [723, 323] on div "Liquid" at bounding box center [716, 342] width 854 height 38
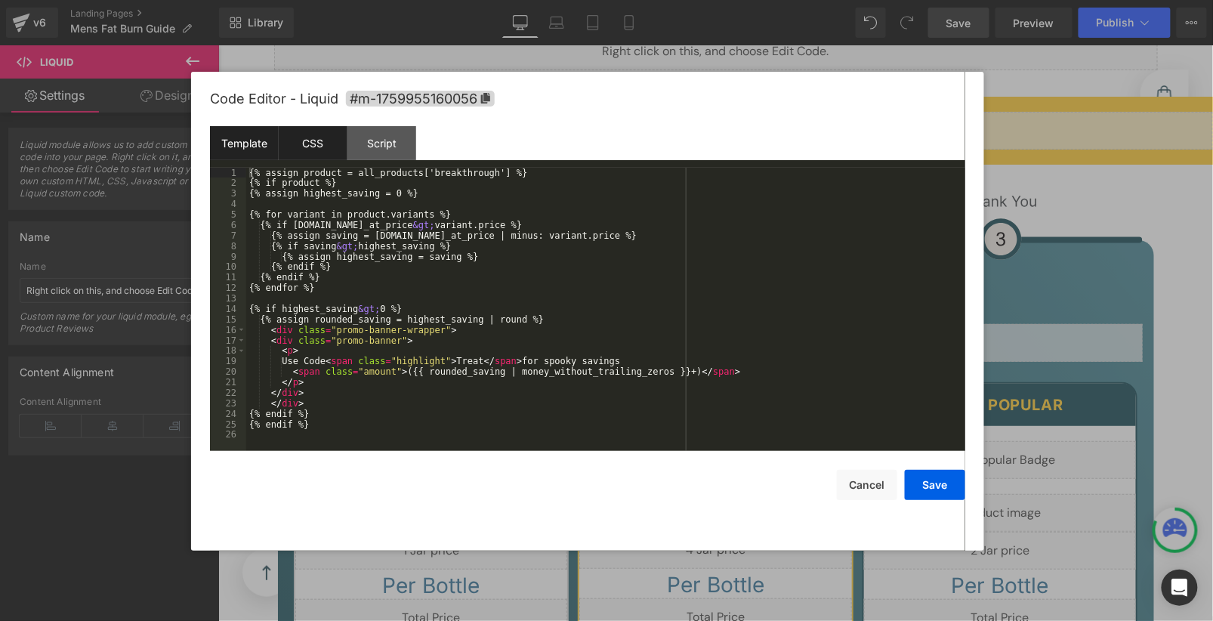
click at [316, 150] on div "CSS" at bounding box center [313, 143] width 69 height 34
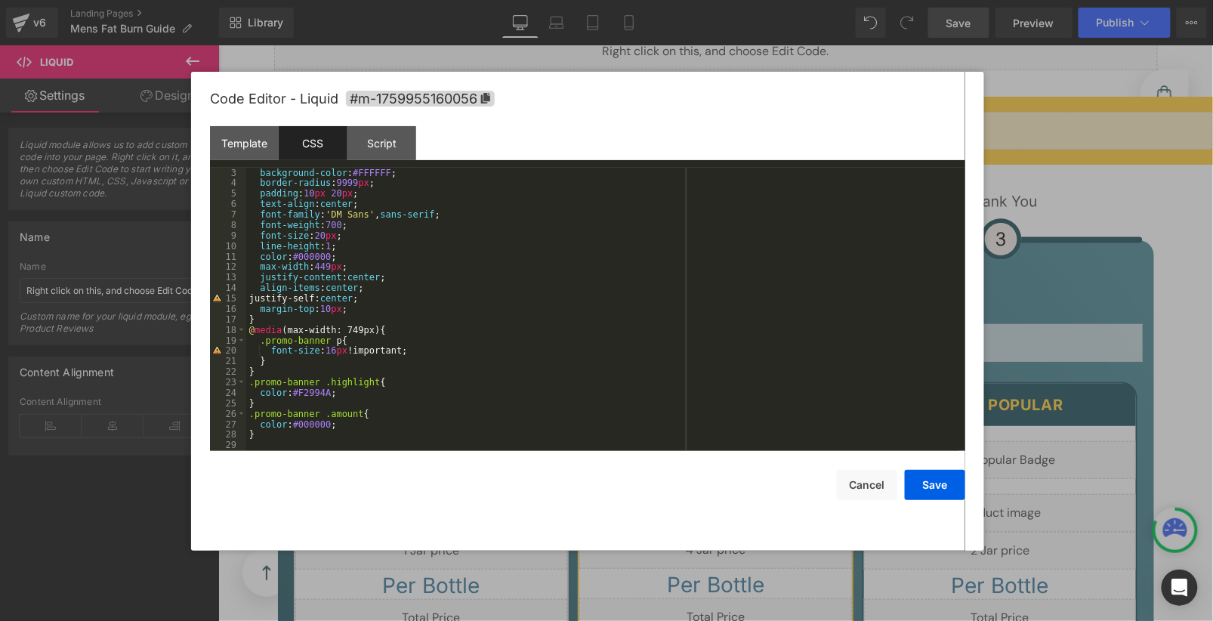
click at [463, 304] on div "background-color : #FFFFFF ; border-radius : 9999 px ; padding : 10 px 20 px ; …" at bounding box center [602, 320] width 713 height 304
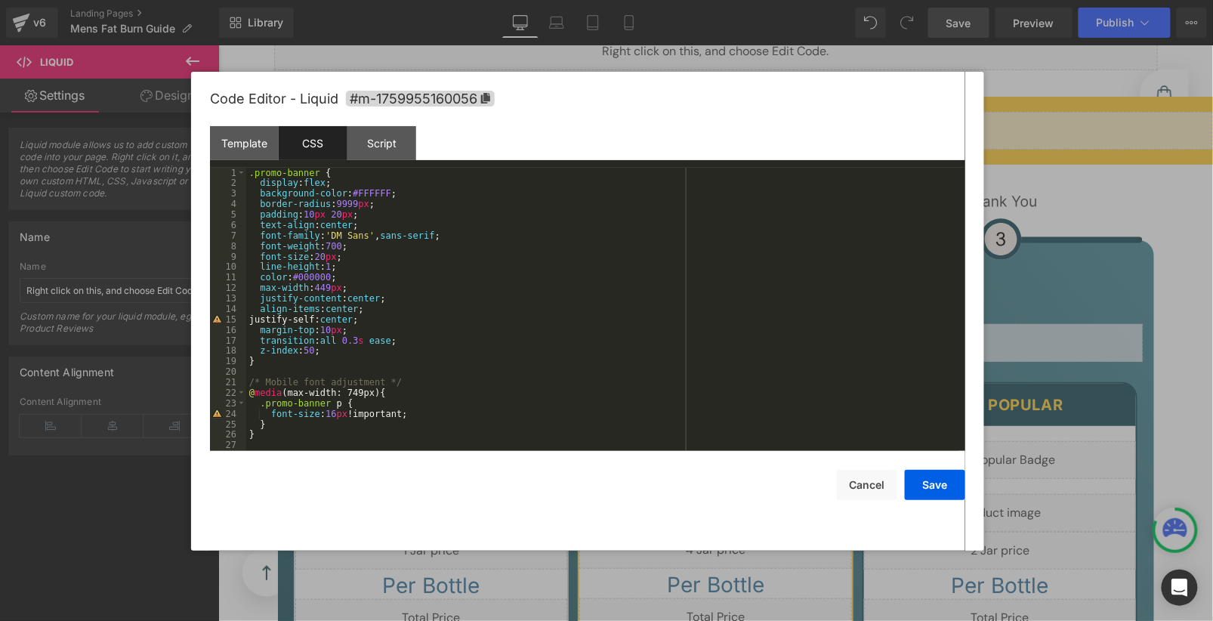
scroll to position [168, 0]
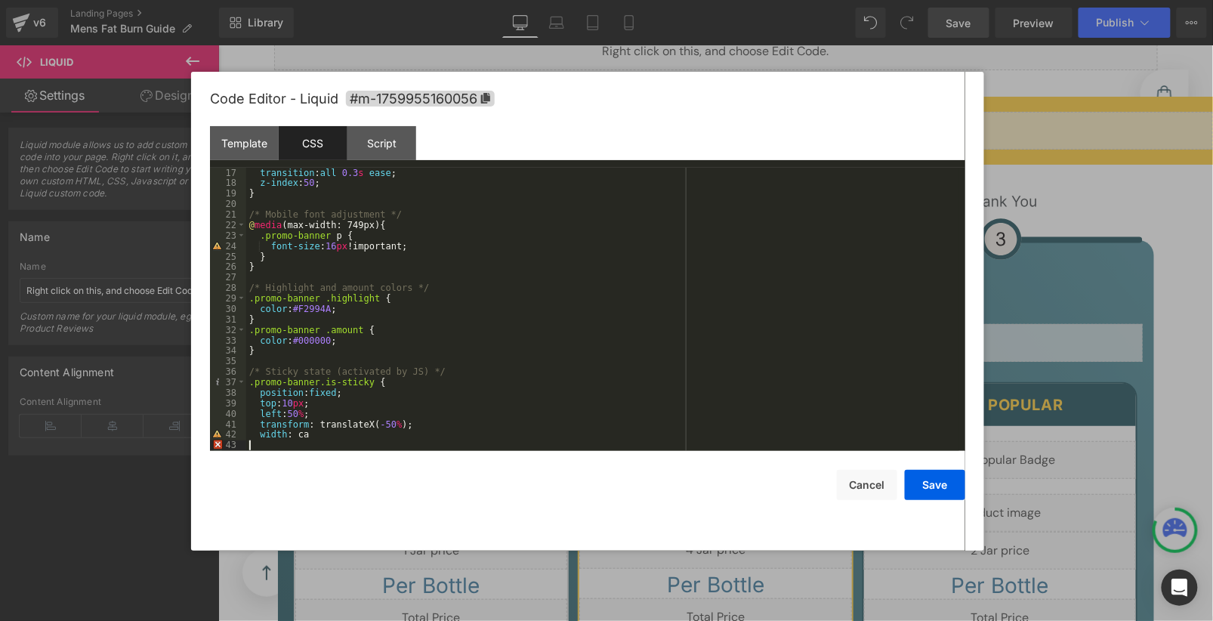
click at [623, 275] on div "transition : all 0.3 s ease ; z-index : 50 ; } /* Mobile font adjustment */ @ m…" at bounding box center [602, 320] width 713 height 304
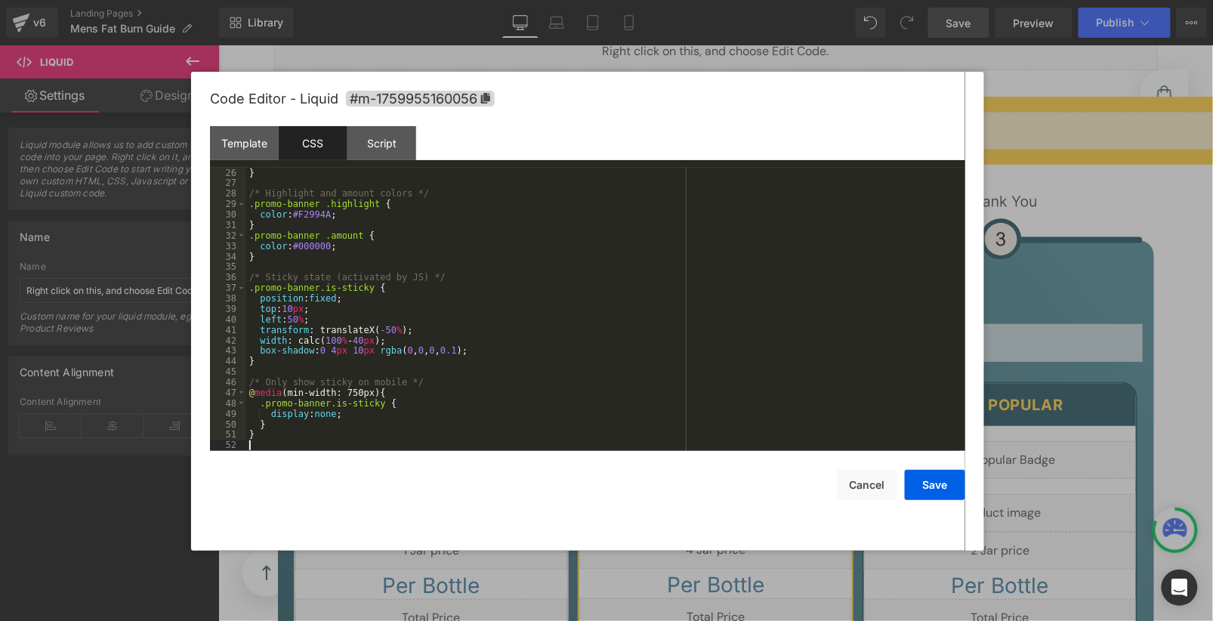
scroll to position [262, 0]
click at [400, 162] on div "Template CSS Script Data" at bounding box center [587, 147] width 755 height 42
click at [397, 152] on div "Script" at bounding box center [381, 143] width 69 height 34
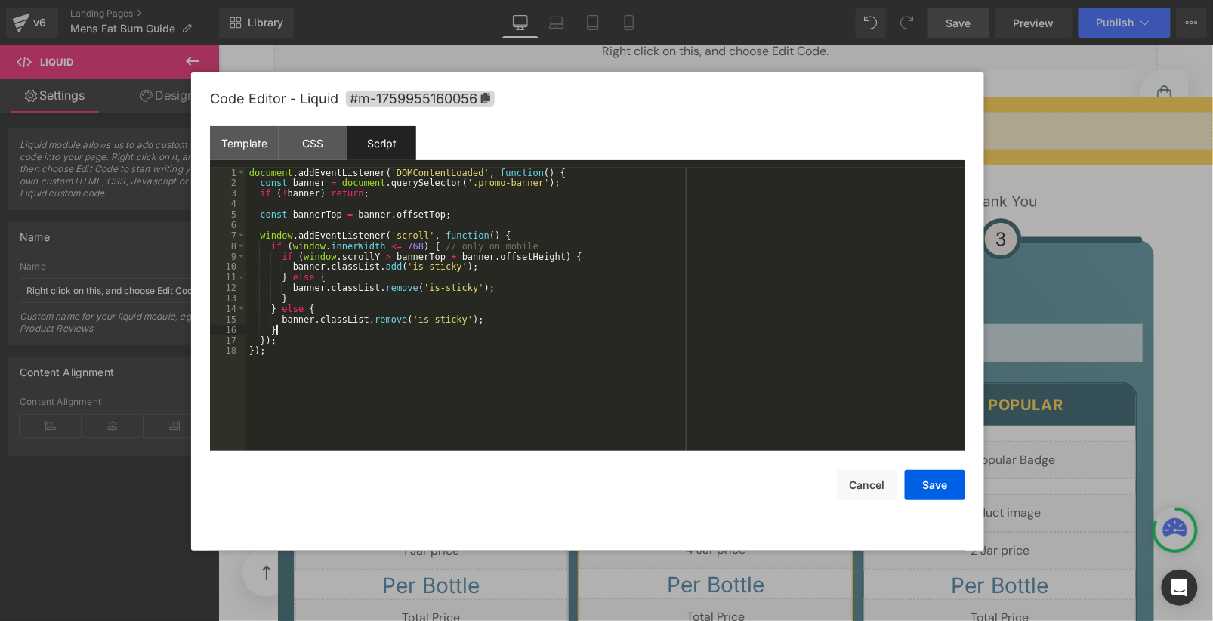
click at [558, 332] on div "document . addEventListener ( 'DOMContentLoaded' , function ( ) { const banner …" at bounding box center [605, 320] width 719 height 304
click at [925, 477] on button "Save" at bounding box center [935, 485] width 60 height 30
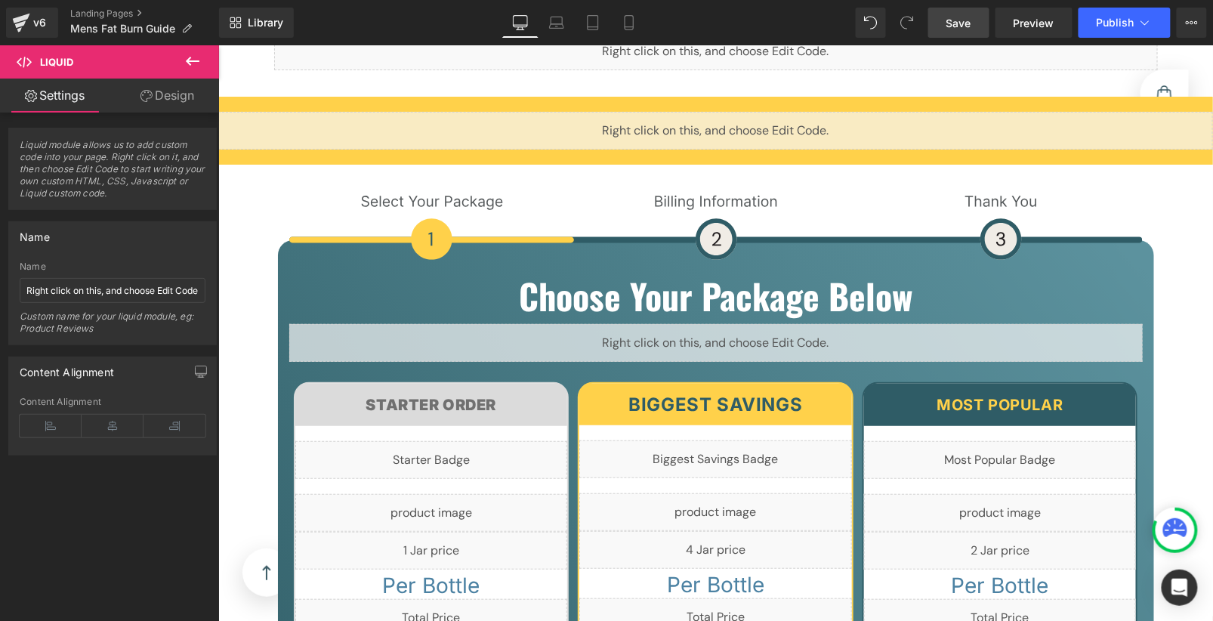
click at [955, 26] on span "Save" at bounding box center [959, 23] width 25 height 16
click at [1017, 20] on span "Preview" at bounding box center [1034, 23] width 41 height 16
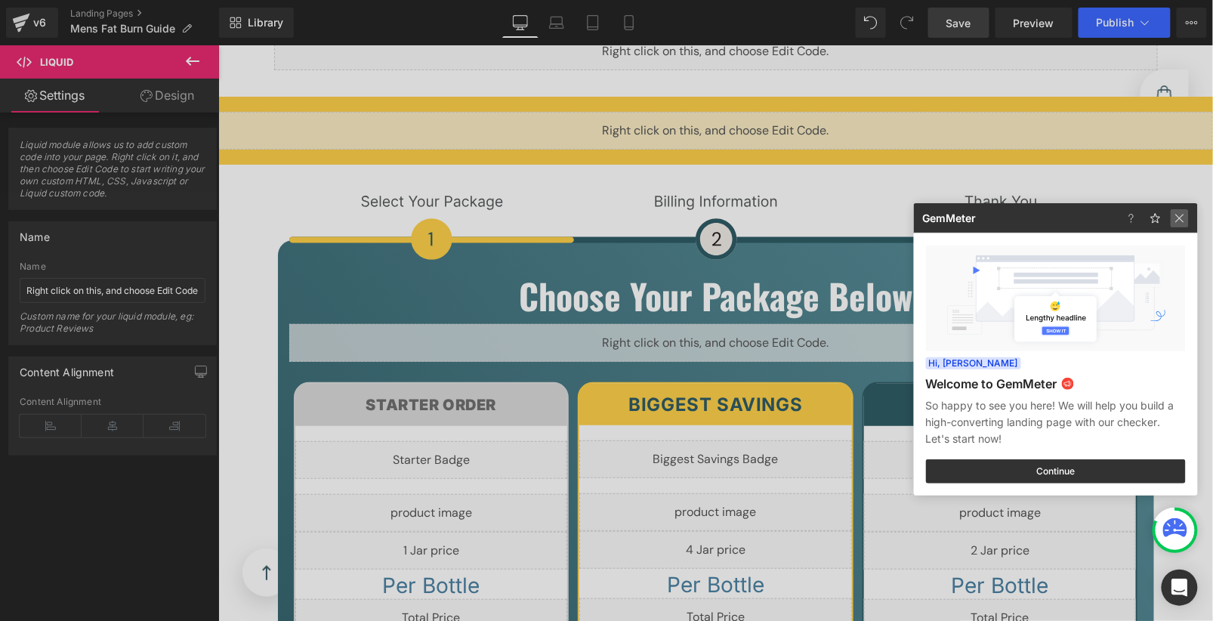
click at [1174, 223] on img at bounding box center [1180, 218] width 18 height 18
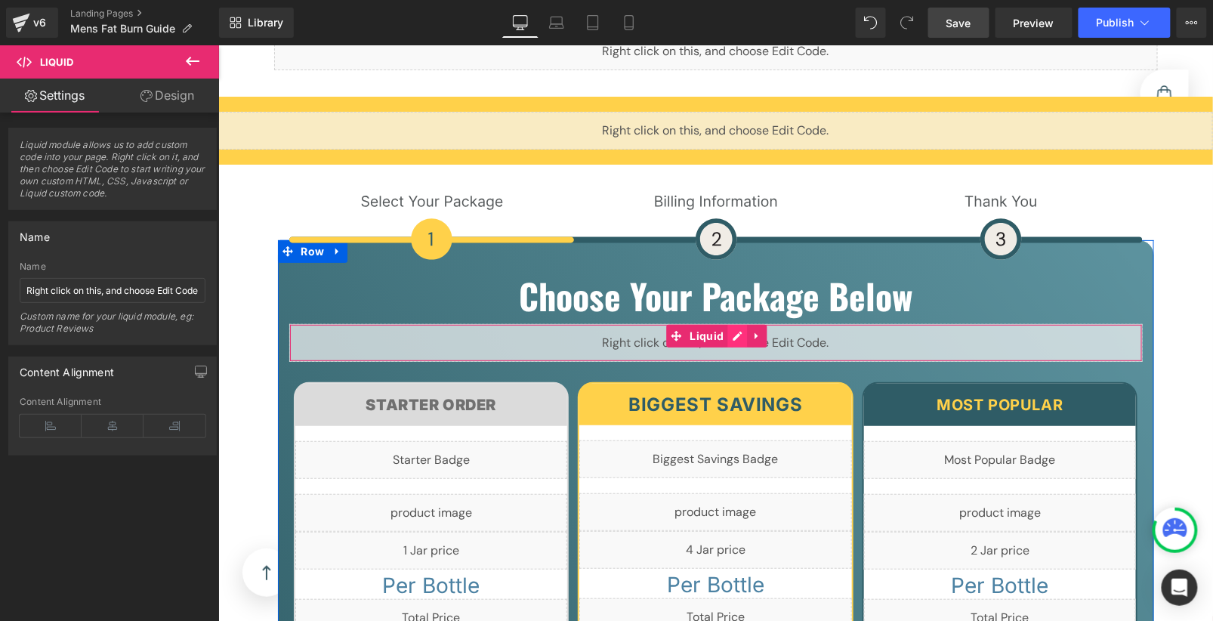
click at [731, 323] on div "Liquid" at bounding box center [716, 342] width 854 height 38
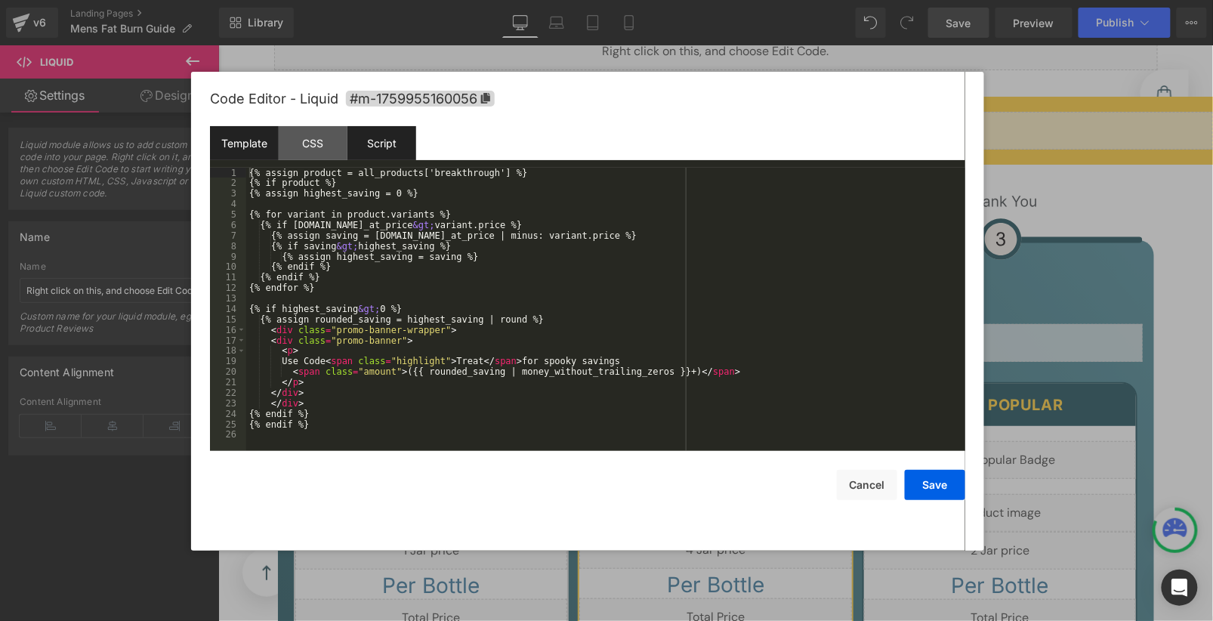
click at [384, 134] on div "Script" at bounding box center [381, 143] width 69 height 34
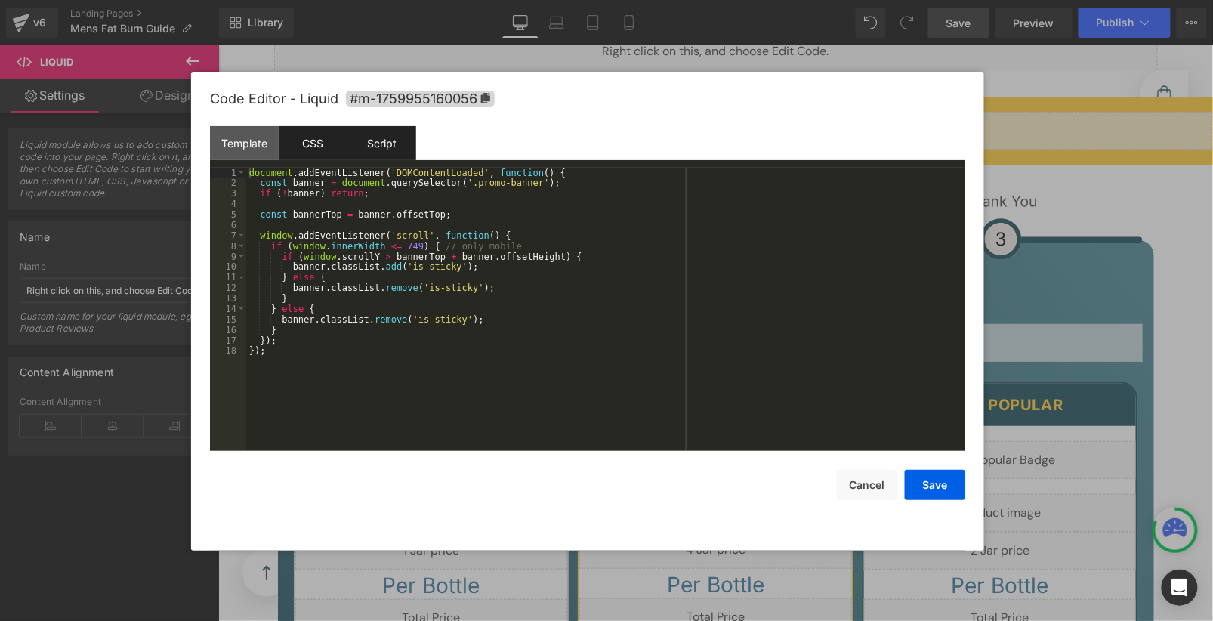
click at [321, 131] on div "CSS" at bounding box center [313, 143] width 69 height 34
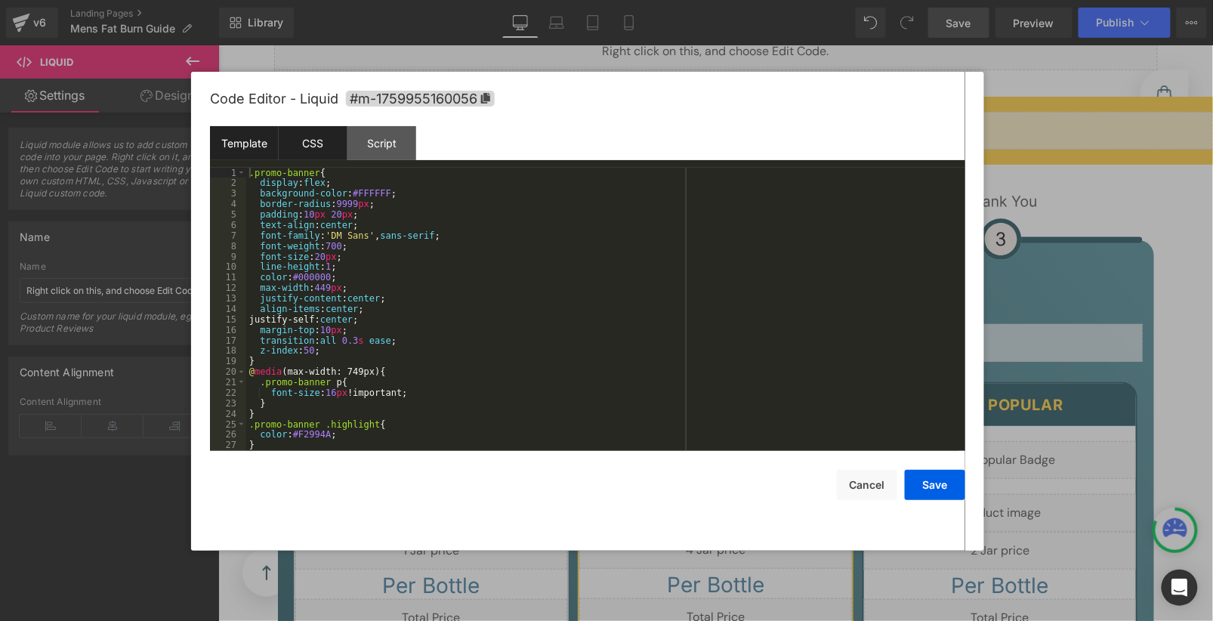
click at [266, 137] on div "Template" at bounding box center [244, 143] width 69 height 34
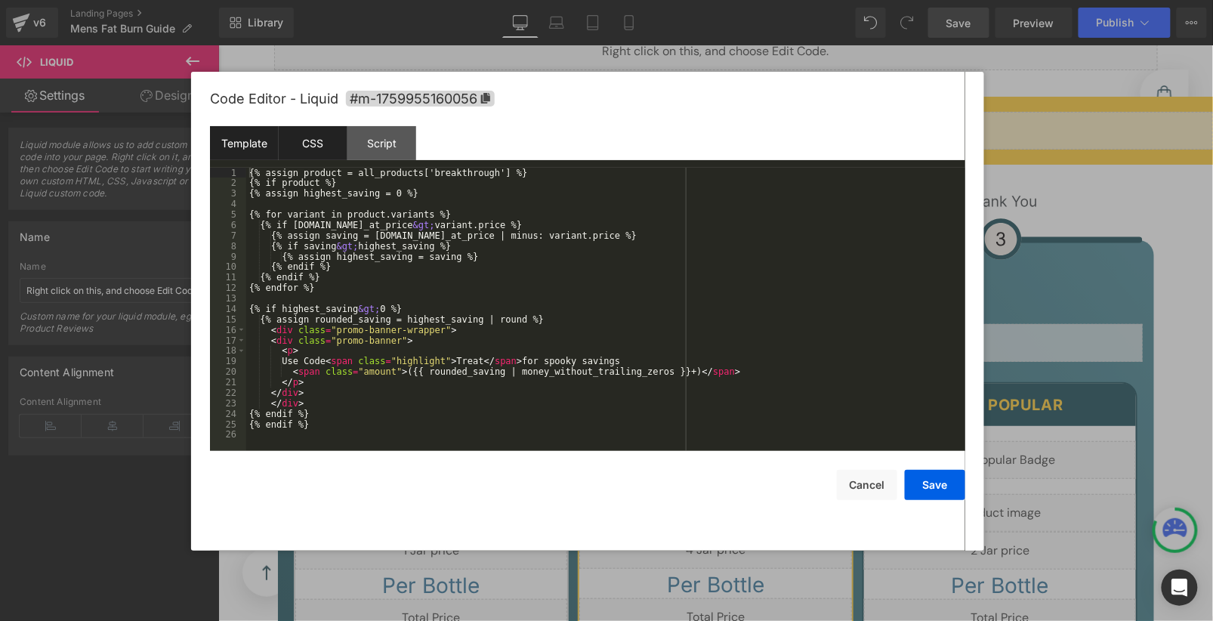
click at [334, 138] on div "CSS" at bounding box center [313, 143] width 69 height 34
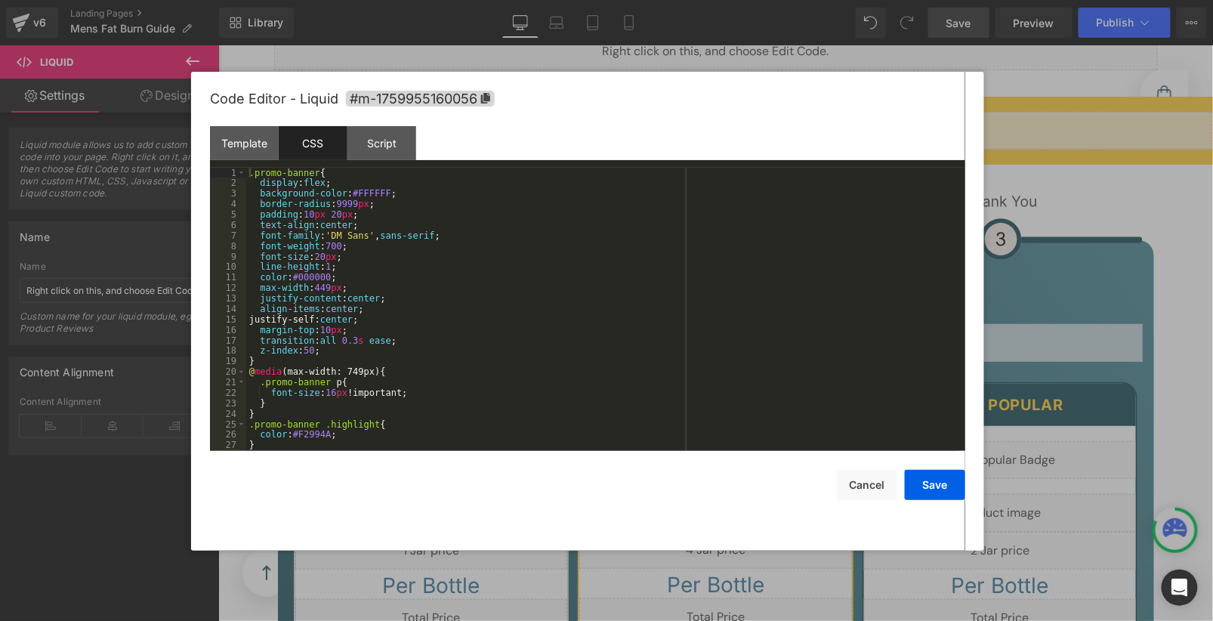
scroll to position [178, 0]
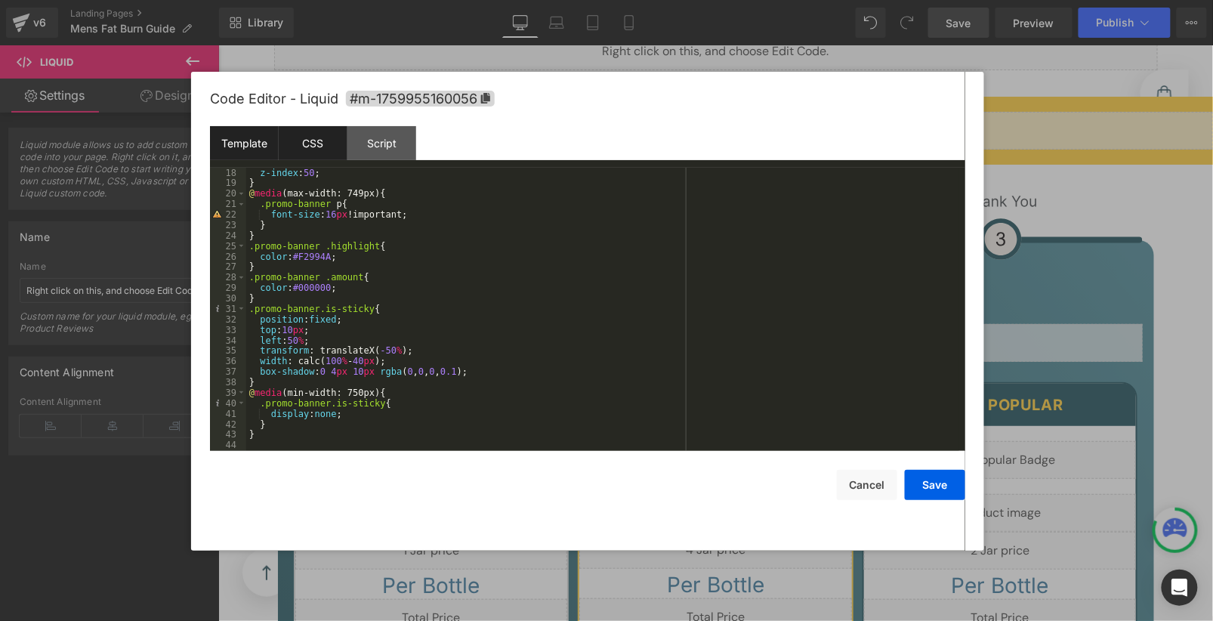
click at [256, 139] on div "Template" at bounding box center [244, 143] width 69 height 34
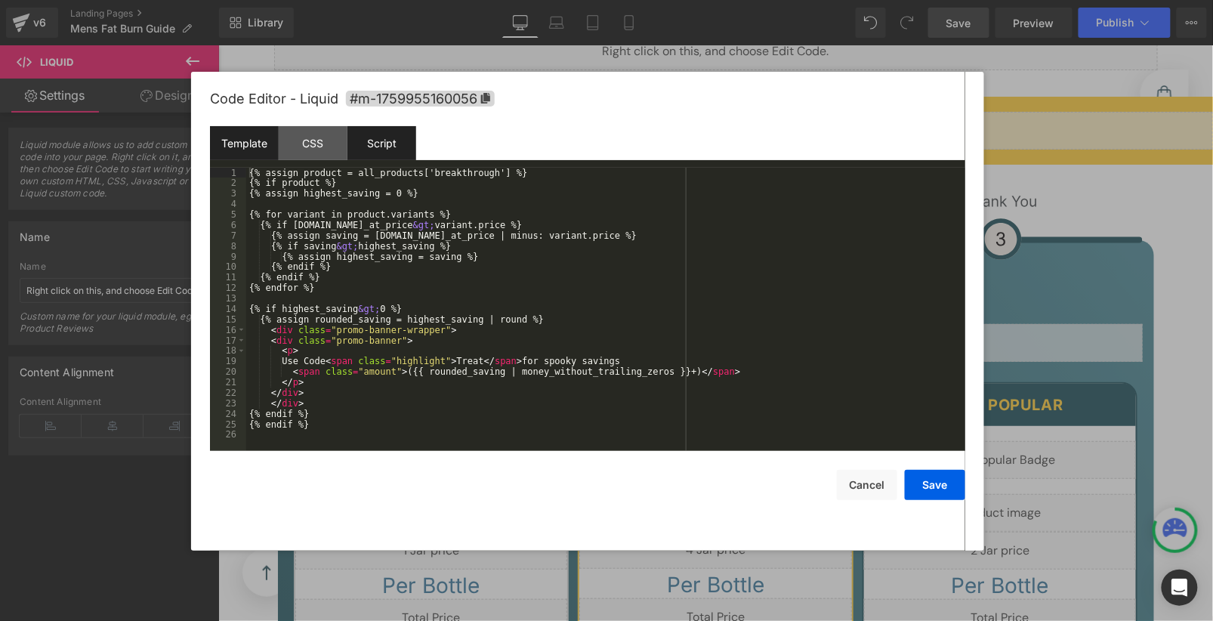
click at [363, 141] on div "Script" at bounding box center [381, 143] width 69 height 34
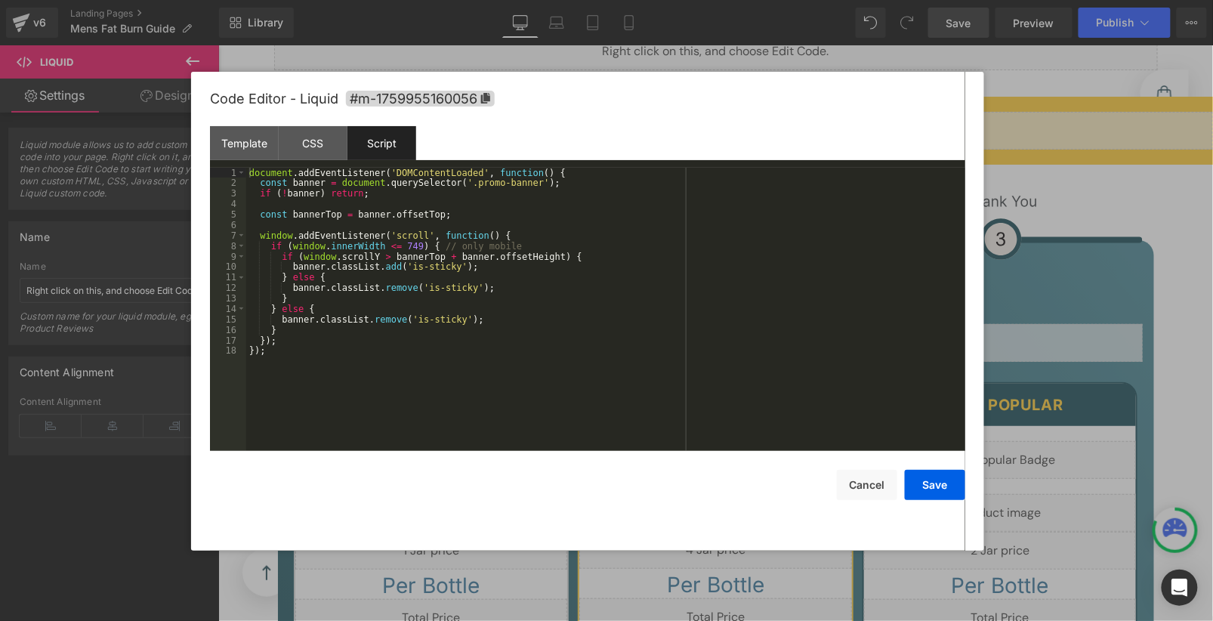
click at [386, 310] on div "document . addEventListener ( 'DOMContentLoaded' , function ( ) { const banner …" at bounding box center [605, 320] width 719 height 304
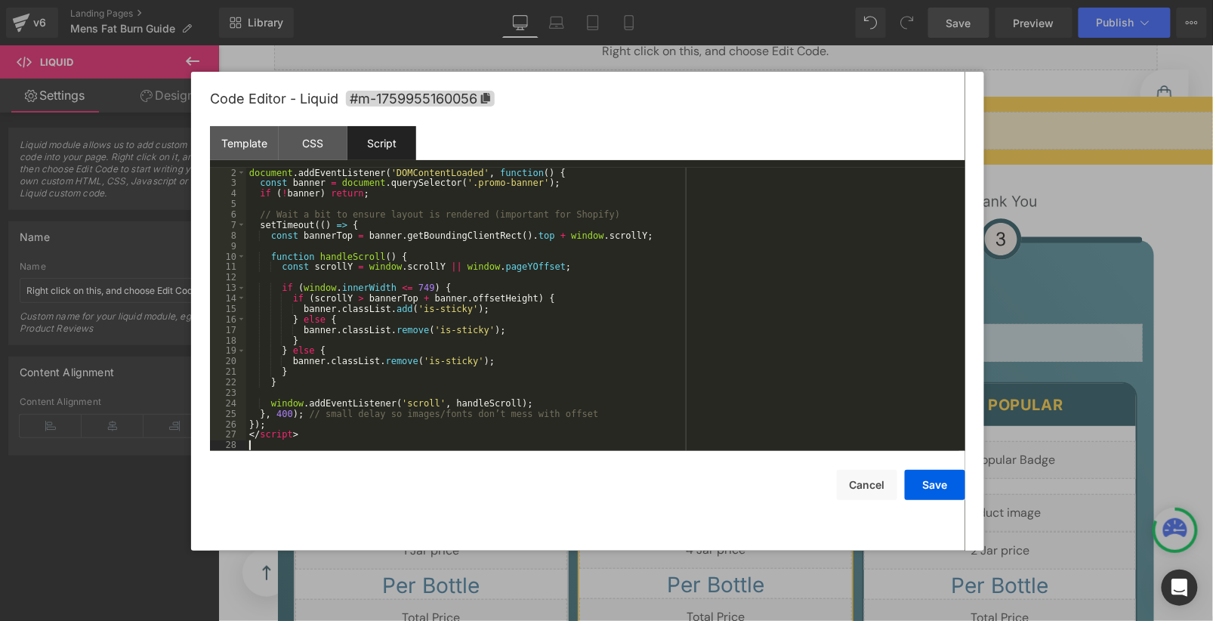
scroll to position [10, 0]
drag, startPoint x: 303, startPoint y: 439, endPoint x: 264, endPoint y: 439, distance: 38.5
click at [269, 439] on div "document.addEventListener('DOMContentLoaded', function() { const banner = docum…" at bounding box center [602, 320] width 713 height 304
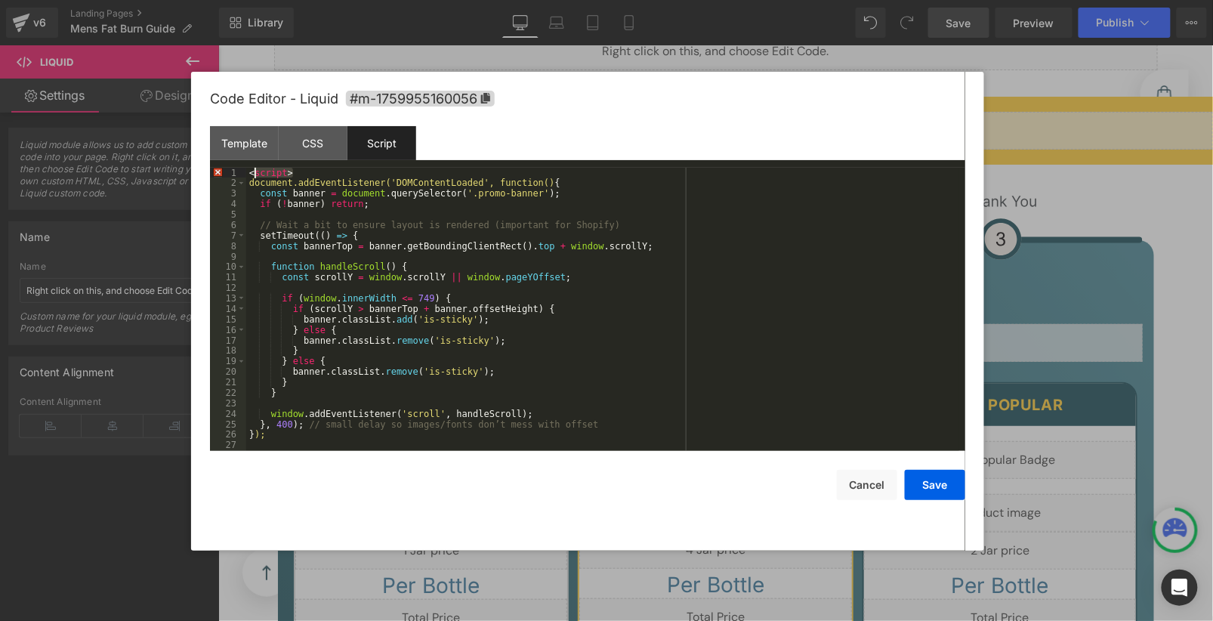
drag, startPoint x: 347, startPoint y: 170, endPoint x: 192, endPoint y: 170, distance: 154.9
click at [192, 170] on div "Code Editor - Liquid #m-1759955160056 Template CSS Script Data 1 2 3 4 5 6 7 8 …" at bounding box center [587, 311] width 793 height 479
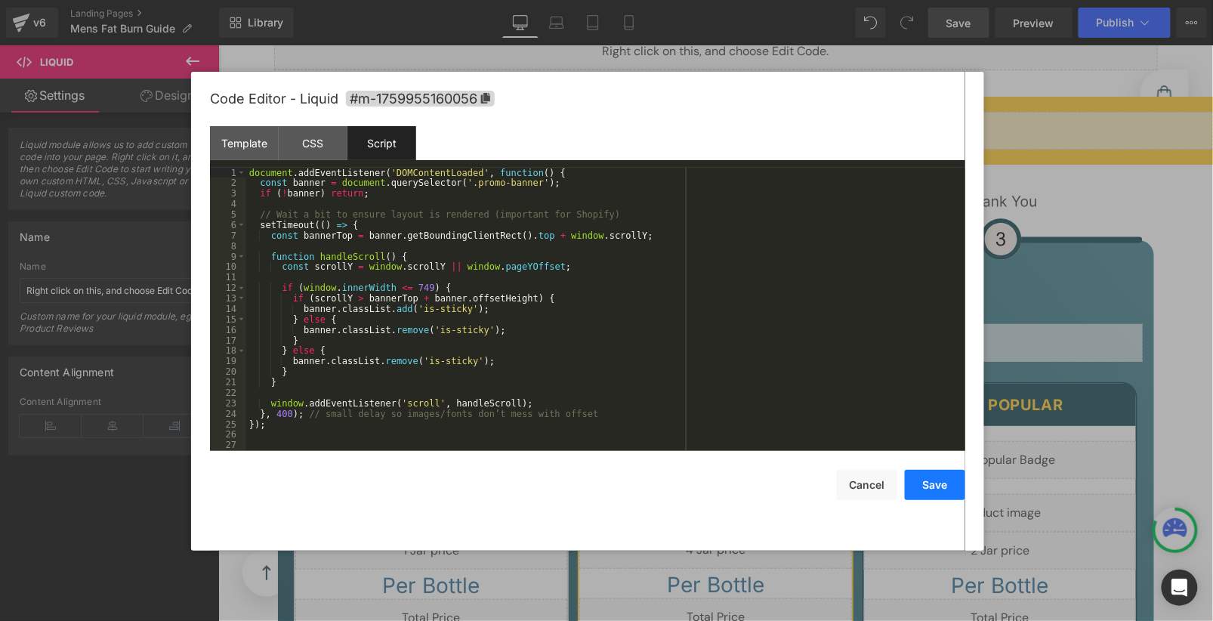
click at [951, 488] on button "Save" at bounding box center [935, 485] width 60 height 30
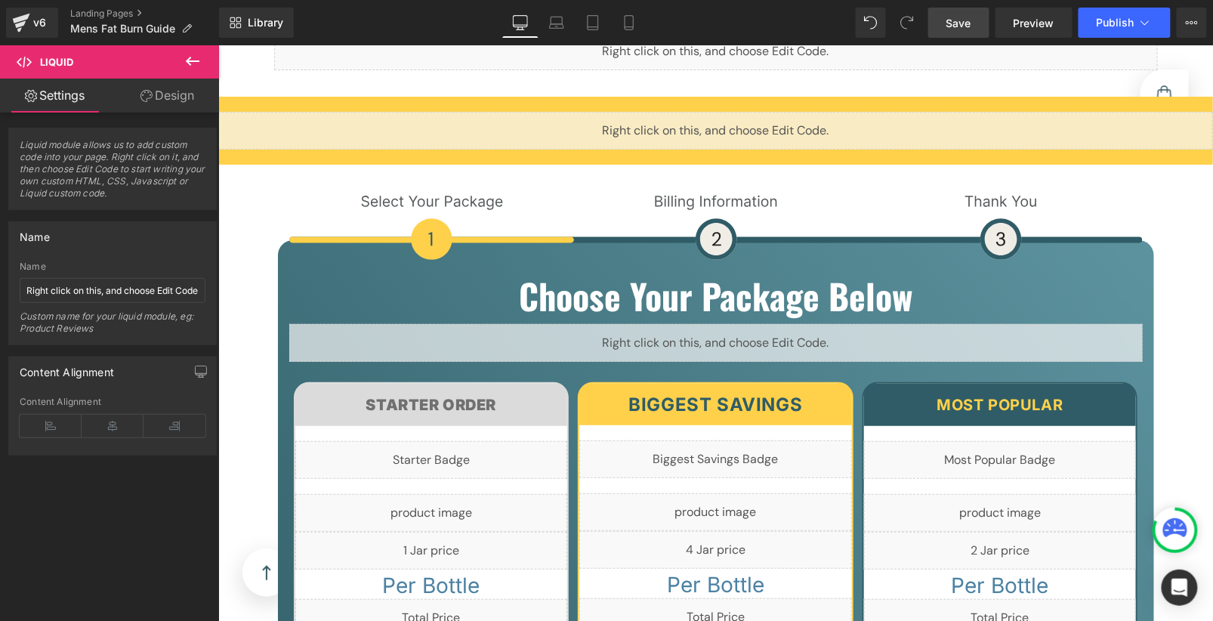
click at [980, 17] on link "Save" at bounding box center [958, 23] width 61 height 30
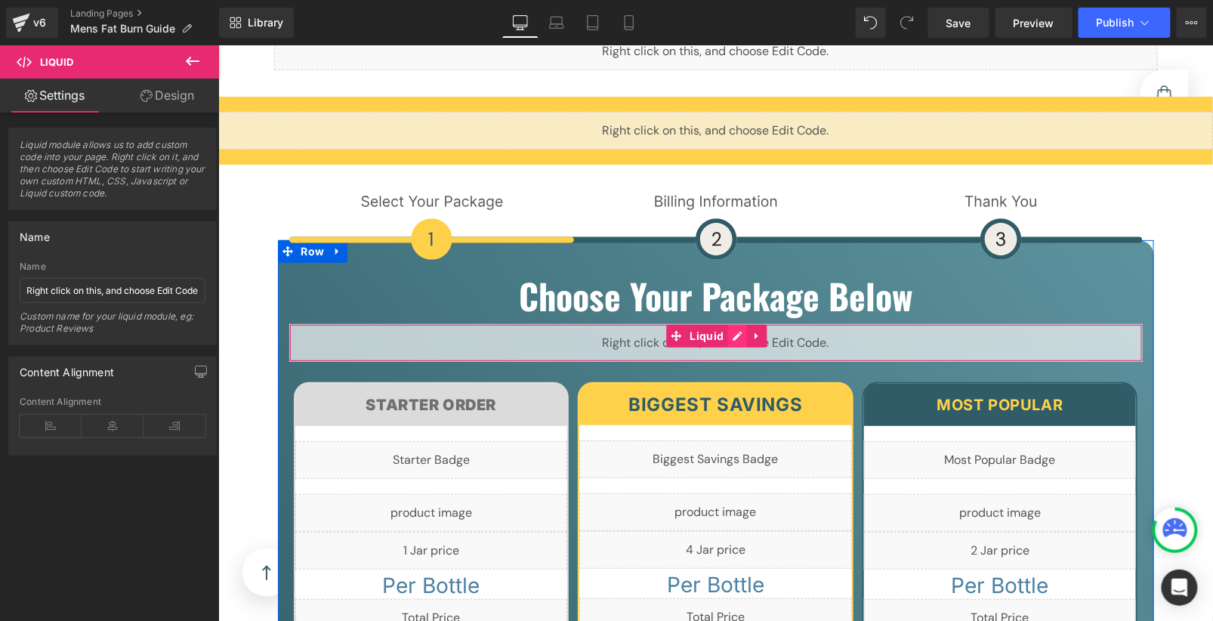
click at [733, 323] on div "Liquid" at bounding box center [716, 342] width 854 height 38
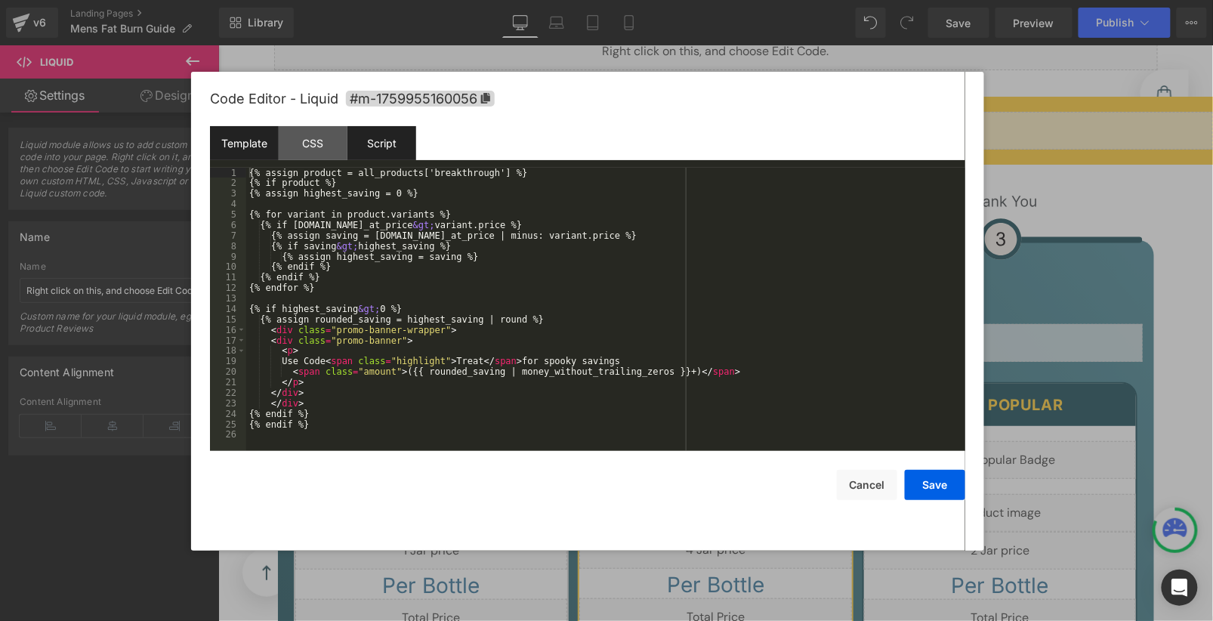
click at [364, 141] on div "Script" at bounding box center [381, 143] width 69 height 34
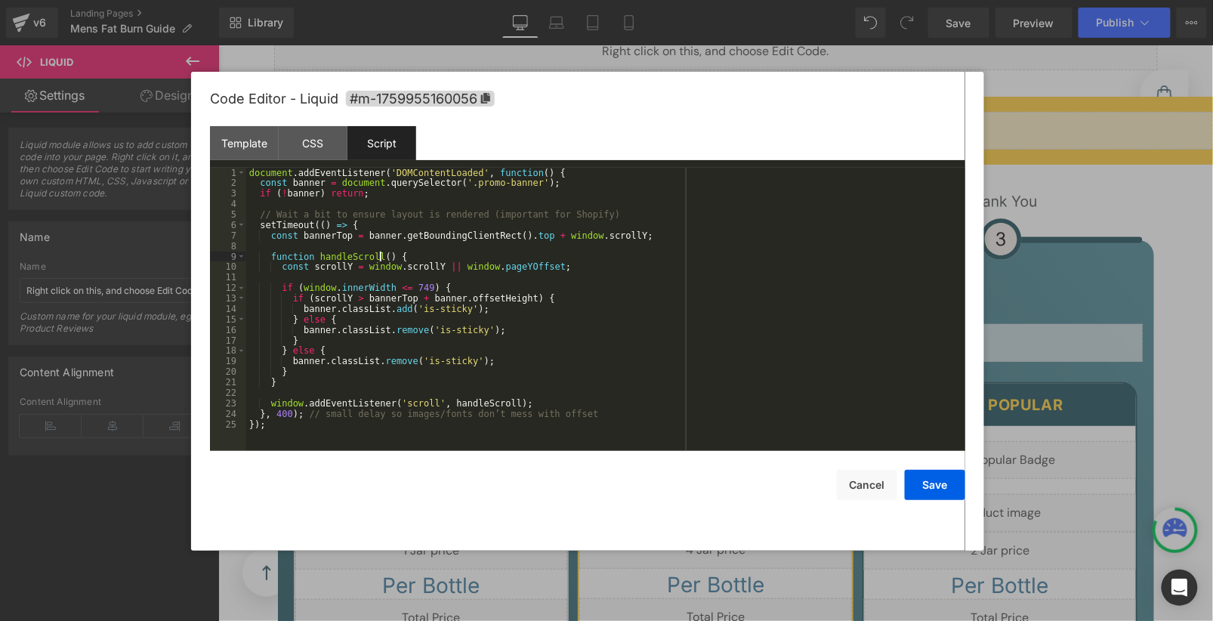
click at [378, 260] on div "document . addEventListener ( 'DOMContentLoaded' , function ( ) { const banner …" at bounding box center [605, 320] width 719 height 304
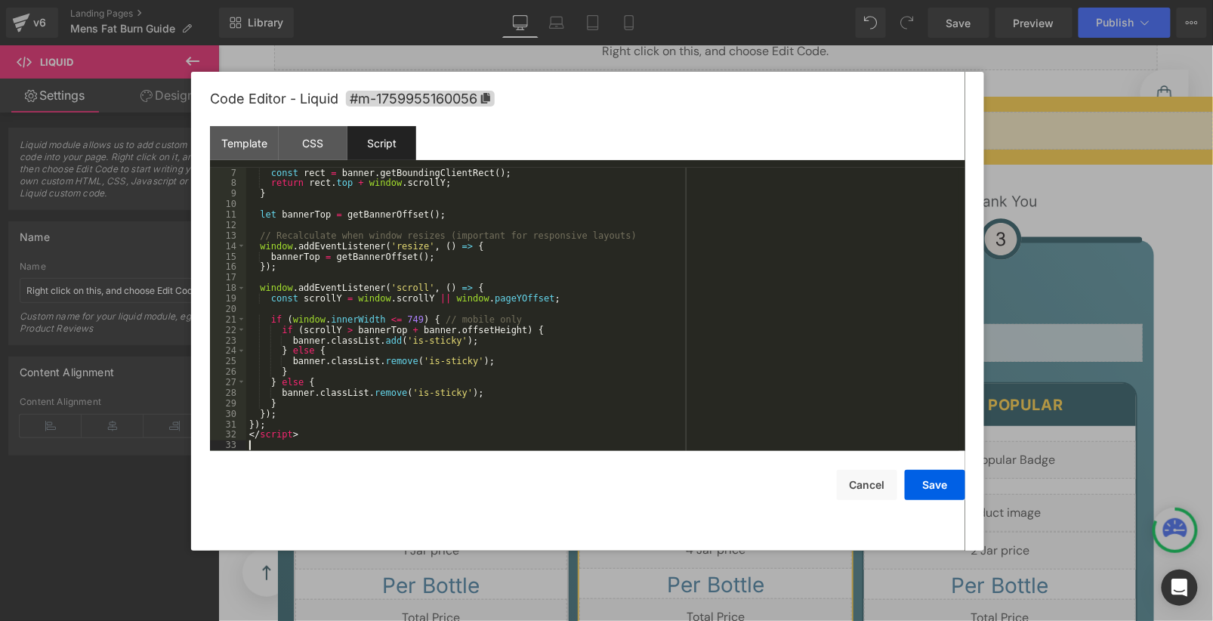
scroll to position [63, 0]
drag, startPoint x: 309, startPoint y: 439, endPoint x: 222, endPoint y: 439, distance: 86.9
click at [222, 439] on pre "7 8 9 10 11 12 13 14 15 16 17 18 19 20 21 22 23 24 25 26 27 28 29 30 31 32 33 c…" at bounding box center [587, 309] width 755 height 283
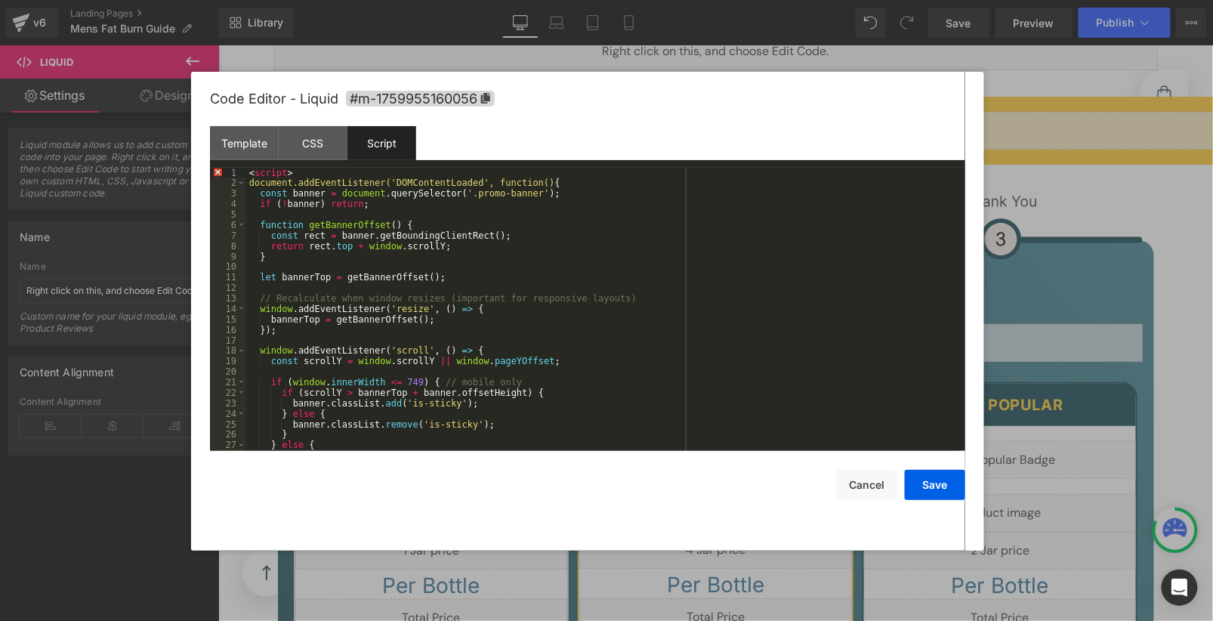
click at [314, 161] on div "Template CSS Script Data" at bounding box center [587, 147] width 755 height 42
drag, startPoint x: 307, startPoint y: 171, endPoint x: 202, endPoint y: 171, distance: 105.8
click at [202, 171] on div "Code Editor - Liquid #m-1759955160056 Template CSS Script Data 1 2 3 4 5 6 7 8 …" at bounding box center [587, 311] width 793 height 479
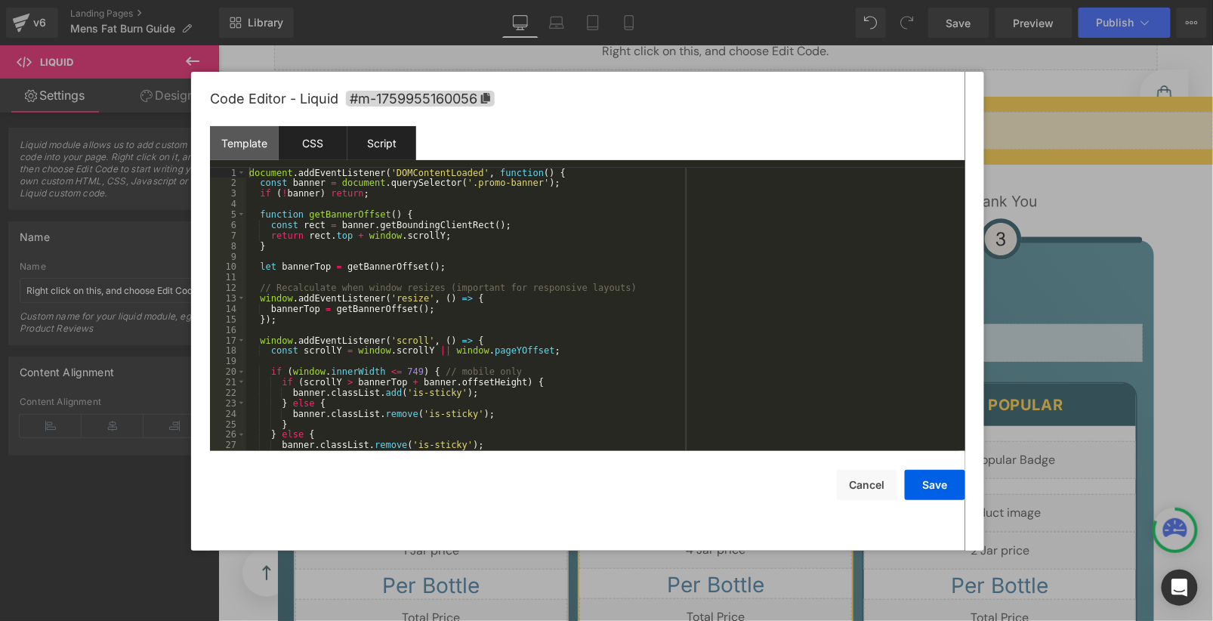
click at [320, 141] on div "CSS" at bounding box center [313, 143] width 69 height 34
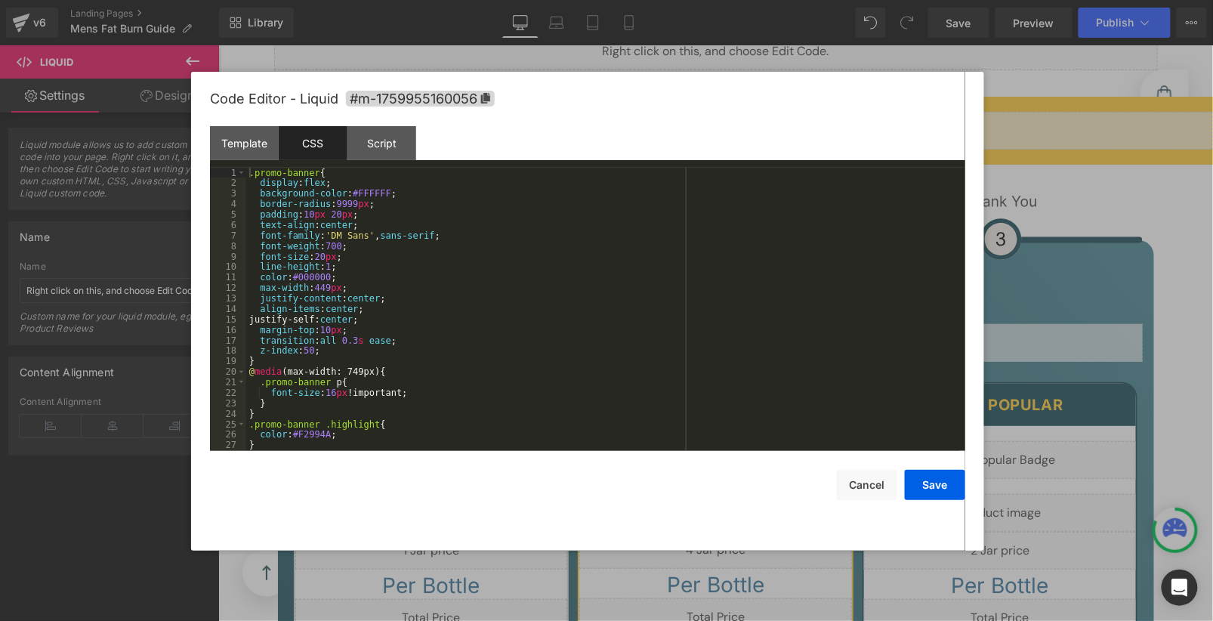
click at [450, 307] on div ".promo-banner { display : flex ; background-color : #FFFFFF ; border-radius : 9…" at bounding box center [602, 320] width 713 height 304
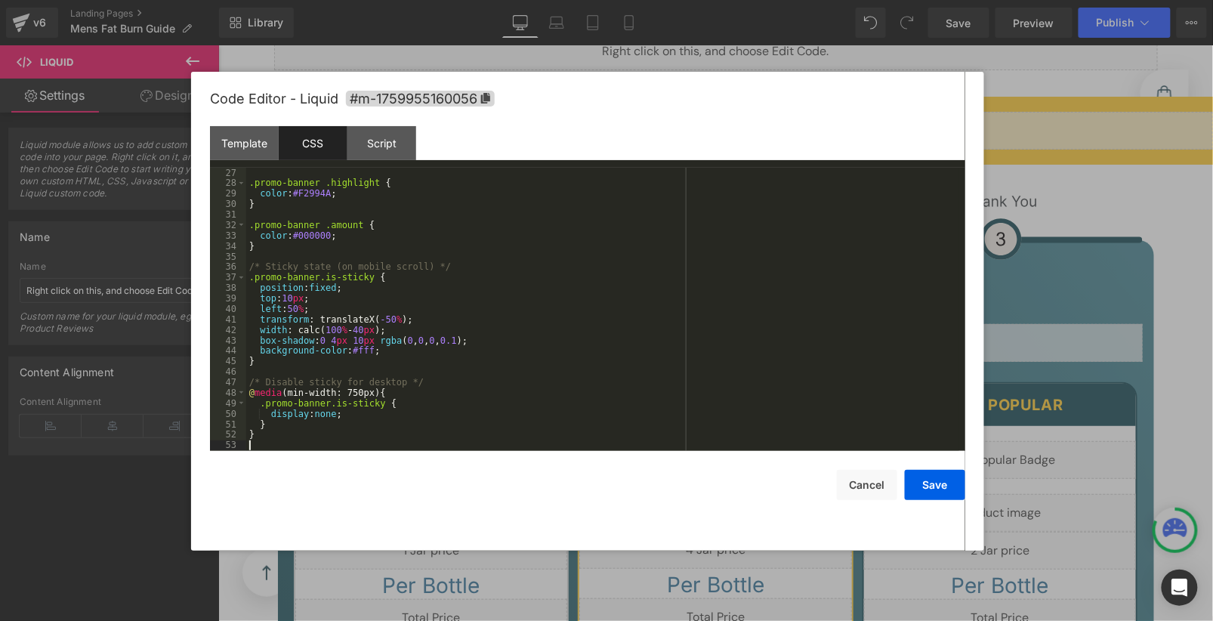
scroll to position [273, 0]
click at [919, 481] on button "Save" at bounding box center [935, 485] width 60 height 30
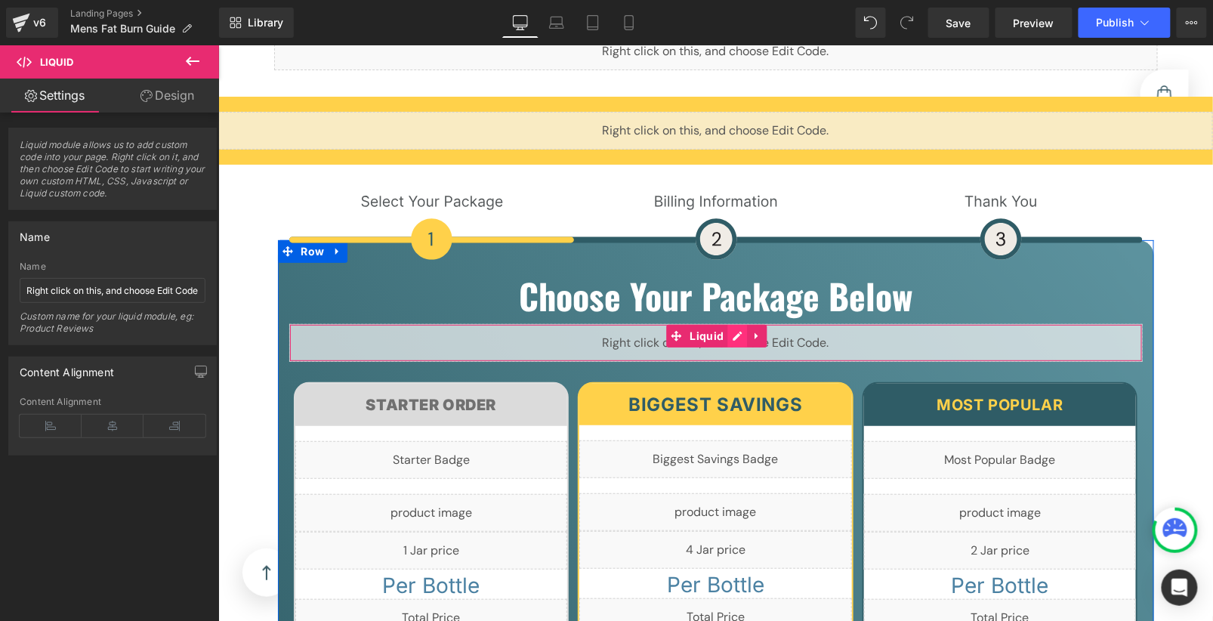
click at [725, 323] on div "Liquid" at bounding box center [716, 342] width 854 height 38
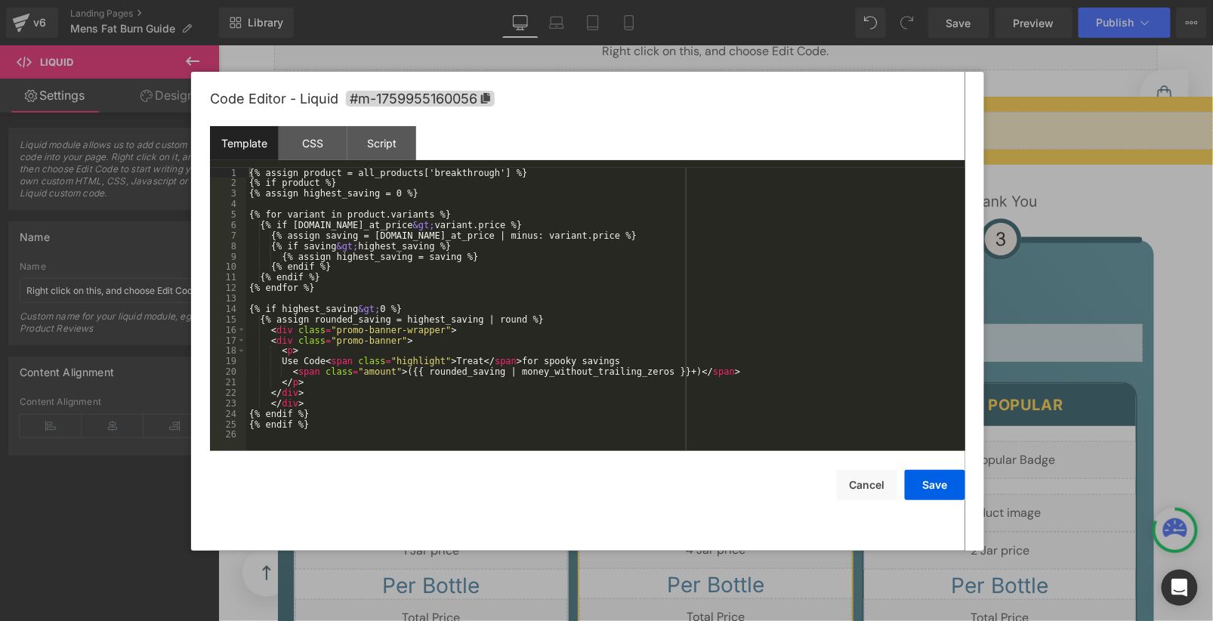
click at [558, 259] on div "{% assign product = all_products['breakthrough'] %} {% if product %} {% assign …" at bounding box center [605, 320] width 719 height 304
click at [315, 147] on div "CSS" at bounding box center [313, 143] width 69 height 34
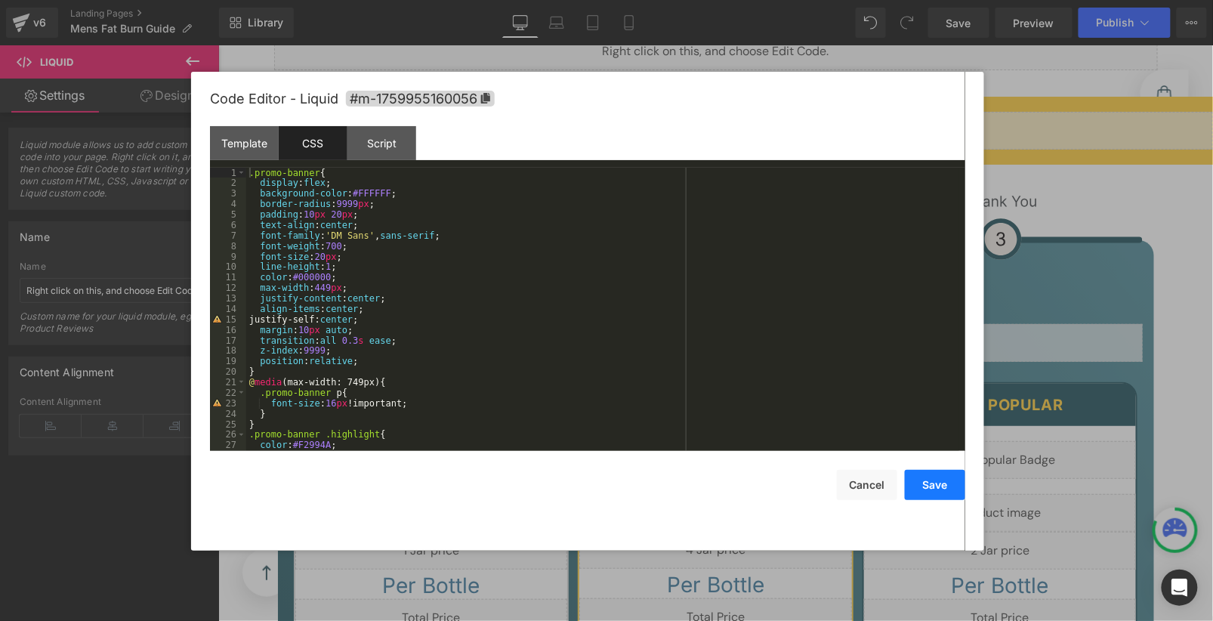
click at [927, 494] on button "Save" at bounding box center [935, 485] width 60 height 30
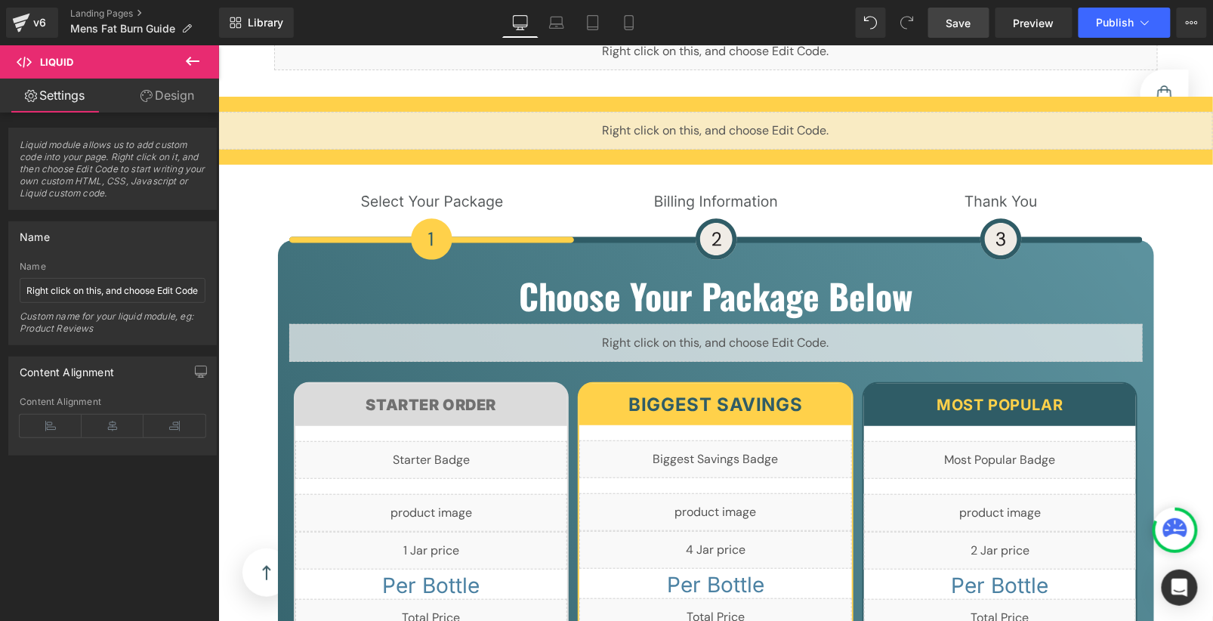
click at [974, 30] on link "Save" at bounding box center [958, 23] width 61 height 30
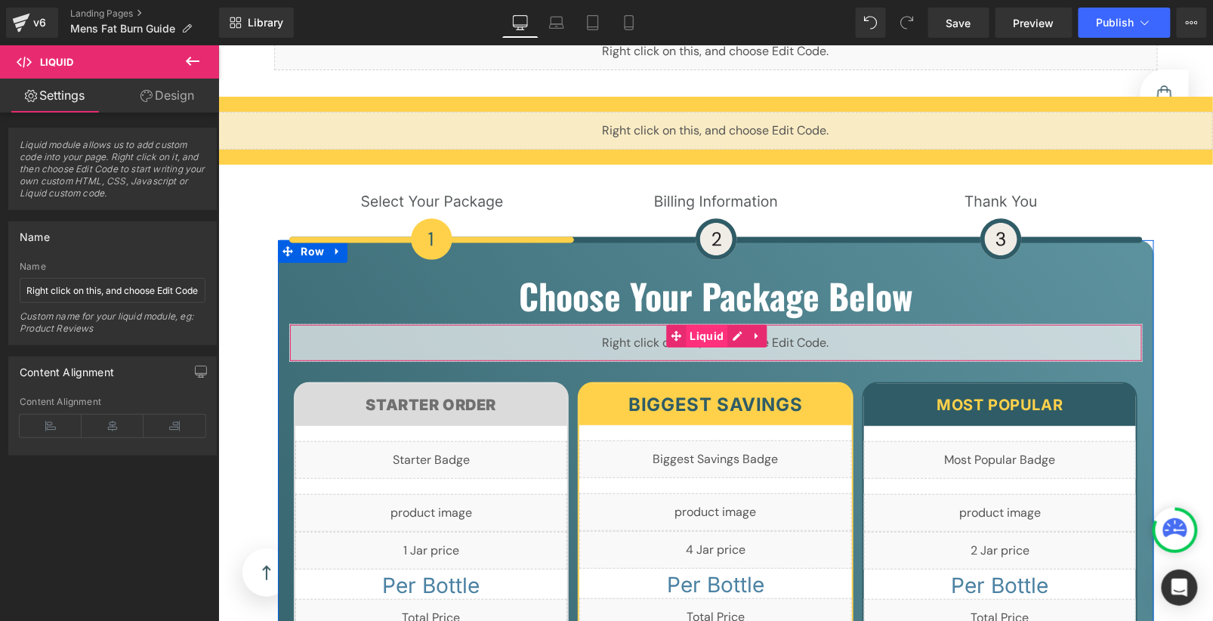
click at [719, 324] on link "Liquid" at bounding box center [696, 335] width 61 height 23
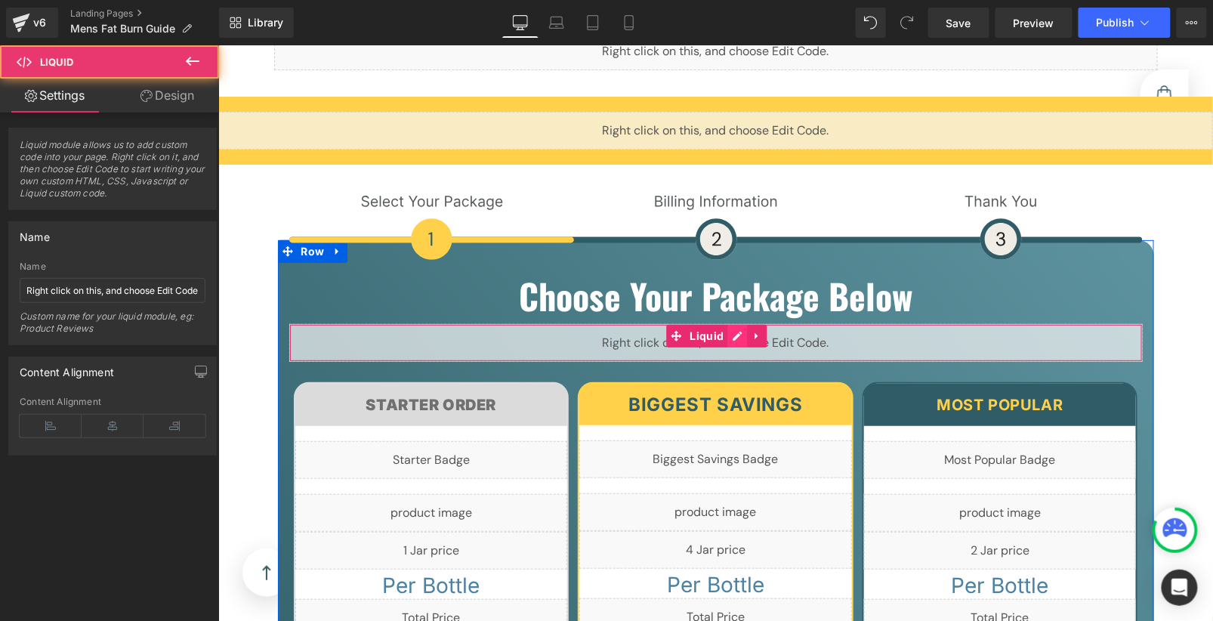
click at [722, 323] on div "Liquid" at bounding box center [716, 342] width 854 height 38
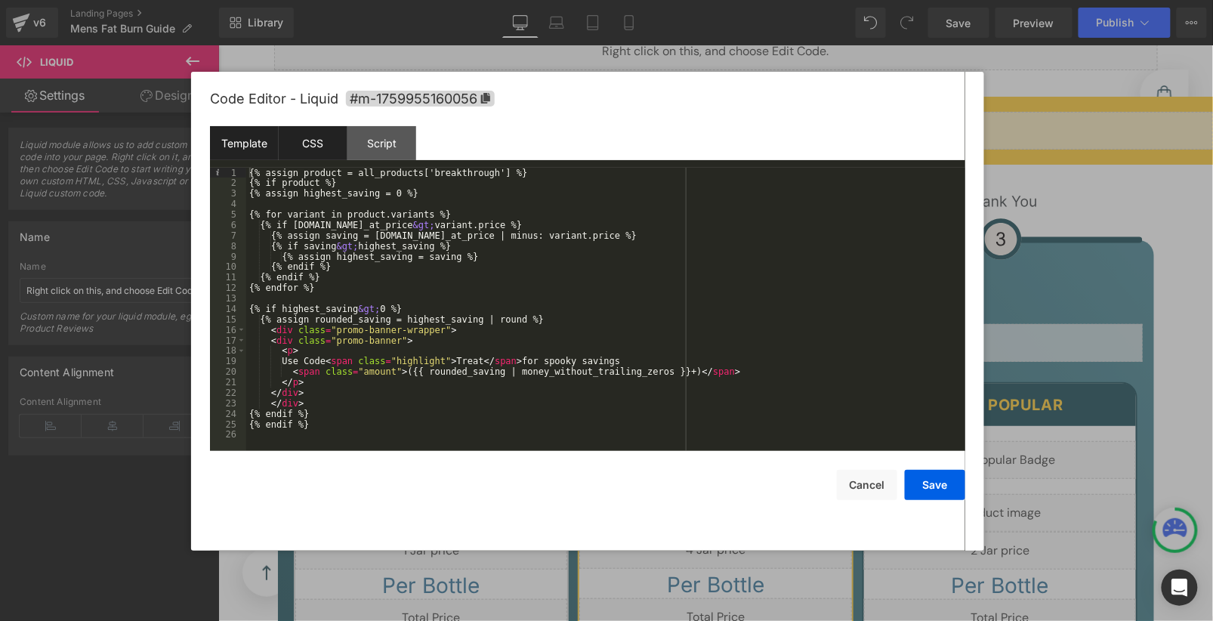
click at [328, 147] on div "CSS" at bounding box center [313, 143] width 69 height 34
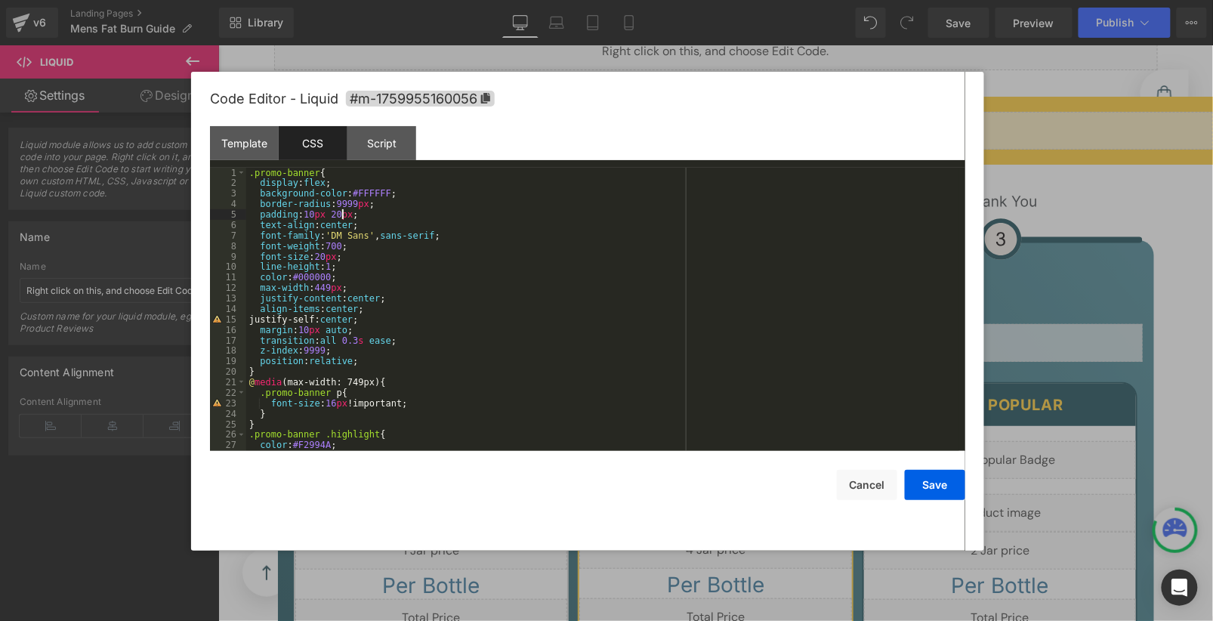
click at [343, 215] on div ".promo-banner { display : flex ; background-color : #FFFFFF ; border-radius : 9…" at bounding box center [602, 320] width 713 height 304
click at [927, 485] on button "Save" at bounding box center [935, 485] width 60 height 30
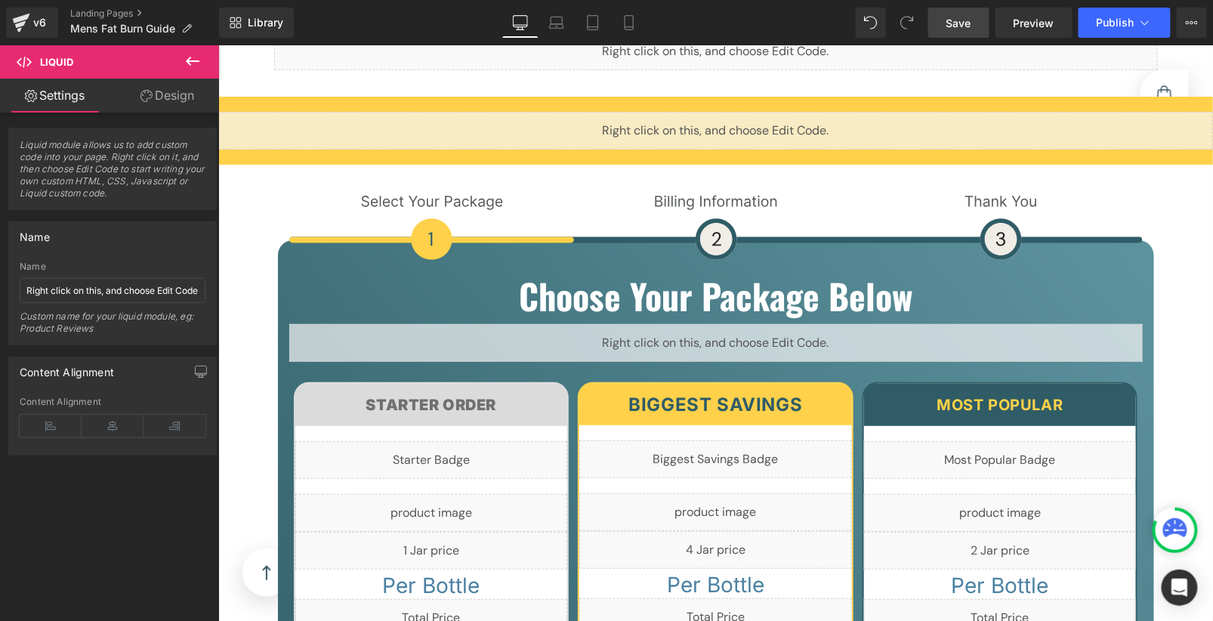
click at [948, 24] on span "Save" at bounding box center [959, 23] width 25 height 16
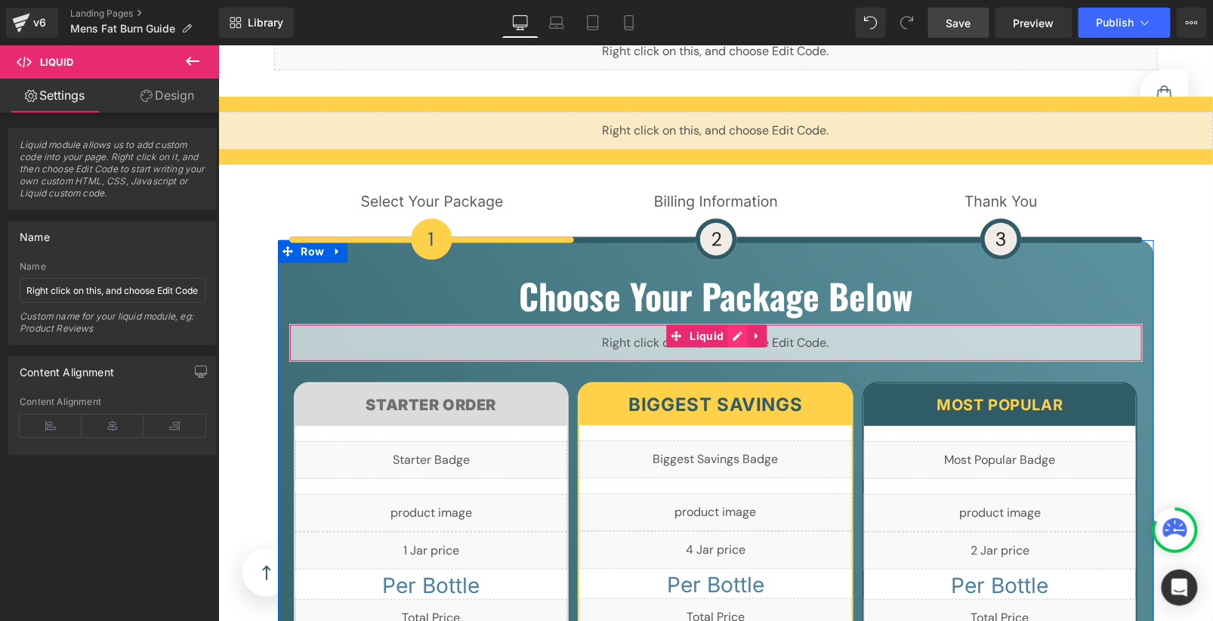
click at [729, 323] on div "Liquid" at bounding box center [716, 342] width 854 height 38
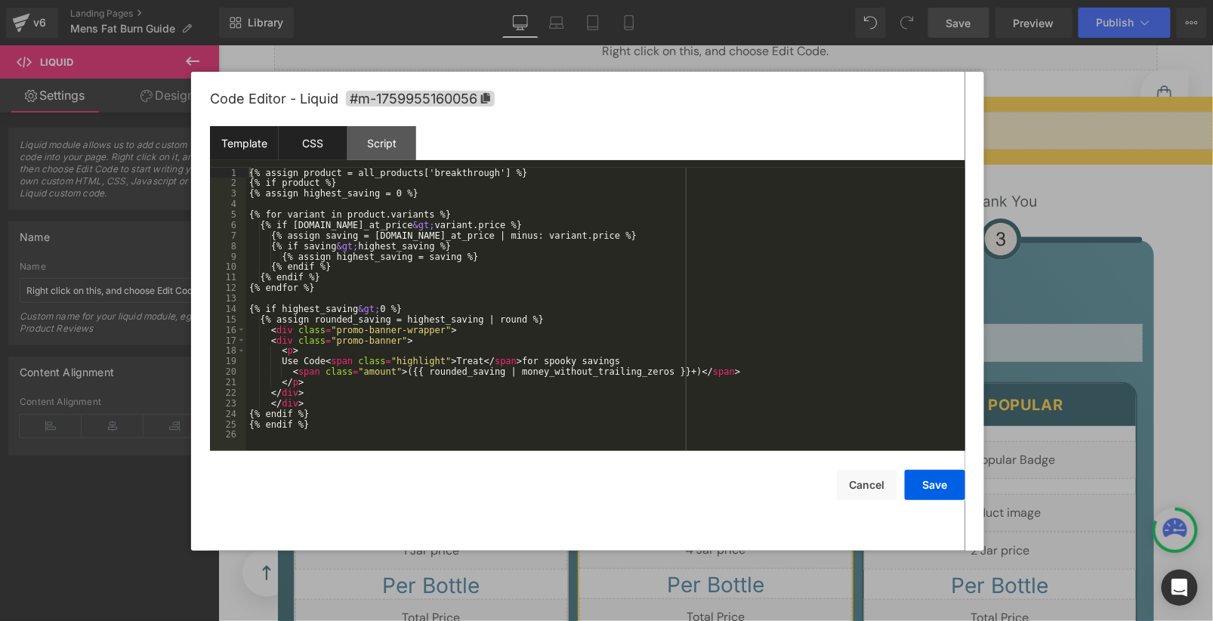
click at [326, 145] on div "CSS" at bounding box center [313, 143] width 69 height 34
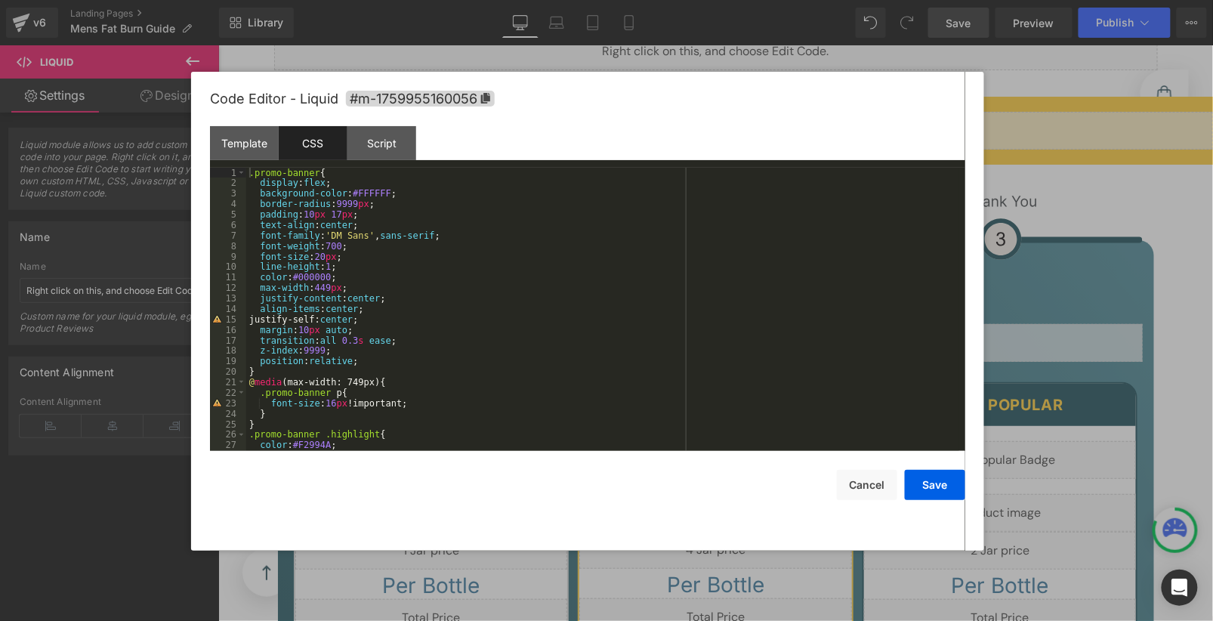
click at [335, 288] on div ".promo-banner { display : flex ; background-color : #FFFFFF ; border-radius : 9…" at bounding box center [602, 320] width 713 height 304
click at [944, 477] on button "Save" at bounding box center [935, 485] width 60 height 30
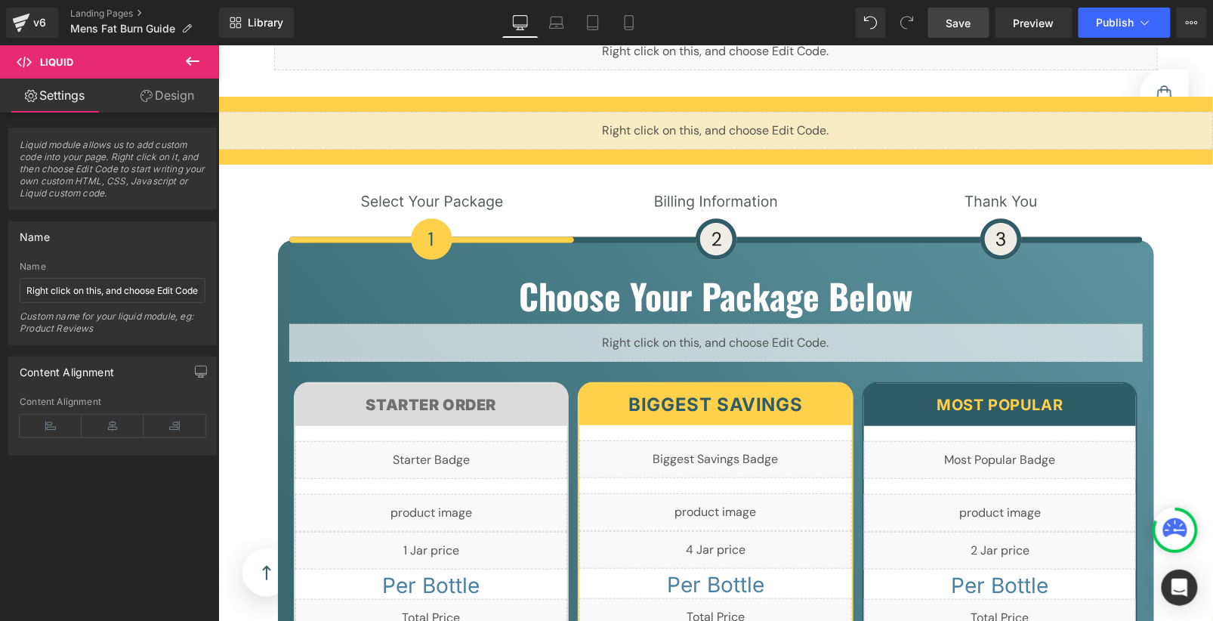
click at [968, 13] on link "Save" at bounding box center [958, 23] width 61 height 30
